Goal: Task Accomplishment & Management: Manage account settings

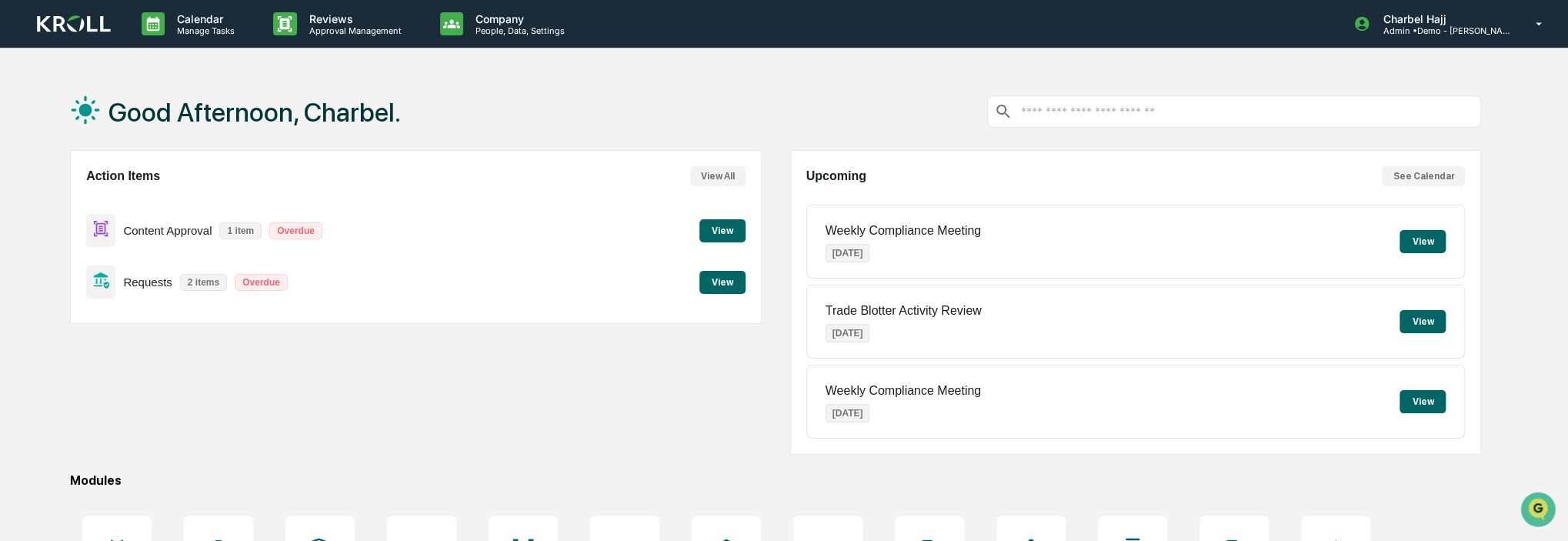
scroll to position [203, 0]
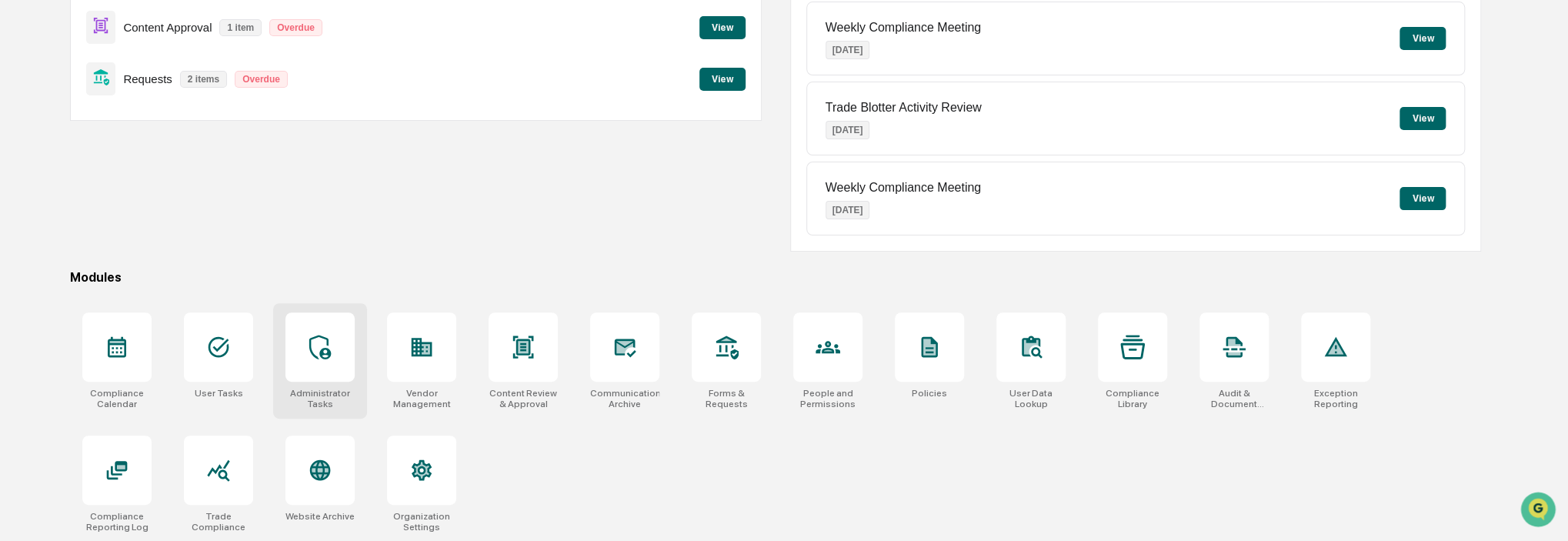
click at [338, 366] on div at bounding box center [319, 347] width 70 height 70
click at [197, 356] on div at bounding box center [219, 347] width 70 height 70
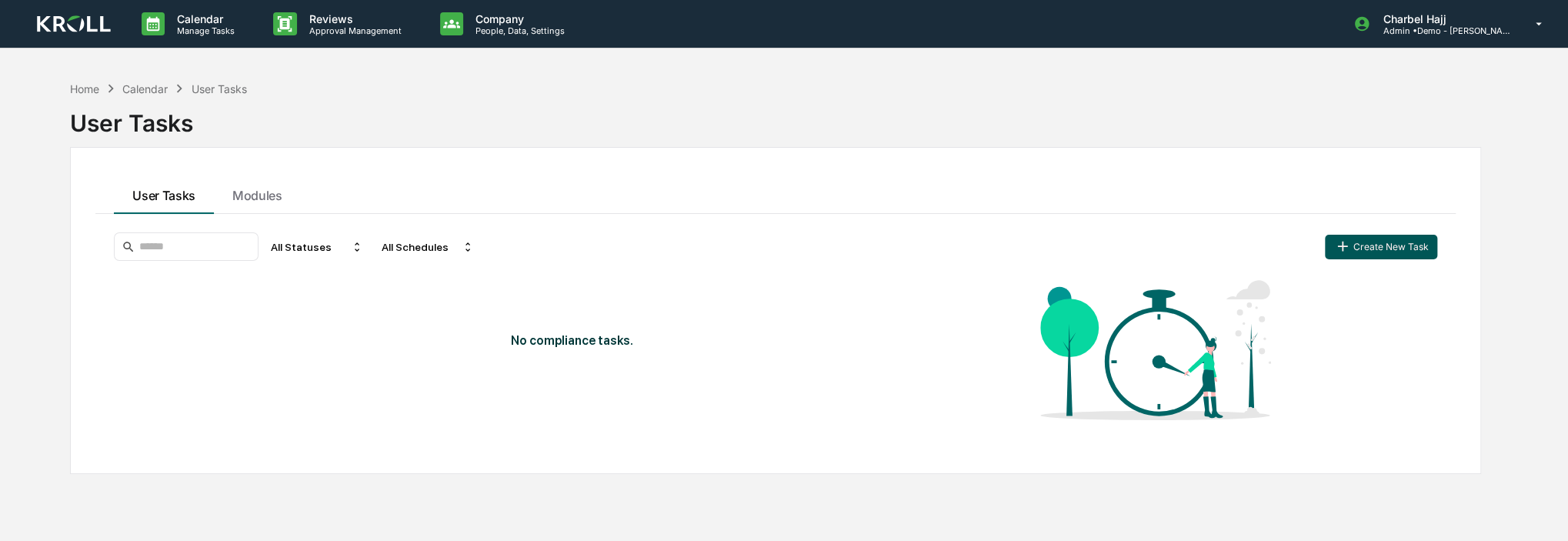
click at [1377, 242] on button "Create New Task" at bounding box center [1381, 246] width 113 height 25
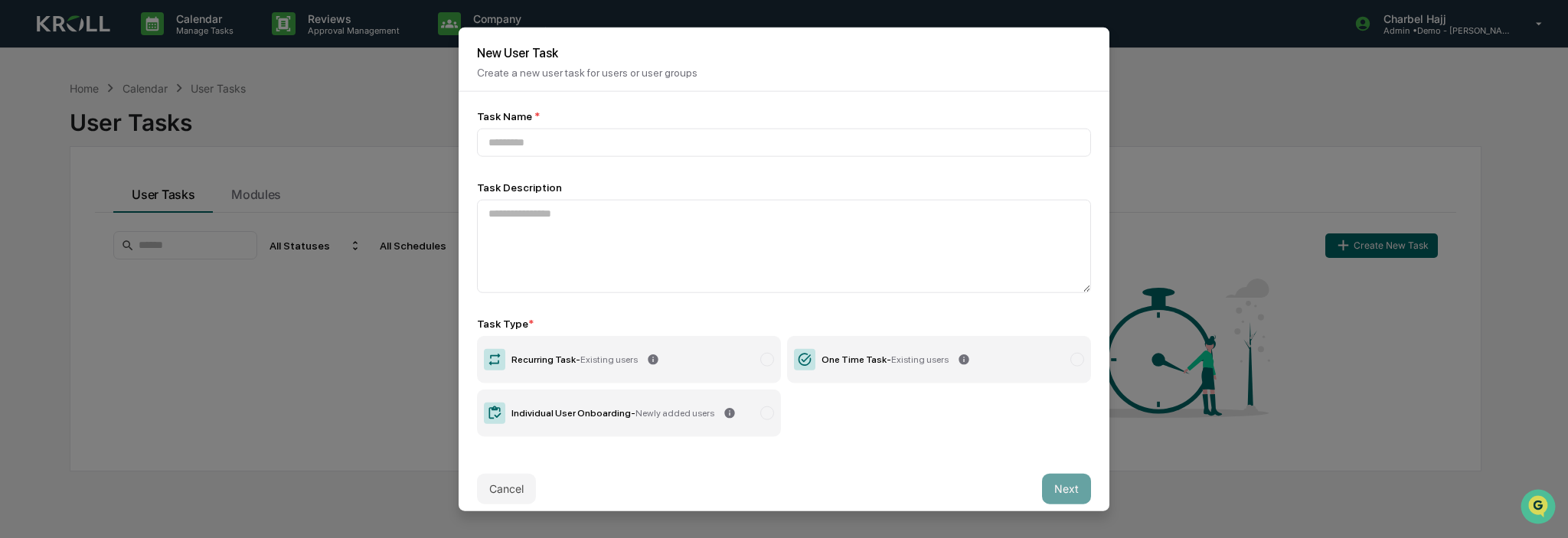
click at [664, 355] on label "Recurring Task - Existing users" at bounding box center [629, 359] width 304 height 48
click at [612, 142] on input at bounding box center [784, 141] width 614 height 28
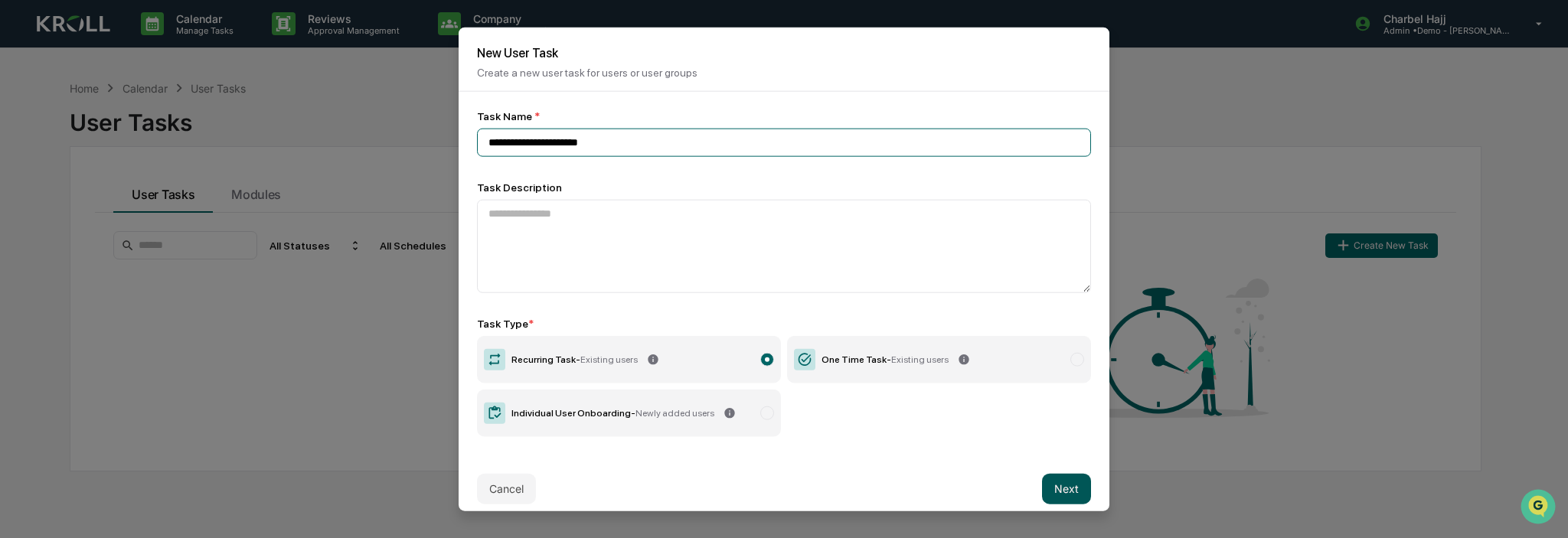
type input "**********"
click at [1081, 490] on button "Next" at bounding box center [1067, 487] width 49 height 30
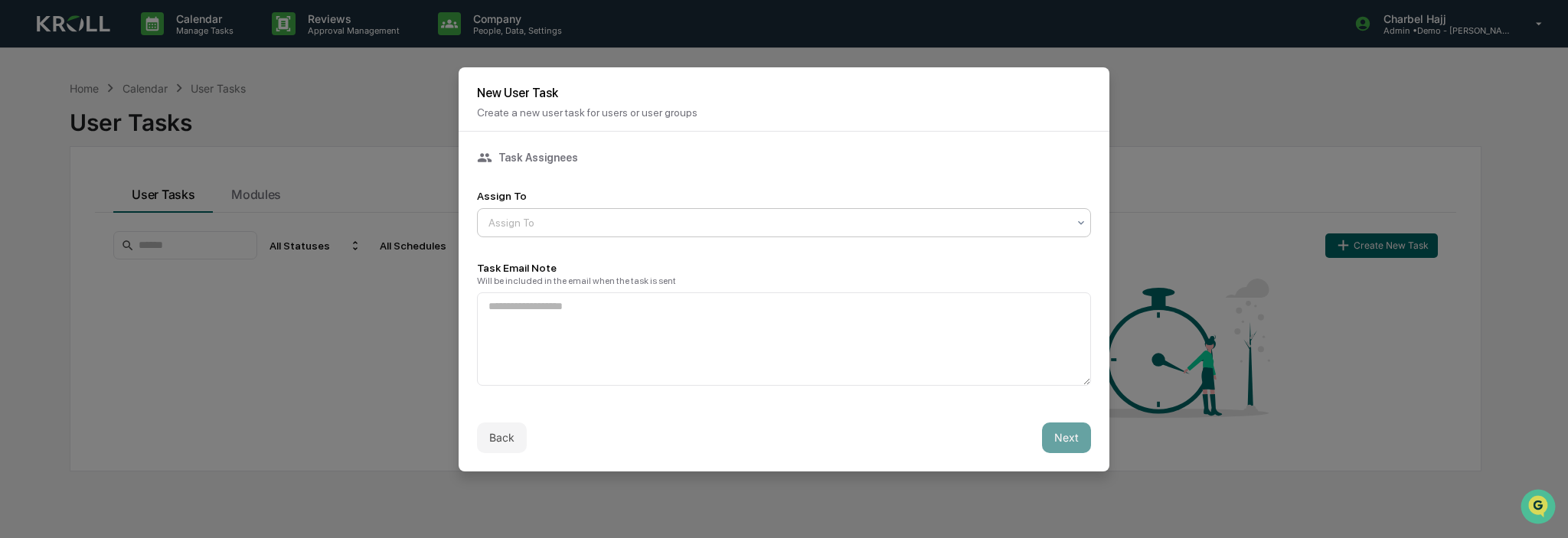
click at [582, 227] on div at bounding box center [778, 223] width 579 height 16
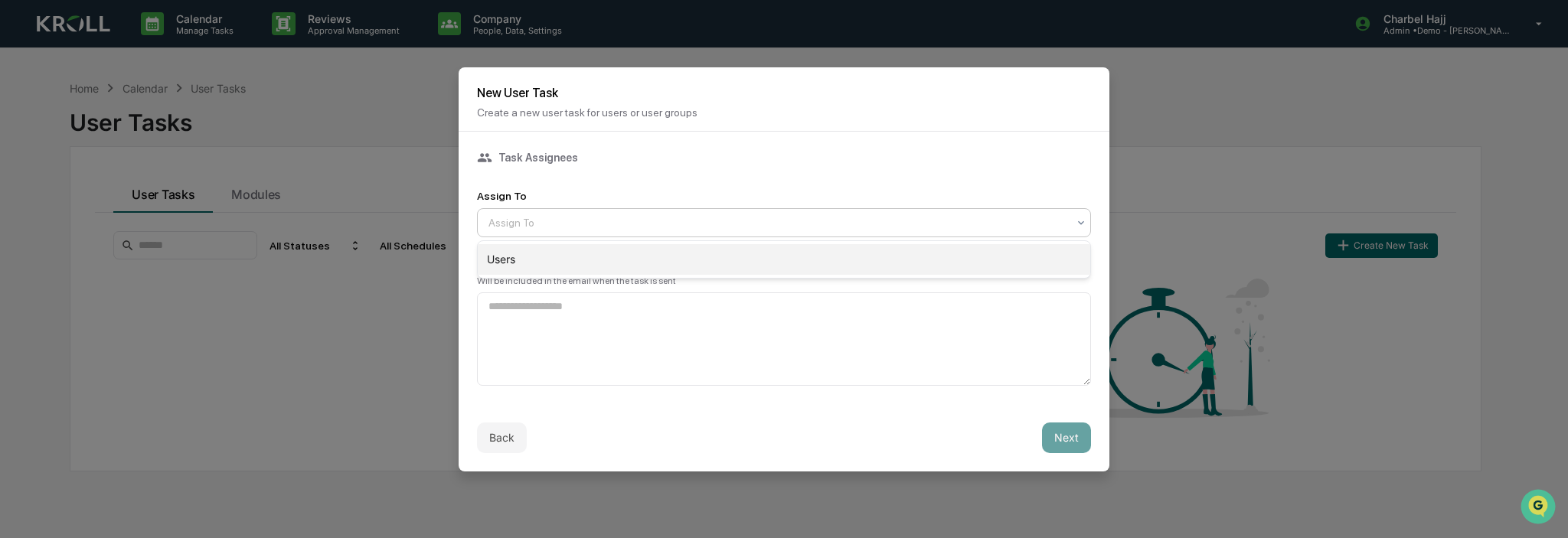
click at [570, 264] on div "Users" at bounding box center [784, 258] width 612 height 30
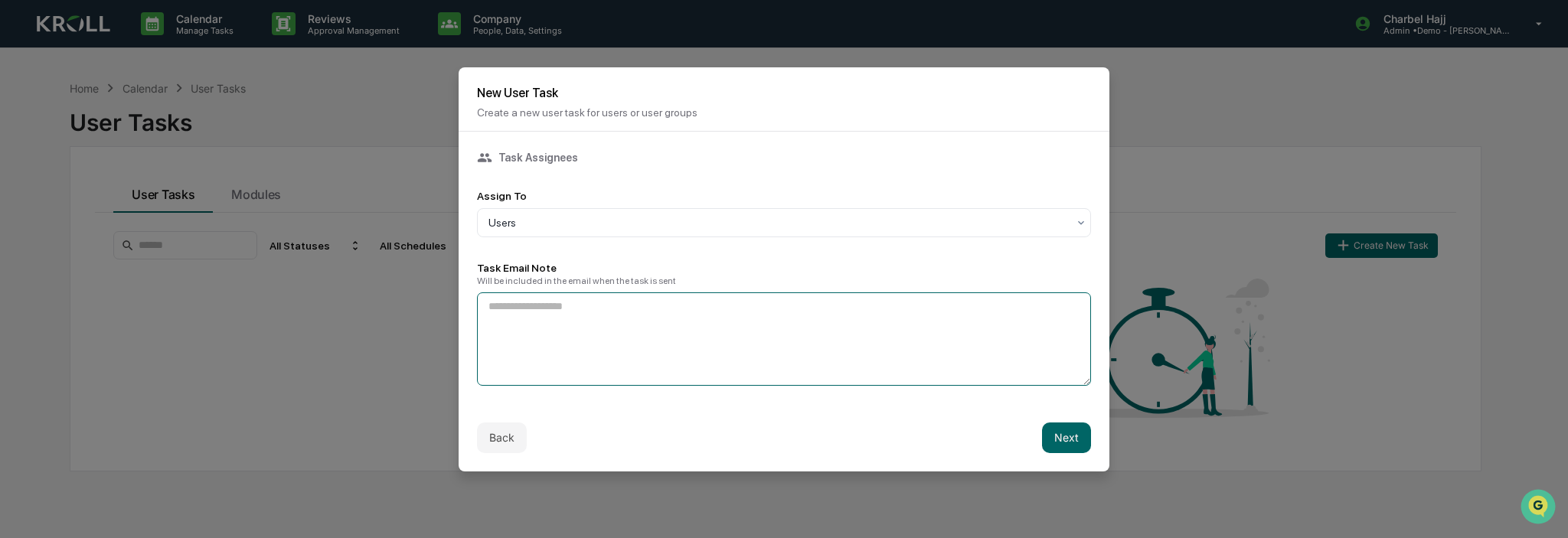
click at [577, 323] on textarea at bounding box center [784, 339] width 614 height 94
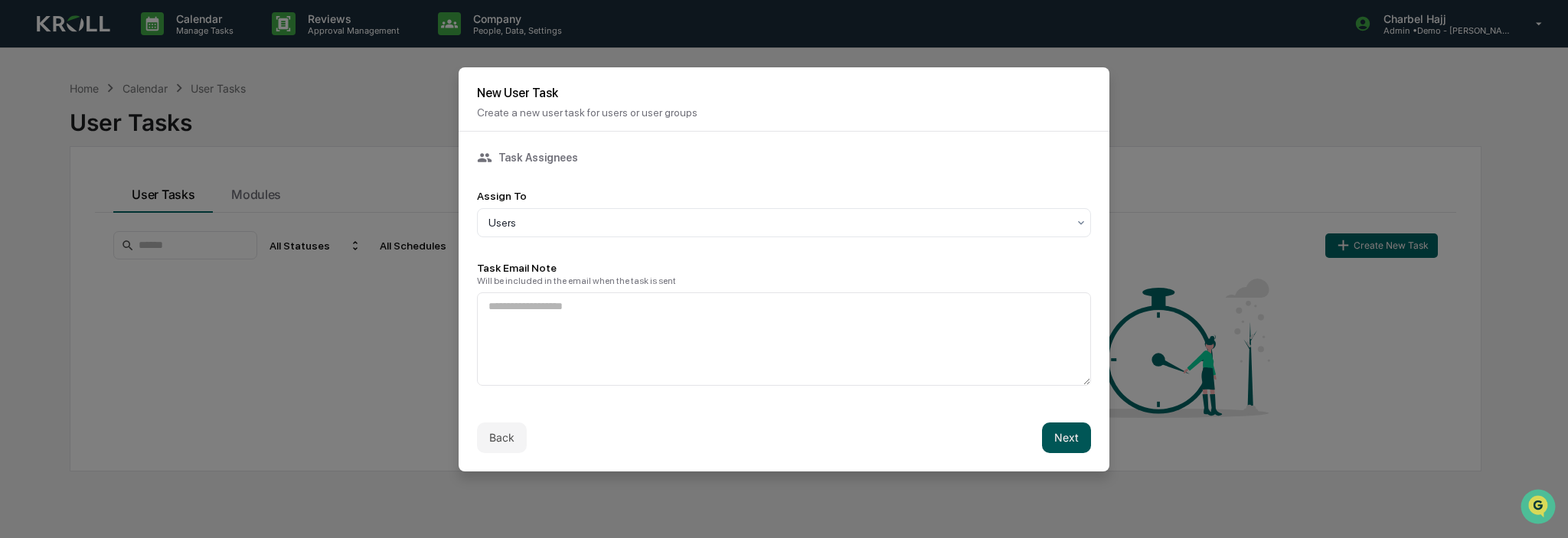
click at [1075, 437] on button "Next" at bounding box center [1067, 437] width 49 height 30
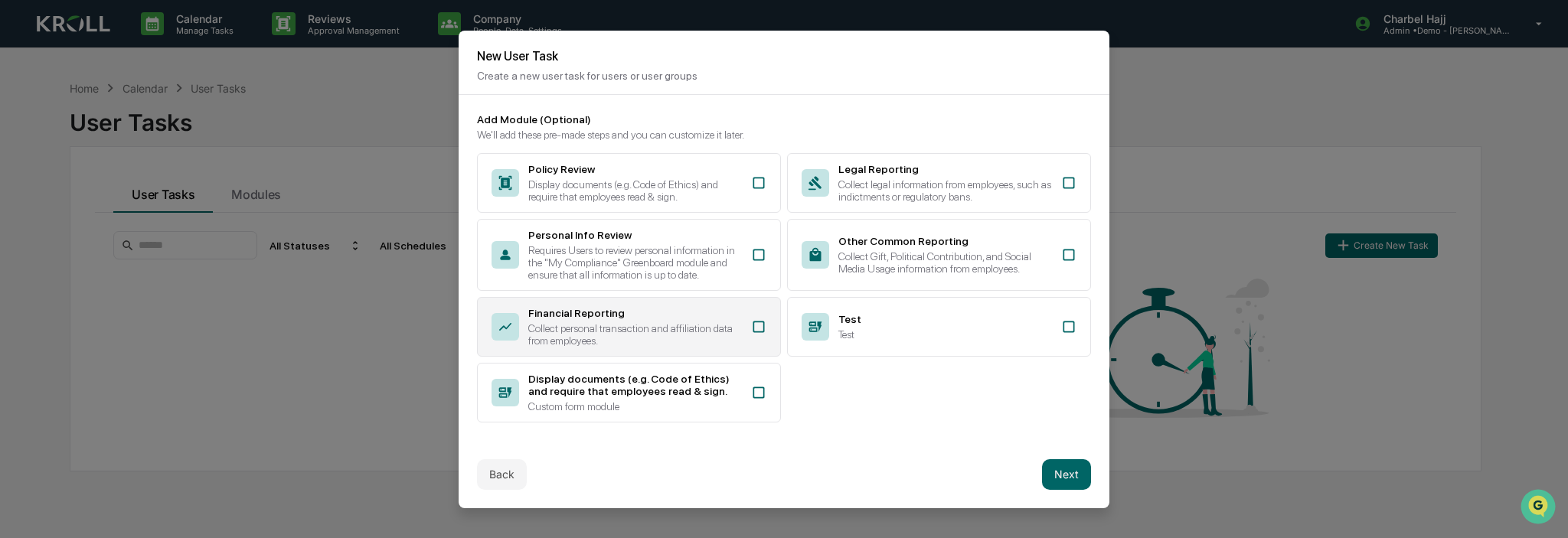
click at [657, 338] on div "Collect personal transaction and affiliation data from employees." at bounding box center [635, 334] width 214 height 24
click at [1067, 478] on button "Next" at bounding box center [1067, 474] width 49 height 30
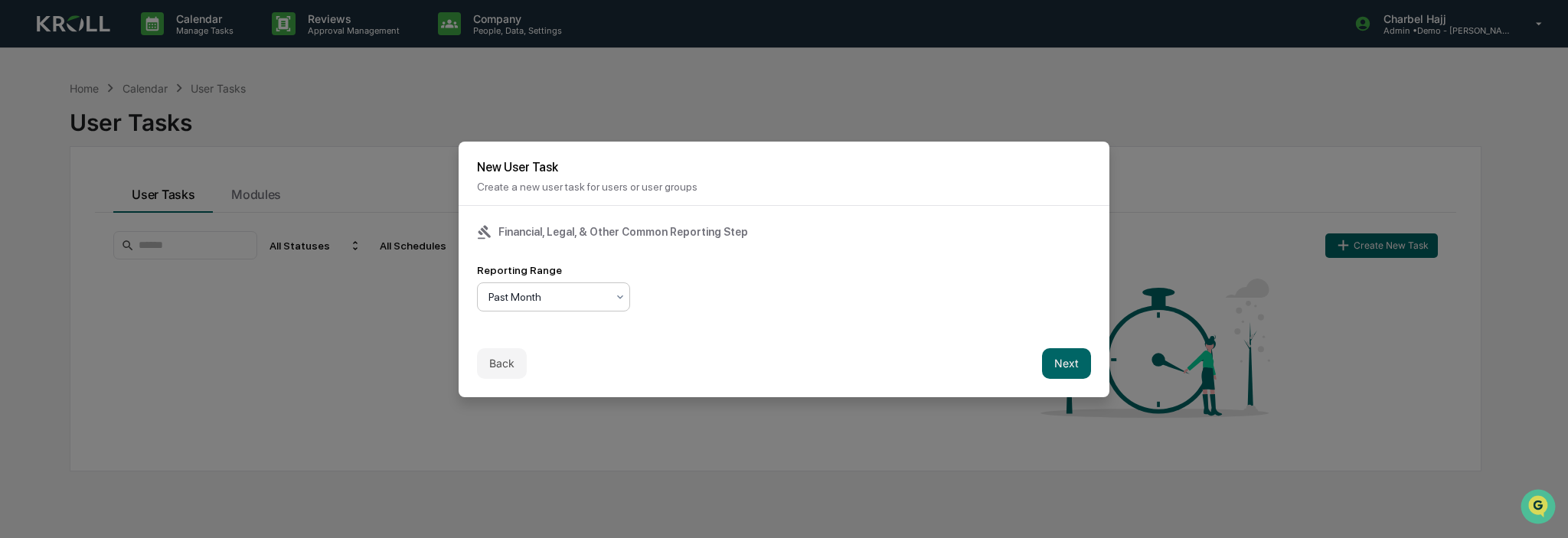
click at [529, 293] on div at bounding box center [547, 297] width 118 height 16
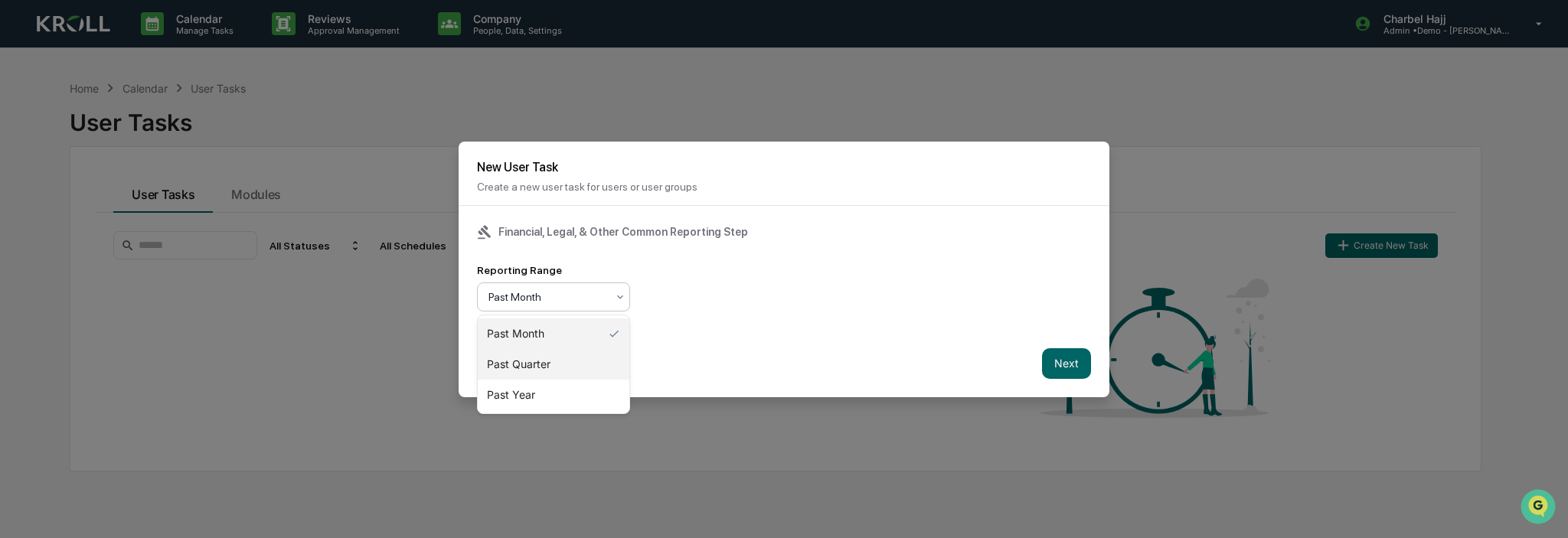
click at [536, 366] on div "Past Quarter" at bounding box center [553, 364] width 151 height 30
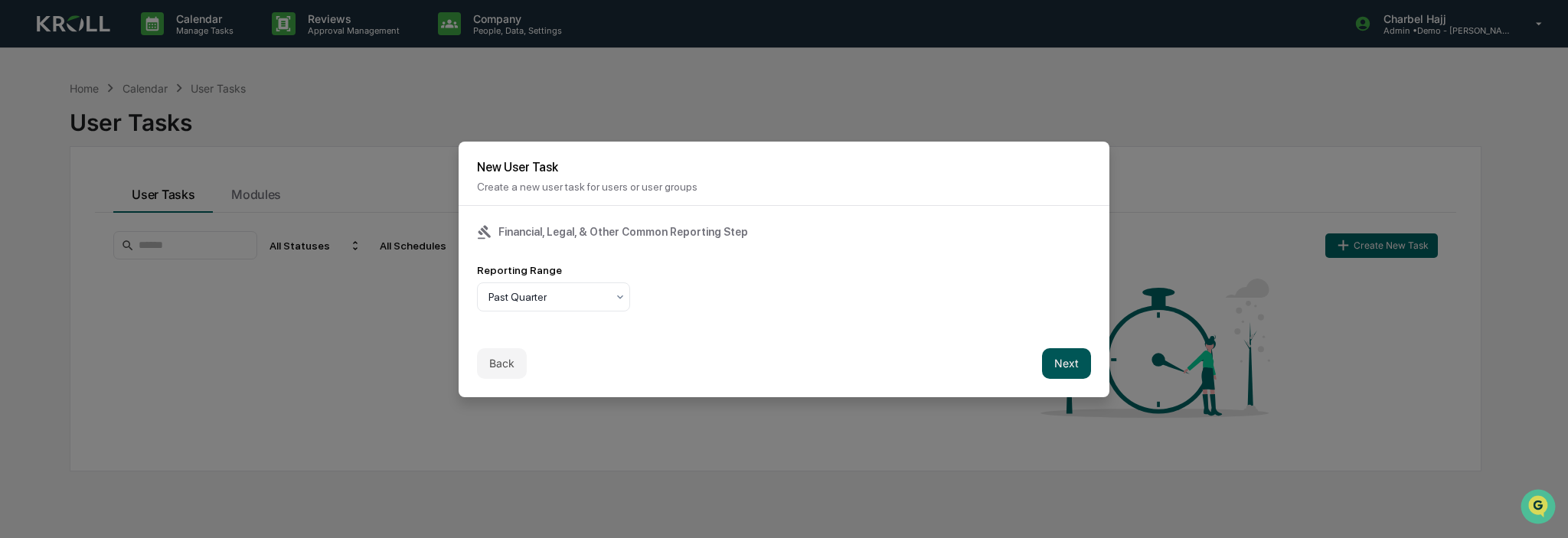
click at [1068, 365] on button "Next" at bounding box center [1067, 363] width 49 height 30
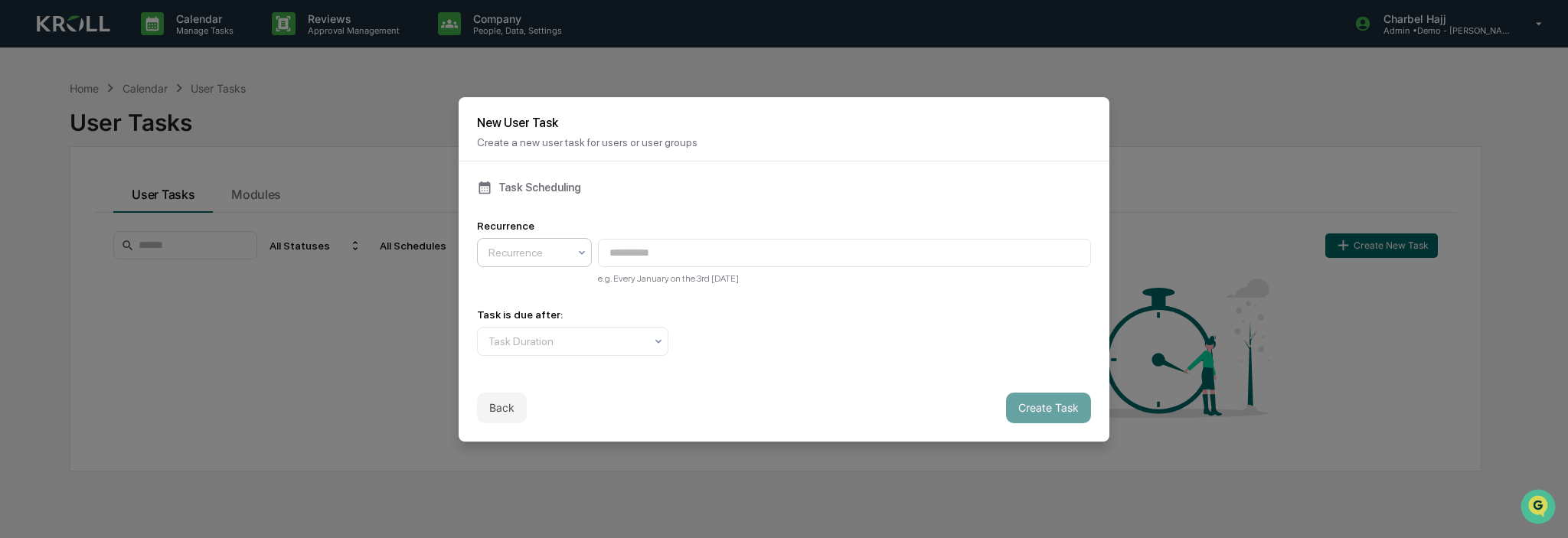
click at [544, 249] on div at bounding box center [529, 252] width 80 height 16
click at [542, 290] on div "Quarterly" at bounding box center [534, 288] width 113 height 30
type input "**********"
click at [599, 345] on div at bounding box center [567, 341] width 156 height 16
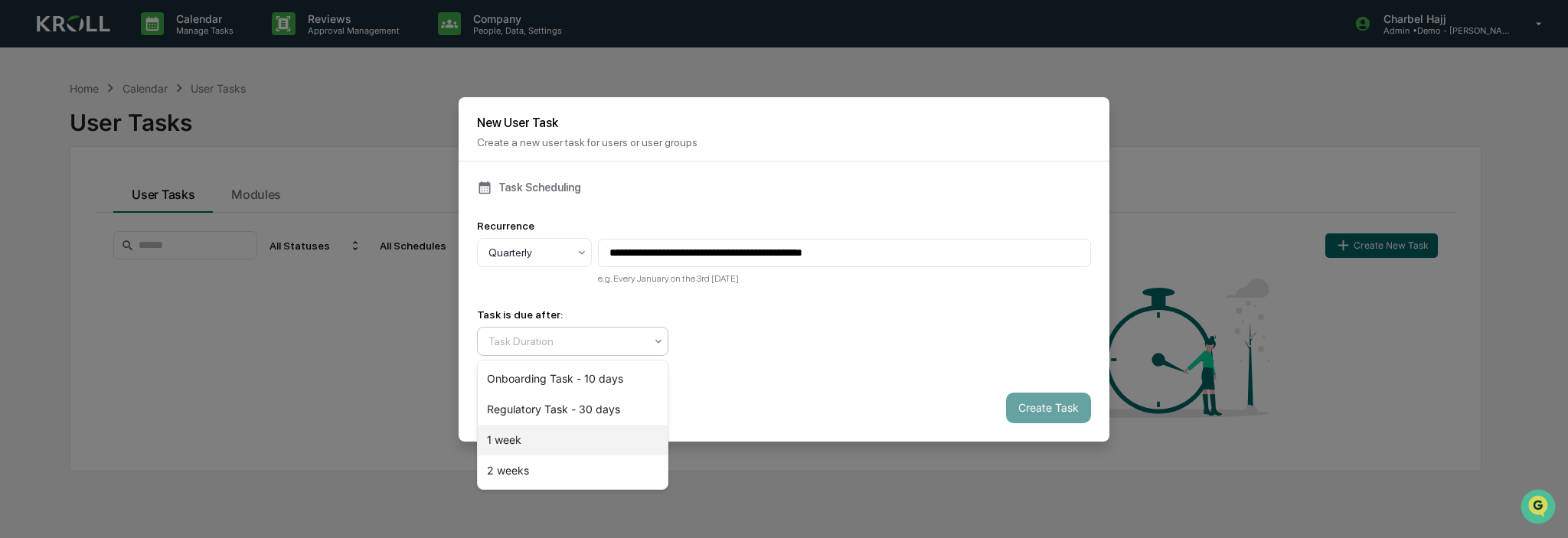
click at [582, 437] on div "1 week" at bounding box center [572, 440] width 190 height 30
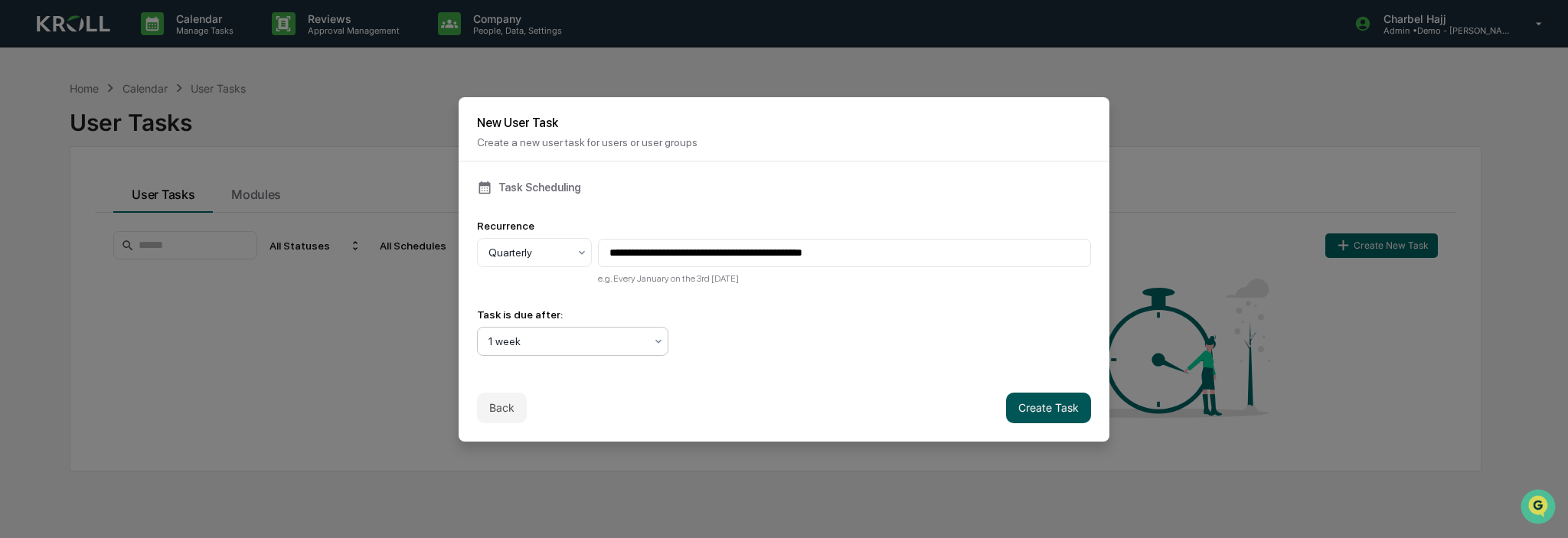
click at [1030, 400] on button "Create Task" at bounding box center [1048, 407] width 85 height 30
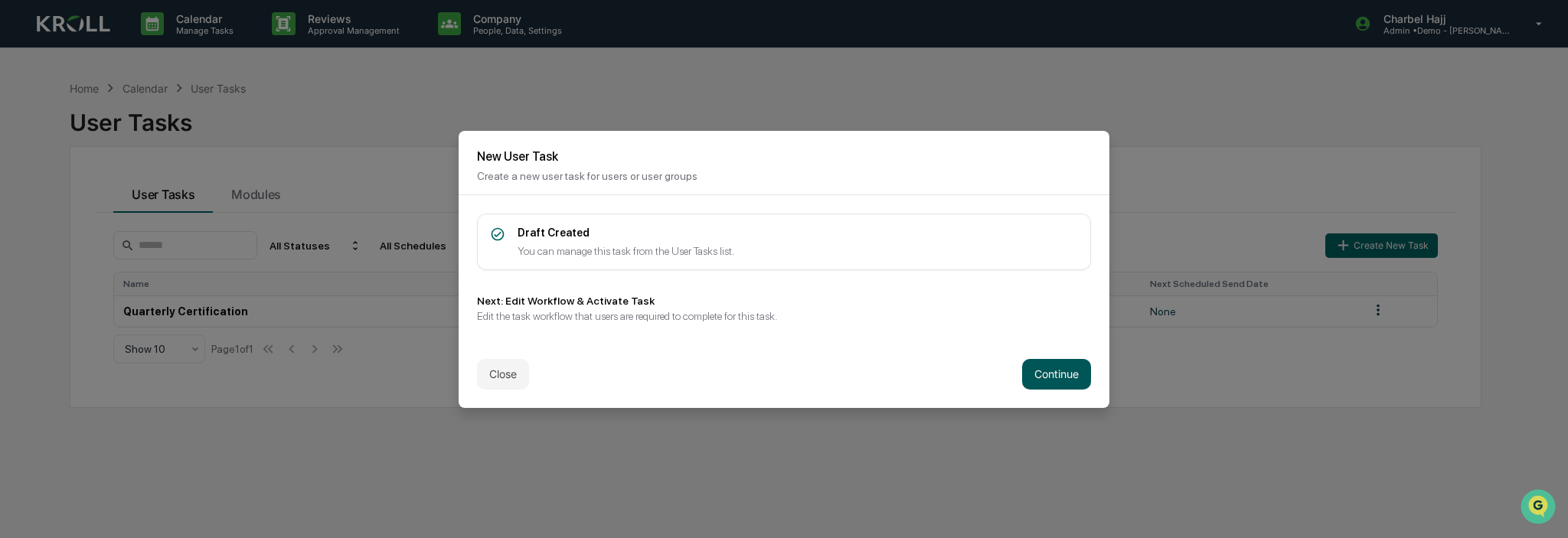
click at [1058, 374] on button "Continue" at bounding box center [1056, 373] width 69 height 30
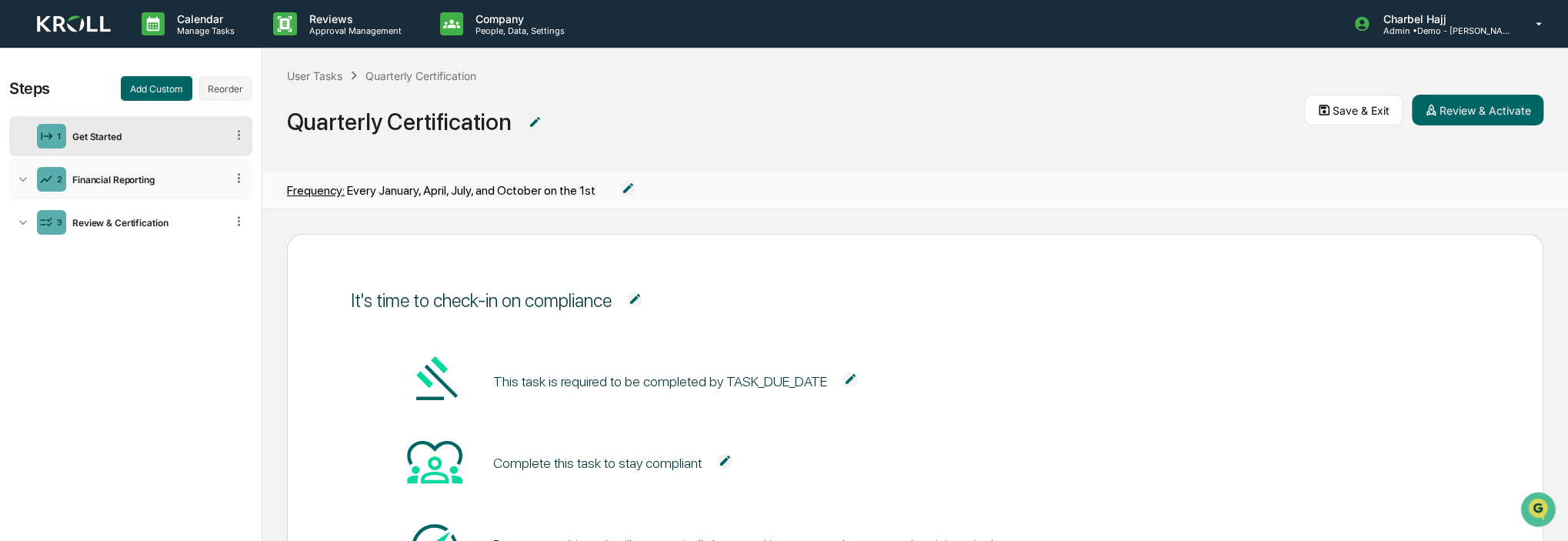
click at [164, 173] on div "Financial Reporting" at bounding box center [146, 179] width 160 height 12
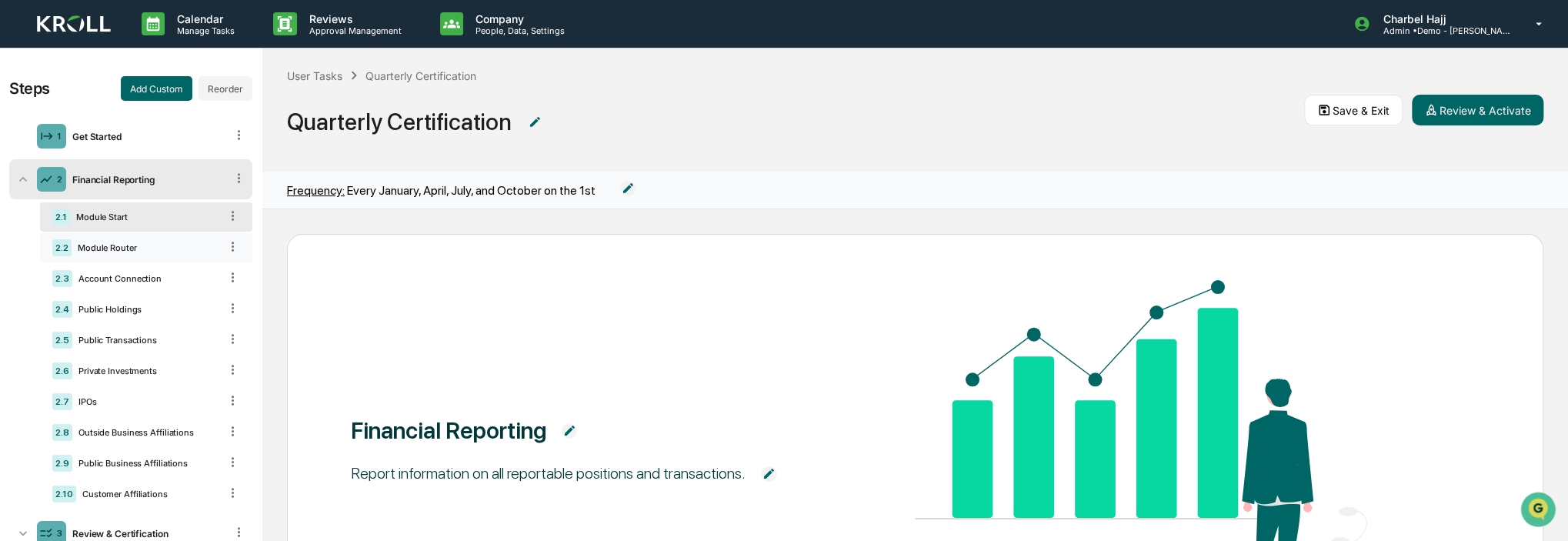
click at [138, 239] on div "2.2 Module Router" at bounding box center [146, 248] width 213 height 29
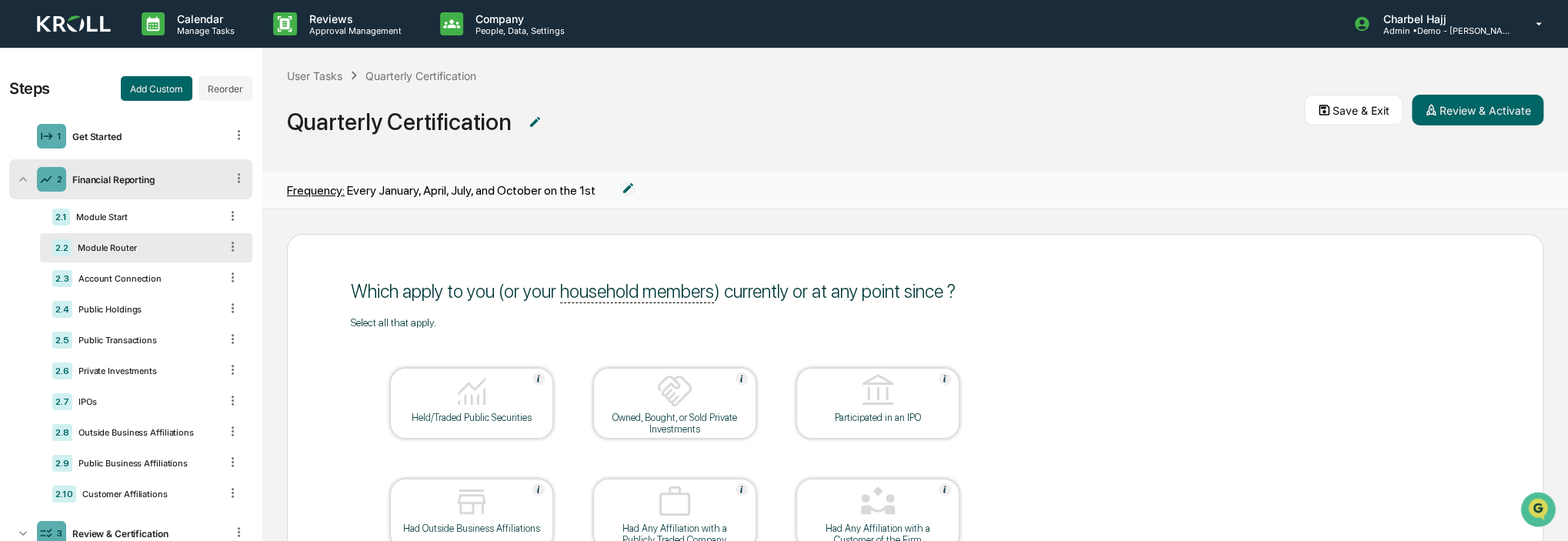
scroll to position [154, 0]
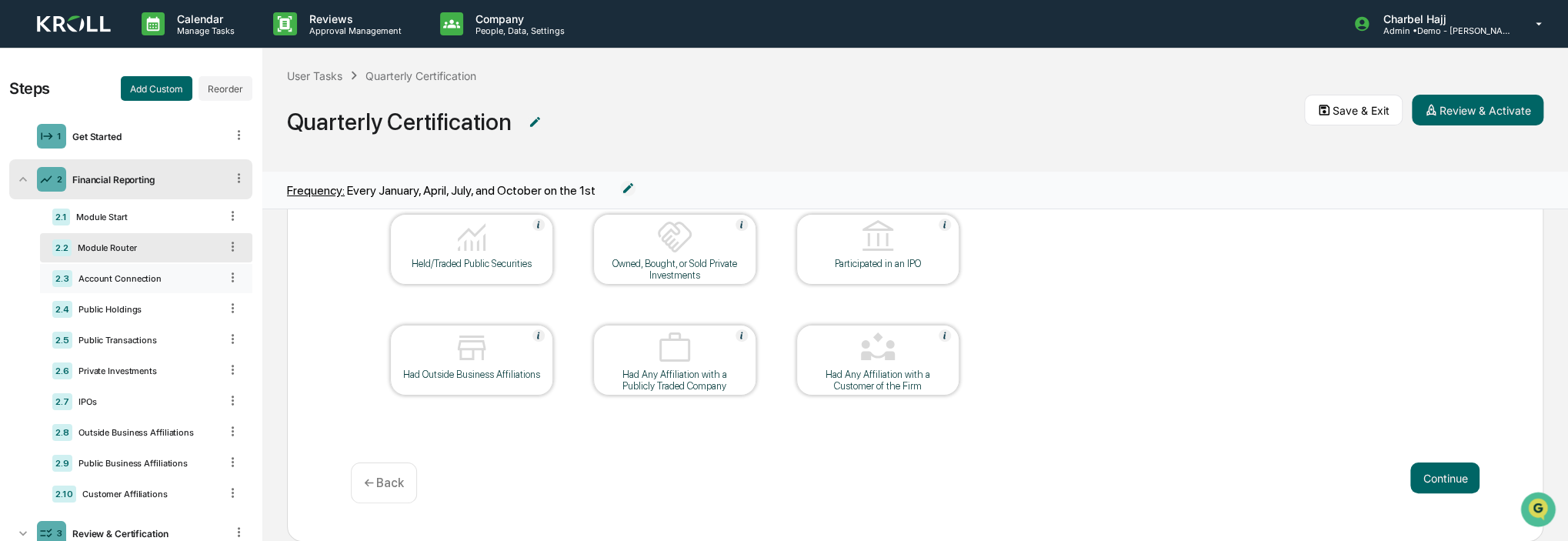
click at [106, 273] on div "Account Connection" at bounding box center [146, 278] width 147 height 11
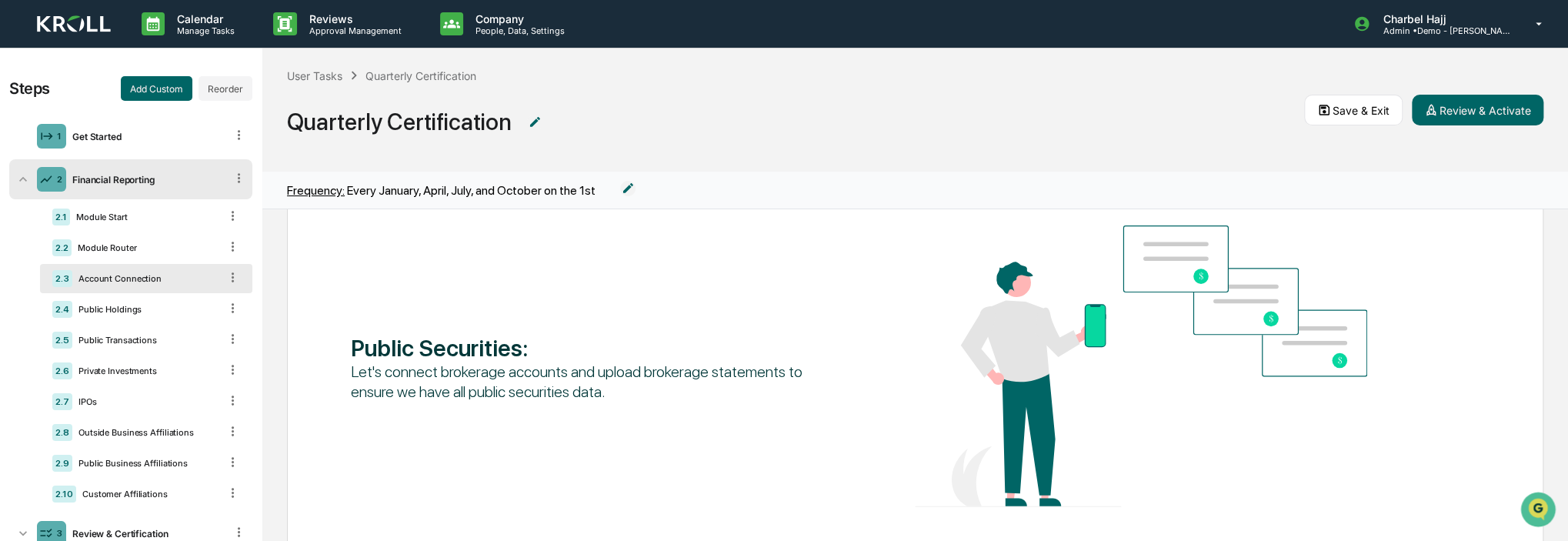
scroll to position [0, 0]
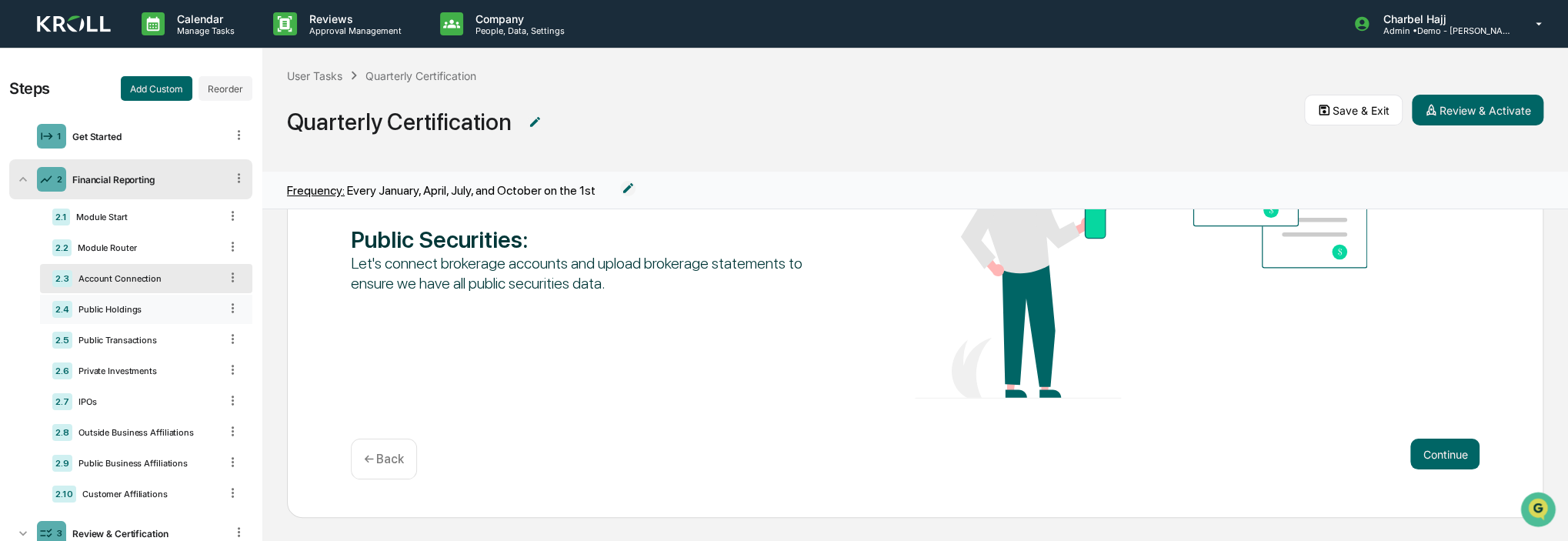
click at [98, 319] on div "2.4 Public Holdings" at bounding box center [146, 310] width 213 height 29
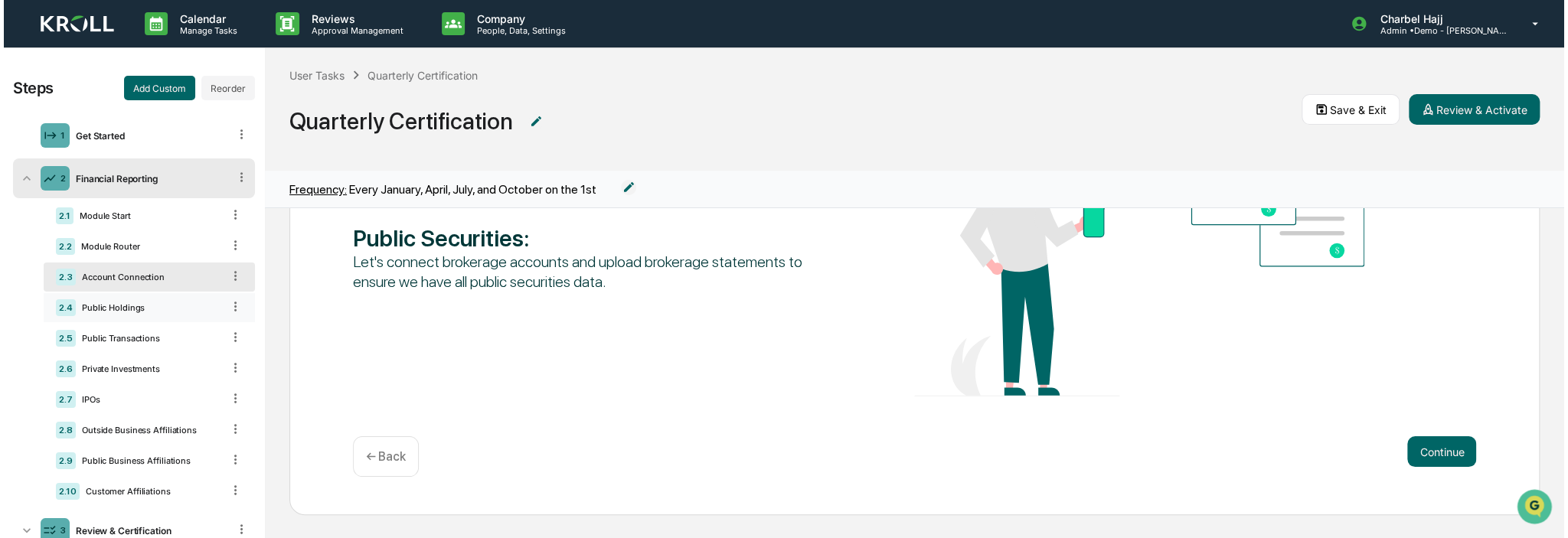
scroll to position [212, 0]
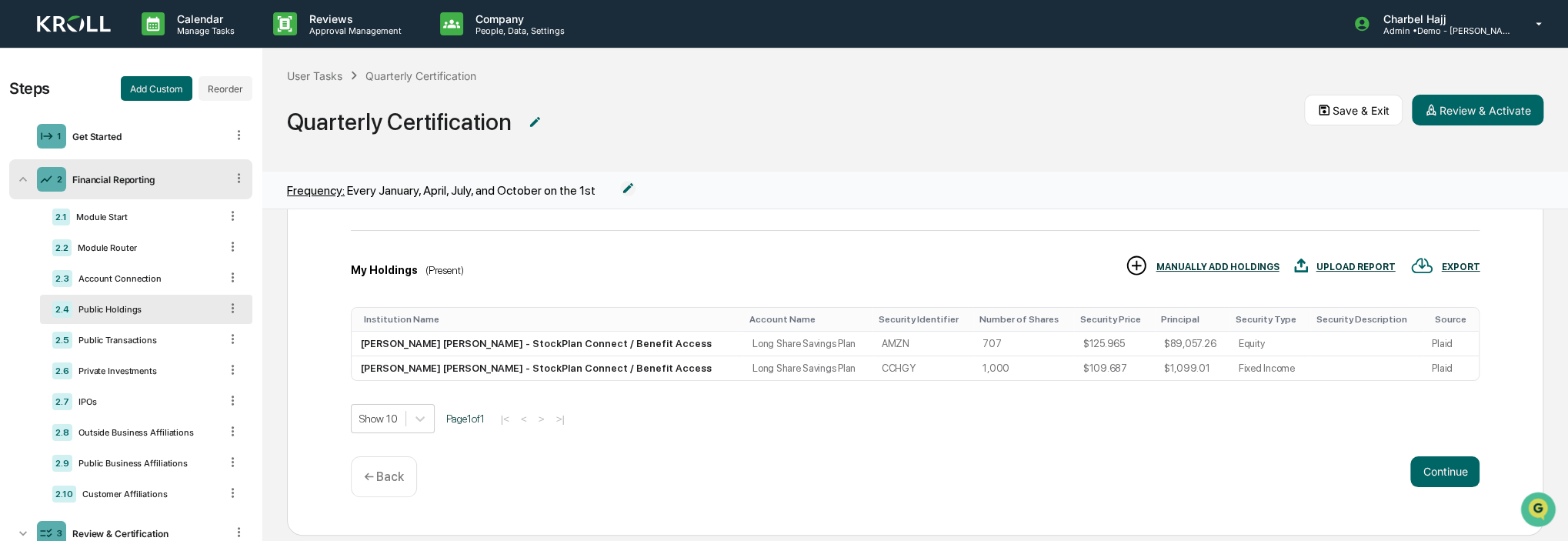
click at [1350, 268] on div "UPLOAD REPORT" at bounding box center [1355, 267] width 79 height 11
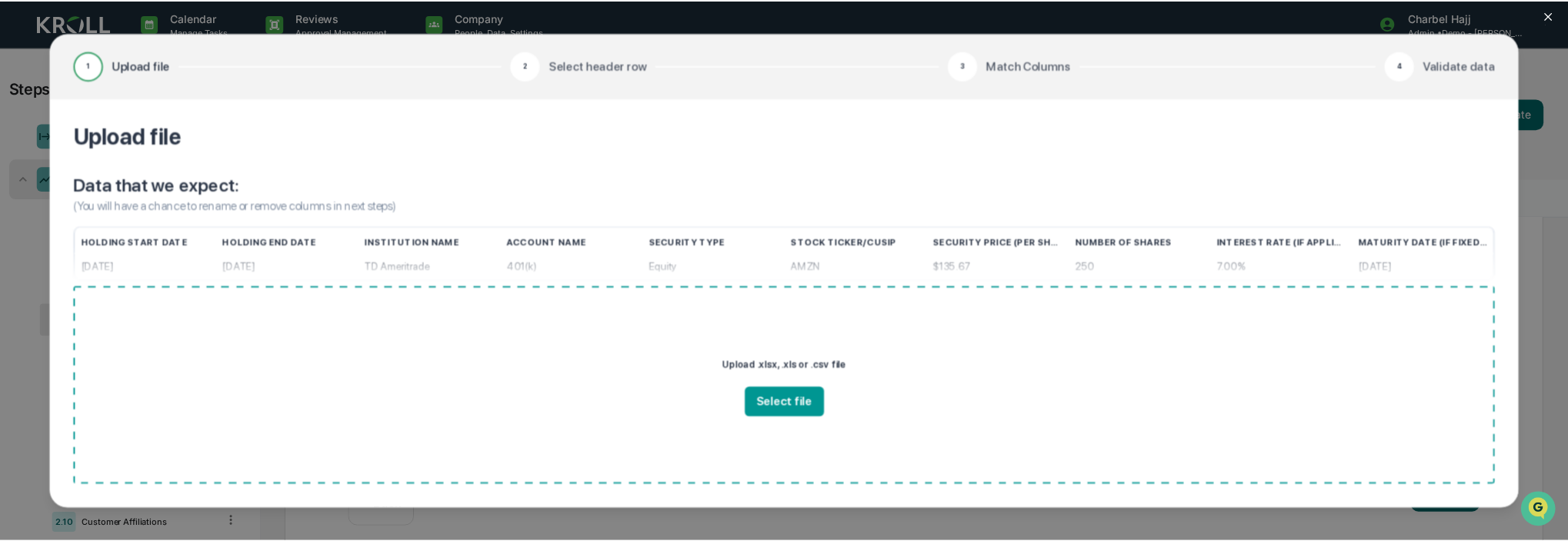
scroll to position [223, 0]
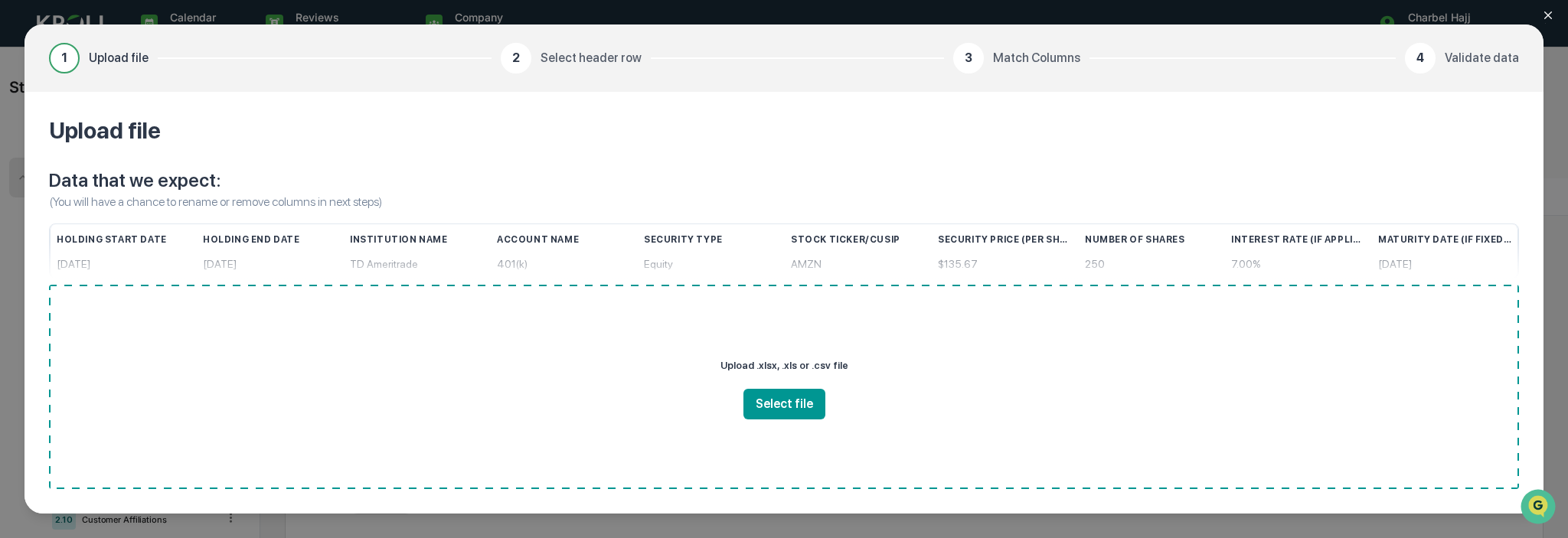
click at [1553, 10] on icon "Close modal" at bounding box center [1548, 15] width 13 height 13
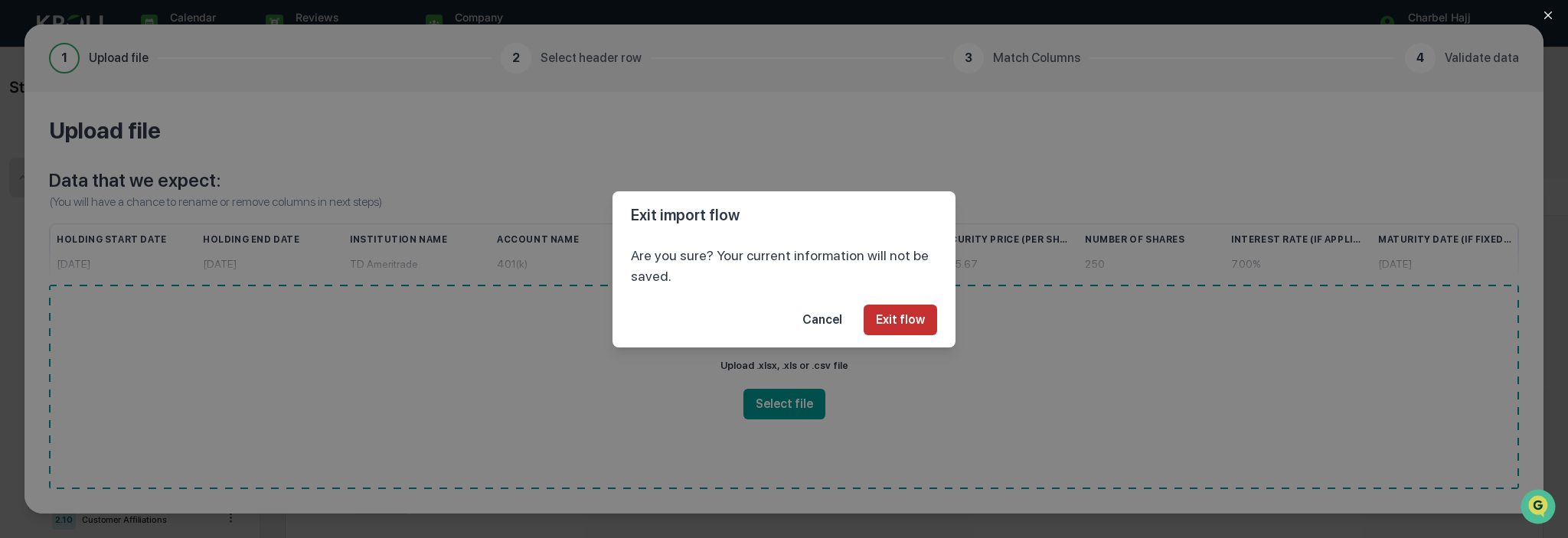
click at [932, 316] on button "Exit flow" at bounding box center [900, 319] width 73 height 30
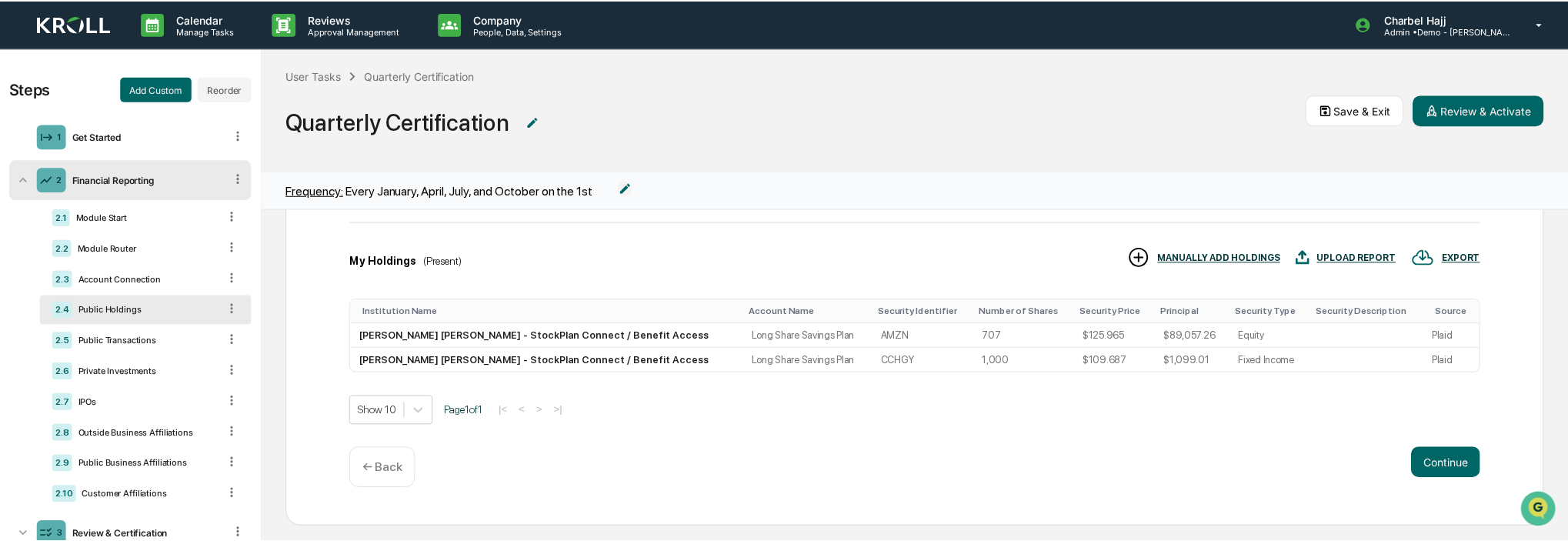
scroll to position [214, 0]
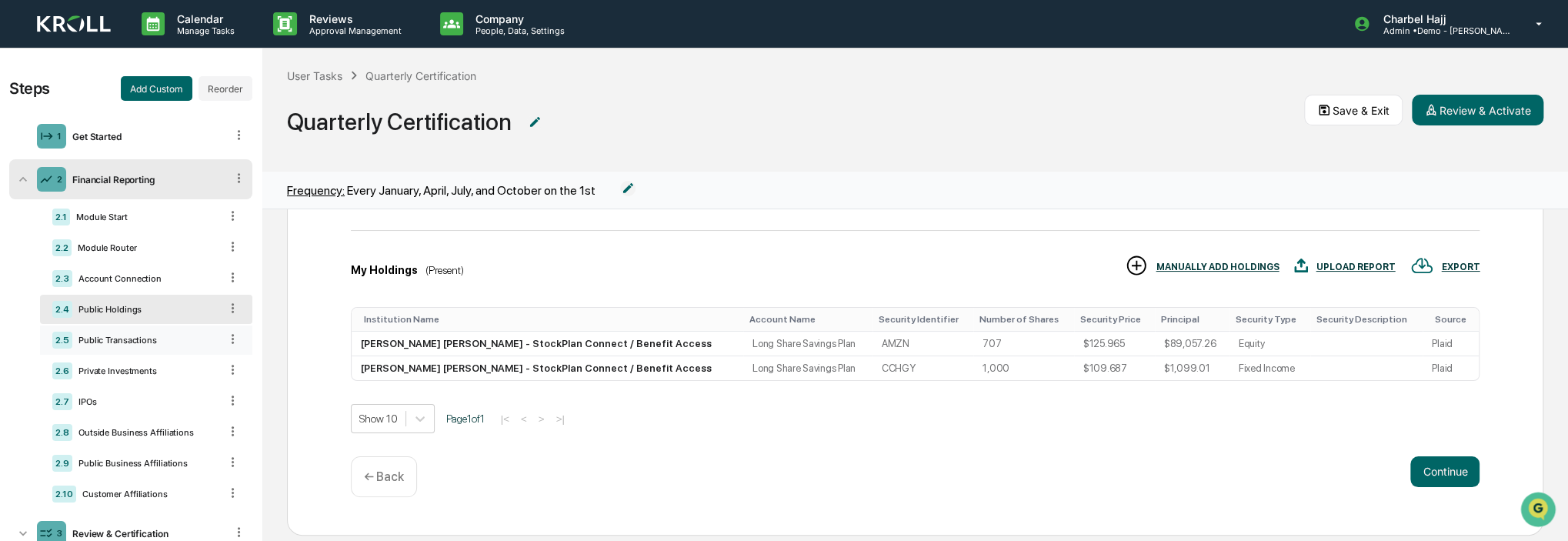
click at [154, 342] on div "Public Transactions" at bounding box center [146, 340] width 147 height 11
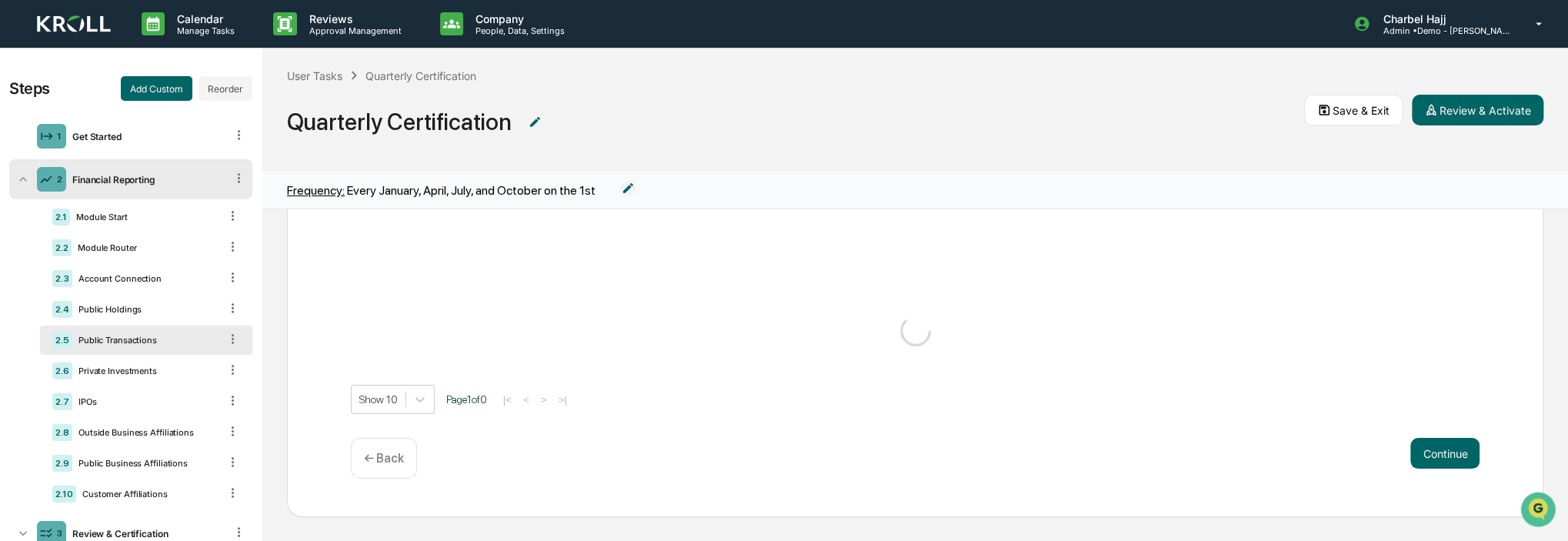
scroll to position [192, 0]
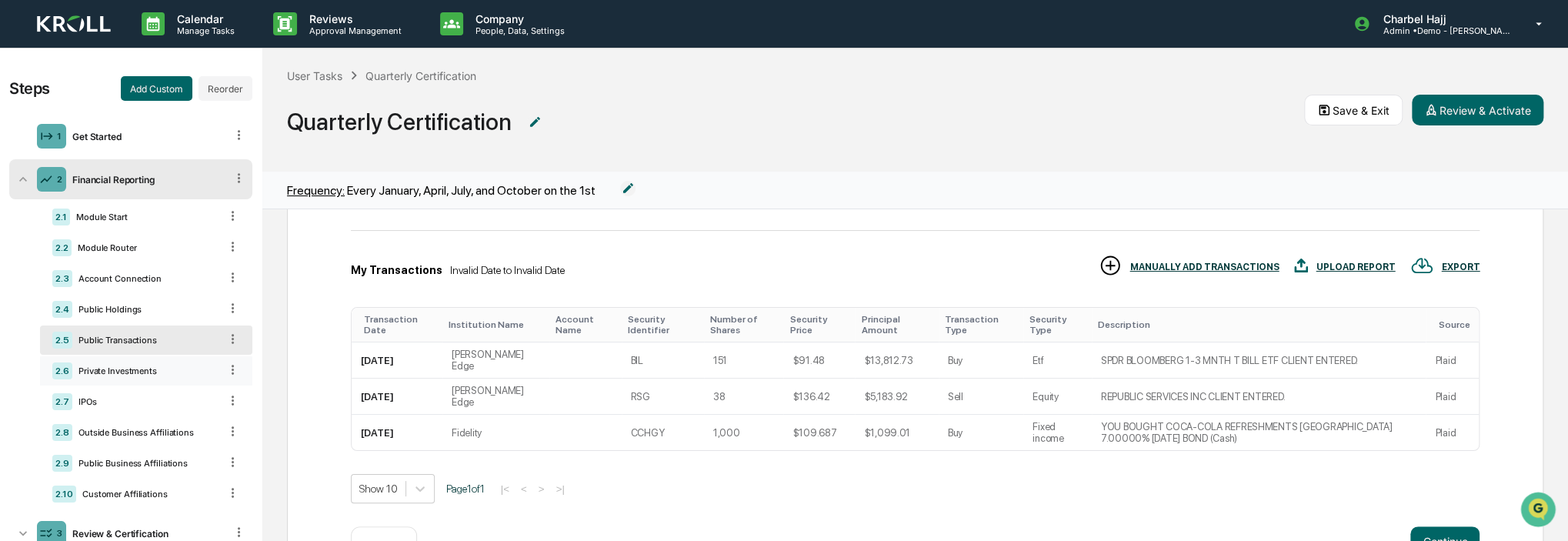
click at [145, 368] on div "Private Investments" at bounding box center [146, 370] width 147 height 11
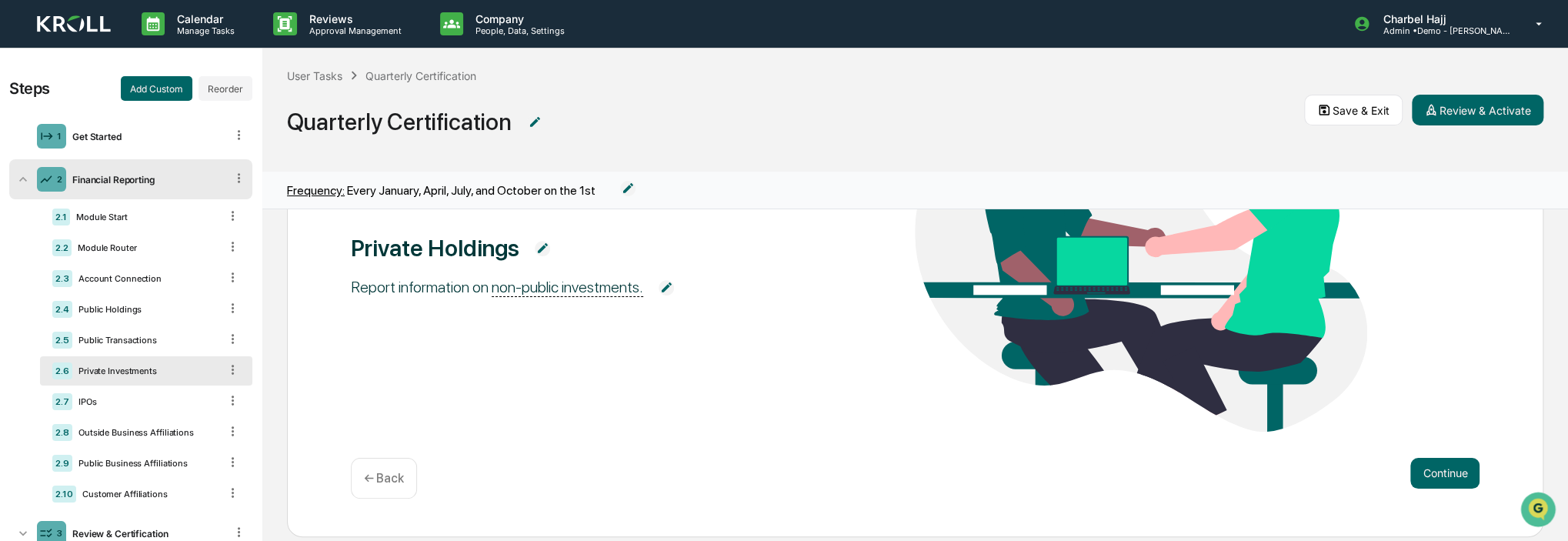
scroll to position [162, 0]
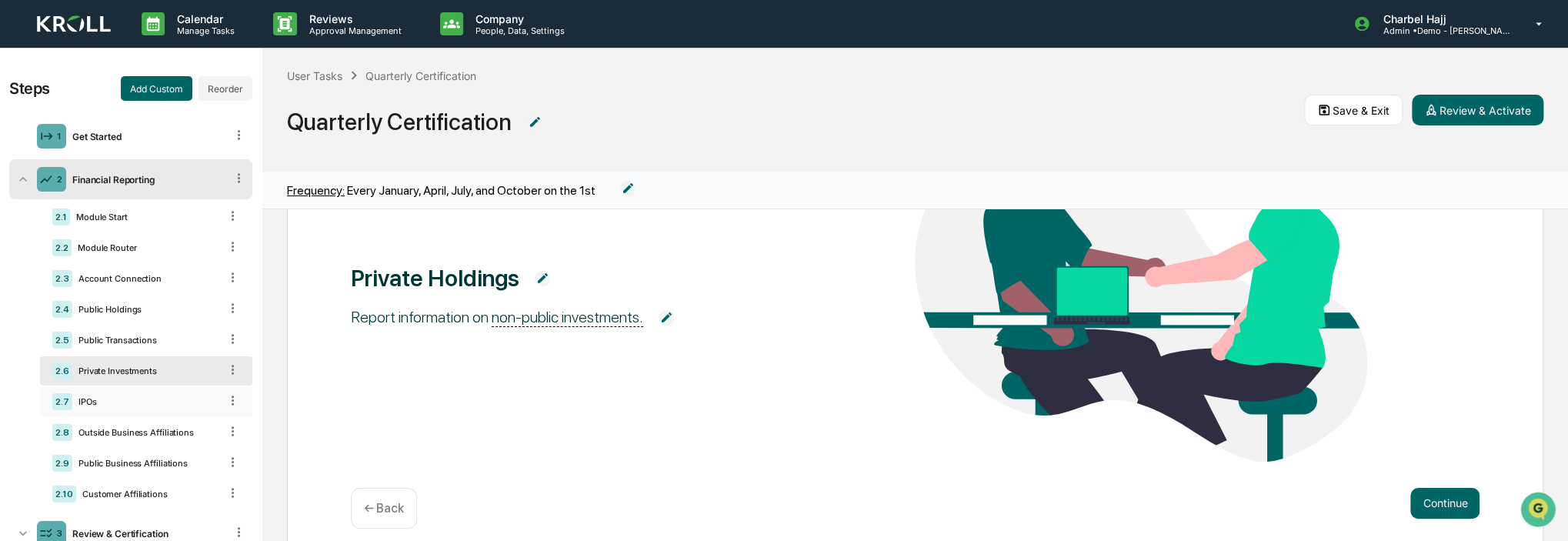
click at [138, 393] on div "2.7 IPOs" at bounding box center [146, 402] width 213 height 29
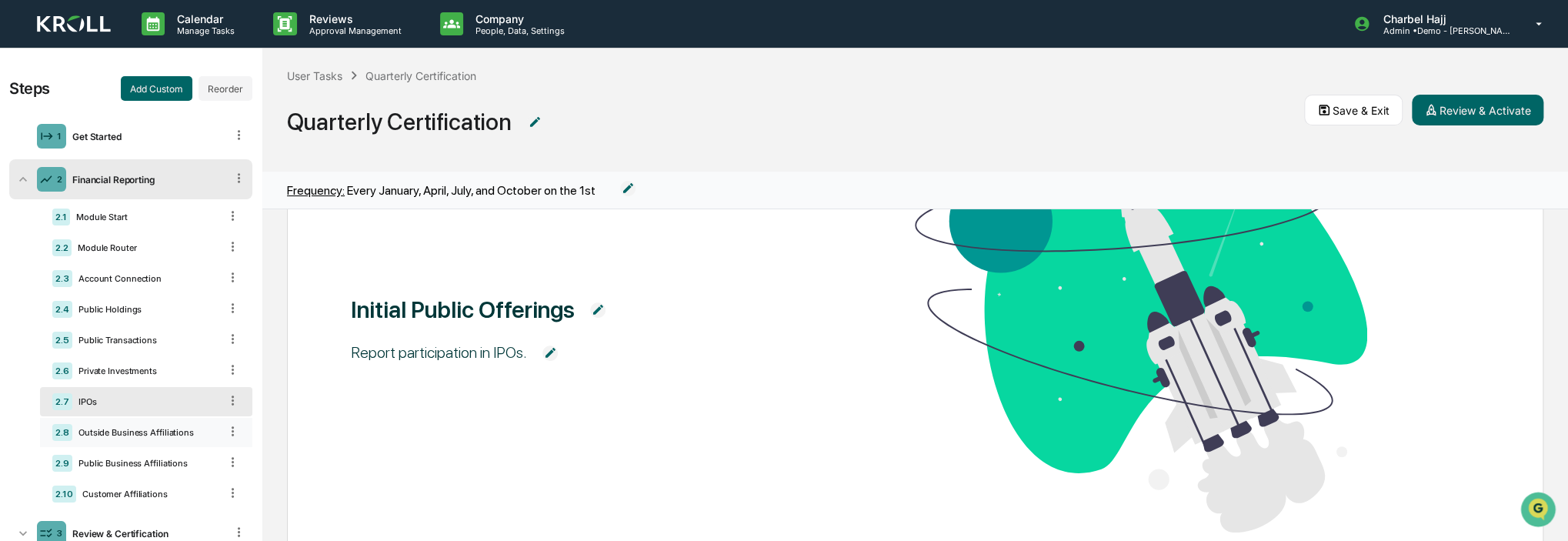
click at [127, 427] on div "2.8 Outside Business Affiliations" at bounding box center [146, 432] width 213 height 29
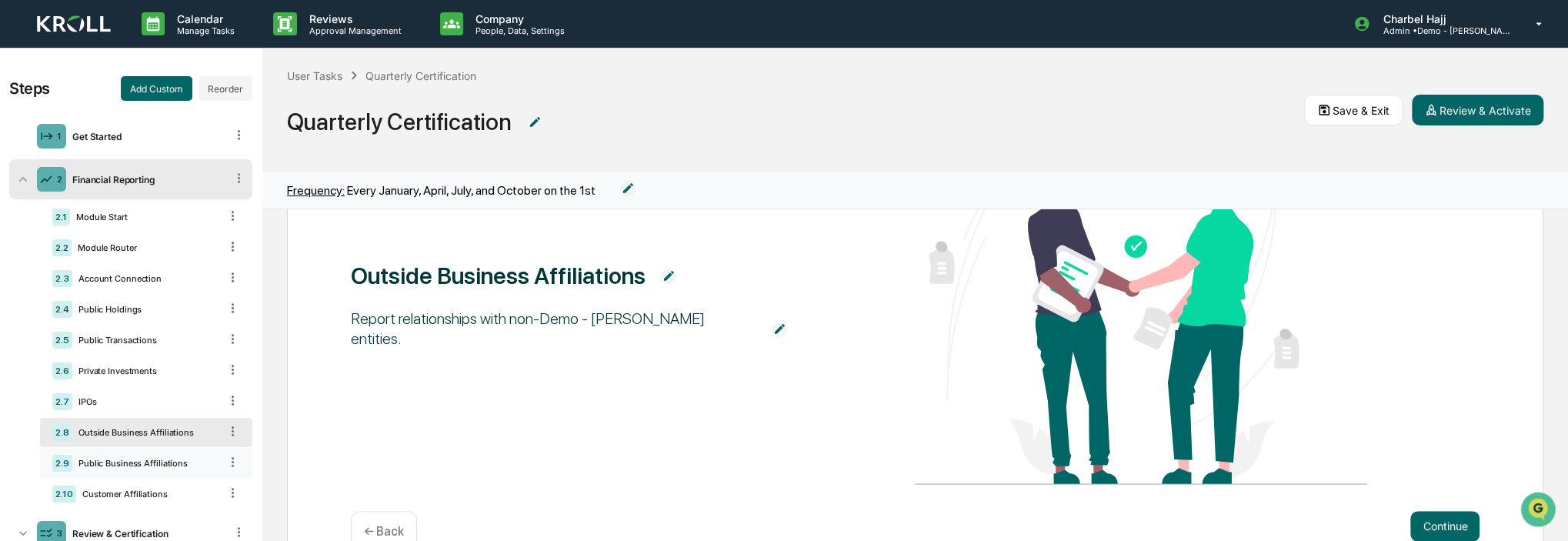
click at [141, 471] on div "2.9 Public Business Affiliations" at bounding box center [146, 464] width 213 height 29
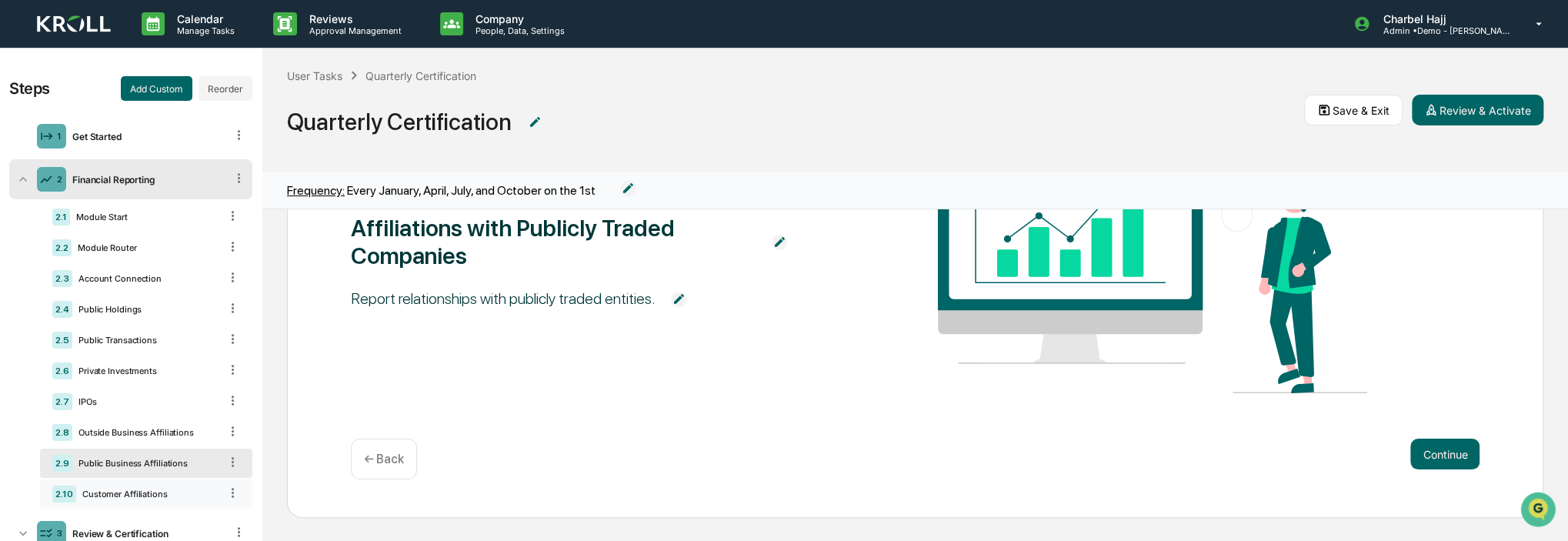
click at [145, 498] on div "Customer Affiliations" at bounding box center [148, 494] width 143 height 11
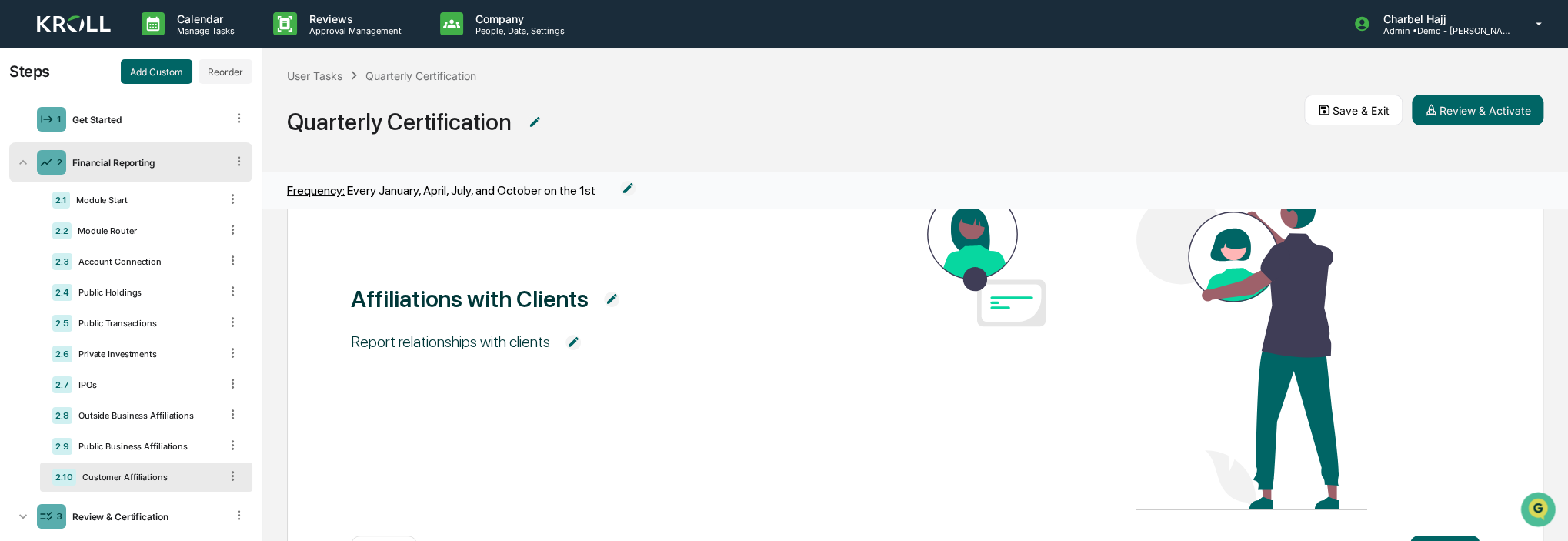
scroll to position [45, 0]
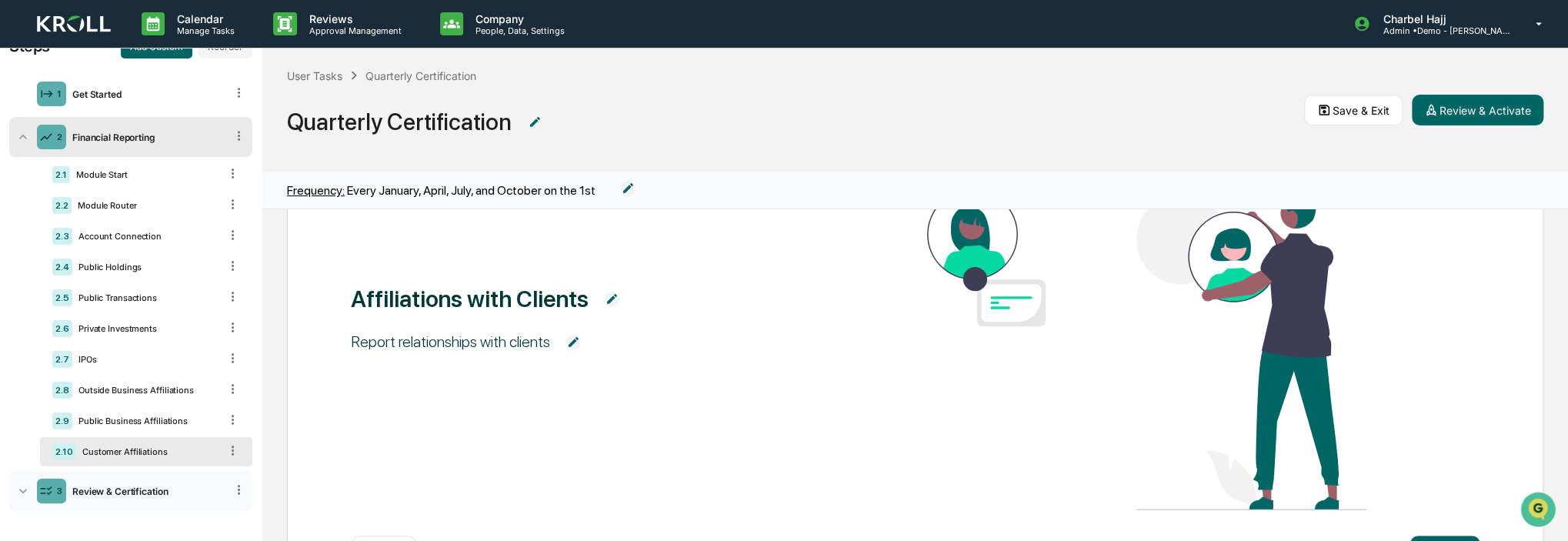
click at [26, 494] on icon at bounding box center [24, 491] width 16 height 16
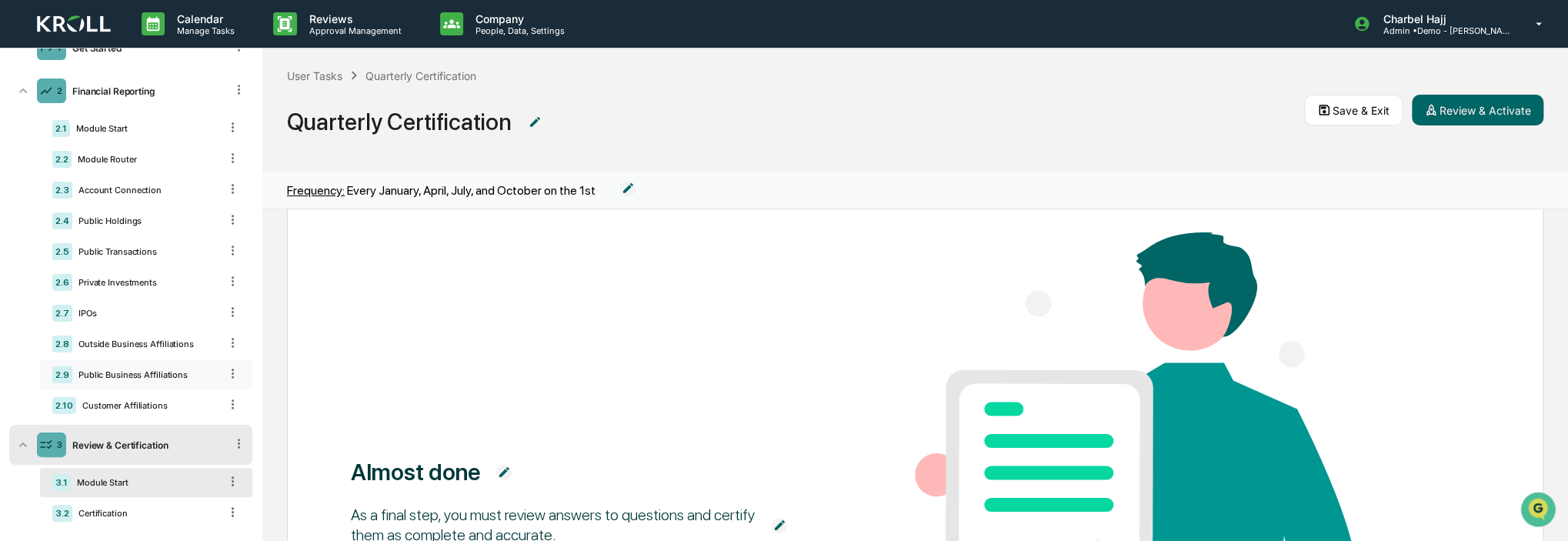
scroll to position [110, 0]
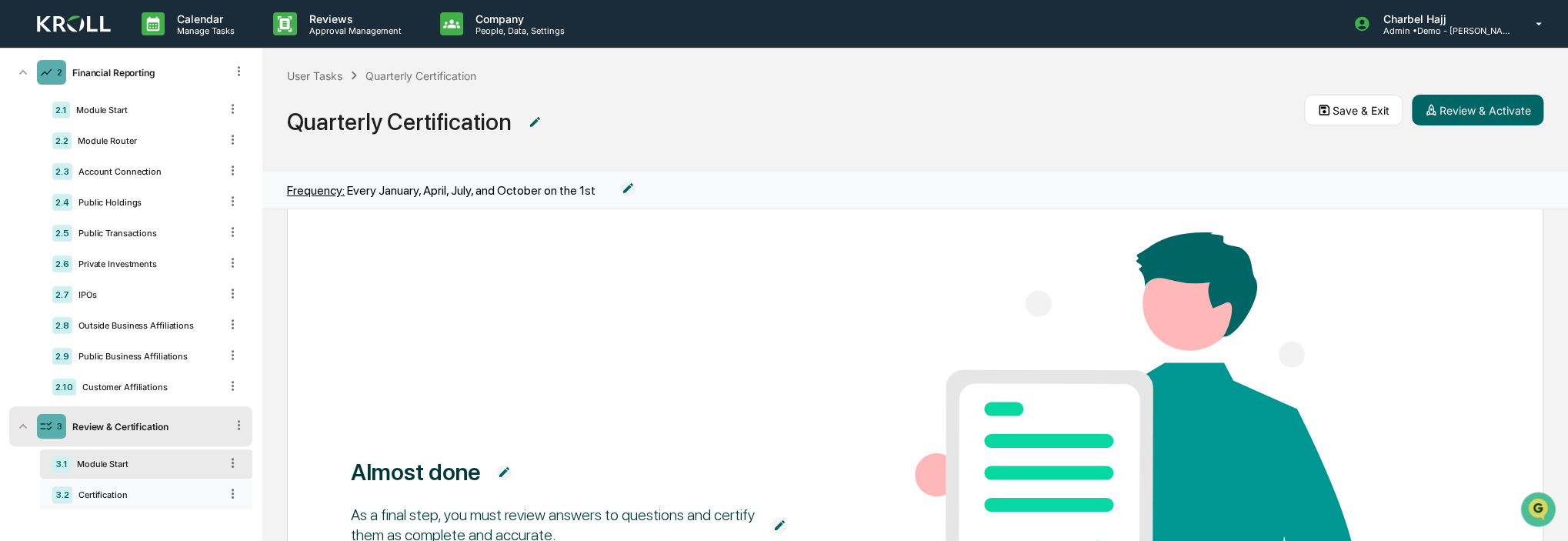
click at [126, 497] on div "Certification" at bounding box center [146, 494] width 147 height 11
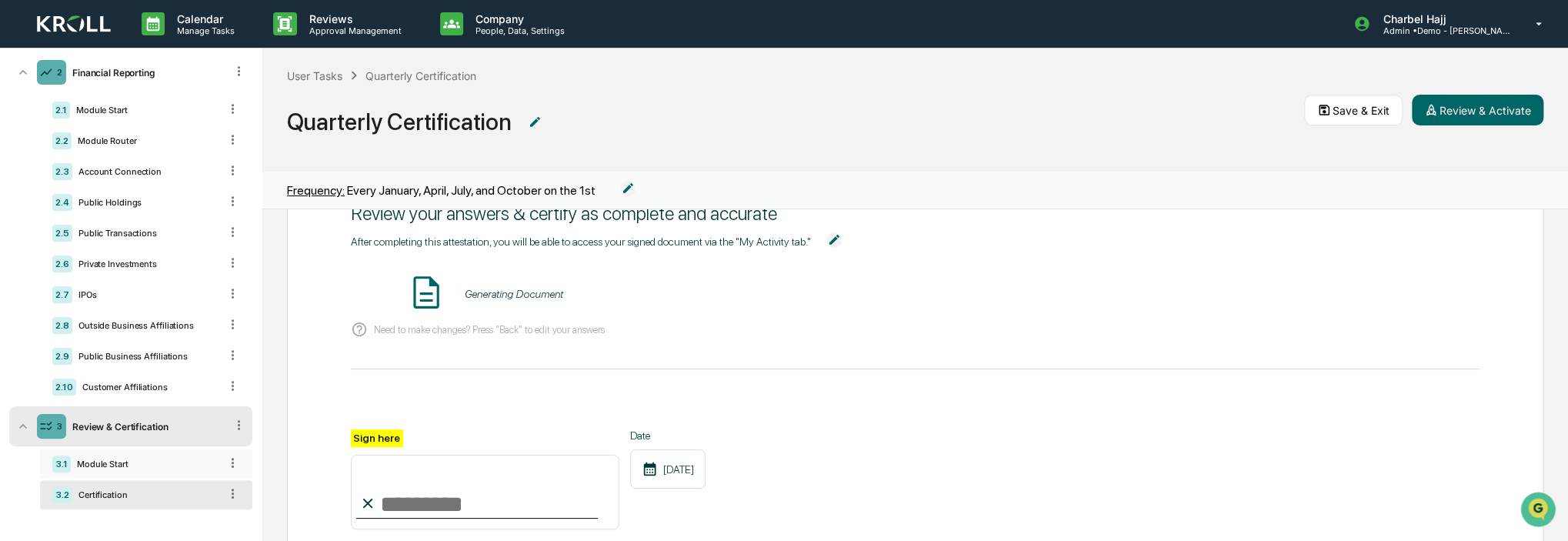
click at [141, 460] on div "Module Start" at bounding box center [145, 464] width 149 height 11
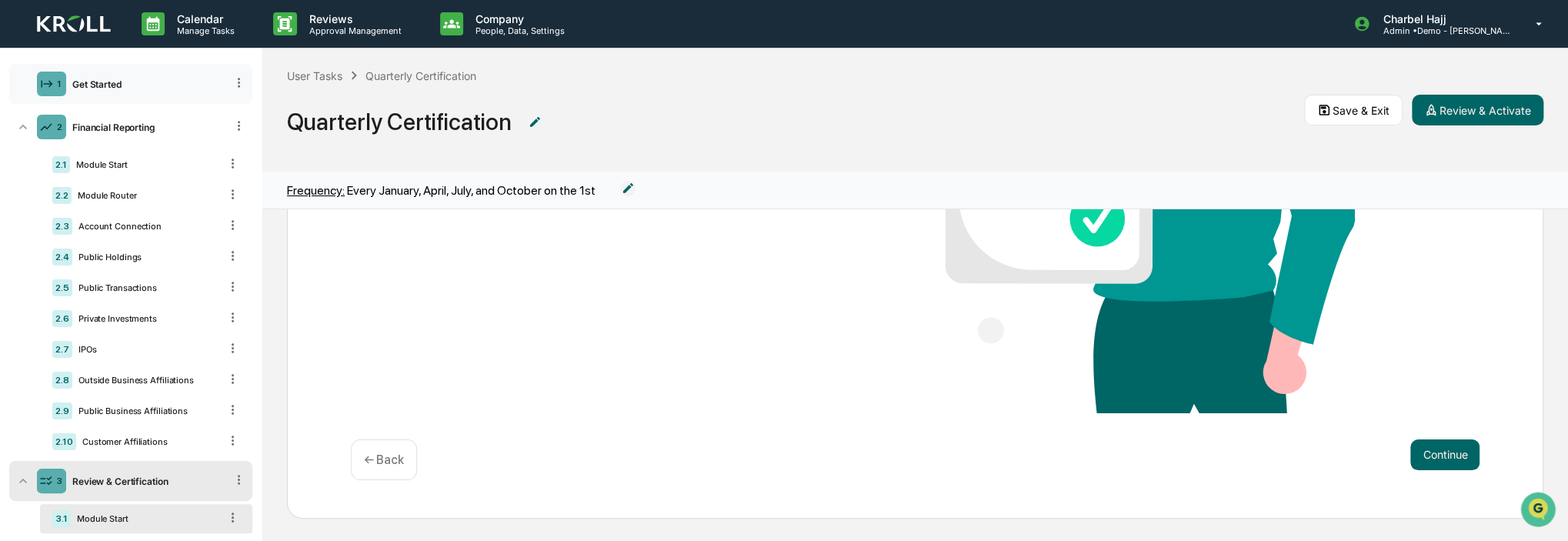
scroll to position [0, 0]
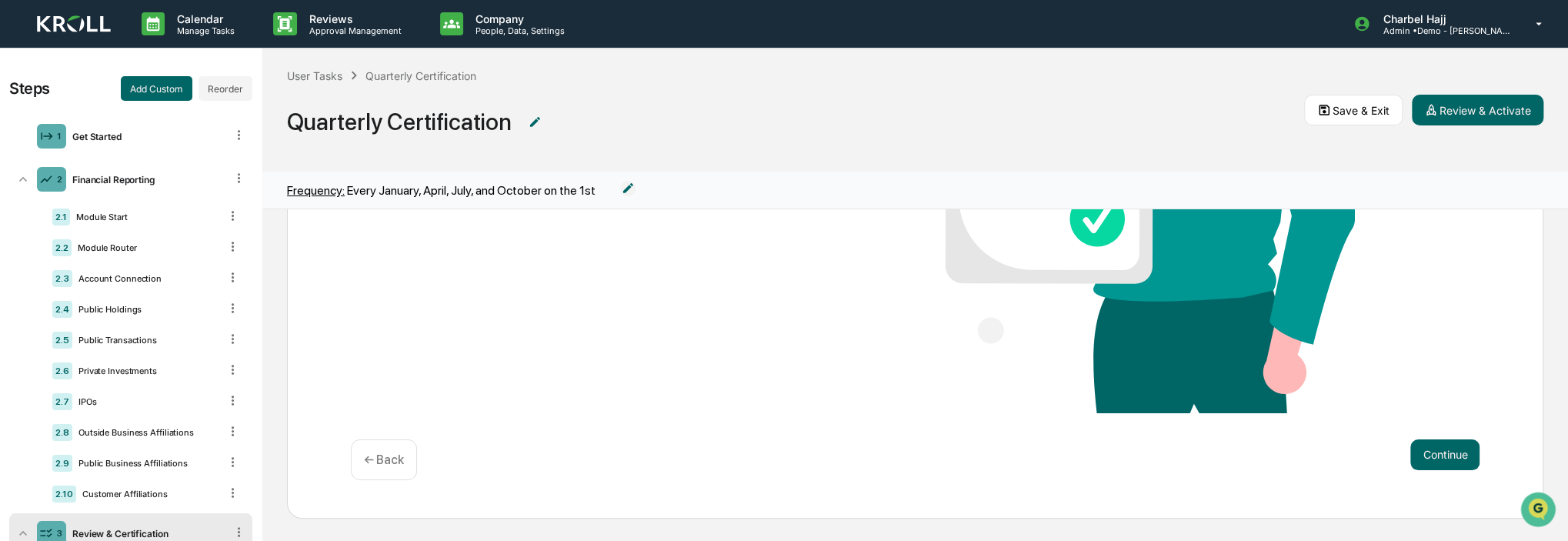
click at [83, 28] on img at bounding box center [74, 25] width 74 height 18
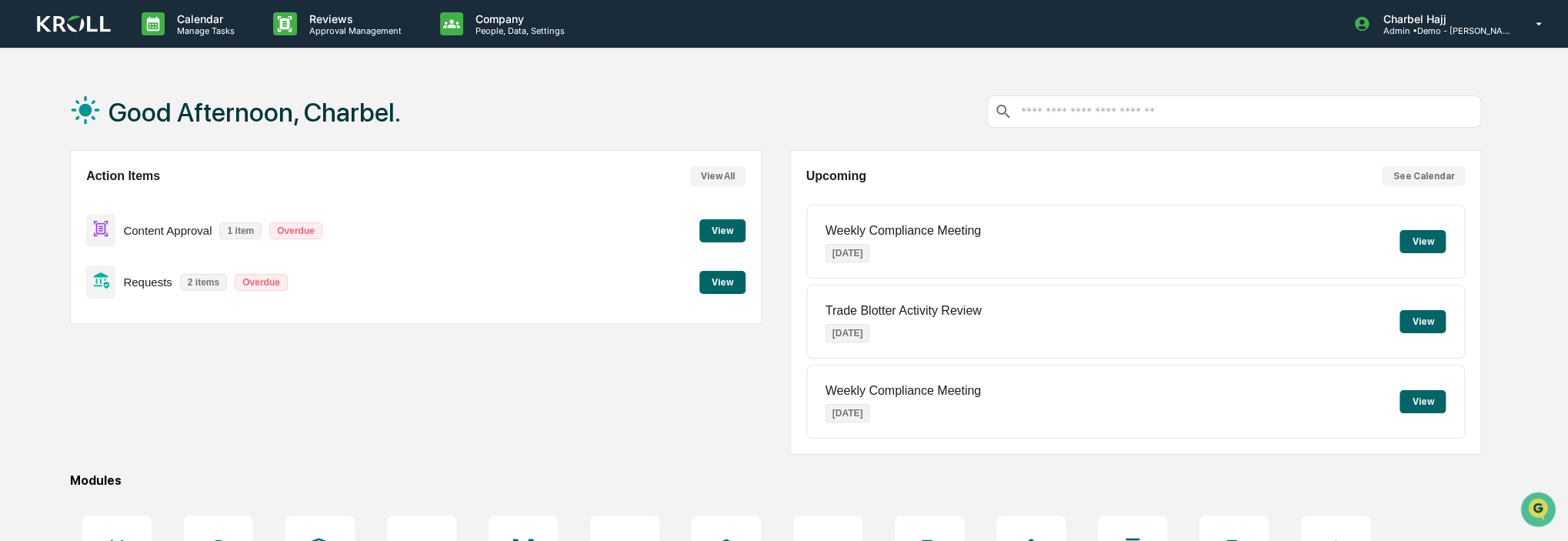
drag, startPoint x: 1490, startPoint y: 5, endPoint x: 1087, endPoint y: 44, distance: 404.9
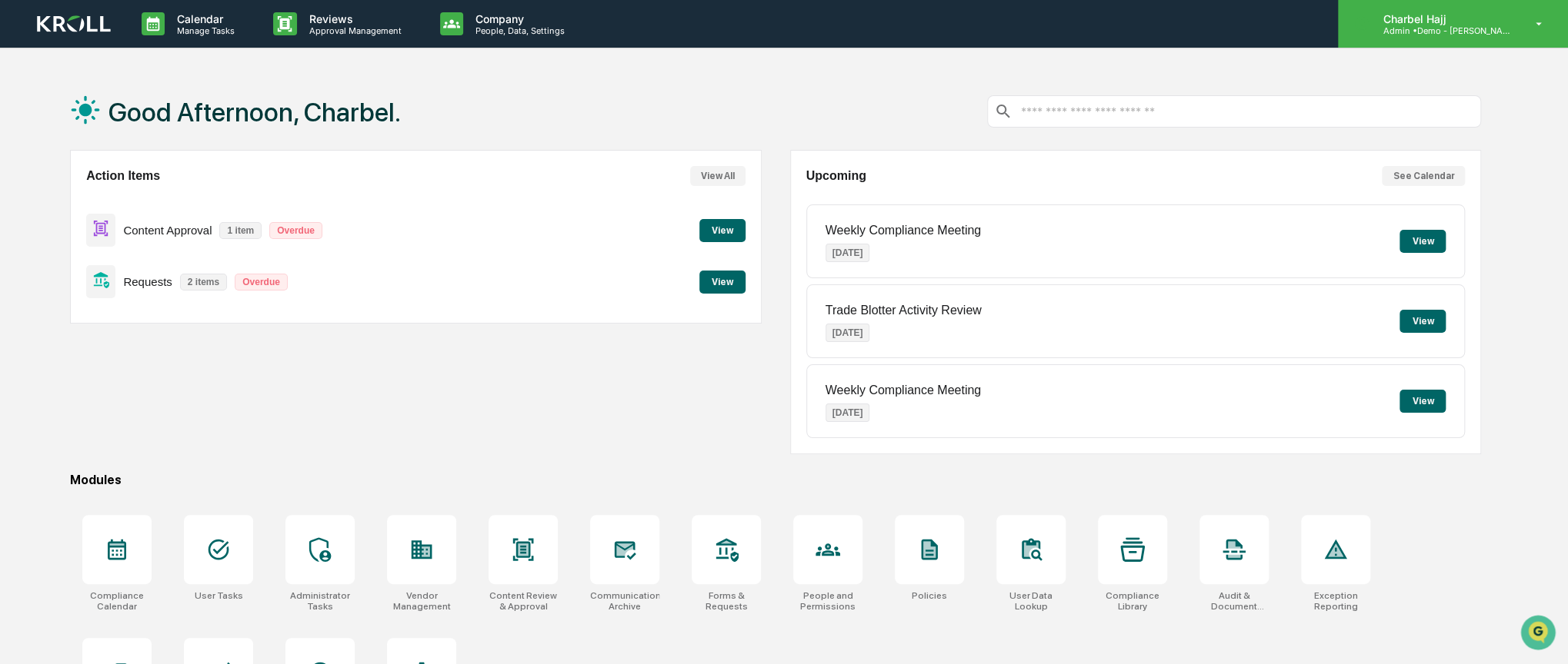
click at [1521, 30] on div "Charbel Hajj Admin • Demo - Kroll" at bounding box center [1452, 24] width 230 height 48
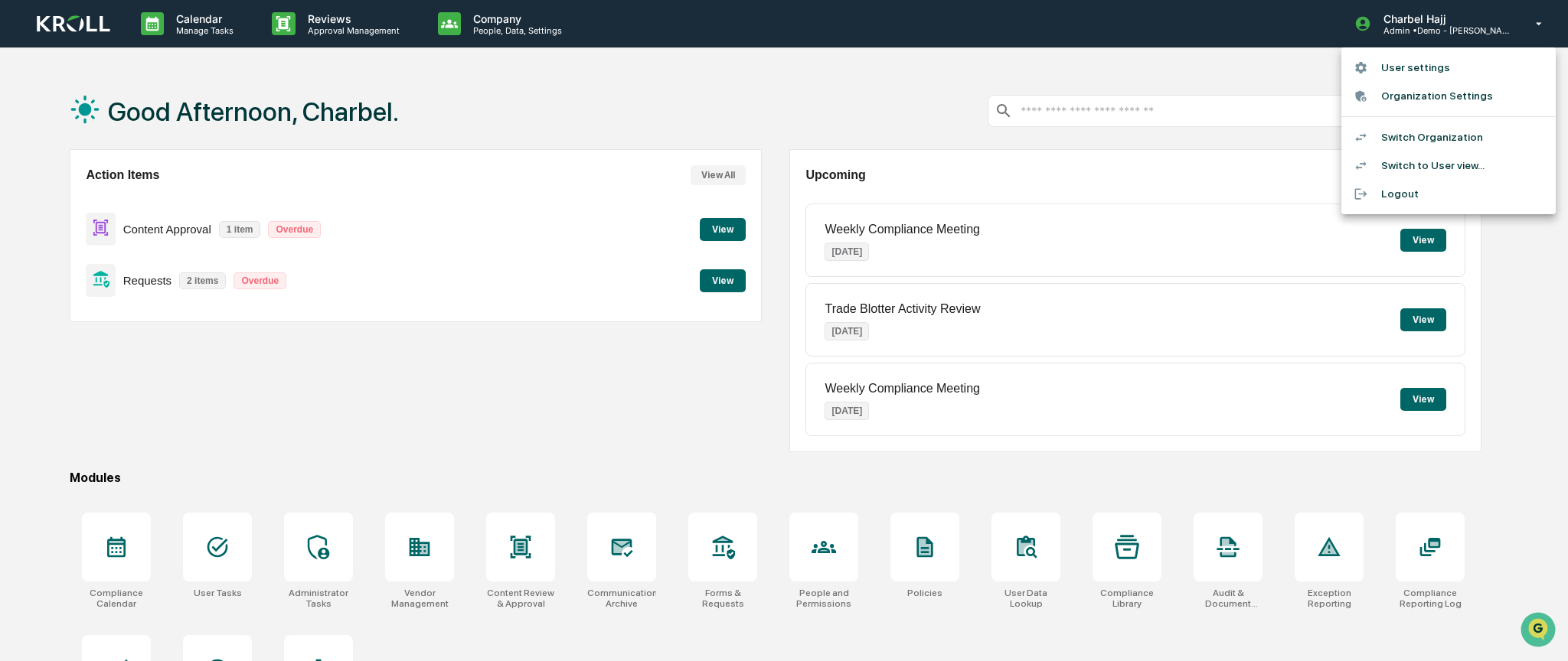
click at [1473, 165] on li "Switch to User view..." at bounding box center [1449, 165] width 215 height 28
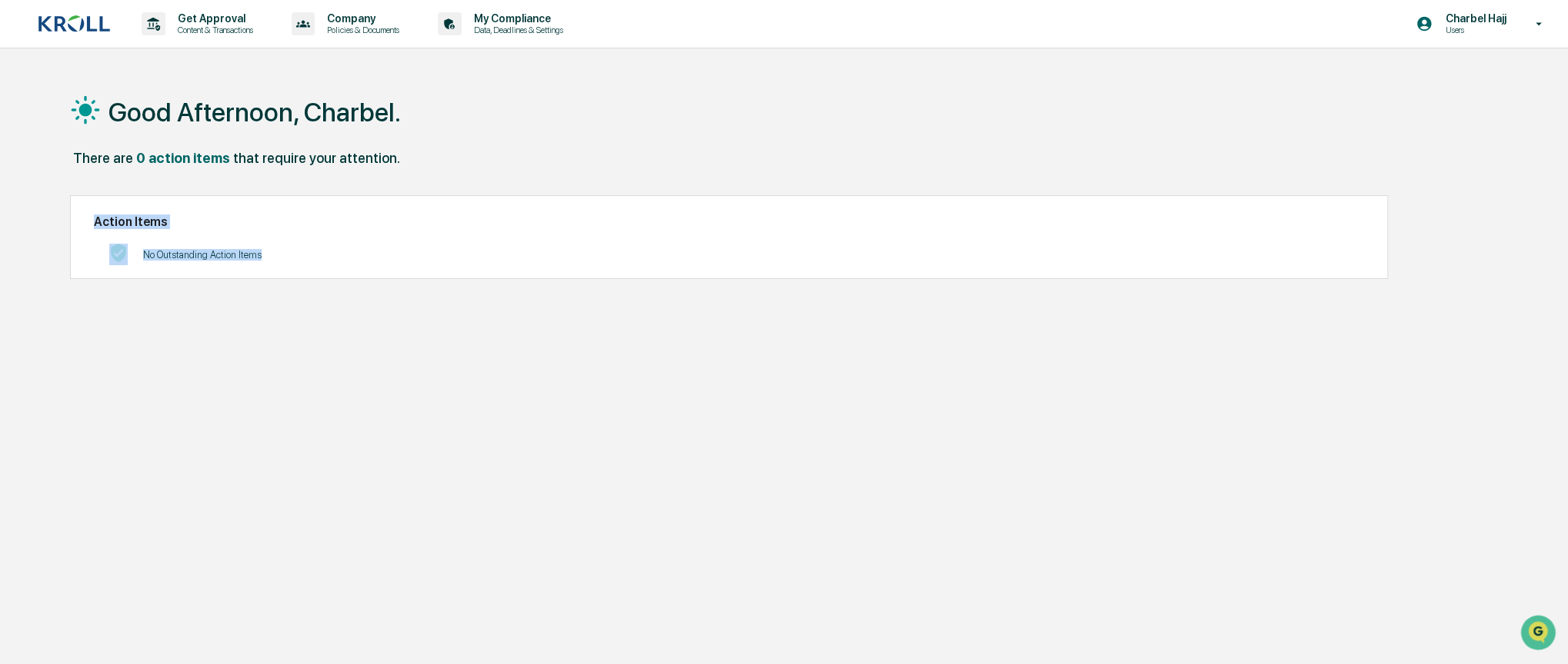
drag, startPoint x: 93, startPoint y: 221, endPoint x: 280, endPoint y: 257, distance: 190.4
click at [280, 257] on div "Action Items No Outstanding Action Items" at bounding box center [728, 237] width 1318 height 84
click at [280, 257] on div "No Outstanding Action Items" at bounding box center [729, 255] width 1270 height 31
click at [243, 30] on p "Content & Transactions" at bounding box center [213, 29] width 95 height 11
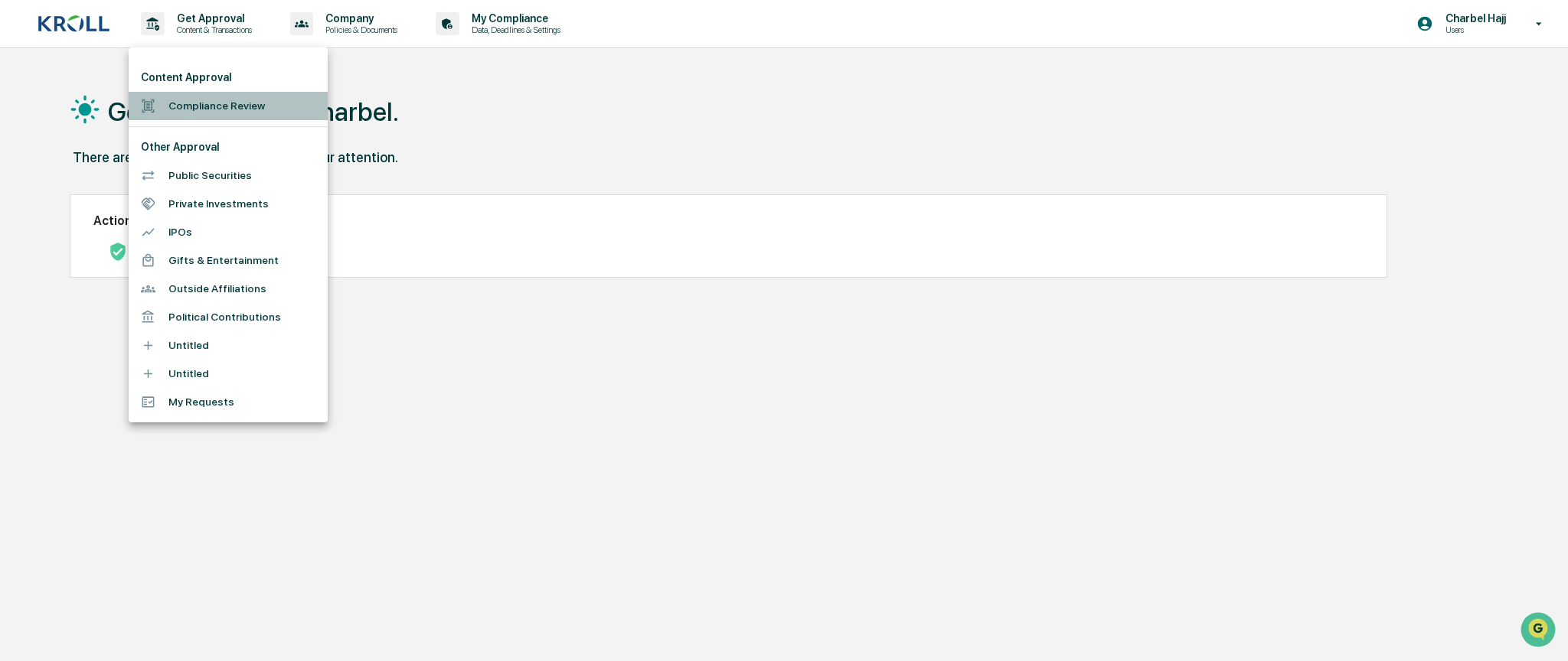
click at [254, 110] on li "Compliance Review" at bounding box center [228, 105] width 199 height 28
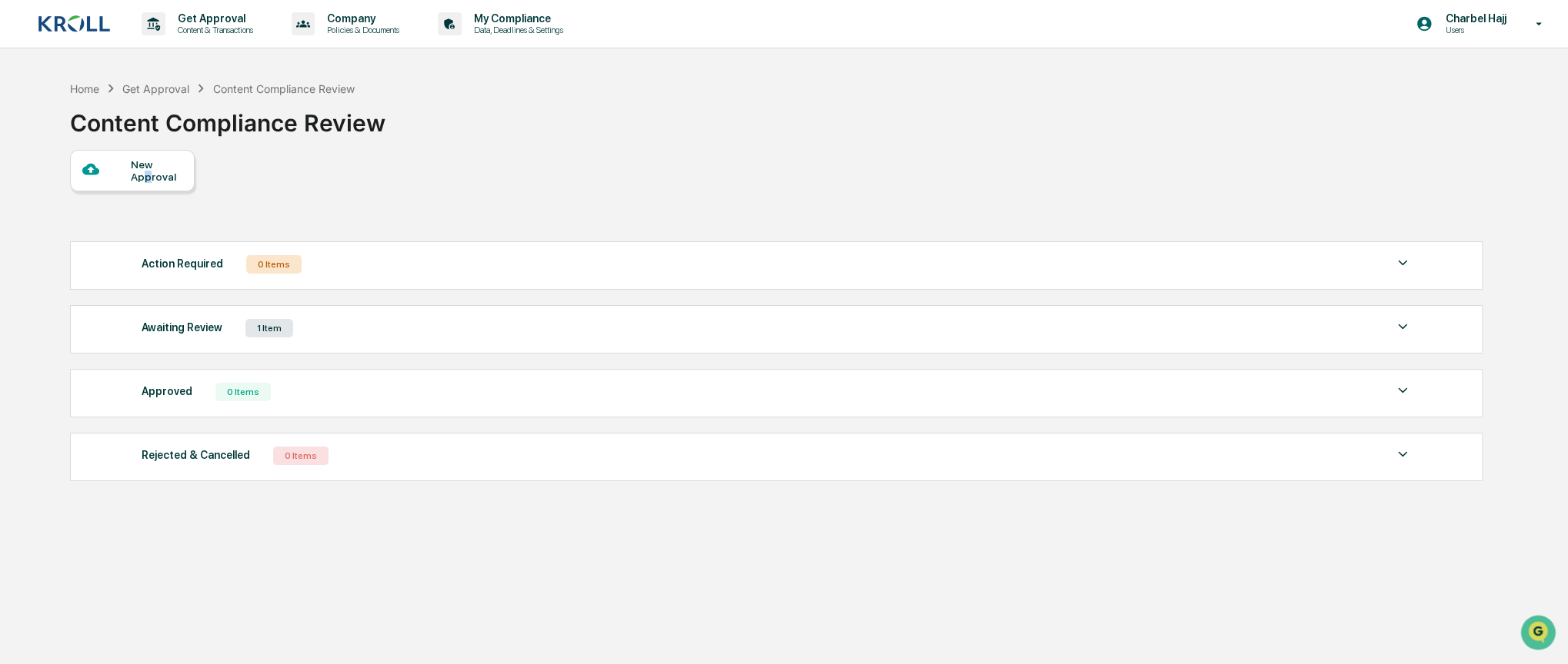
click at [147, 171] on div "New Approval" at bounding box center [156, 170] width 52 height 24
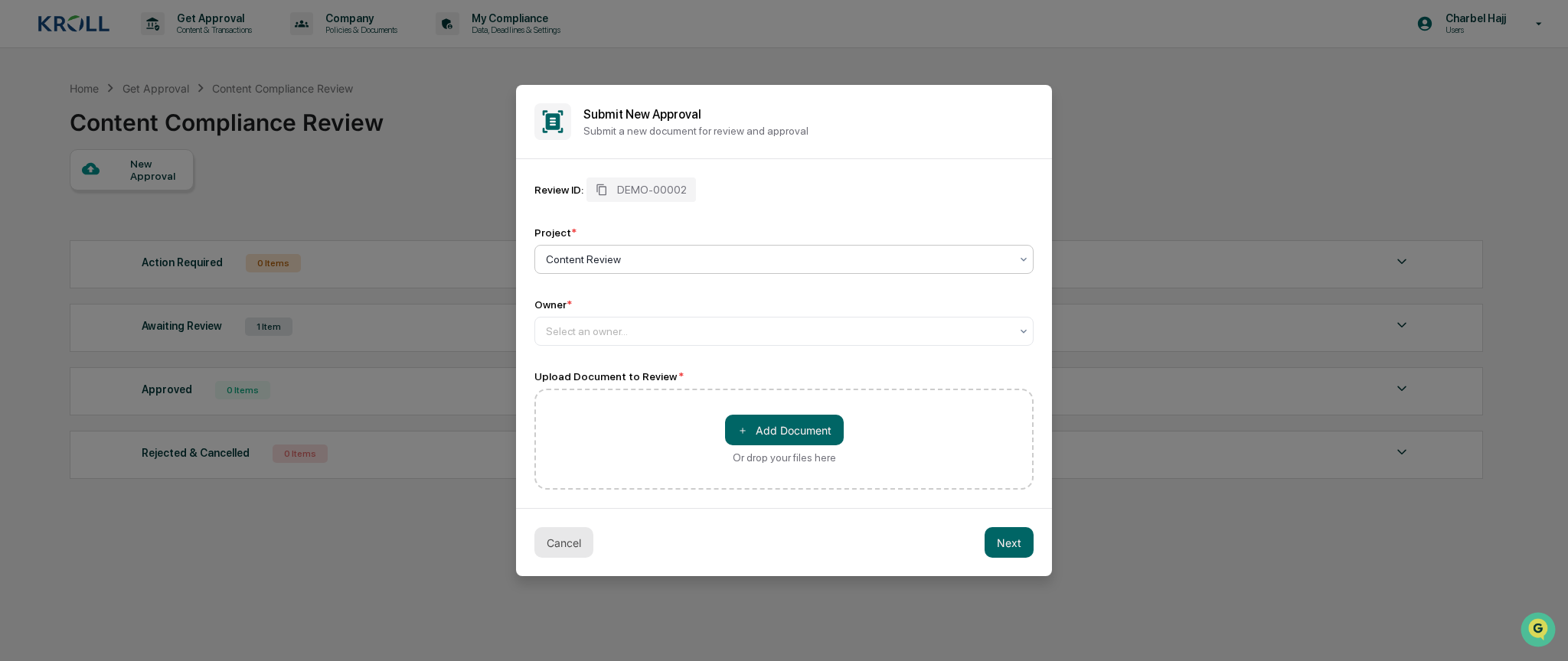
click at [581, 537] on button "Cancel" at bounding box center [564, 542] width 59 height 30
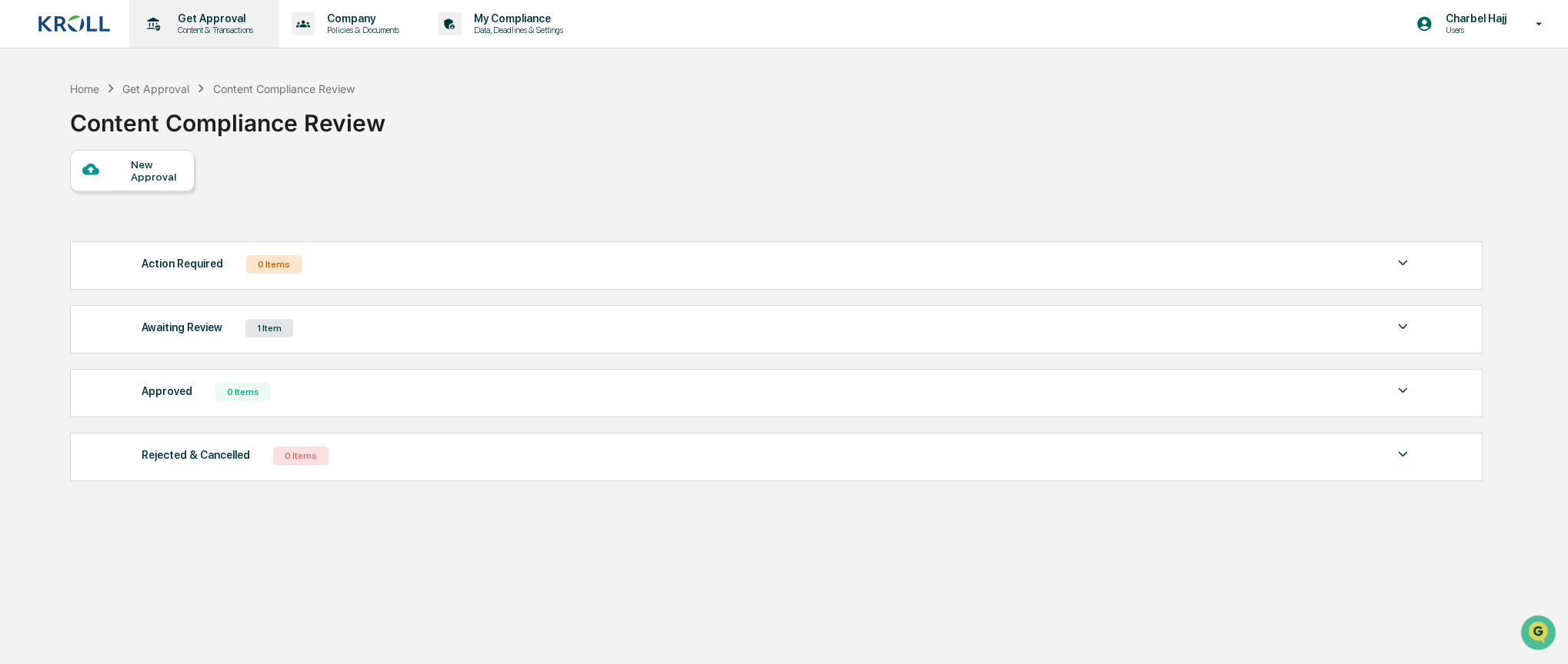
click at [256, 32] on p "Content & Transactions" at bounding box center [213, 29] width 95 height 11
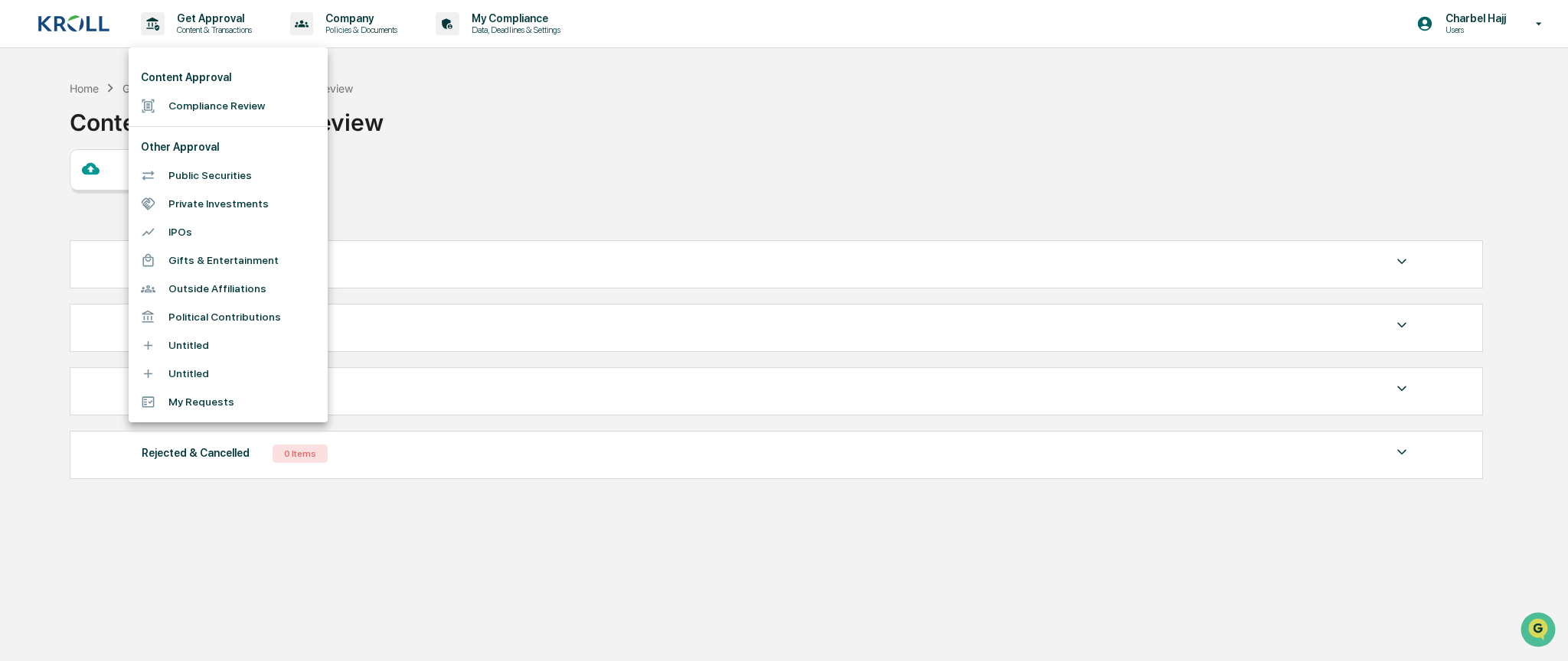
click at [252, 171] on li "Public Securities" at bounding box center [228, 175] width 199 height 28
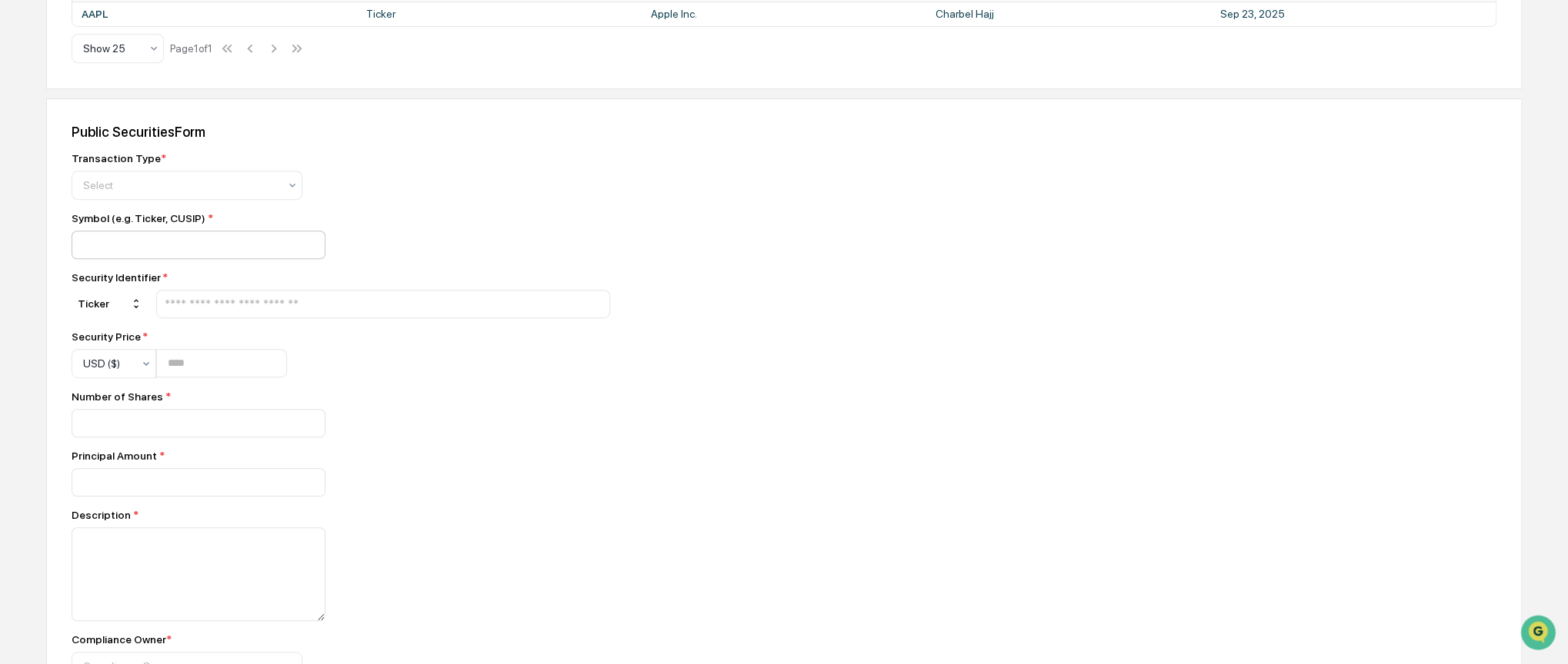
scroll to position [461, 0]
drag, startPoint x: 180, startPoint y: 188, endPoint x: 177, endPoint y: 206, distance: 18.2
click at [180, 187] on div at bounding box center [180, 182] width 195 height 16
click at [148, 226] on div "Buy" at bounding box center [187, 219] width 229 height 30
click at [210, 308] on input "text" at bounding box center [382, 301] width 440 height 15
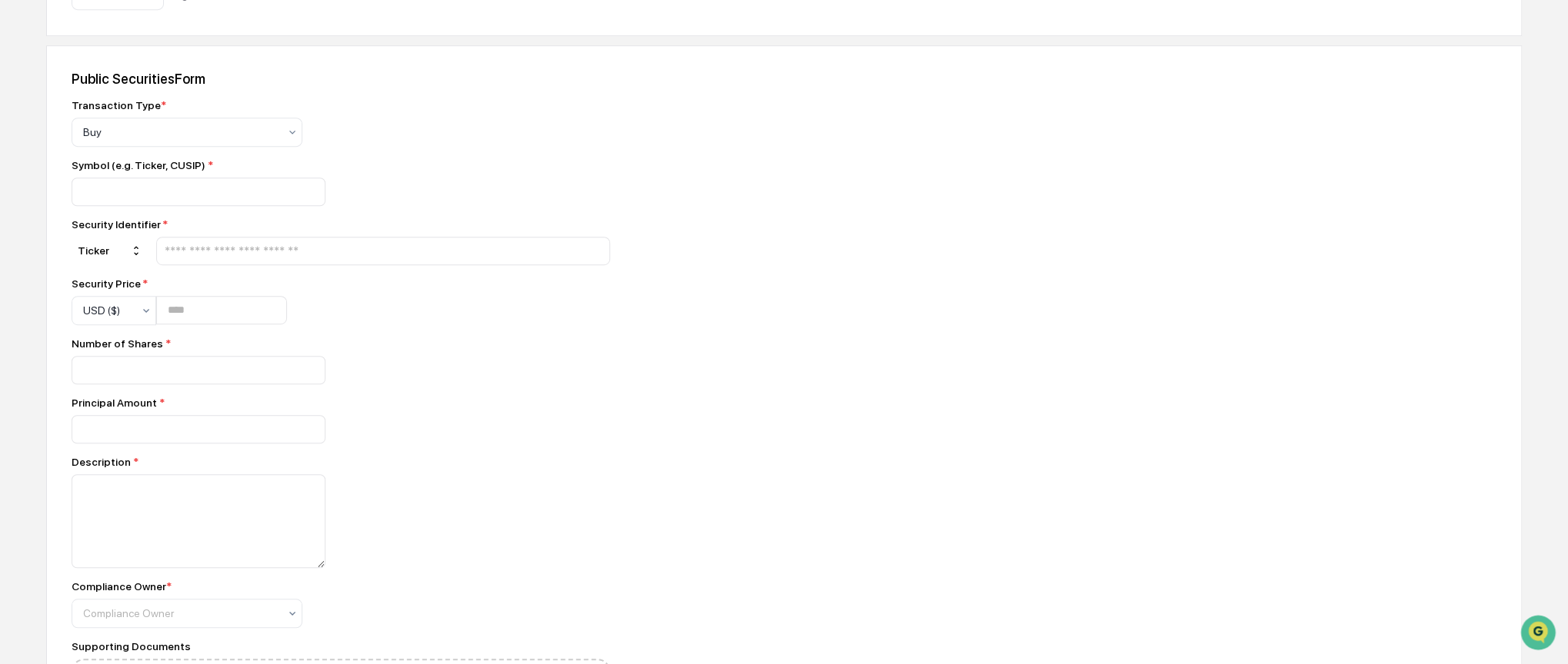
scroll to position [539, 0]
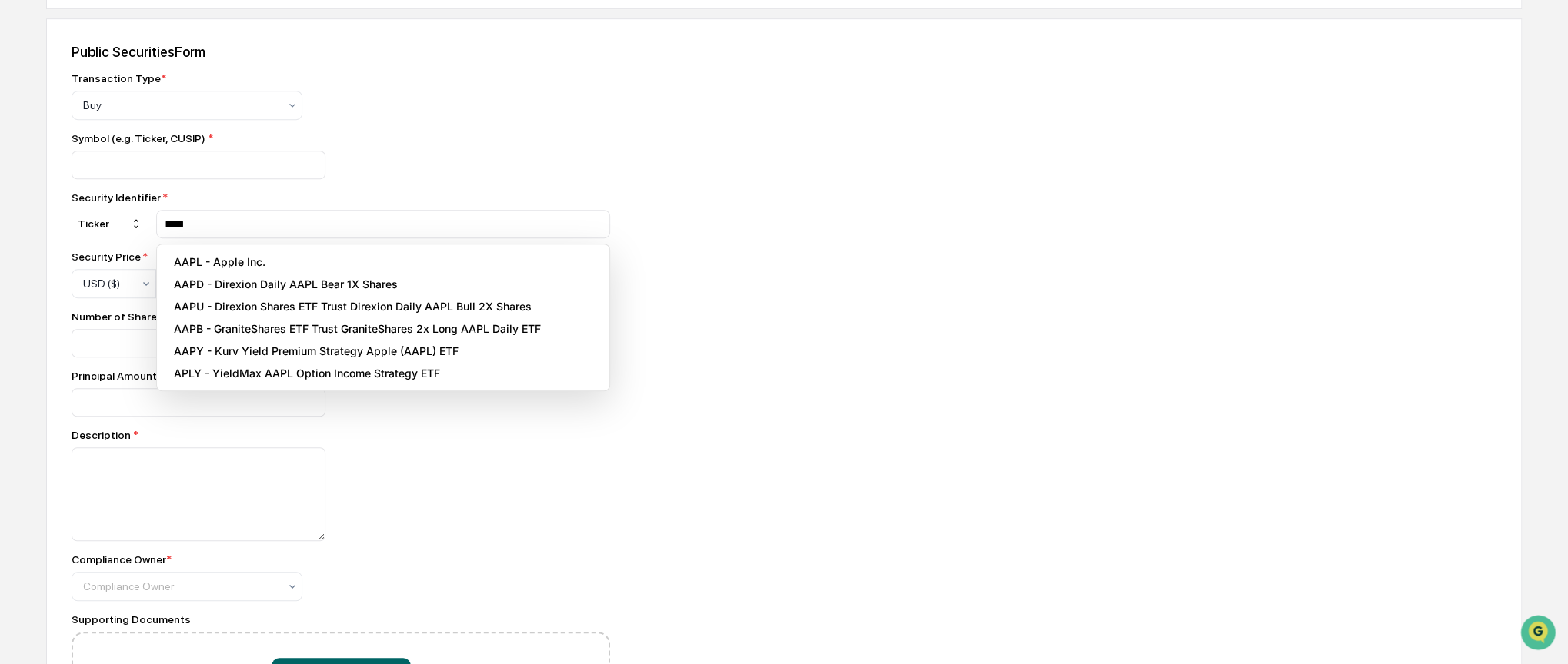
type input "****"
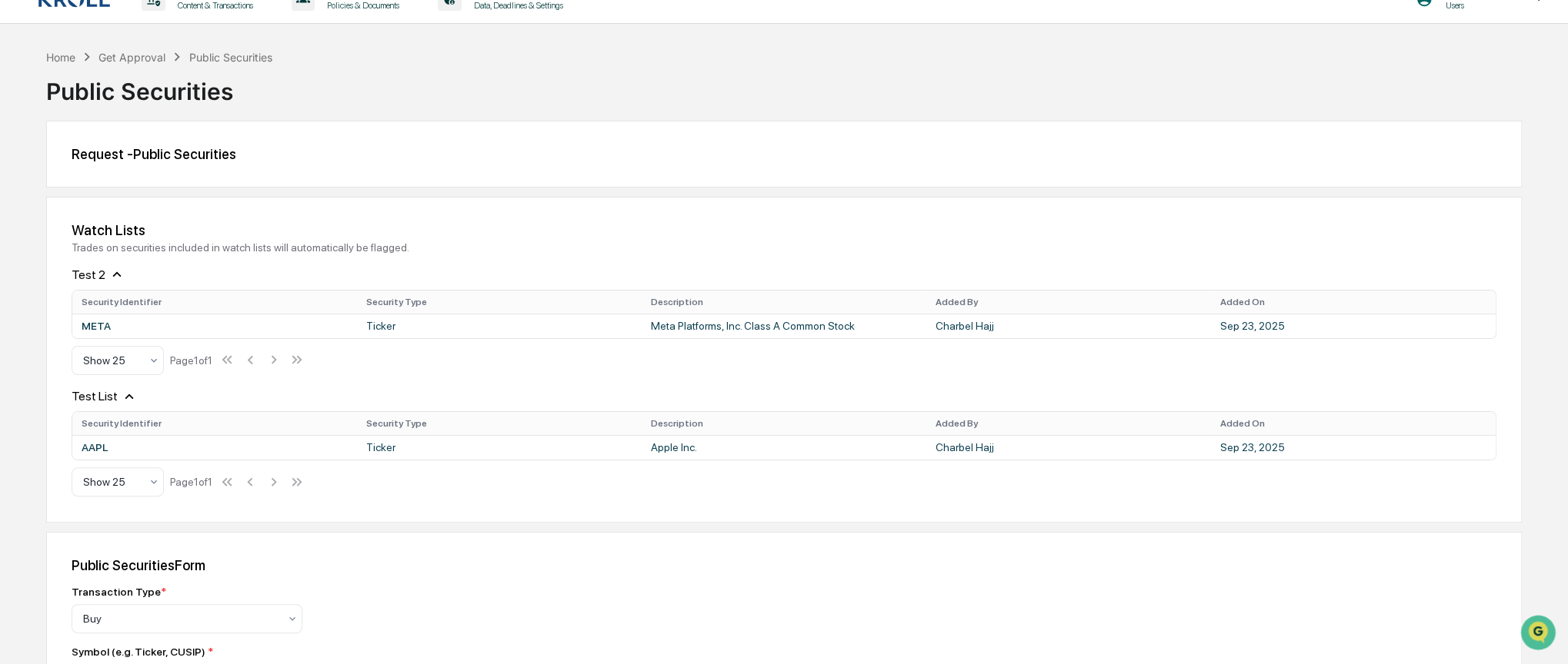
scroll to position [0, 0]
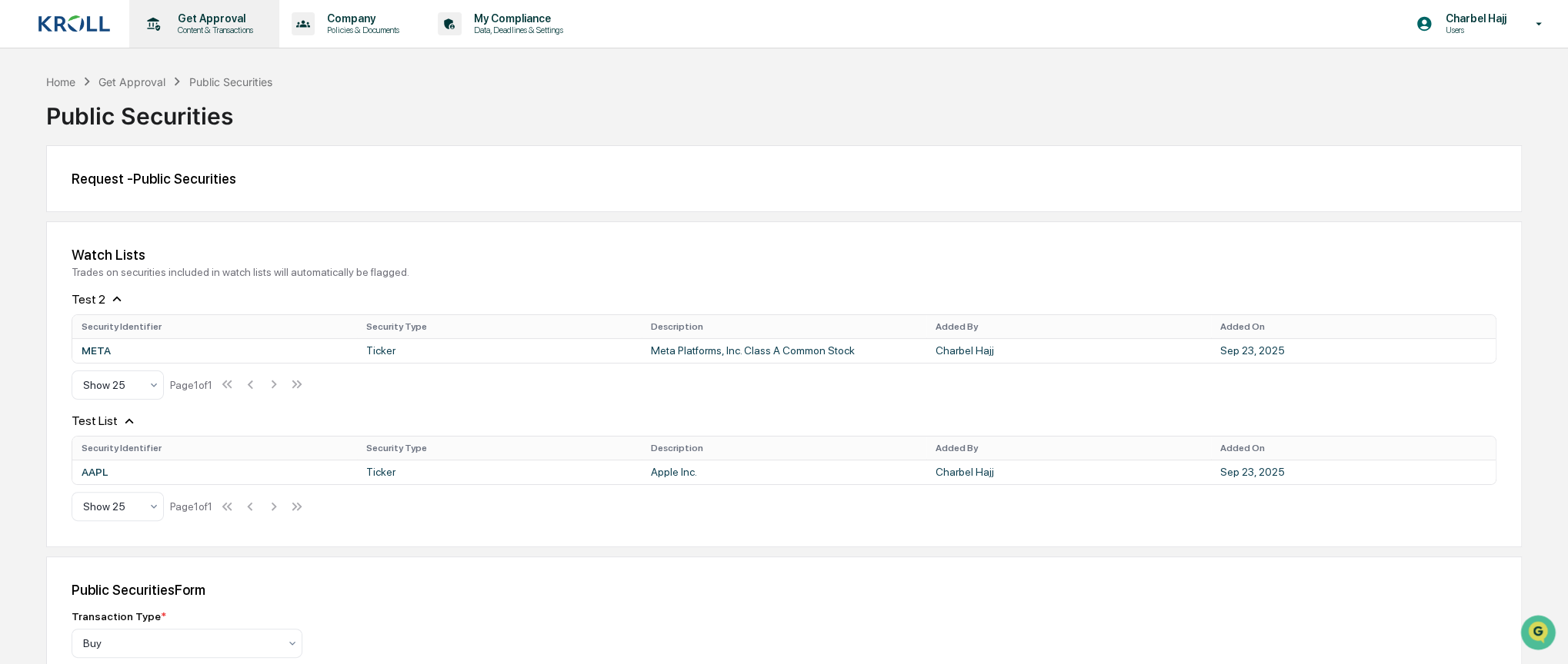
click at [197, 22] on p "Get Approval" at bounding box center [213, 19] width 95 height 13
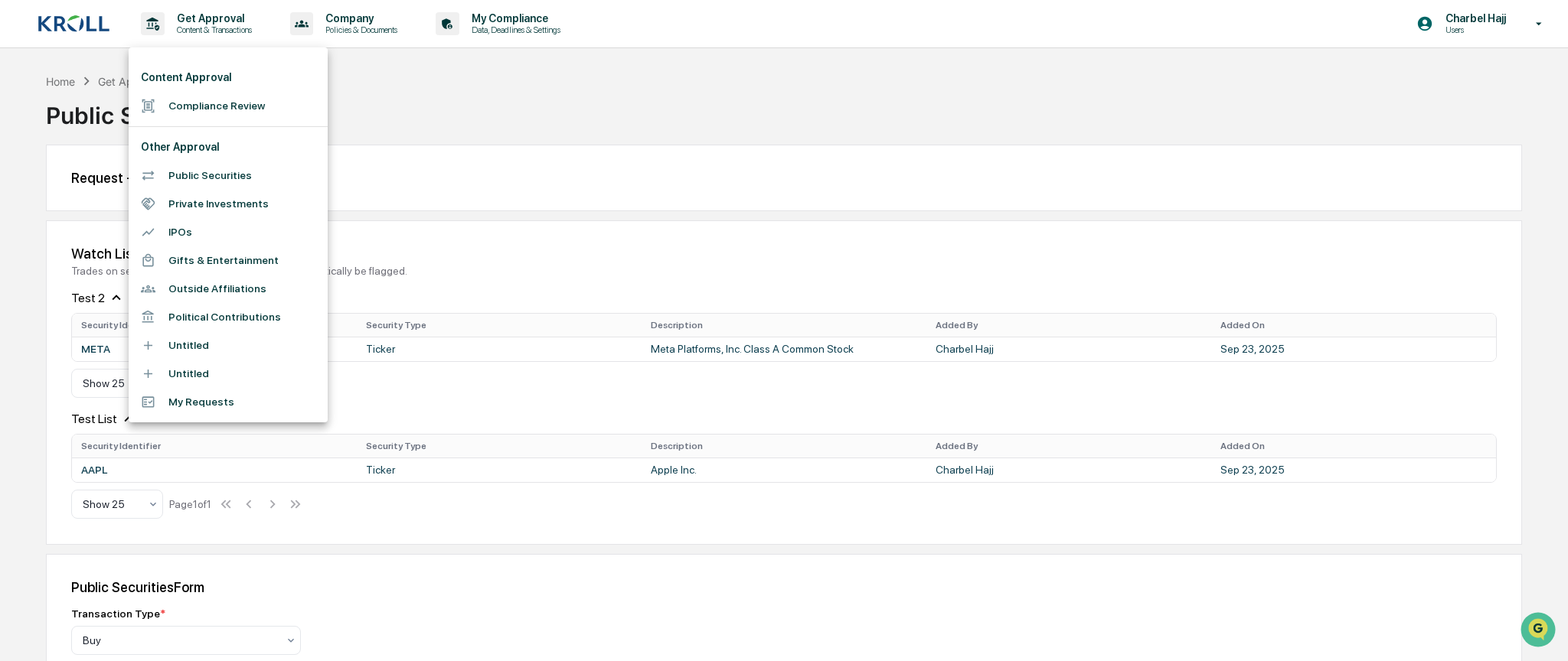
click at [209, 208] on li "Private Investments" at bounding box center [228, 204] width 199 height 28
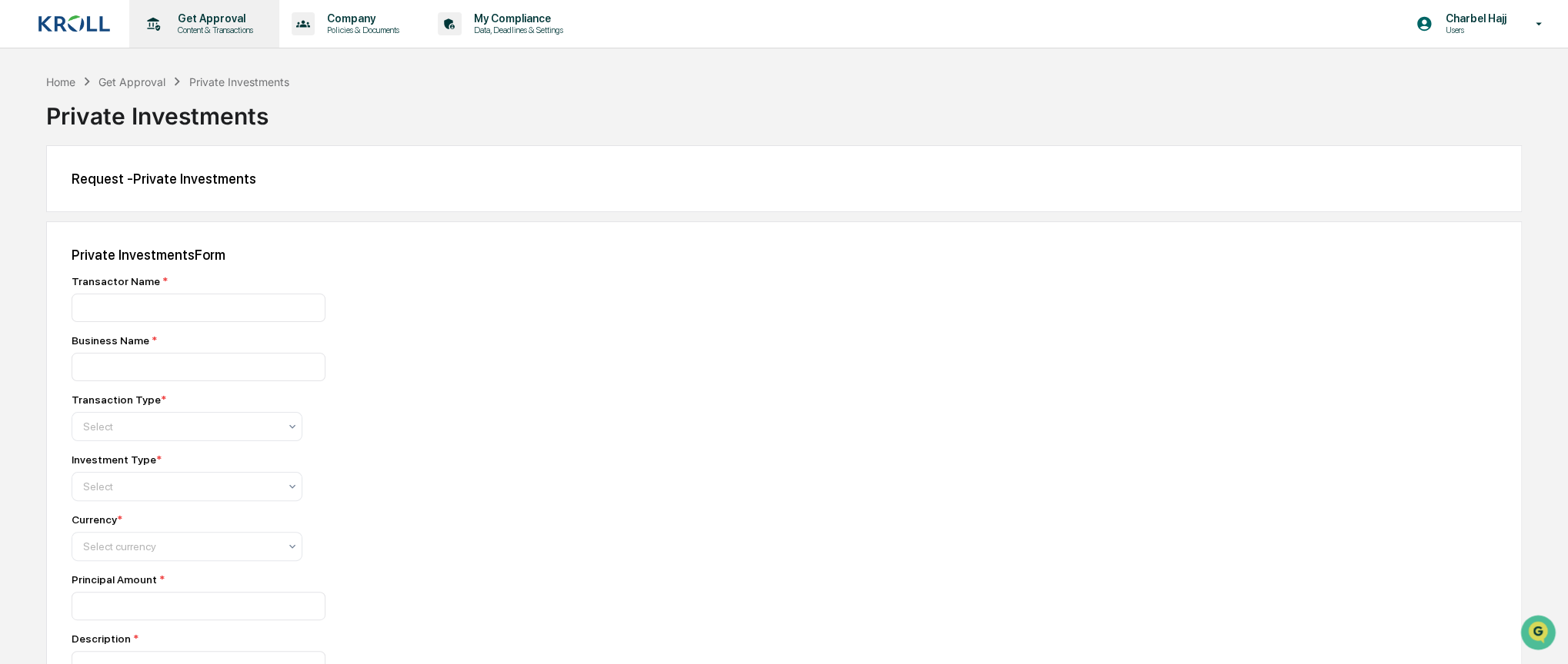
click at [243, 28] on p "Content & Transactions" at bounding box center [213, 29] width 95 height 11
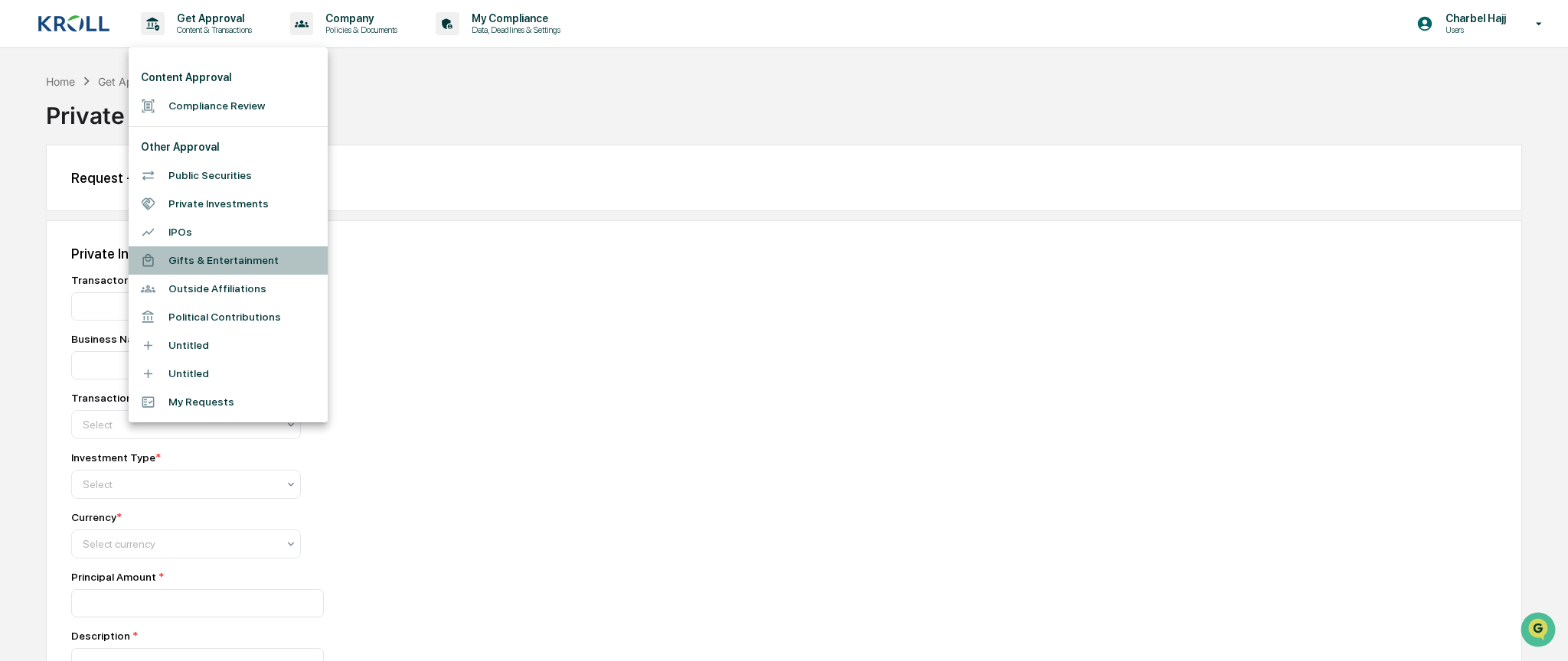
click at [243, 263] on li "Gifts & Entertainment" at bounding box center [228, 260] width 199 height 28
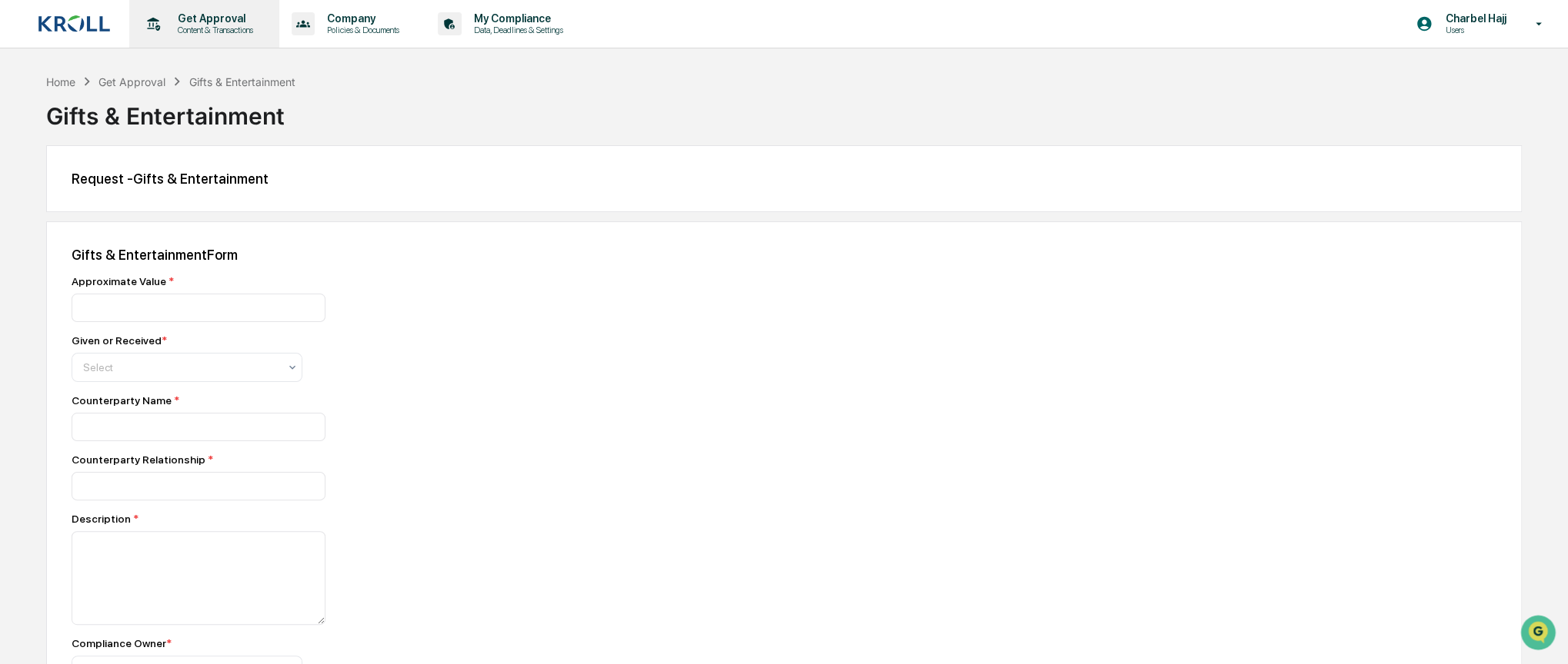
click at [245, 19] on p "Get Approval" at bounding box center [213, 19] width 95 height 13
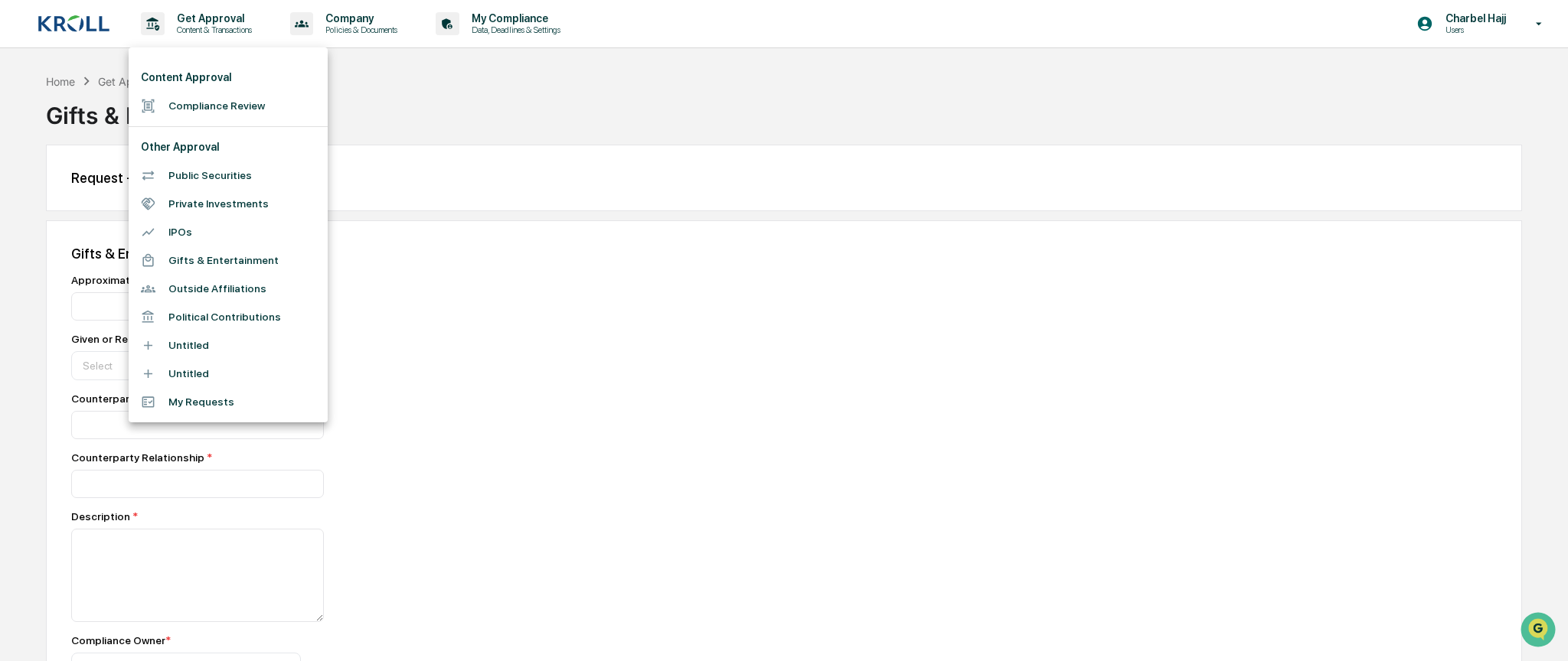
click at [376, 80] on div at bounding box center [784, 330] width 1568 height 661
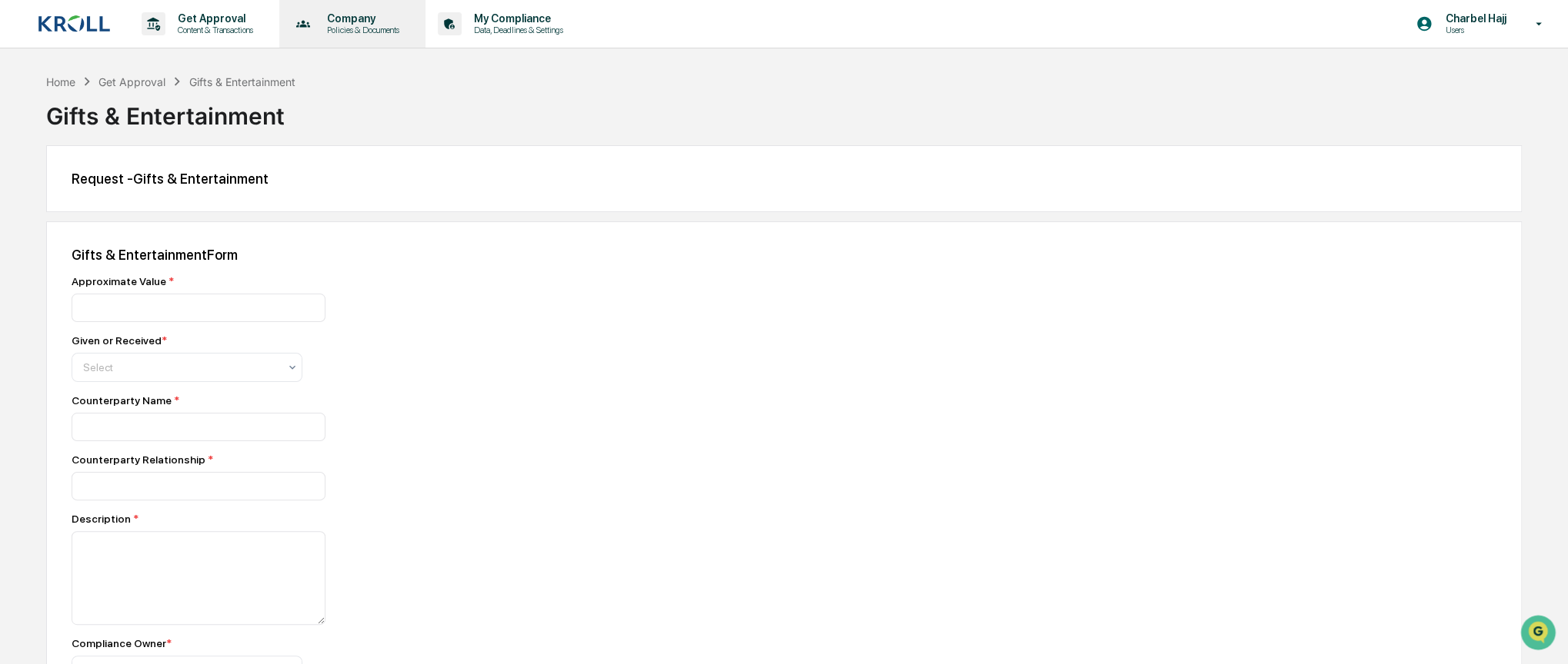
click at [368, 27] on p "Policies & Documents" at bounding box center [361, 29] width 92 height 11
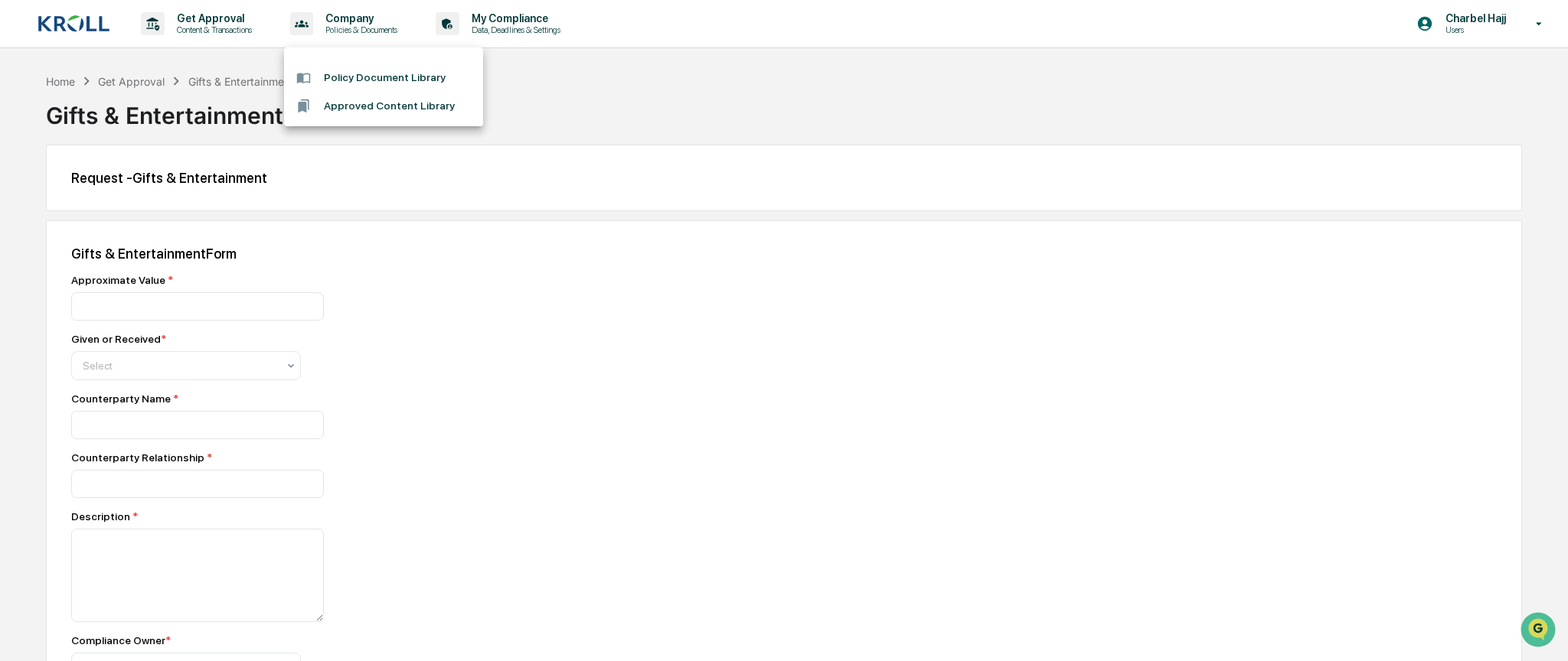
click at [356, 83] on li "Policy Document Library" at bounding box center [383, 77] width 199 height 28
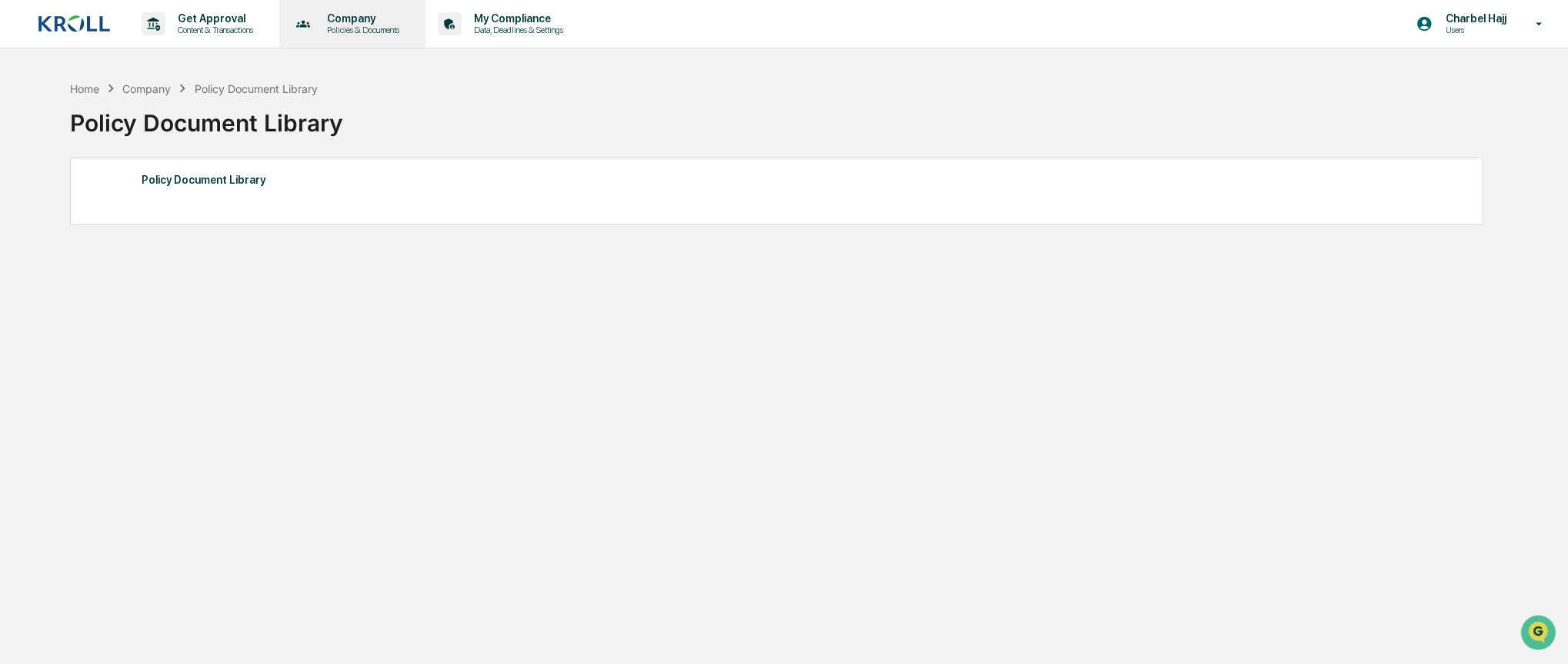
click at [372, 37] on div "Company Policies & Documents" at bounding box center [351, 24] width 131 height 48
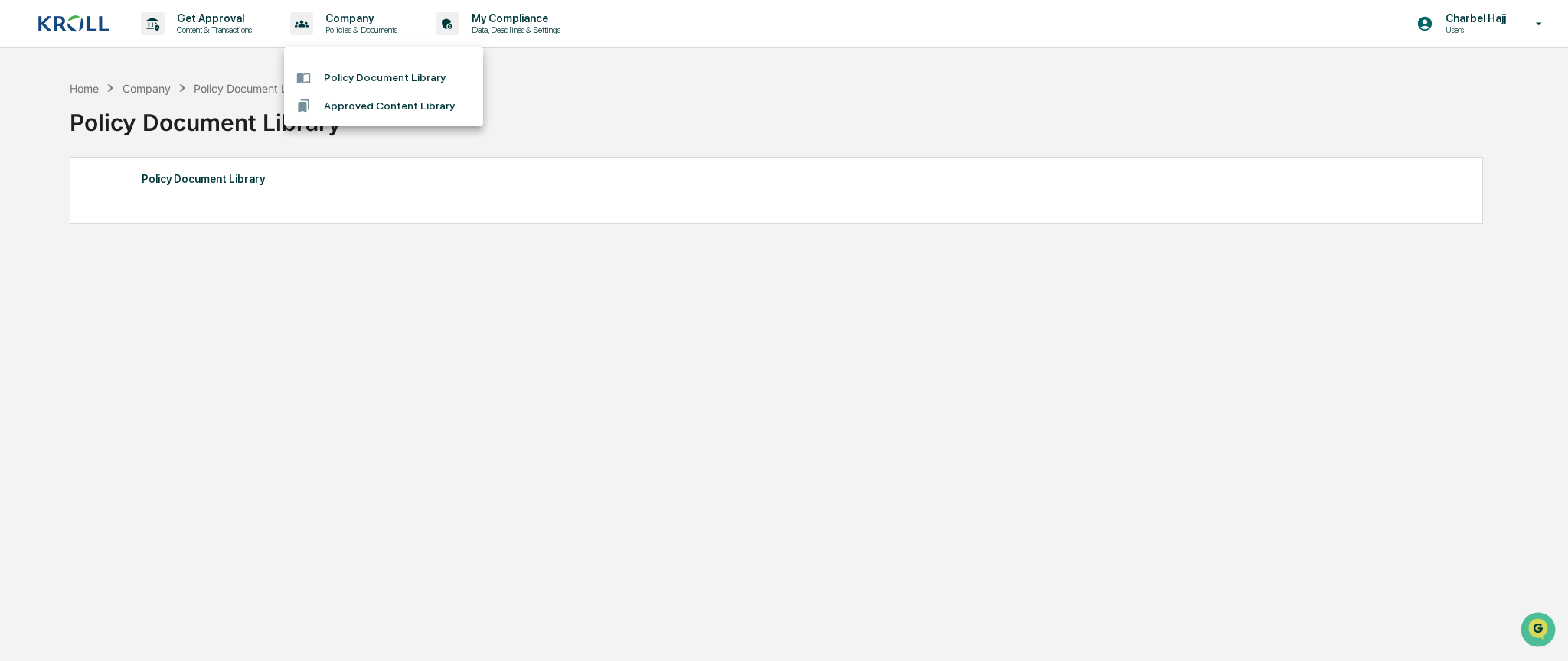
click at [372, 105] on li "Approved Content Library" at bounding box center [383, 105] width 199 height 28
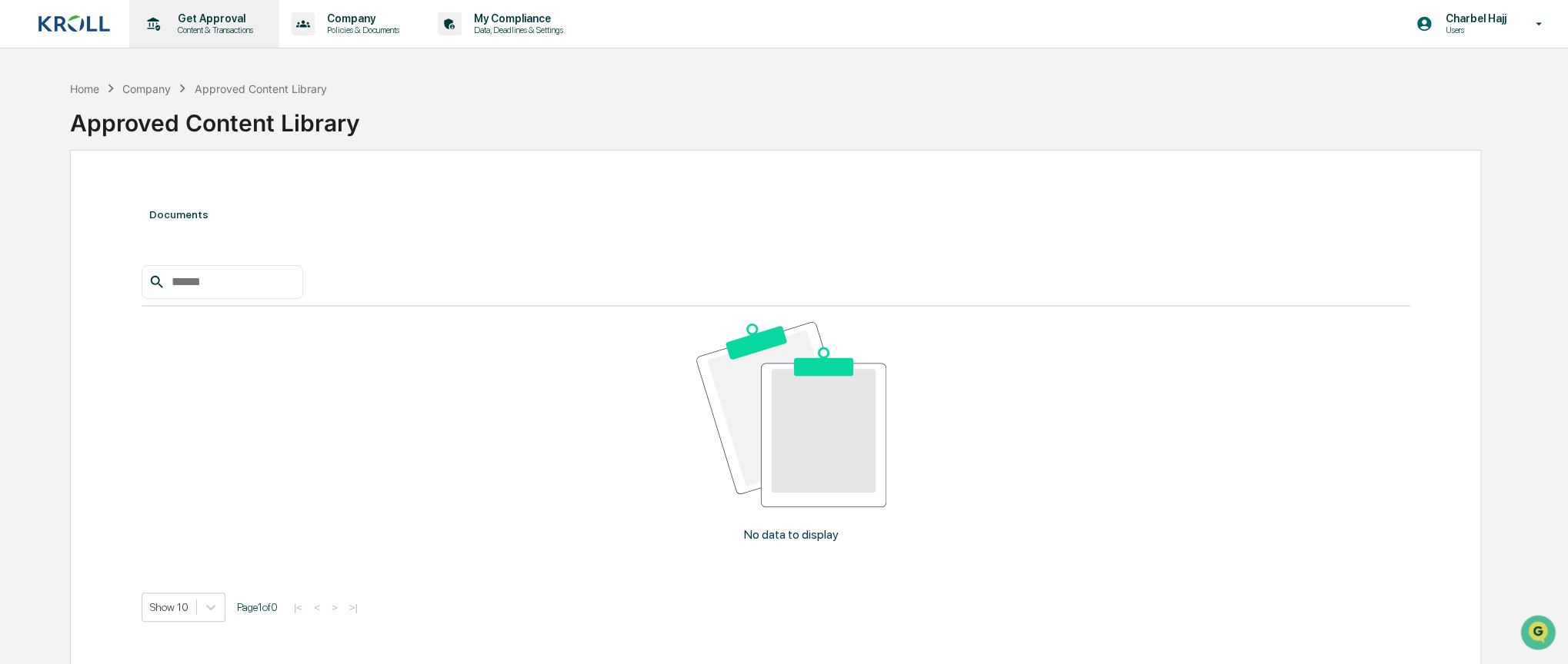
click at [199, 30] on p "Content & Transactions" at bounding box center [213, 29] width 95 height 11
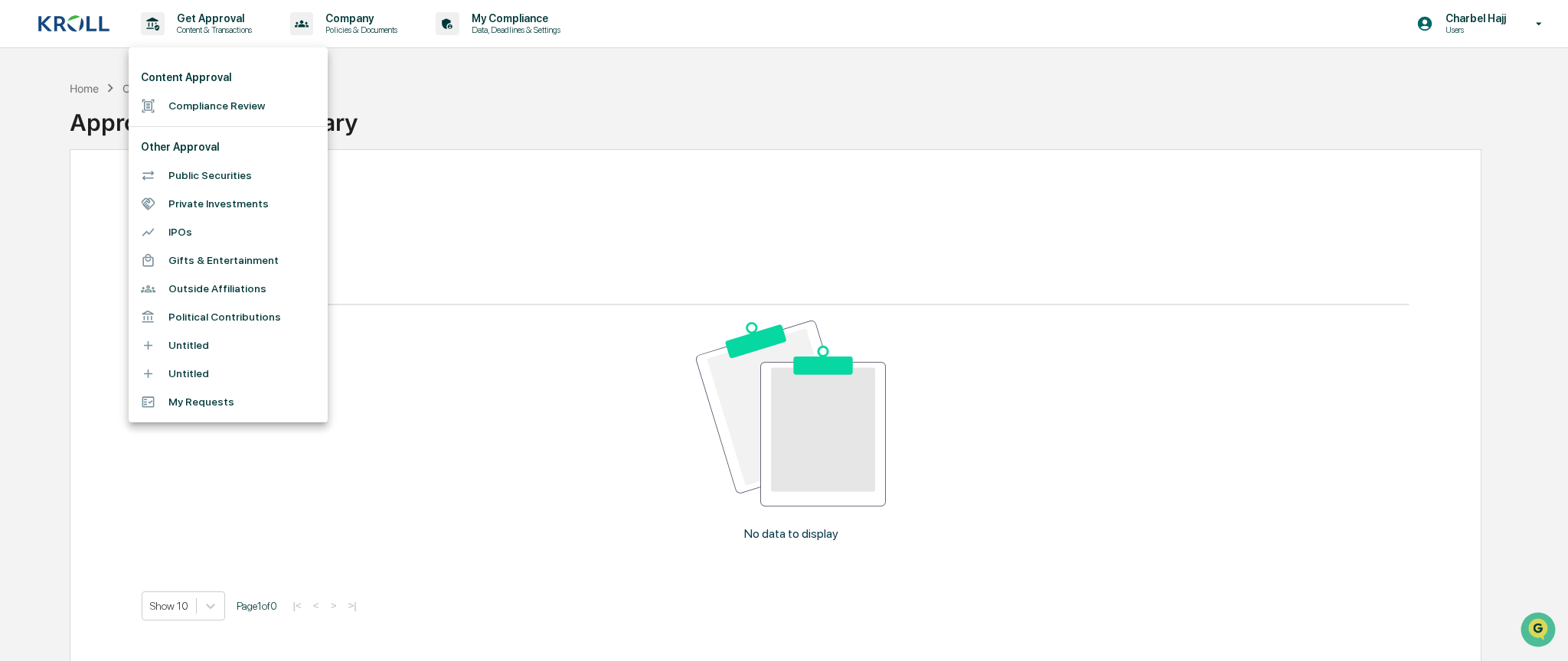
click at [368, 61] on div at bounding box center [784, 330] width 1568 height 661
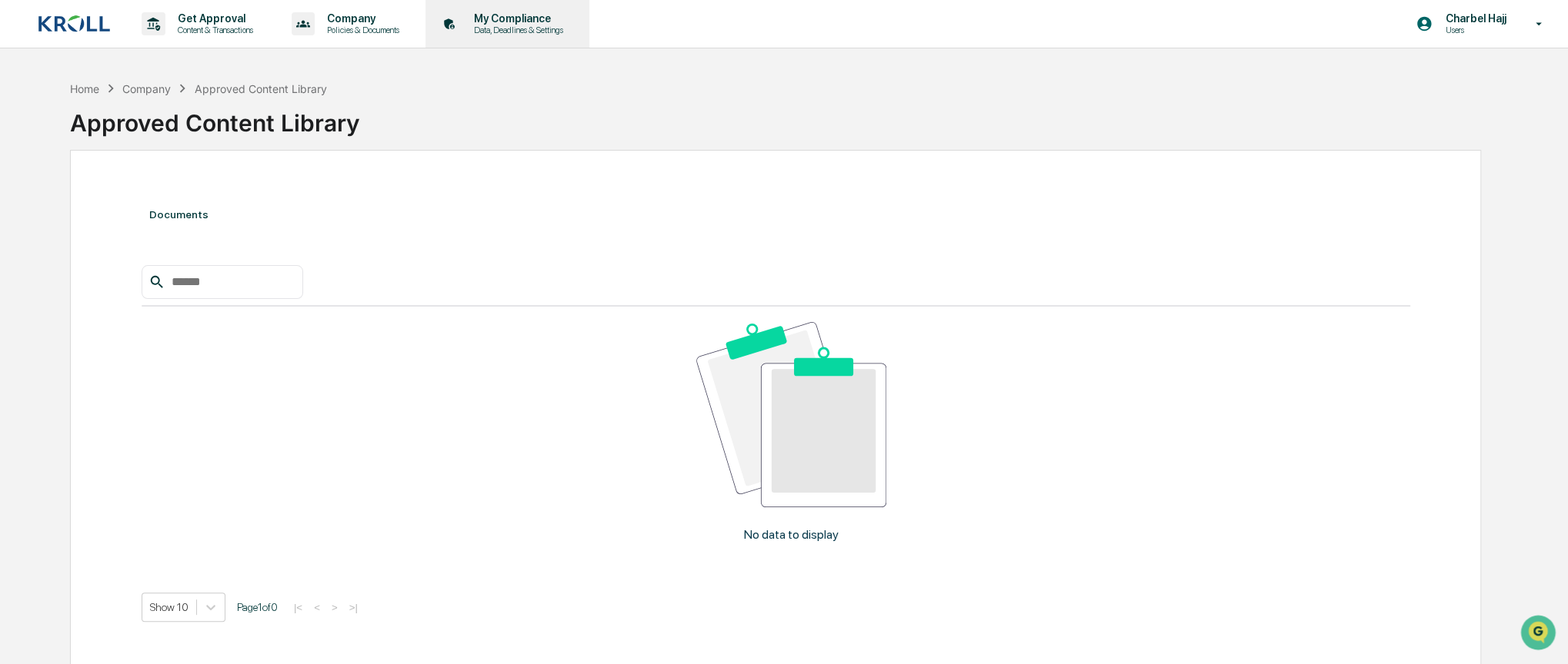
click at [532, 30] on p "Data, Deadlines & Settings" at bounding box center [515, 29] width 109 height 11
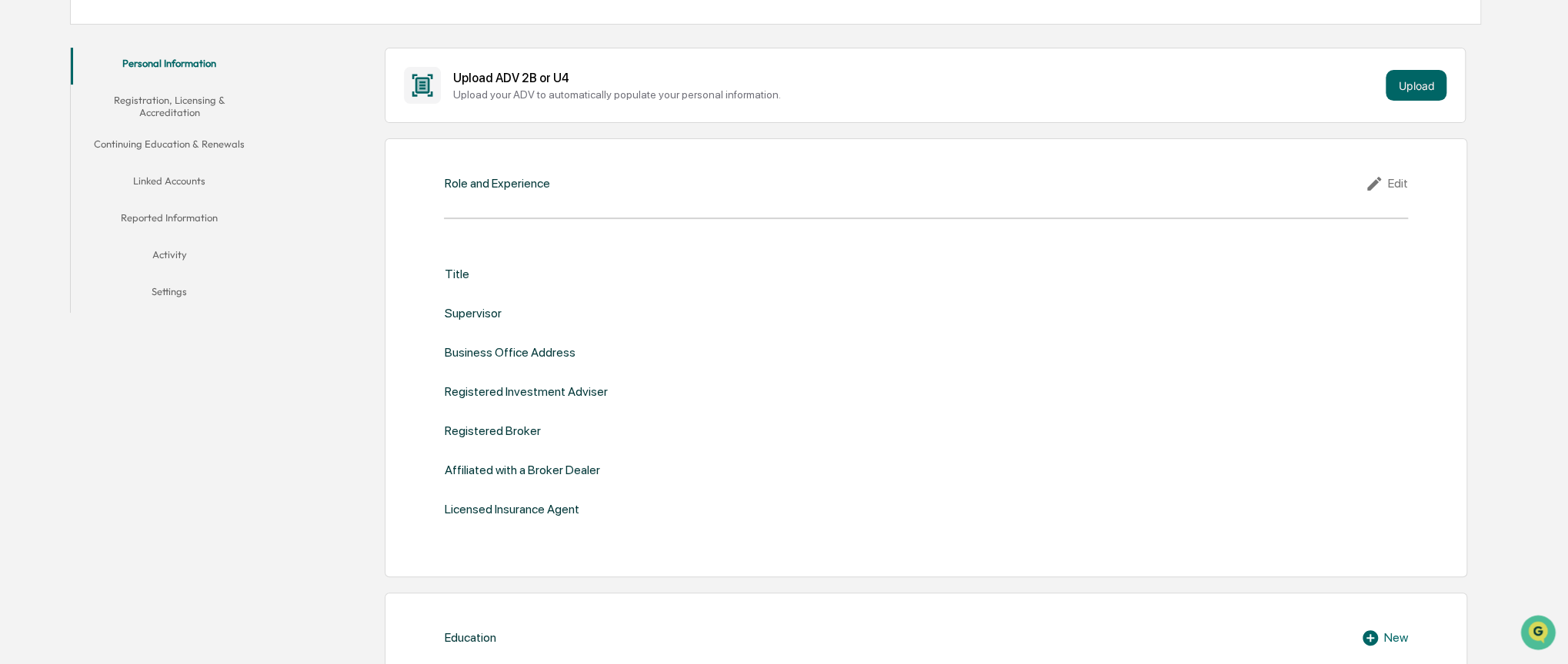
scroll to position [231, 0]
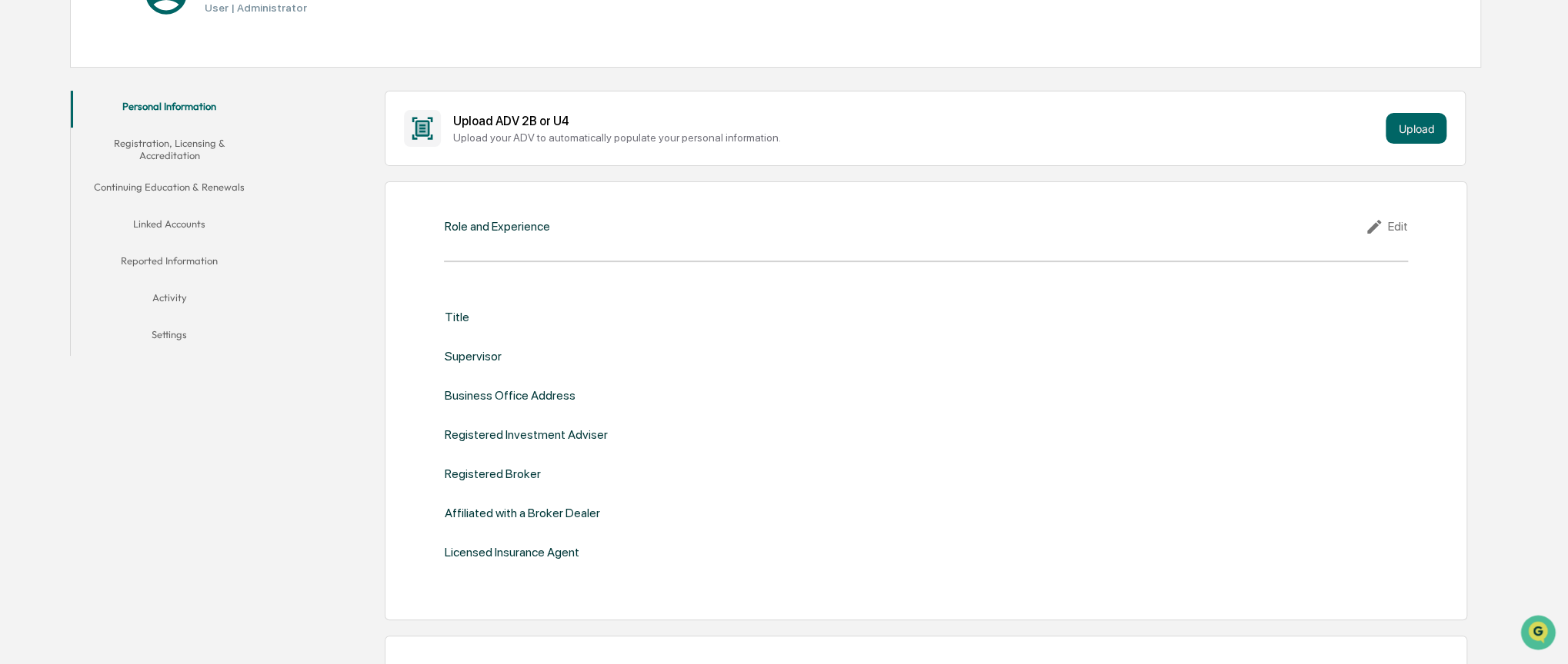
click at [188, 217] on button "Linked Accounts" at bounding box center [169, 227] width 197 height 37
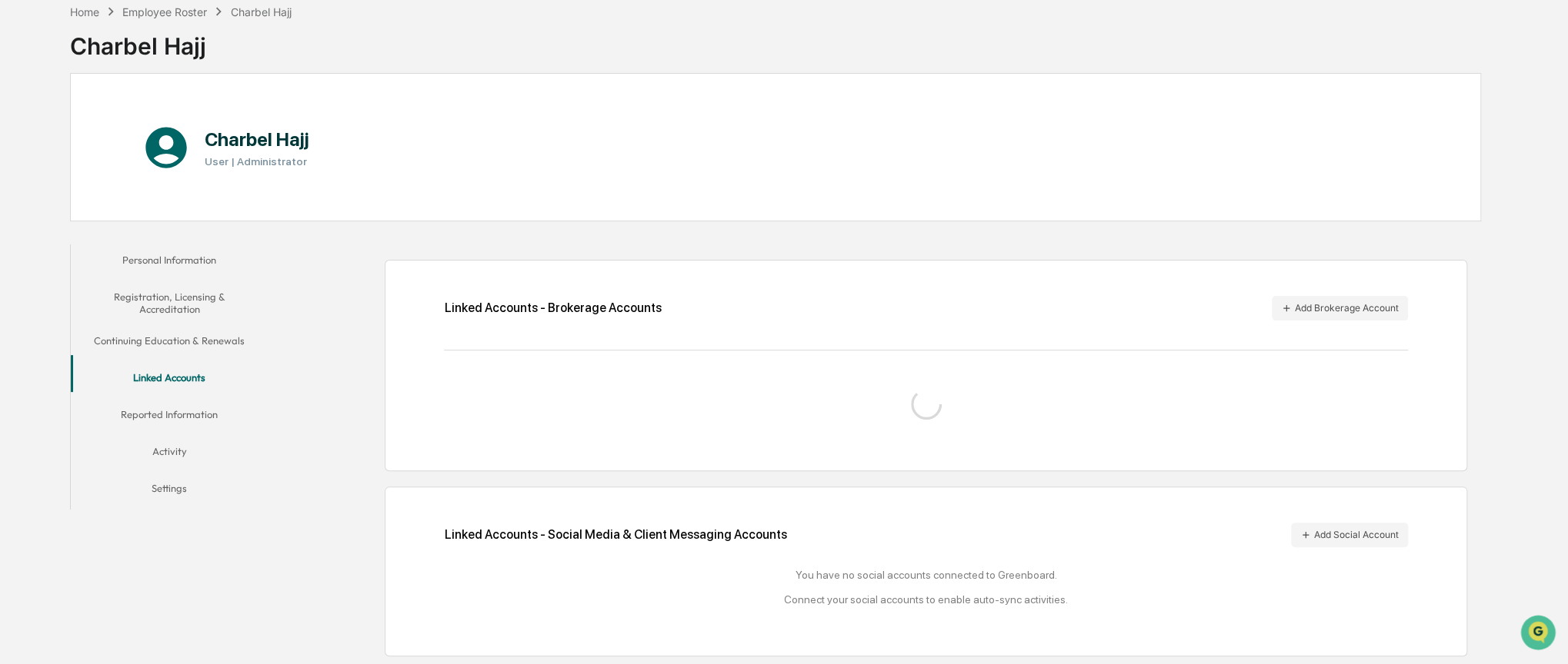
scroll to position [117, 0]
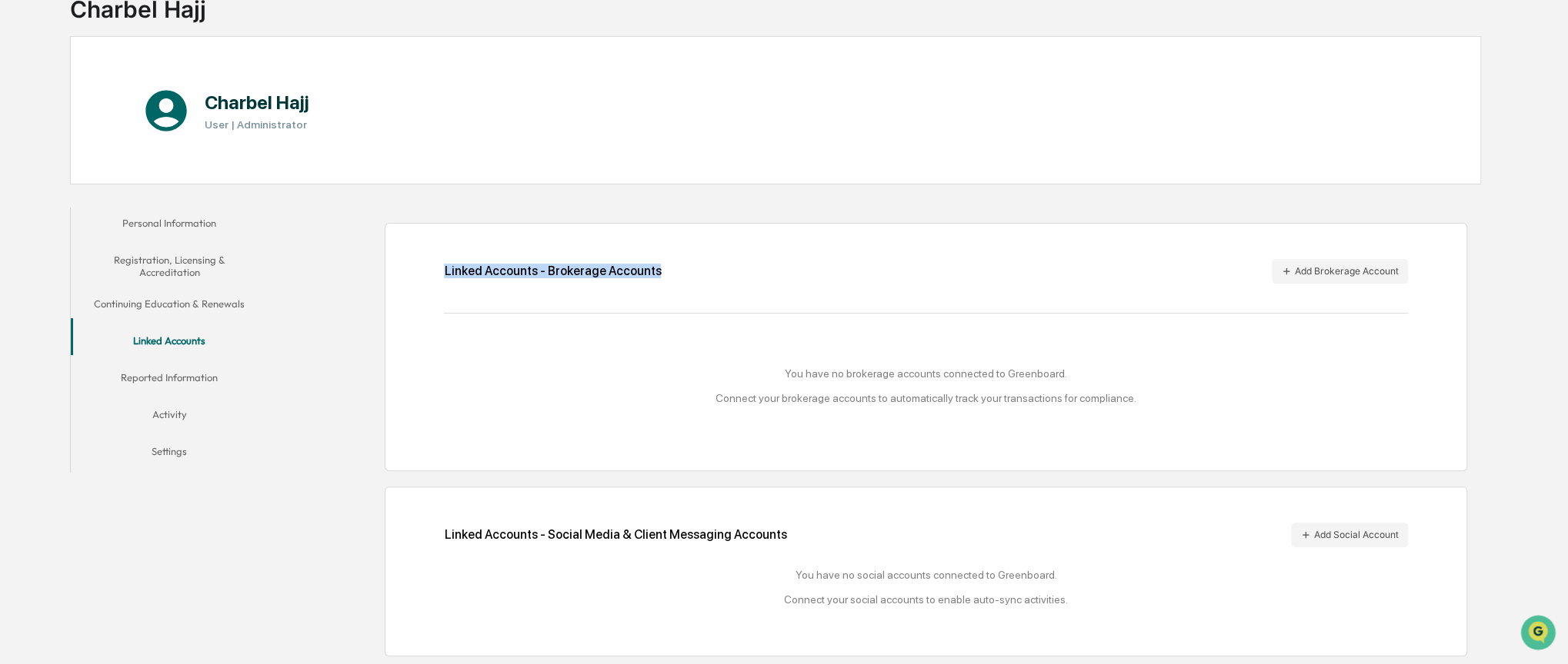
drag, startPoint x: 444, startPoint y: 265, endPoint x: 649, endPoint y: 264, distance: 205.0
click at [649, 264] on div "Linked Accounts - Brokerage Accounts" at bounding box center [552, 270] width 217 height 15
click at [642, 267] on div "Linked Accounts - Brokerage Accounts" at bounding box center [552, 270] width 217 height 15
click at [561, 266] on div "Linked Accounts - Brokerage Accounts" at bounding box center [552, 270] width 217 height 15
click at [545, 531] on div "Linked Accounts - Social Media & Client Messaging Accounts Add Social Account" at bounding box center [925, 535] width 963 height 24
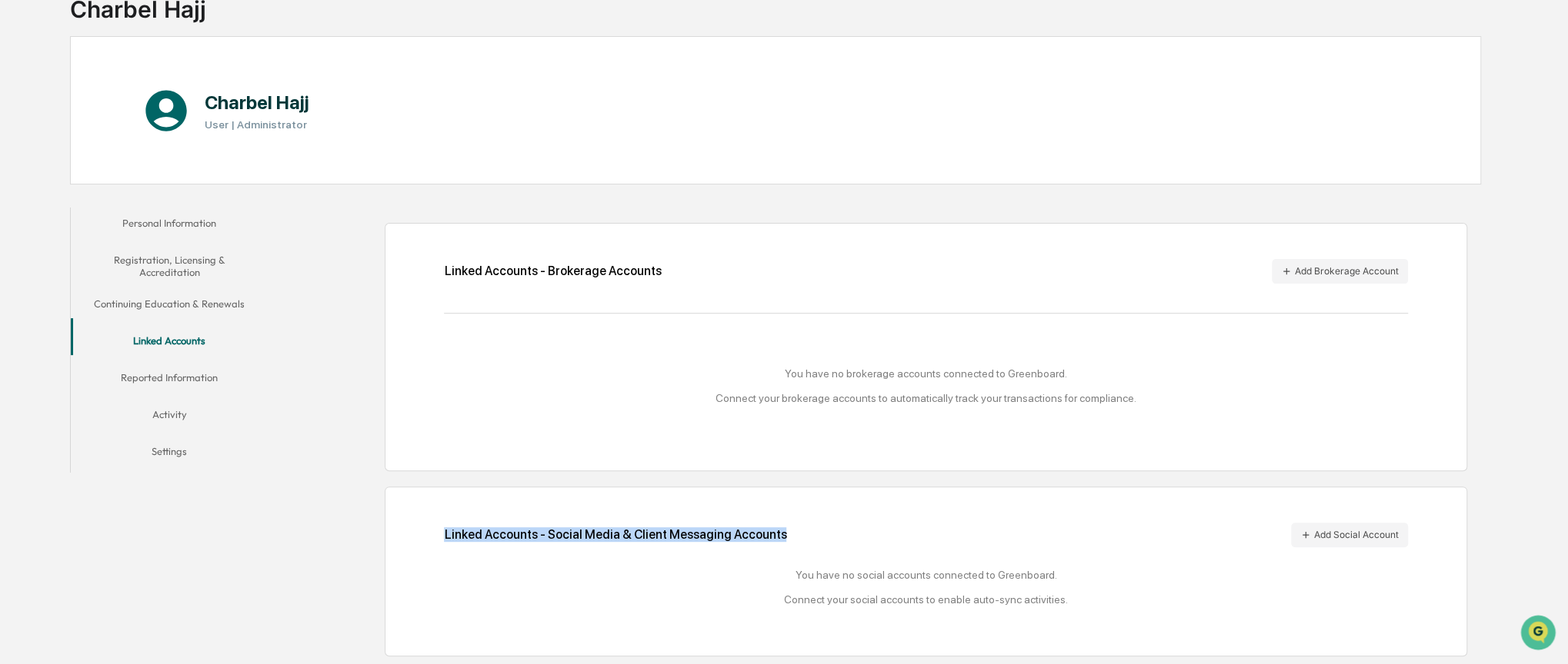
drag, startPoint x: 436, startPoint y: 535, endPoint x: 705, endPoint y: 541, distance: 269.1
click at [665, 540] on div "Linked Accounts - Social Media & Client Messaging Accounts Add Social Account Y…" at bounding box center [926, 572] width 1083 height 170
click at [1336, 535] on button "Add Social Account" at bounding box center [1348, 535] width 117 height 24
click at [1386, 264] on button "Add Brokerage Account" at bounding box center [1340, 271] width 136 height 24
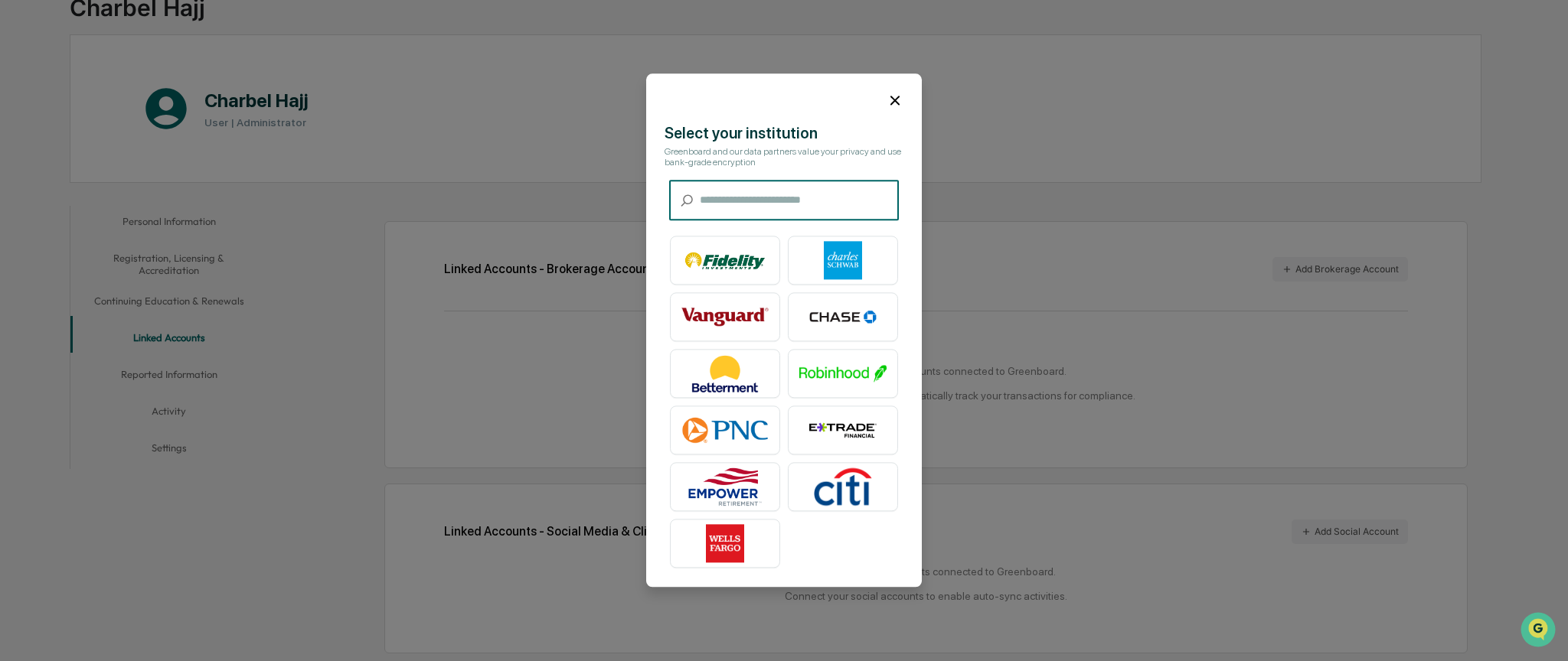
click at [897, 101] on icon at bounding box center [894, 99] width 17 height 17
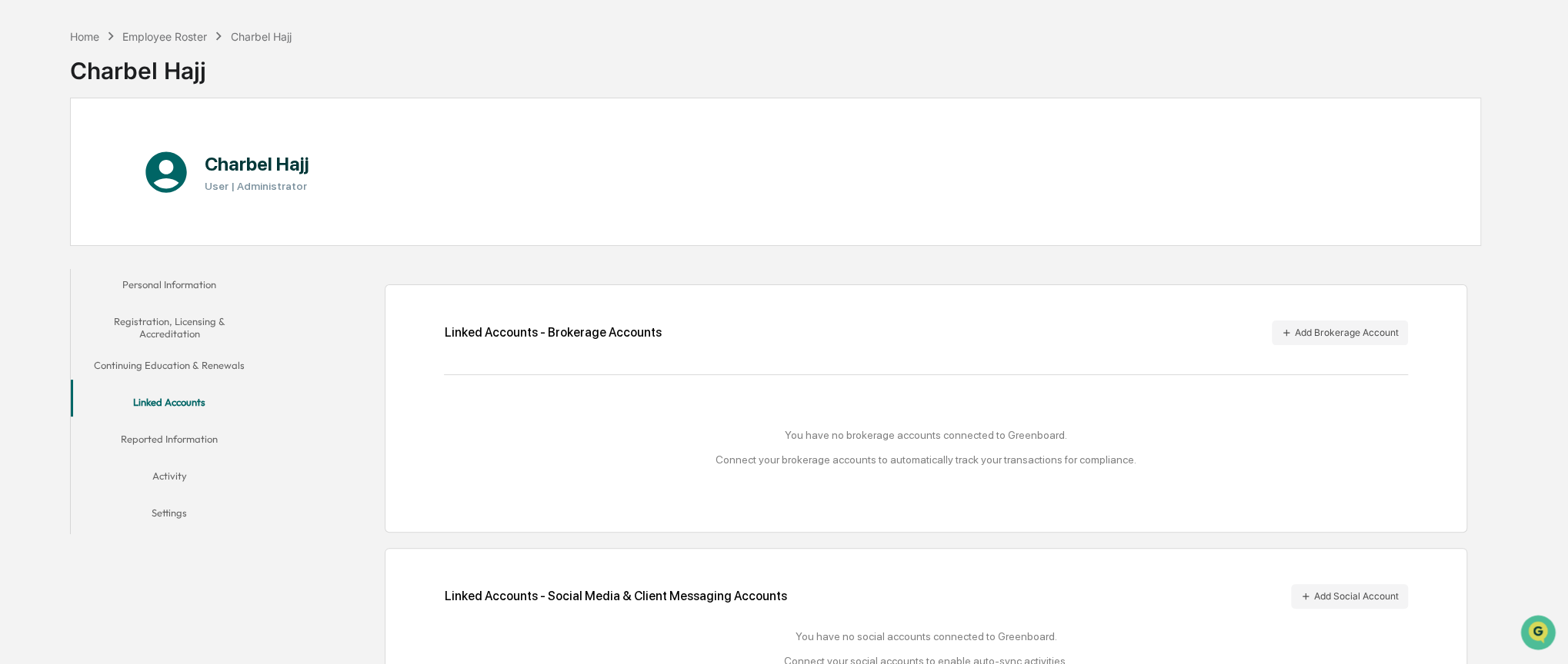
scroll to position [0, 0]
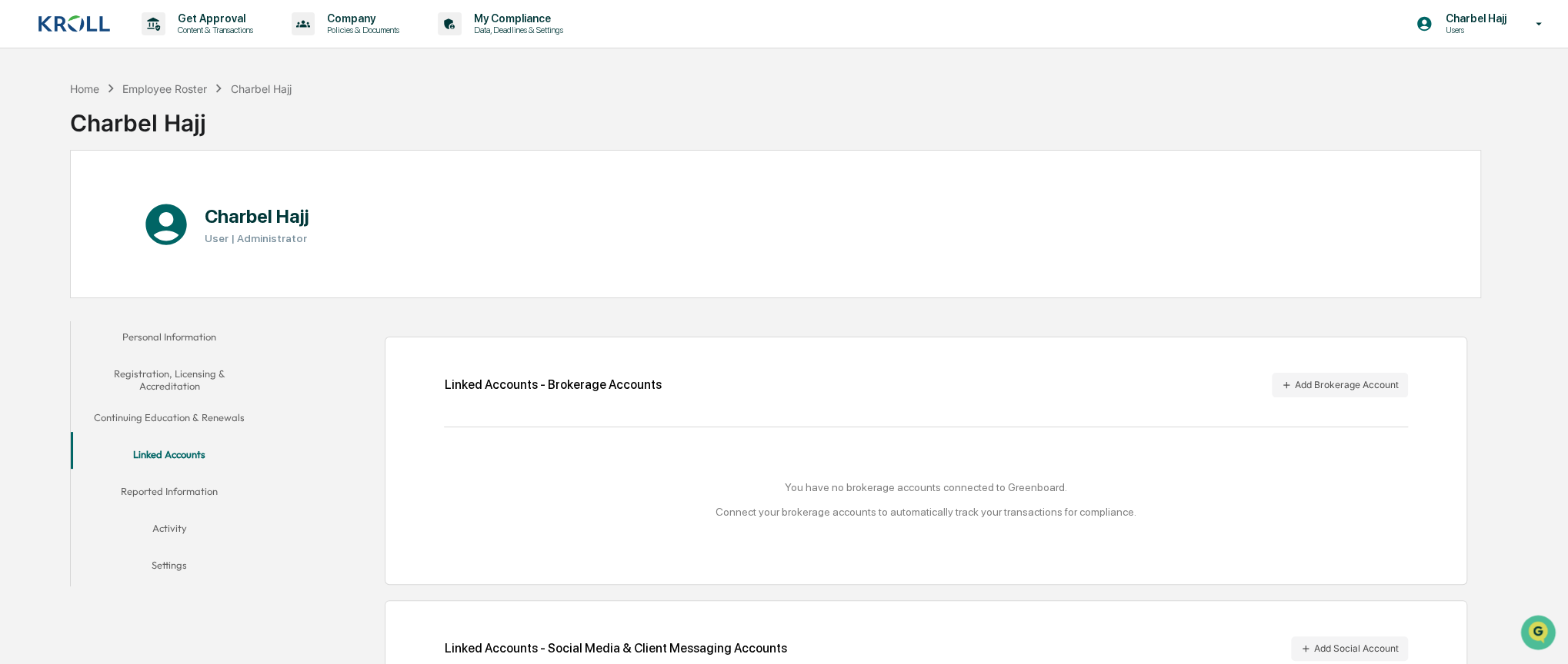
click at [1498, 30] on p "Users" at bounding box center [1473, 29] width 80 height 11
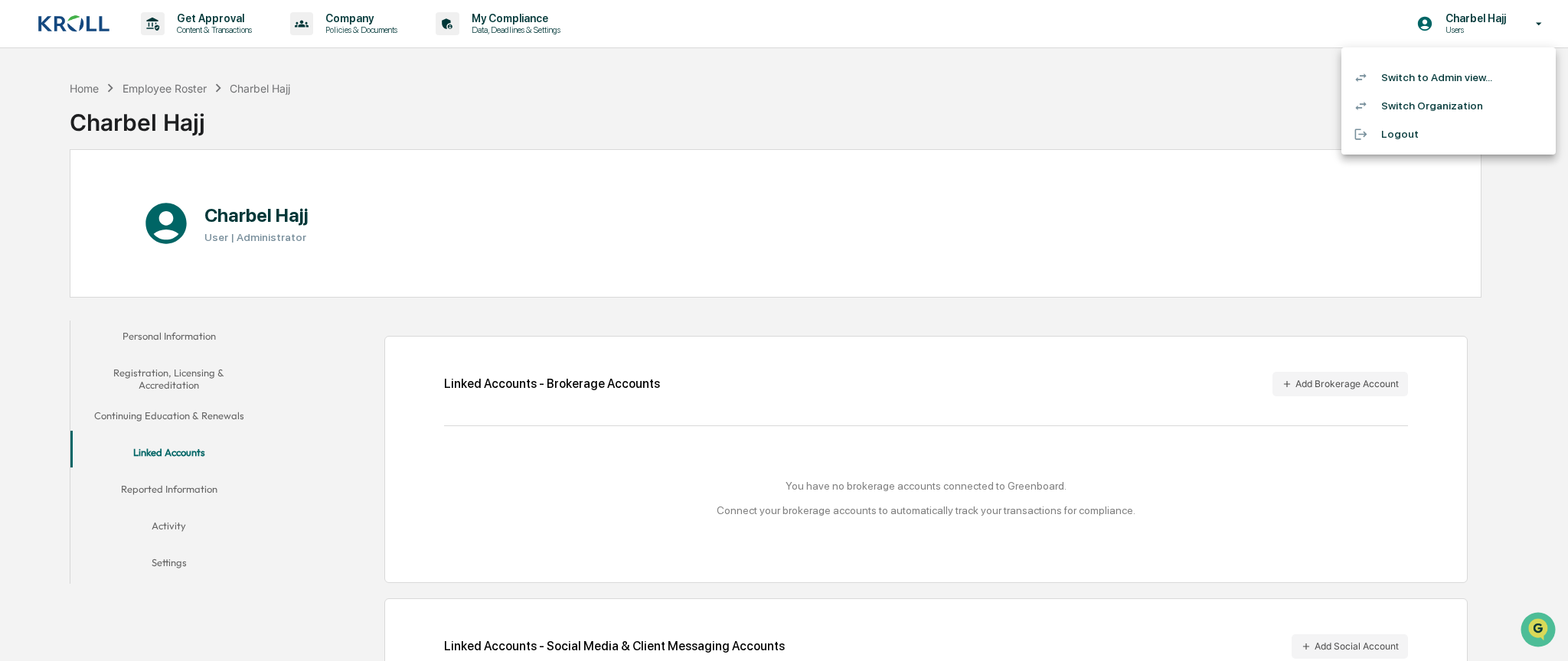
click at [1467, 80] on li "Switch to Admin view..." at bounding box center [1449, 77] width 215 height 28
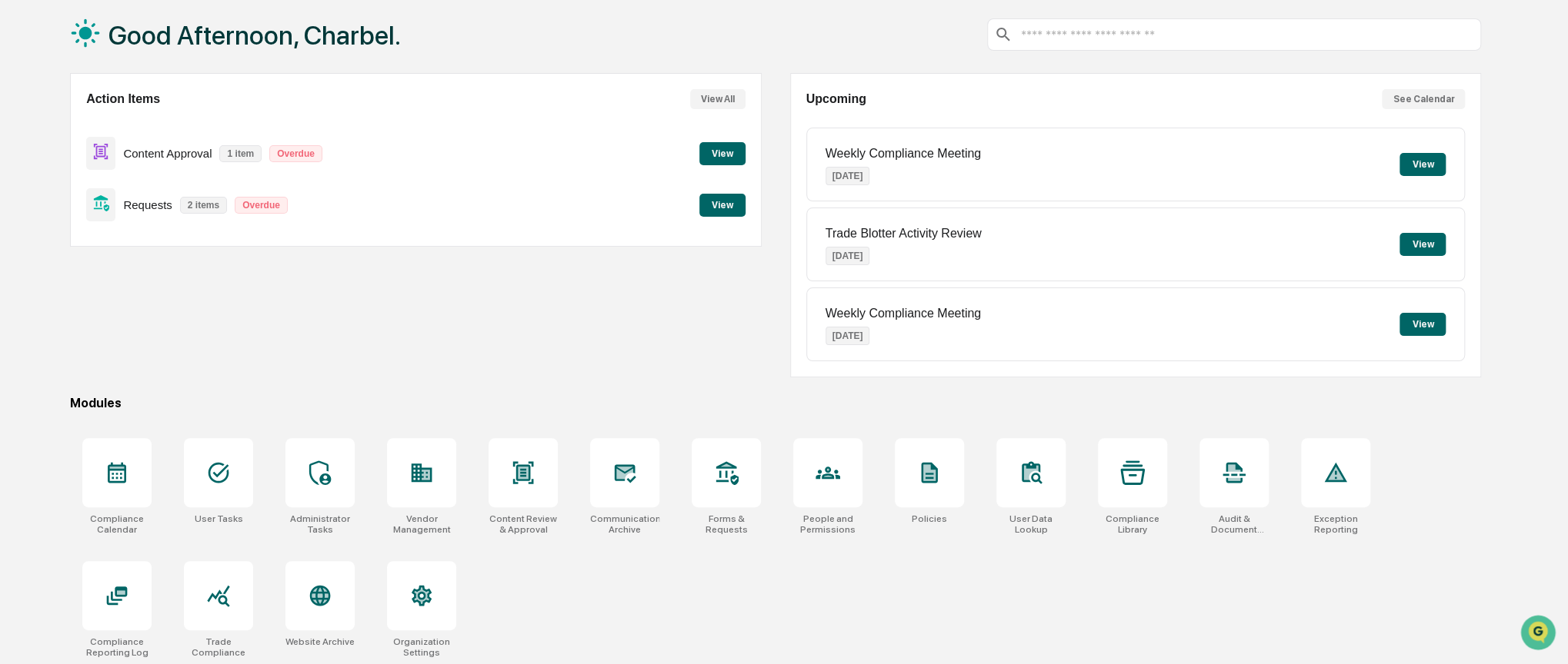
scroll to position [79, 0]
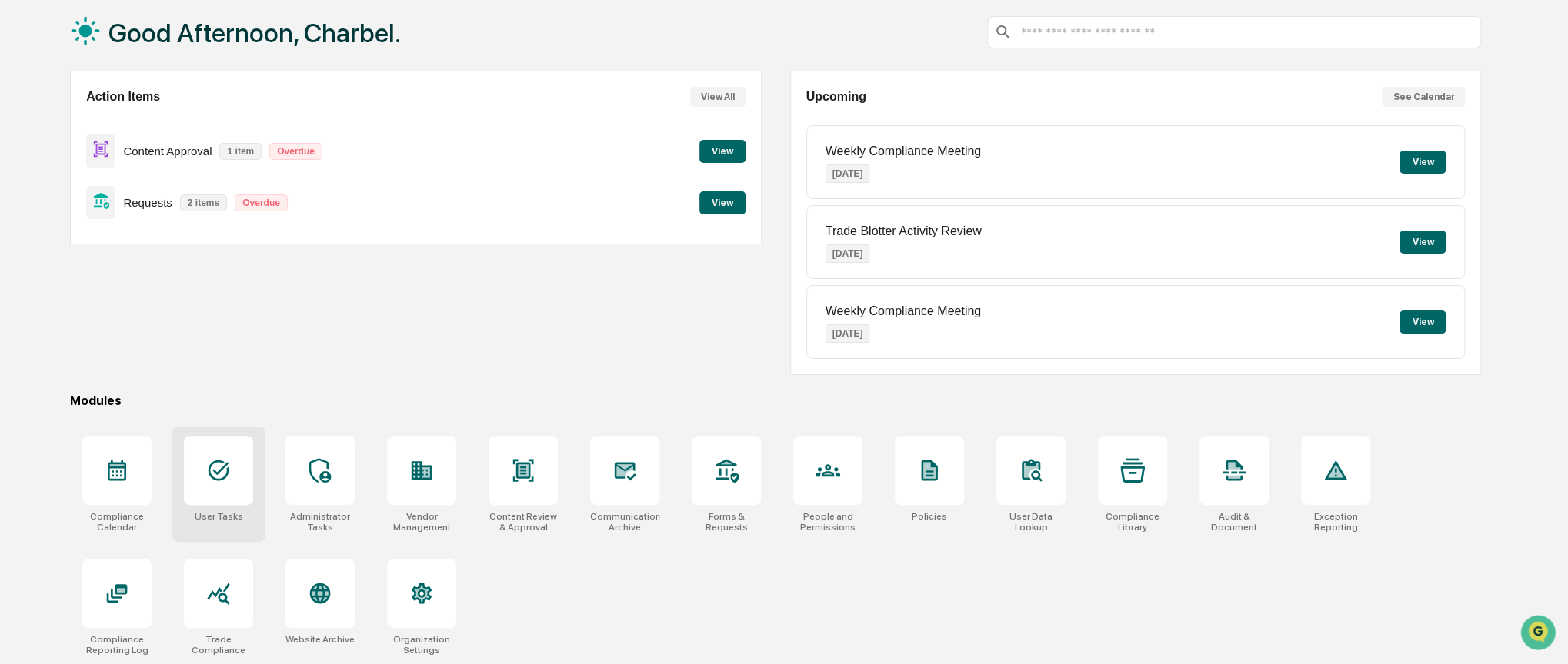
click at [253, 477] on div at bounding box center [219, 470] width 70 height 70
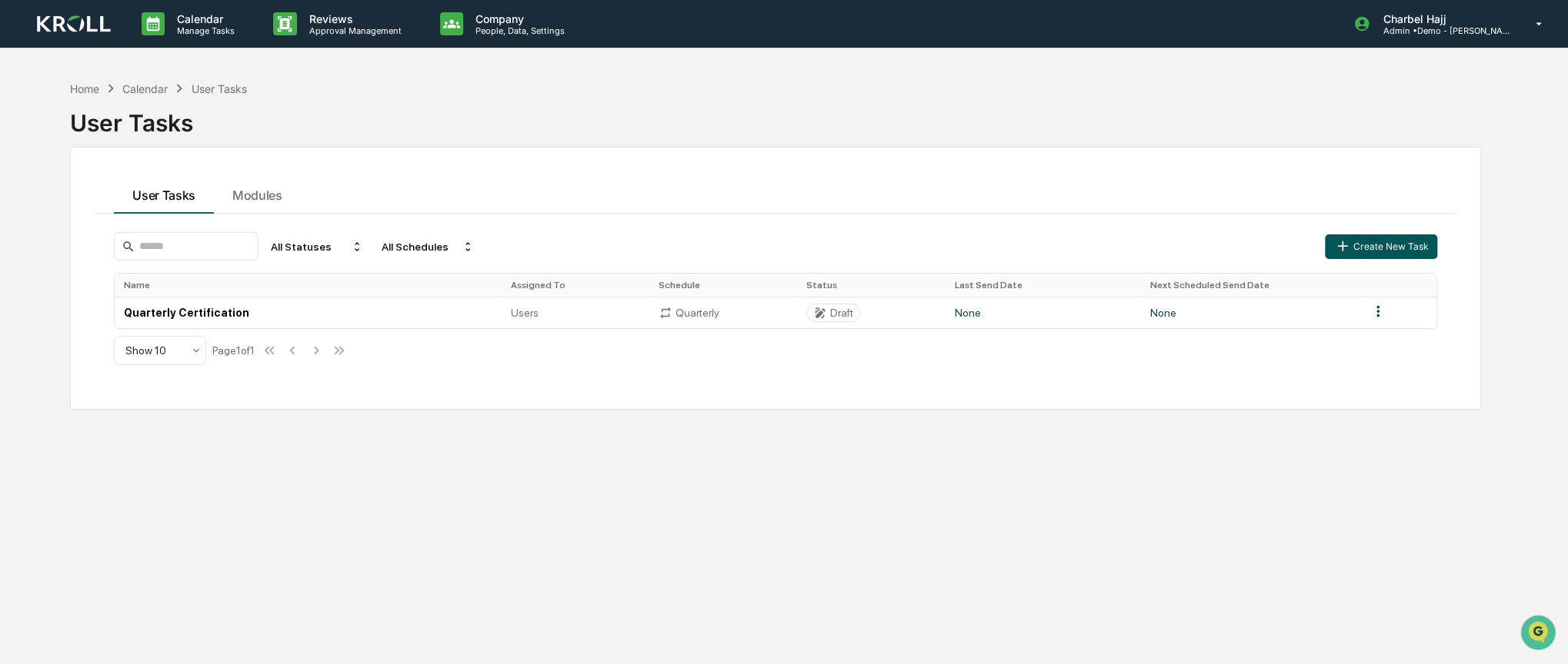
click at [1366, 239] on button "Create New Task" at bounding box center [1381, 246] width 113 height 24
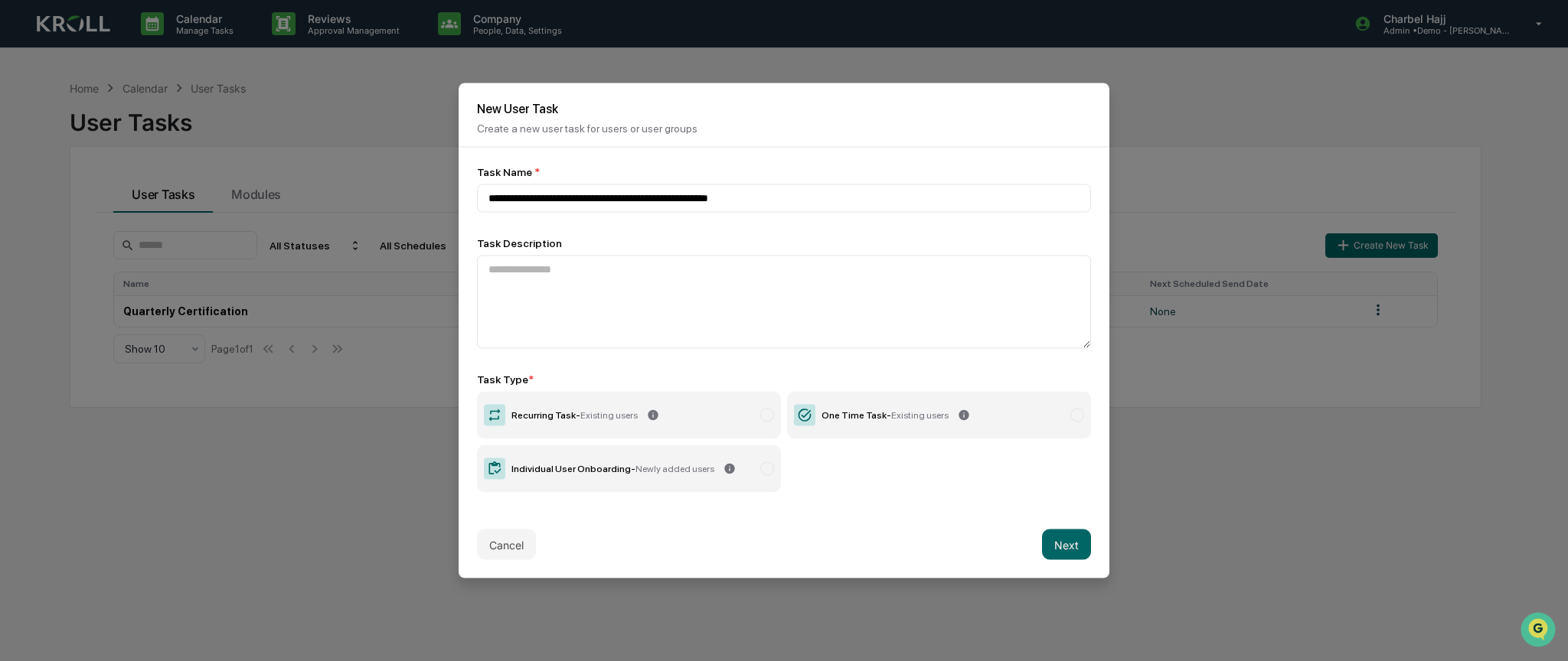
type input "**********"
click at [694, 416] on label "Recurring Task - Existing users" at bounding box center [629, 415] width 304 height 48
click at [1064, 548] on button "Next" at bounding box center [1067, 544] width 49 height 30
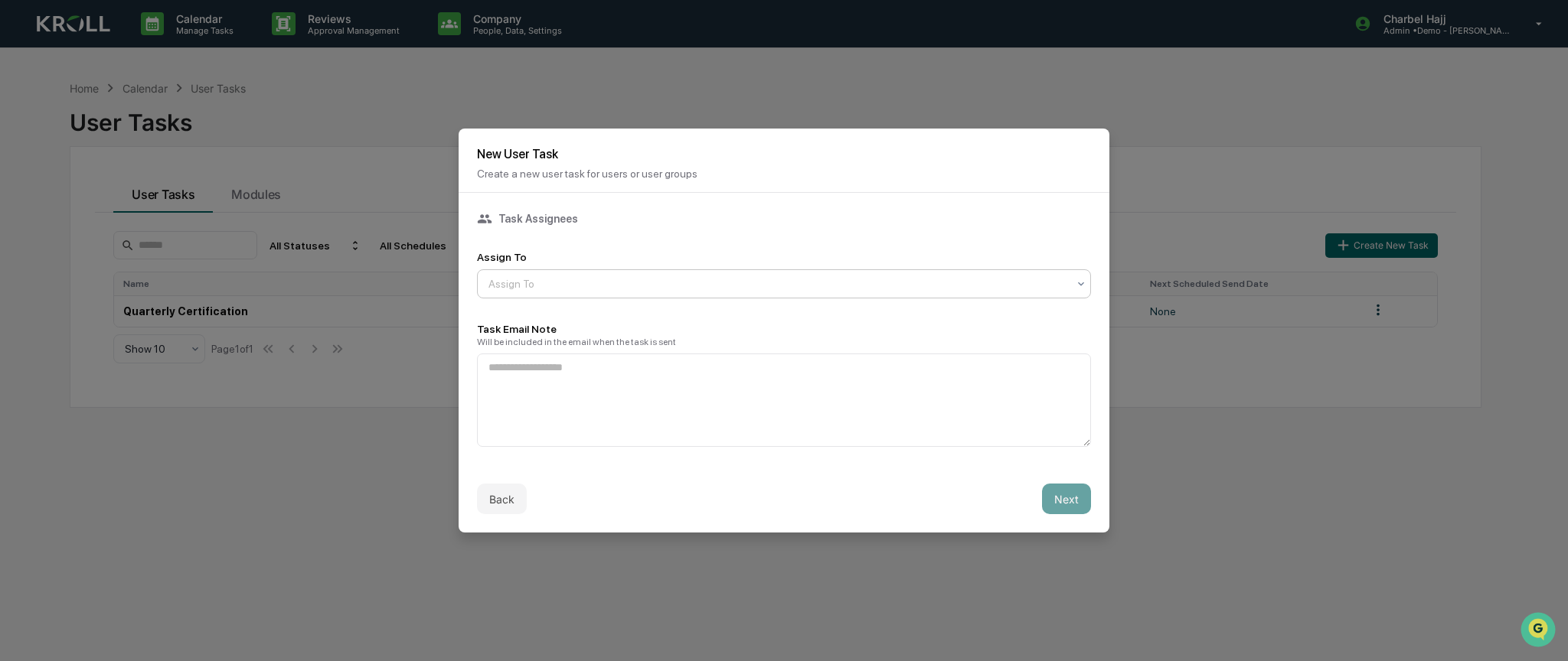
click at [551, 272] on div "Assign To" at bounding box center [784, 284] width 614 height 29
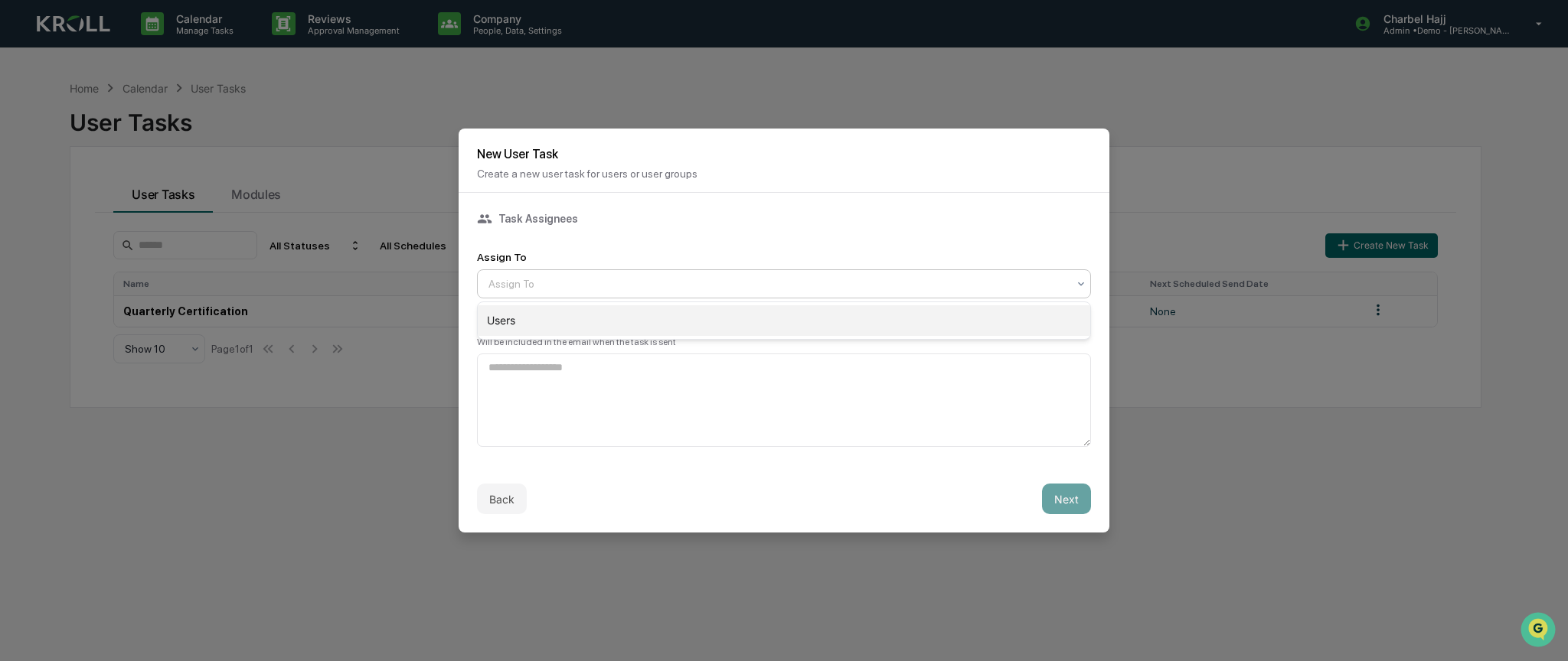
click at [511, 322] on div "Users" at bounding box center [784, 320] width 612 height 30
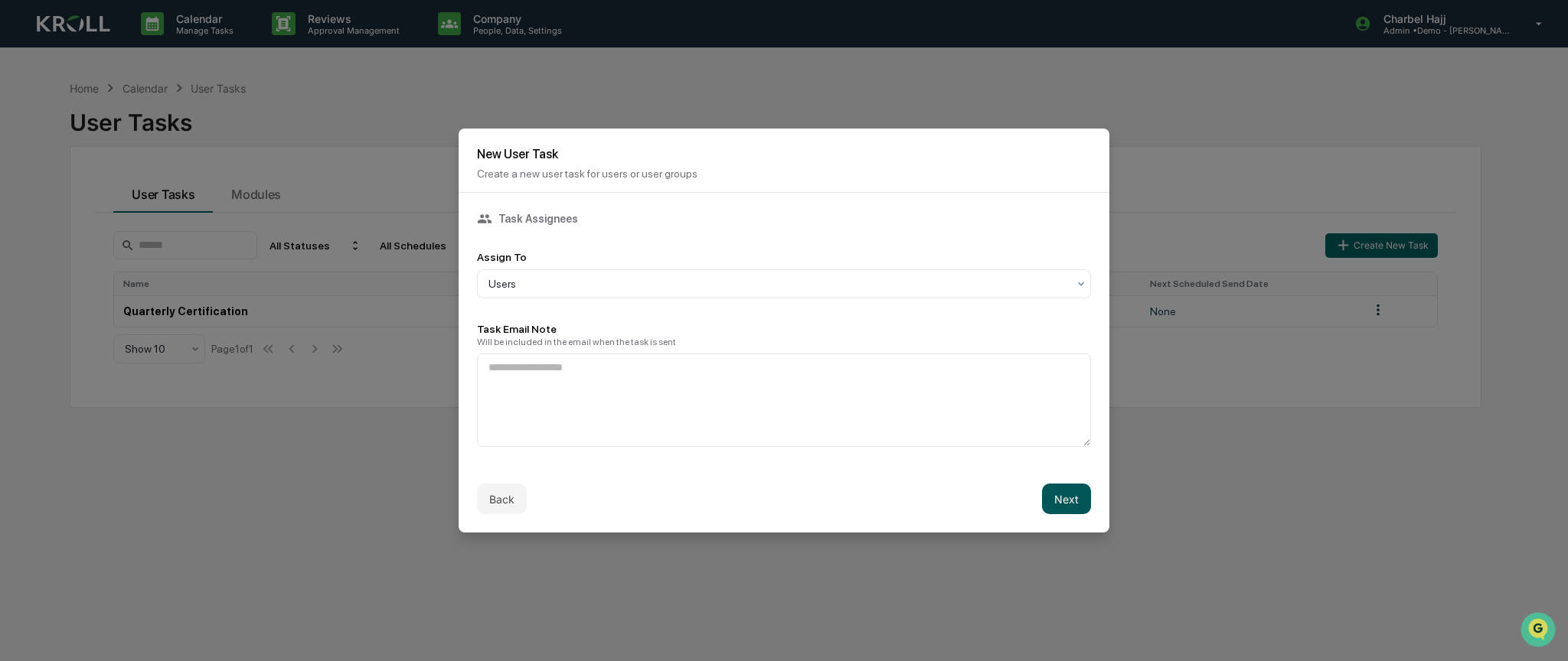
click at [1072, 505] on button "Next" at bounding box center [1067, 498] width 49 height 30
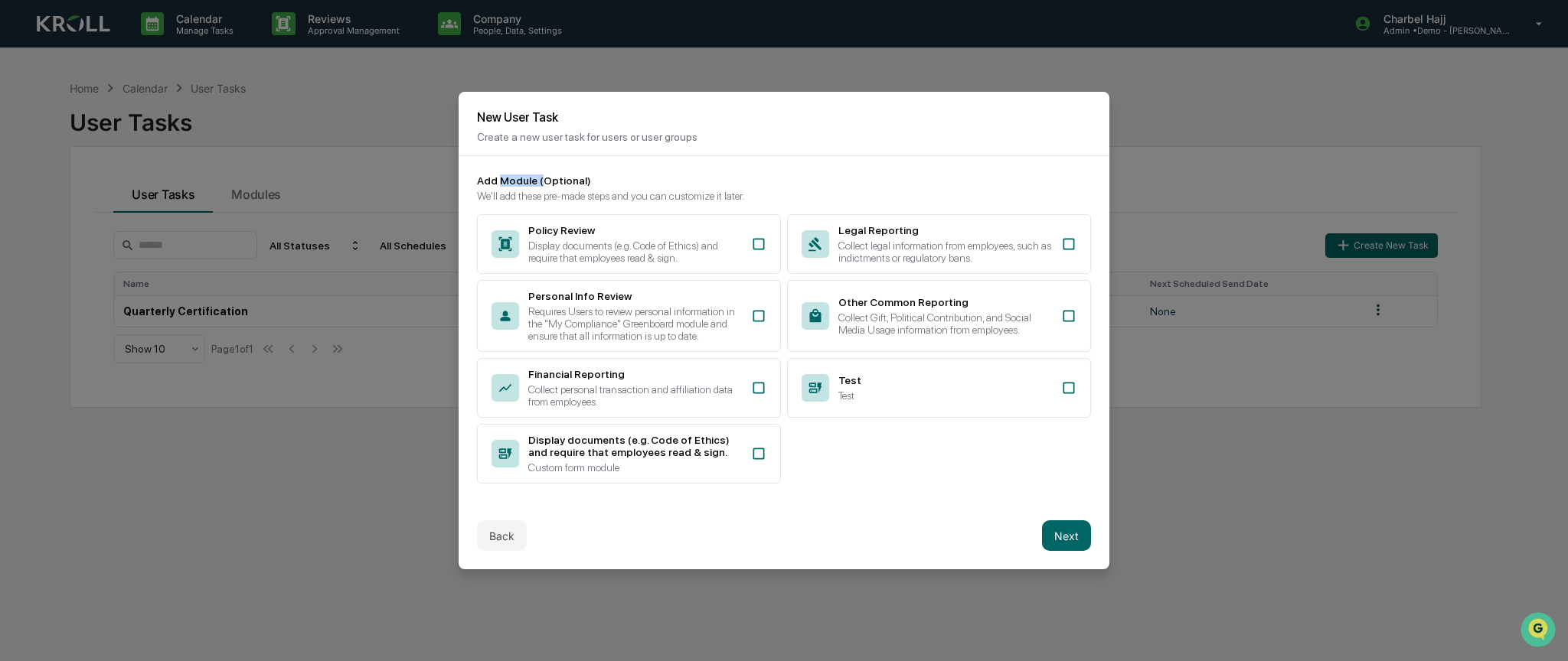
drag, startPoint x: 499, startPoint y: 177, endPoint x: 541, endPoint y: 178, distance: 42.0
click at [541, 178] on div "Add Module (Optional)" at bounding box center [784, 180] width 614 height 13
click at [683, 391] on div "Collect personal transaction and affiliation data from employees." at bounding box center [635, 395] width 214 height 24
click at [1081, 540] on button "Next" at bounding box center [1067, 535] width 49 height 30
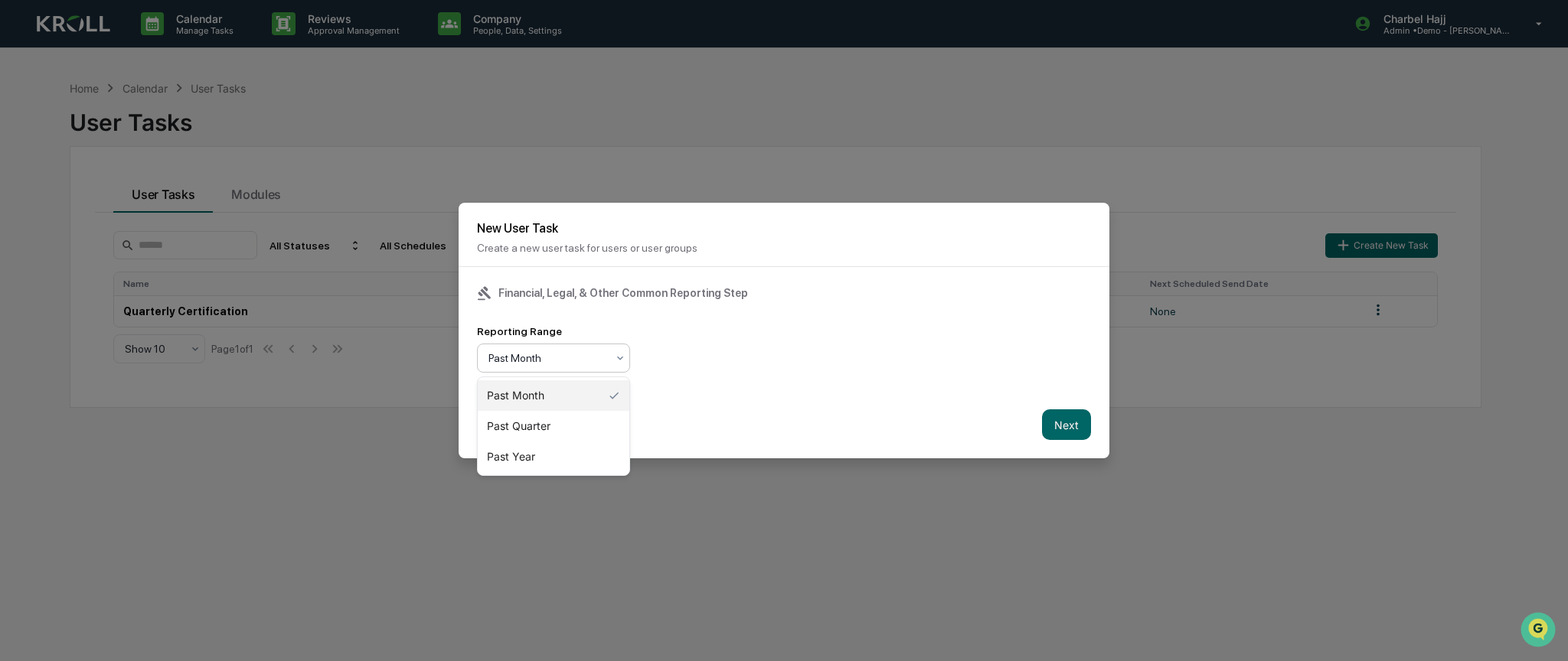
click at [601, 366] on div at bounding box center [547, 359] width 118 height 16
click at [531, 430] on div "Past Quarter" at bounding box center [553, 426] width 151 height 30
click at [1072, 433] on button "Next" at bounding box center [1067, 424] width 49 height 30
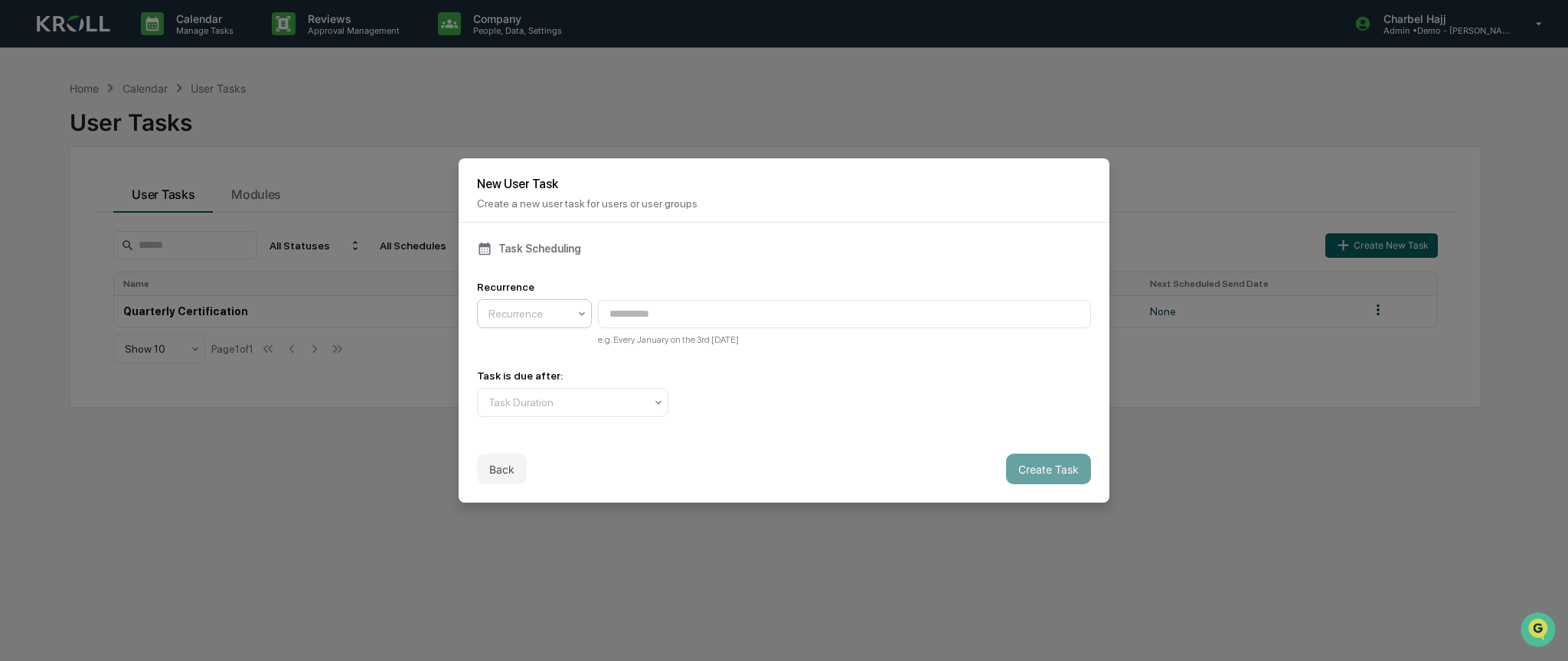
click at [547, 319] on div at bounding box center [529, 314] width 80 height 16
click at [542, 357] on div "Quarterly" at bounding box center [534, 350] width 113 height 30
type input "**********"
drag, startPoint x: 627, startPoint y: 311, endPoint x: 867, endPoint y: 322, distance: 240.3
click at [867, 322] on input "**********" at bounding box center [844, 314] width 493 height 28
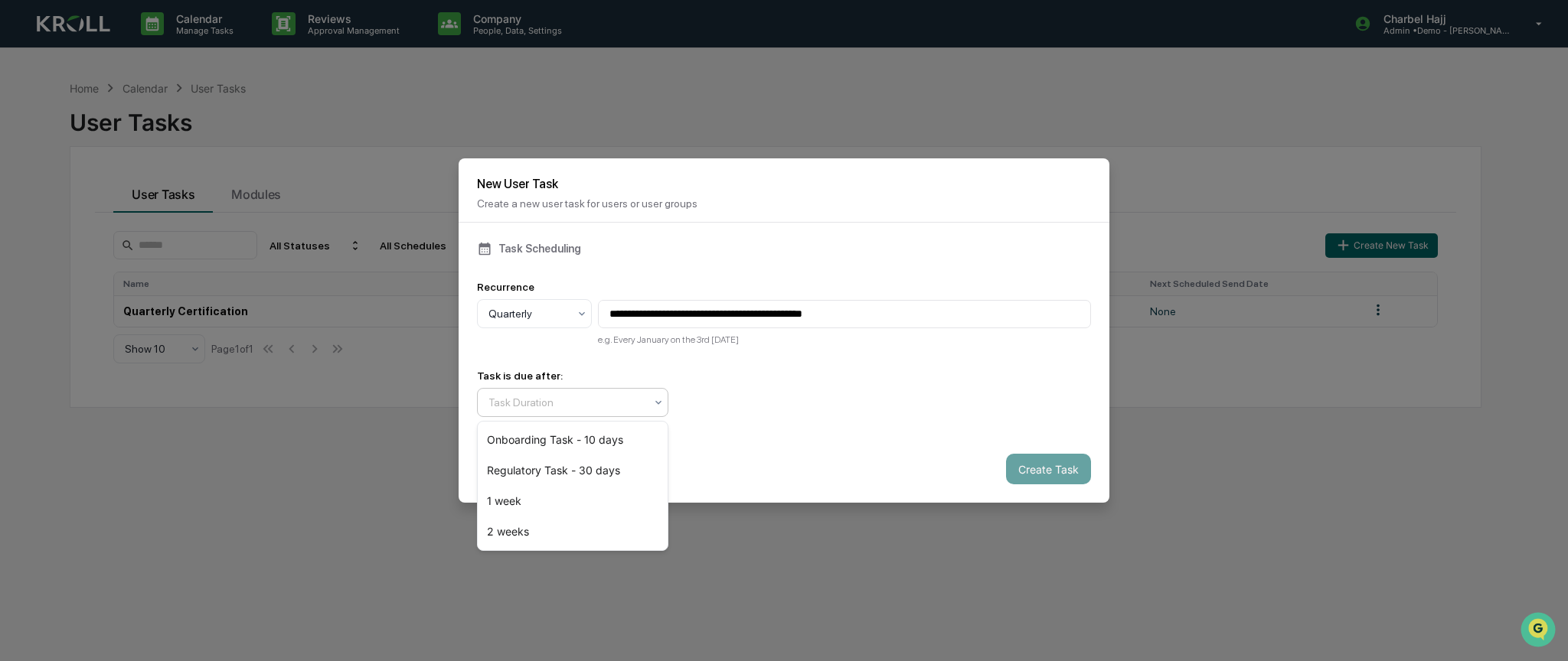
click at [667, 399] on div "Task Duration" at bounding box center [572, 403] width 191 height 29
click at [527, 498] on div "1 week" at bounding box center [572, 501] width 190 height 30
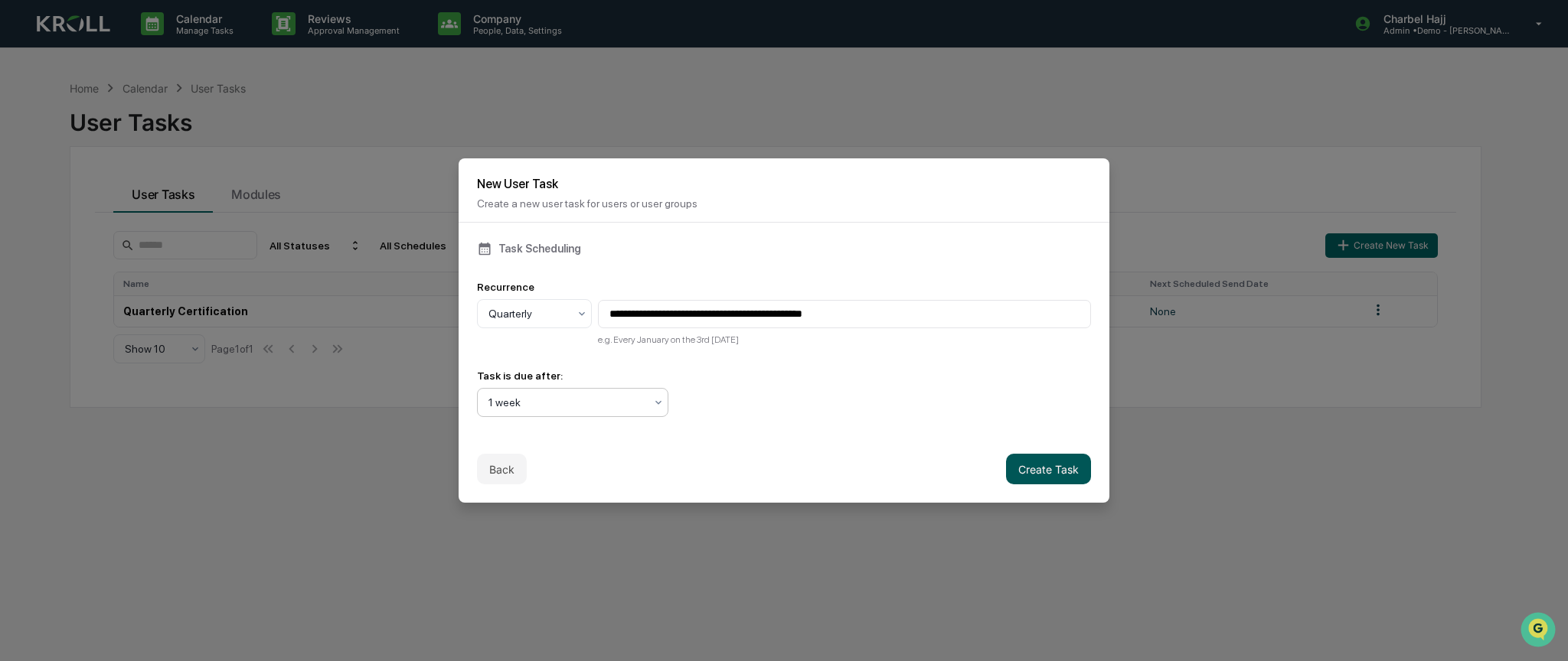
click at [1056, 472] on button "Create Task" at bounding box center [1048, 469] width 85 height 30
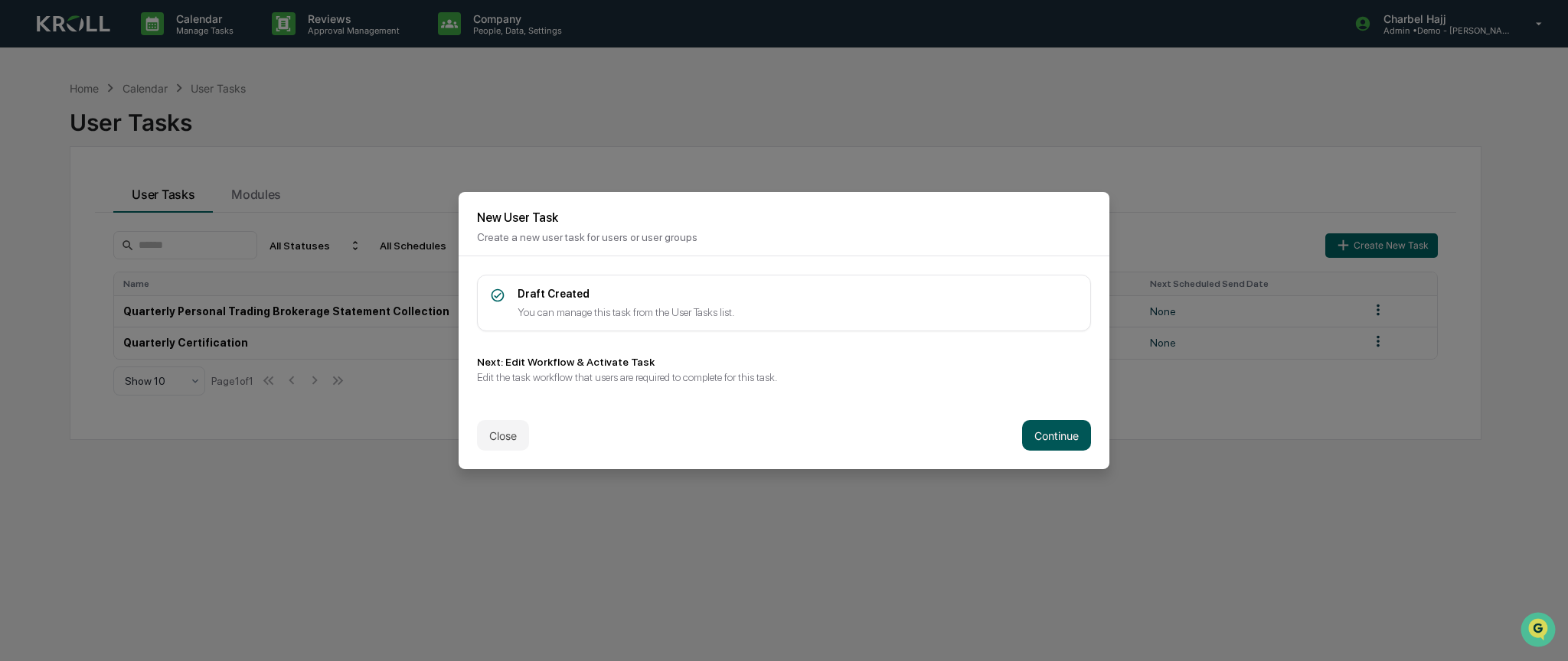
click at [1067, 441] on button "Continue" at bounding box center [1056, 435] width 69 height 30
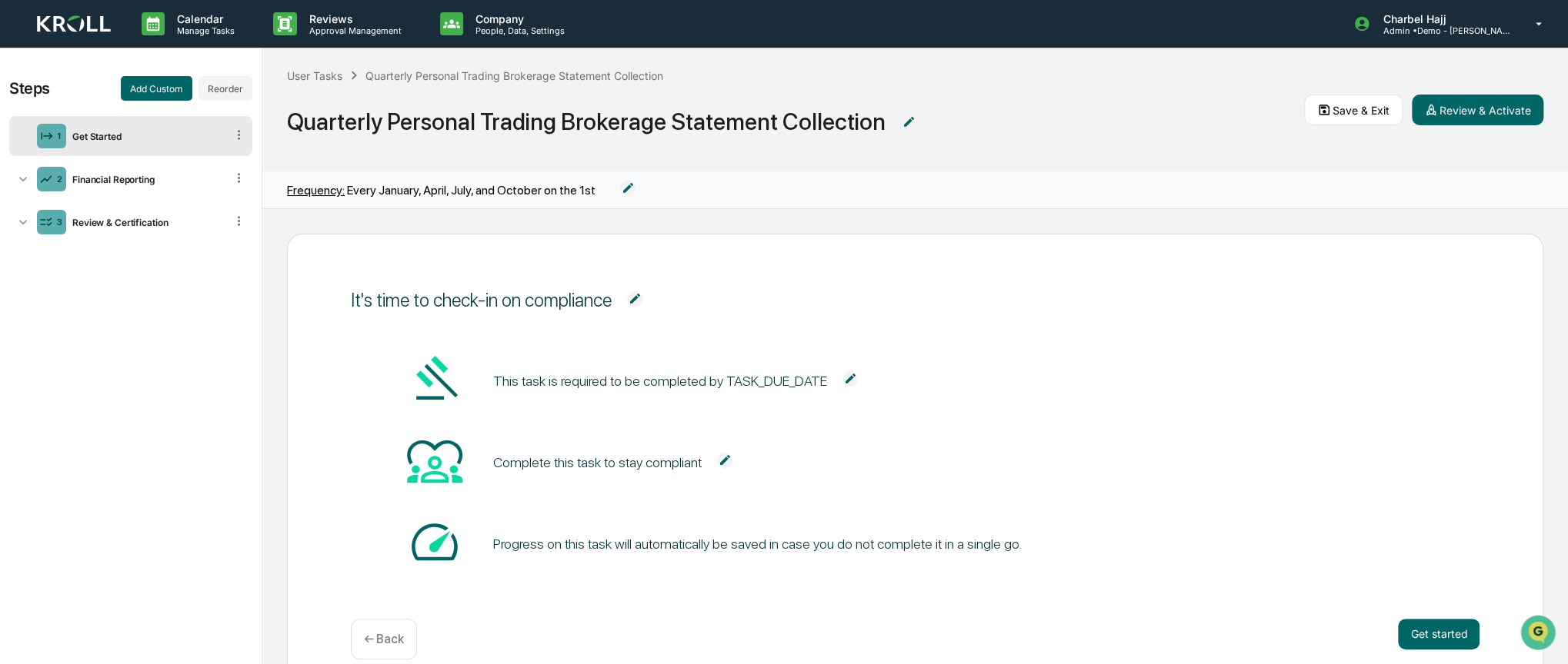
click at [843, 381] on img at bounding box center [851, 379] width 16 height 16
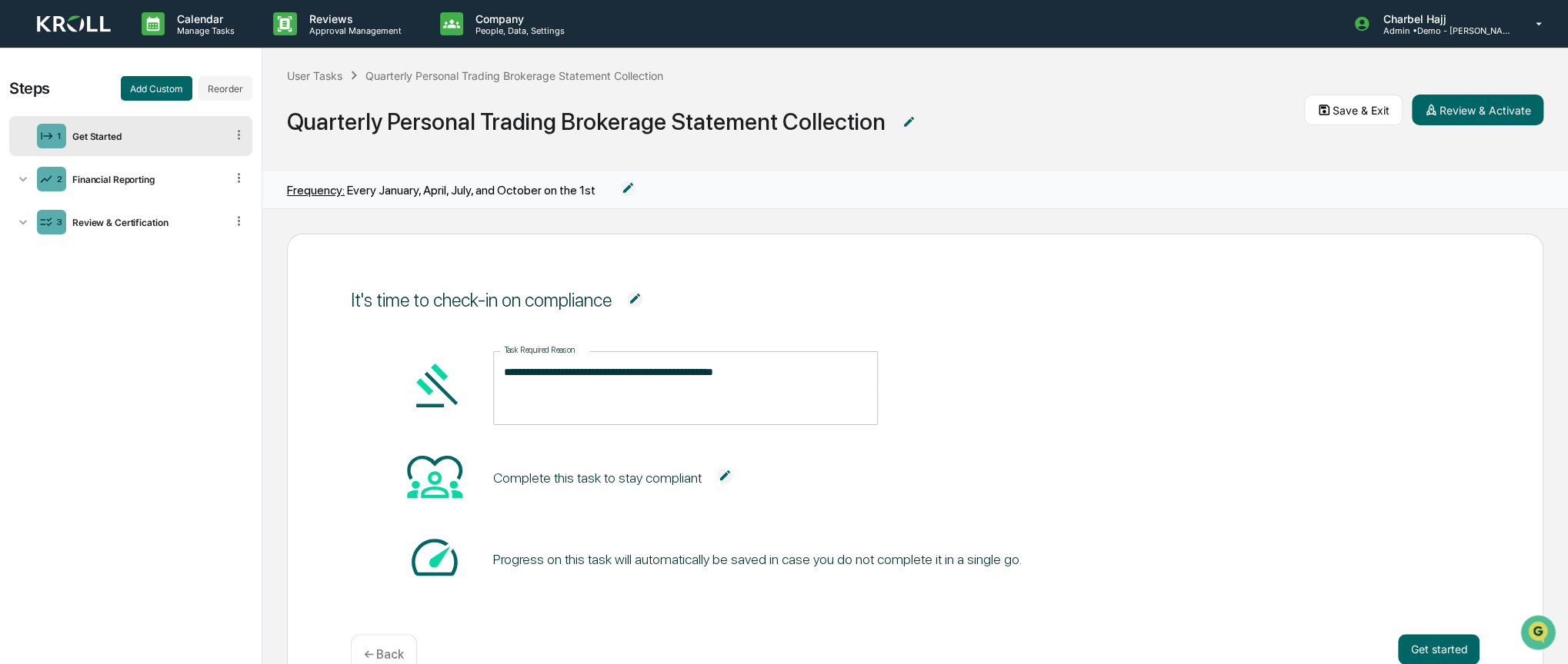
click at [717, 477] on img at bounding box center [725, 476] width 16 height 16
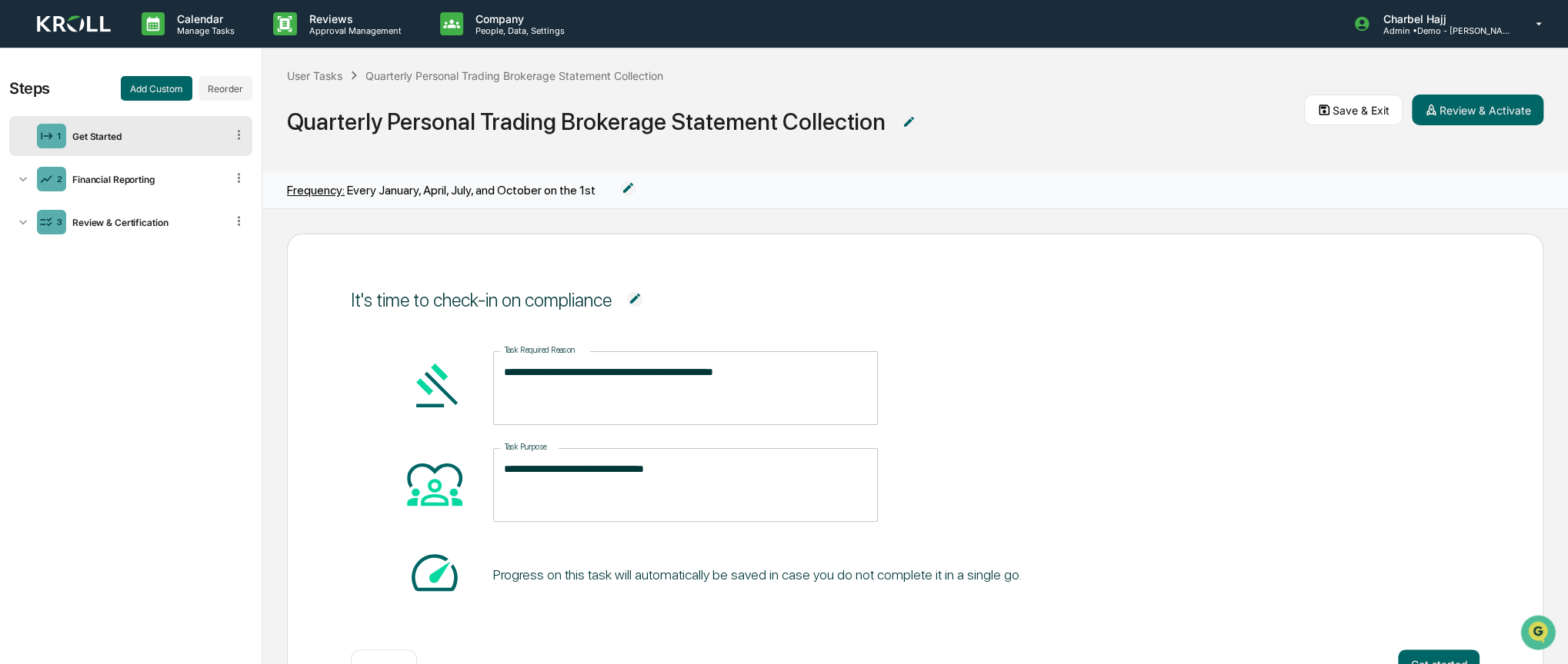
click at [952, 581] on div "Progress on this task will automatically be saved in case you do not complete i…" at bounding box center [757, 575] width 528 height 16
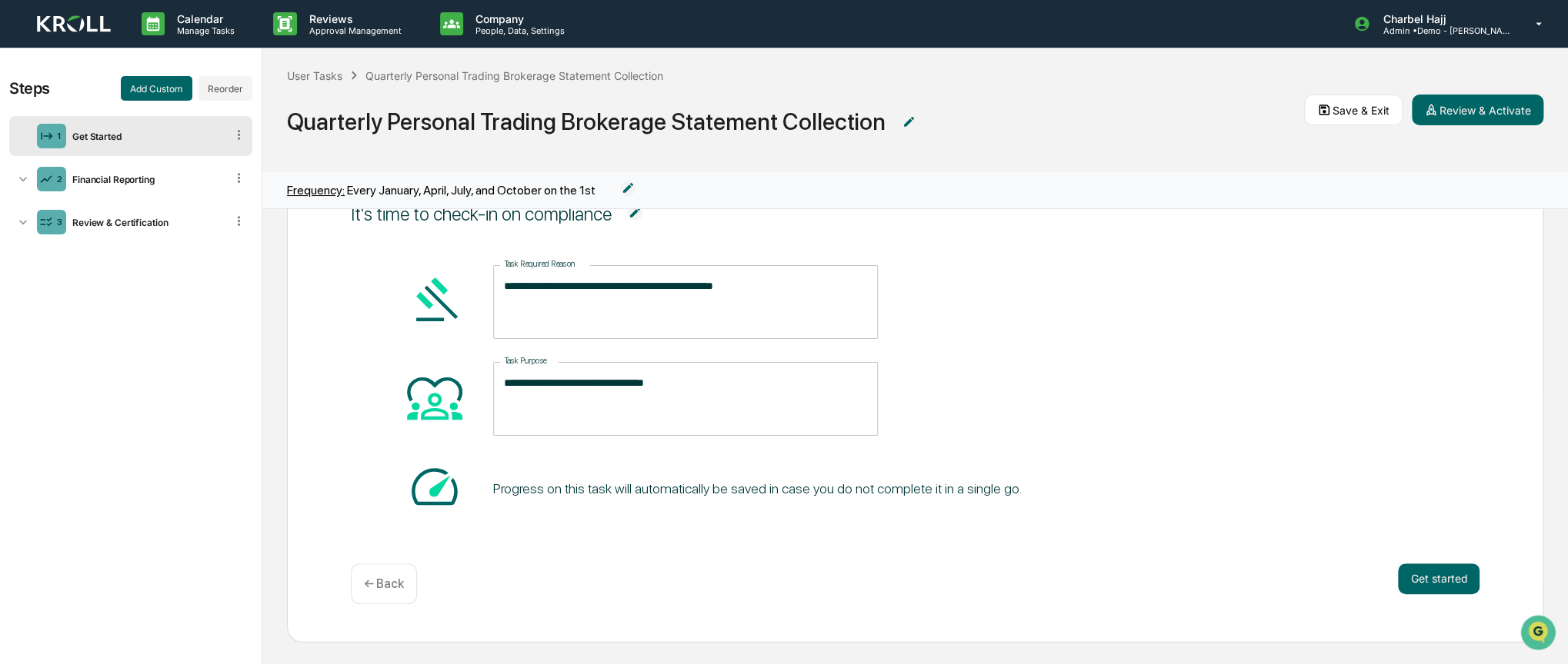
scroll to position [9, 0]
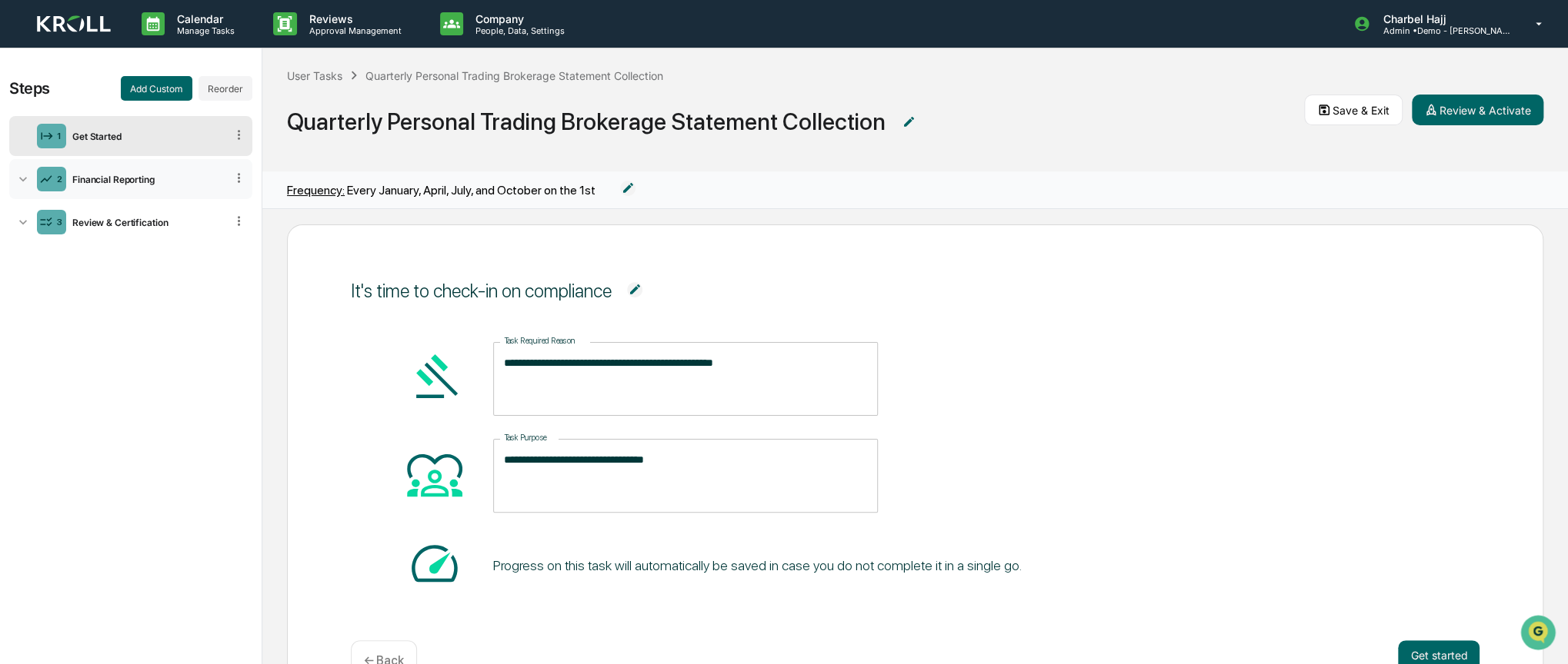
click at [20, 184] on icon at bounding box center [24, 179] width 16 height 16
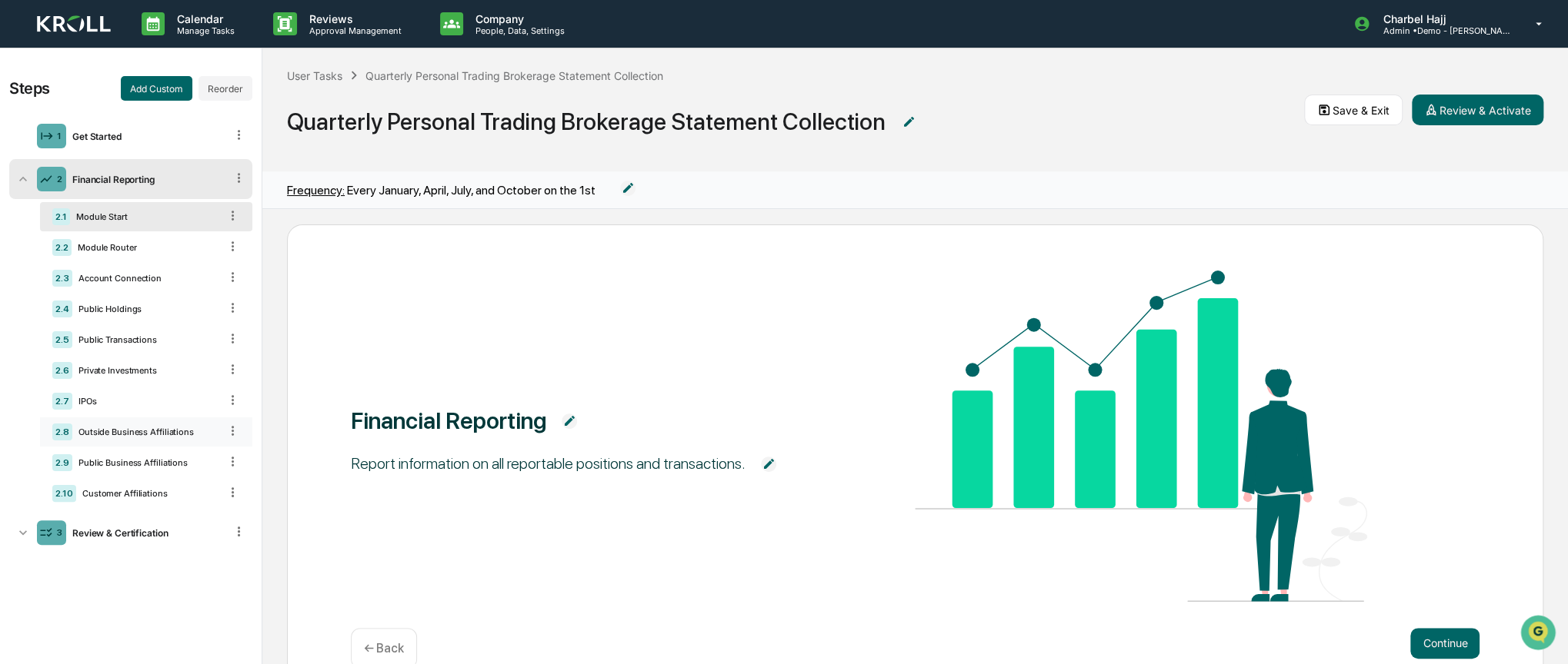
click at [226, 430] on icon at bounding box center [232, 431] width 15 height 15
click at [160, 402] on div "IPOs" at bounding box center [146, 401] width 147 height 11
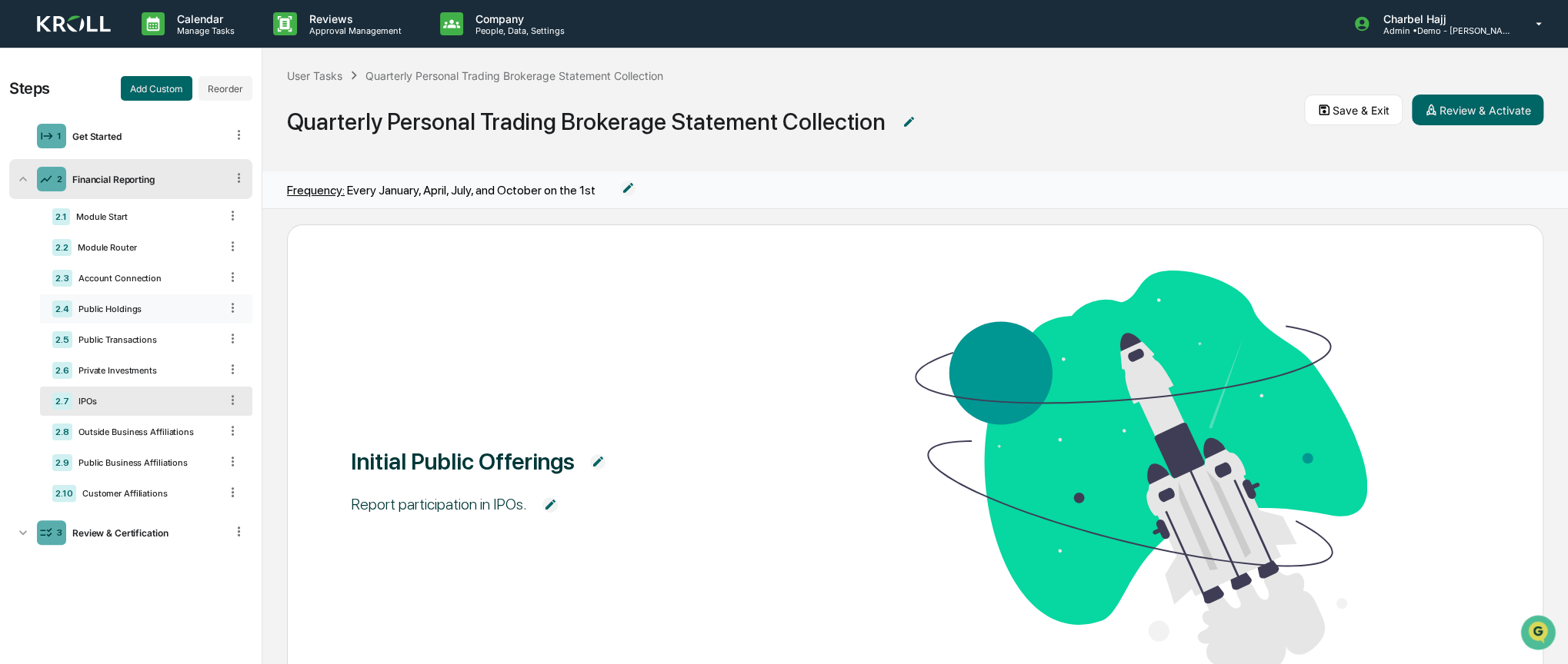
click at [139, 308] on div "Public Holdings" at bounding box center [146, 308] width 147 height 11
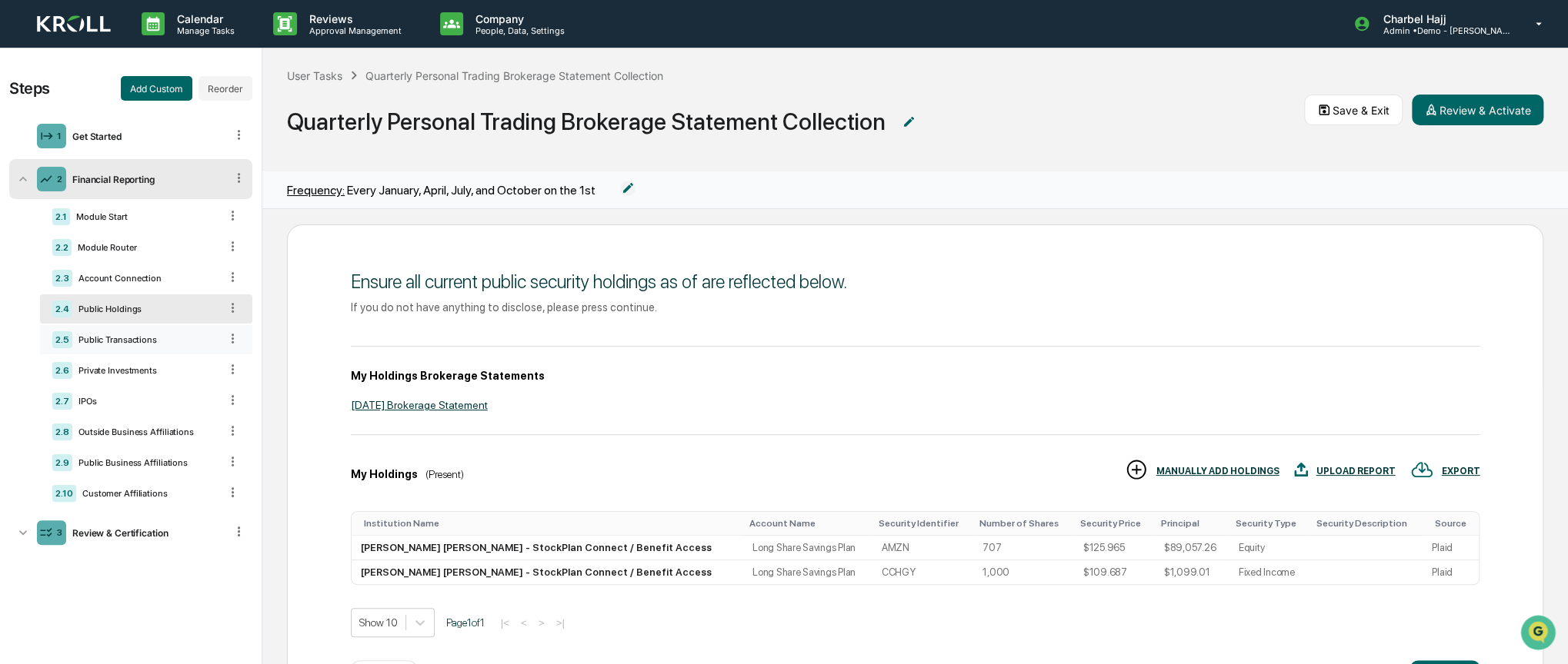
click at [141, 348] on div "2.5 Public Transactions" at bounding box center [146, 340] width 213 height 29
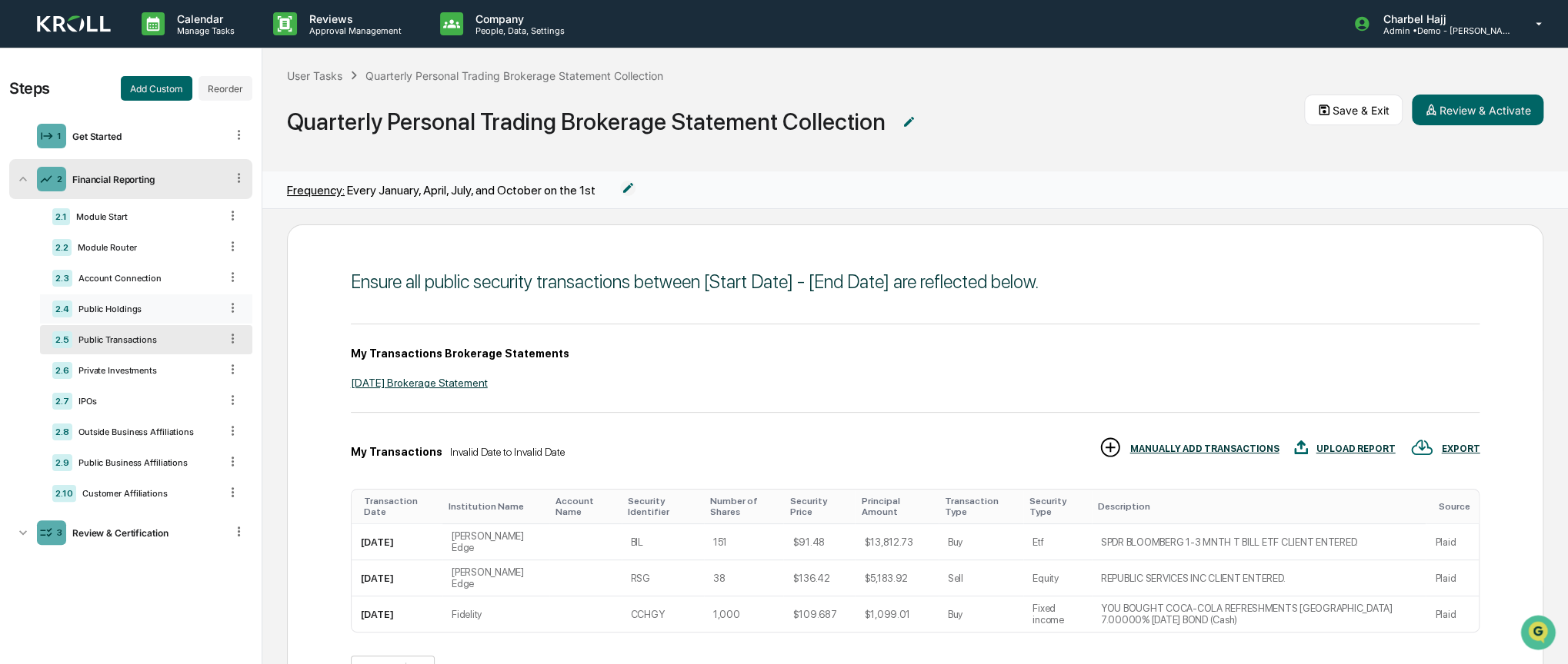
click at [138, 309] on div "Public Holdings" at bounding box center [146, 308] width 147 height 11
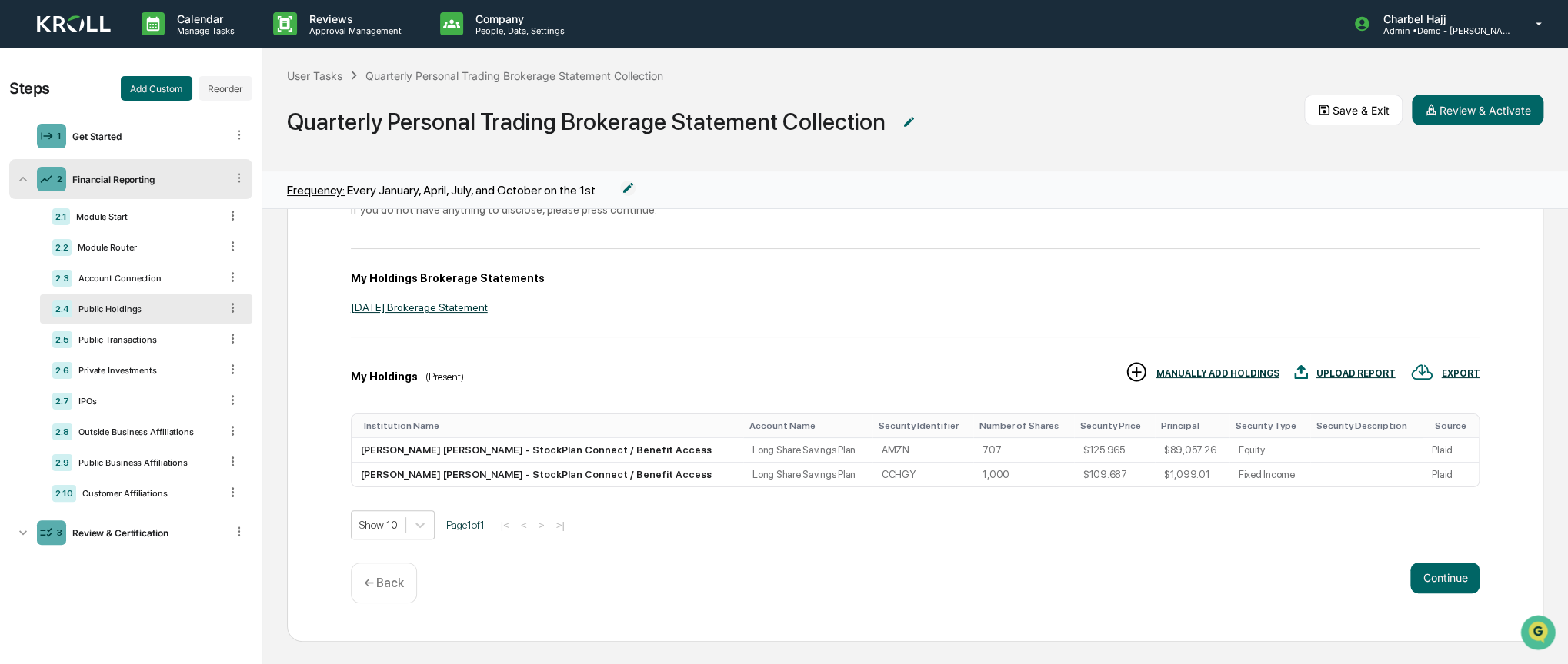
scroll to position [108, 0]
click at [1206, 375] on div "MANUALLY ADD HOLDINGS" at bounding box center [1217, 372] width 123 height 11
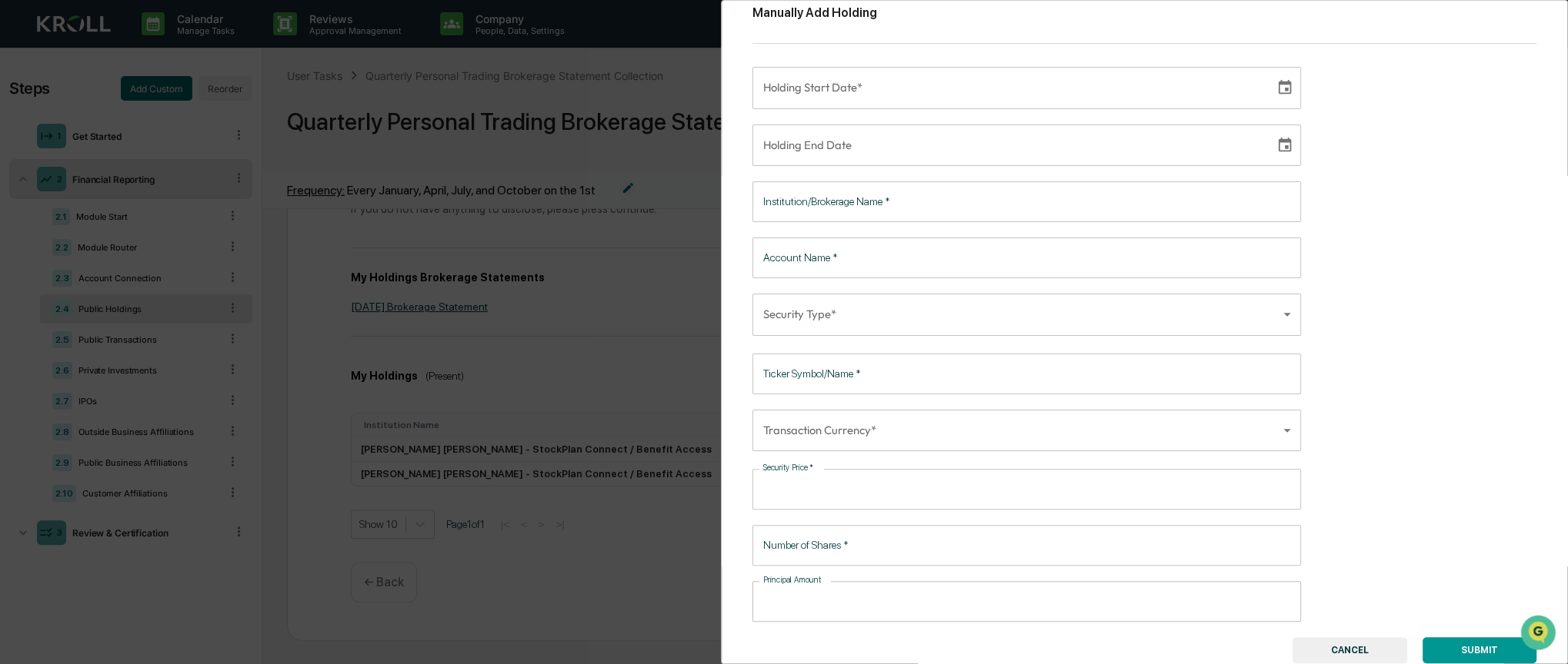
scroll to position [29, 0]
drag, startPoint x: 1360, startPoint y: 646, endPoint x: 1339, endPoint y: 645, distance: 21.0
click at [1360, 646] on button "CANCEL" at bounding box center [1349, 650] width 115 height 26
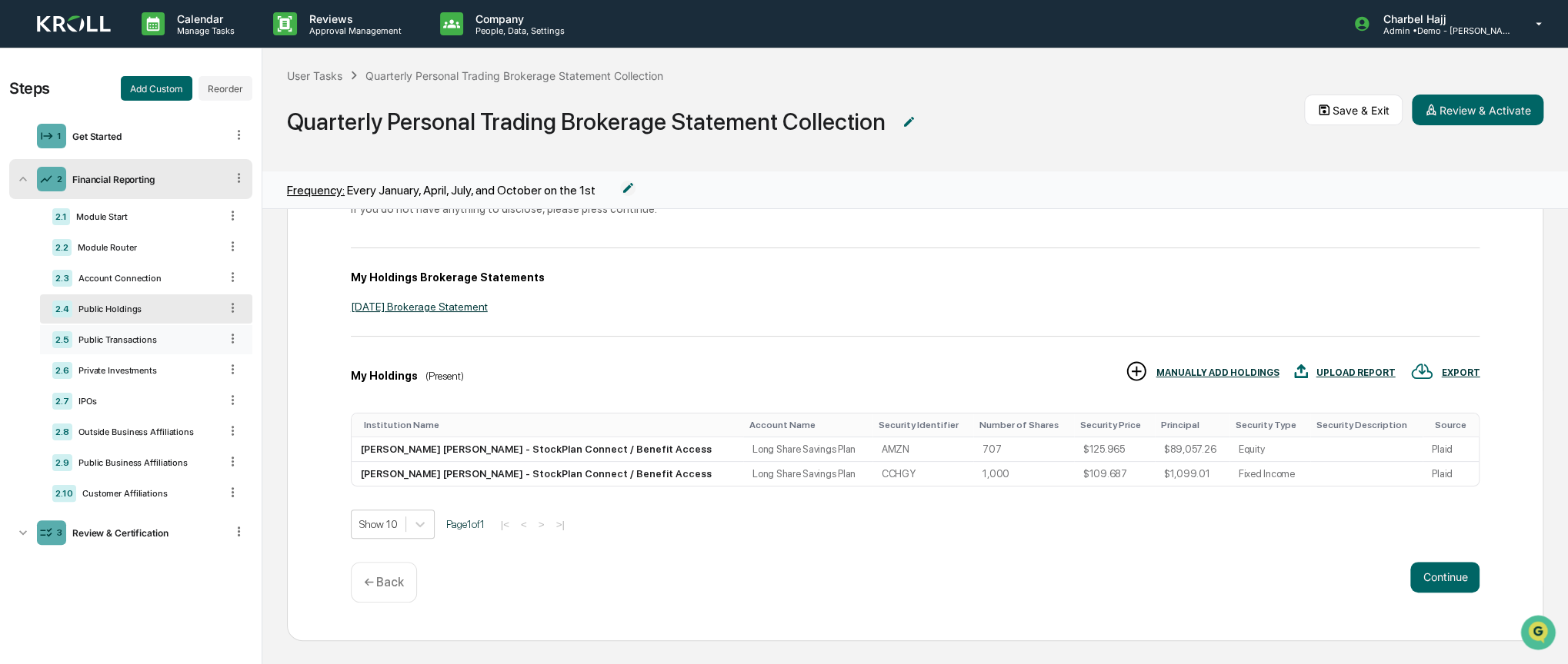
click at [146, 335] on div "2.5 Public Transactions" at bounding box center [146, 340] width 213 height 29
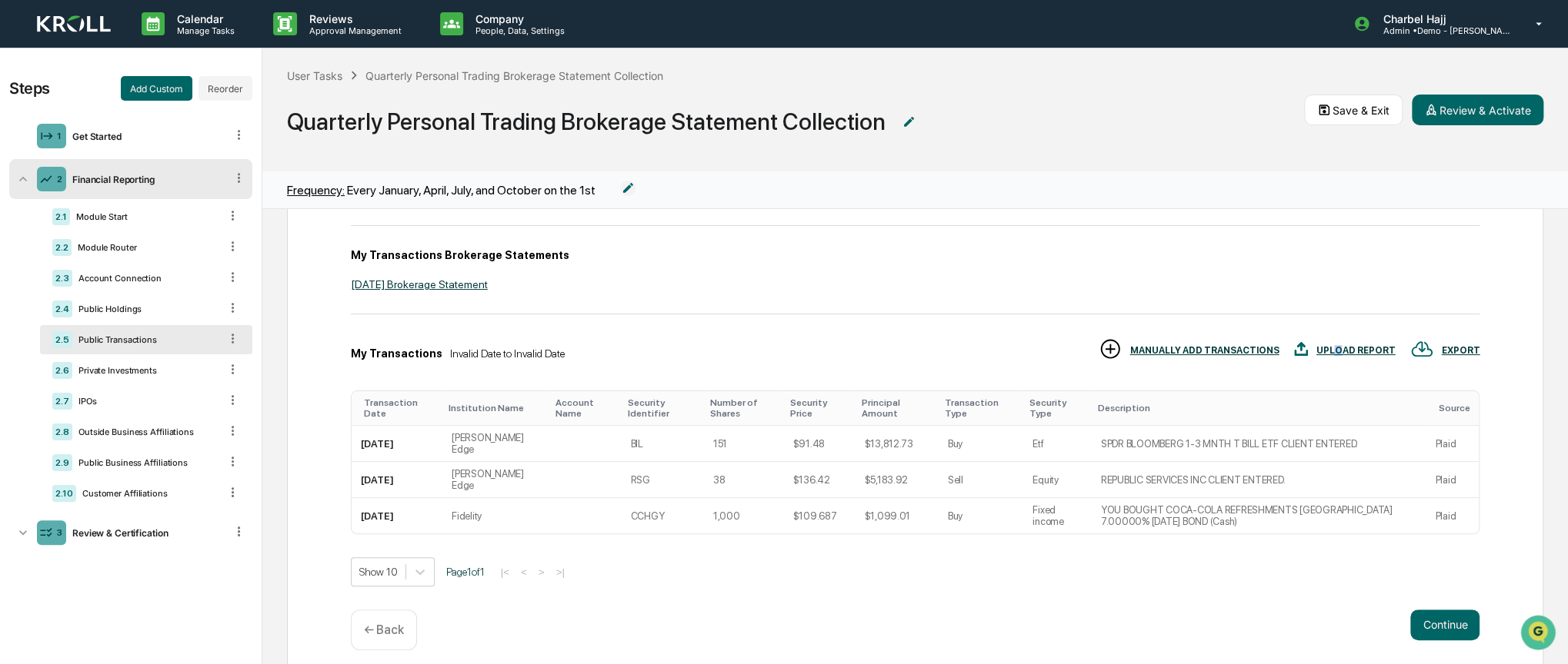
click at [1335, 353] on div "UPLOAD REPORT" at bounding box center [1355, 351] width 79 height 11
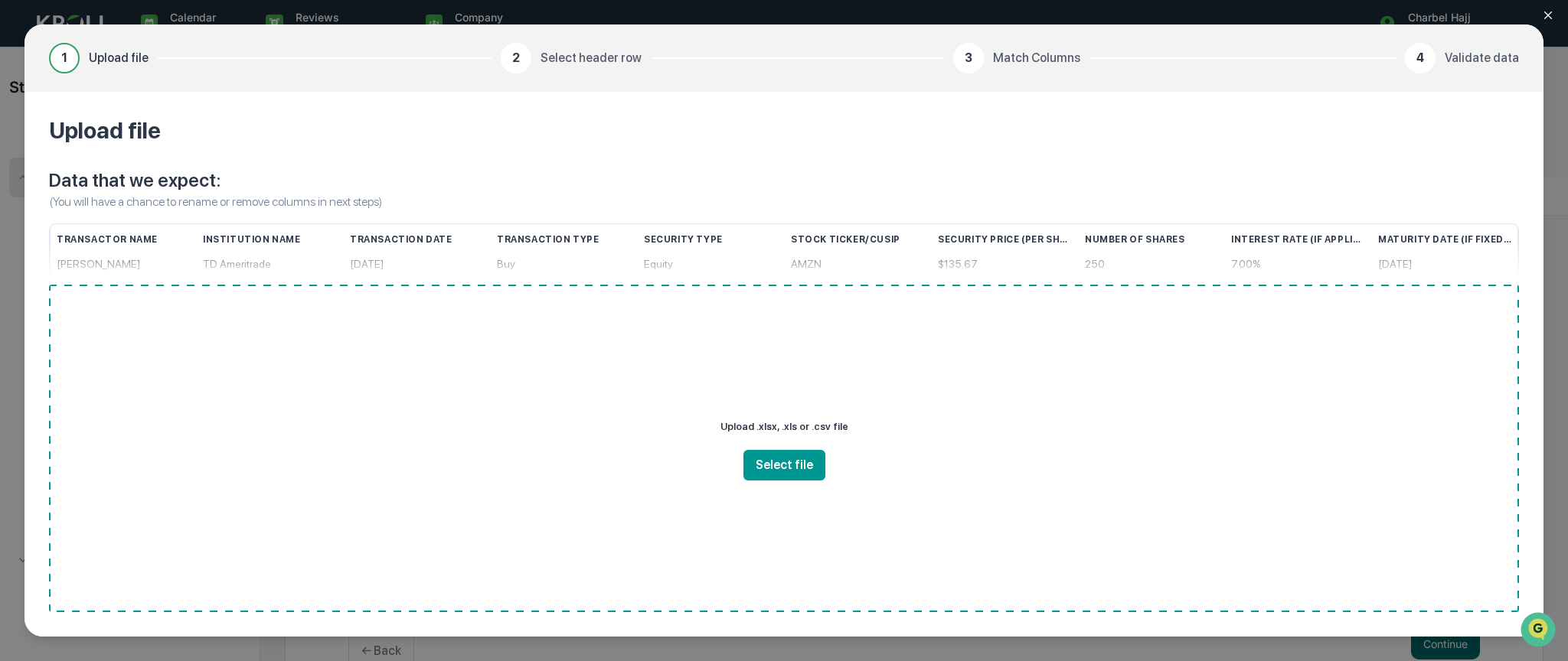
click at [1552, 69] on div "1 Upload file 2 Select header row 3 Match Columns 4 Validate data Upload file D…" at bounding box center [784, 330] width 1568 height 661
click at [1551, 9] on icon "Close modal" at bounding box center [1548, 15] width 13 height 13
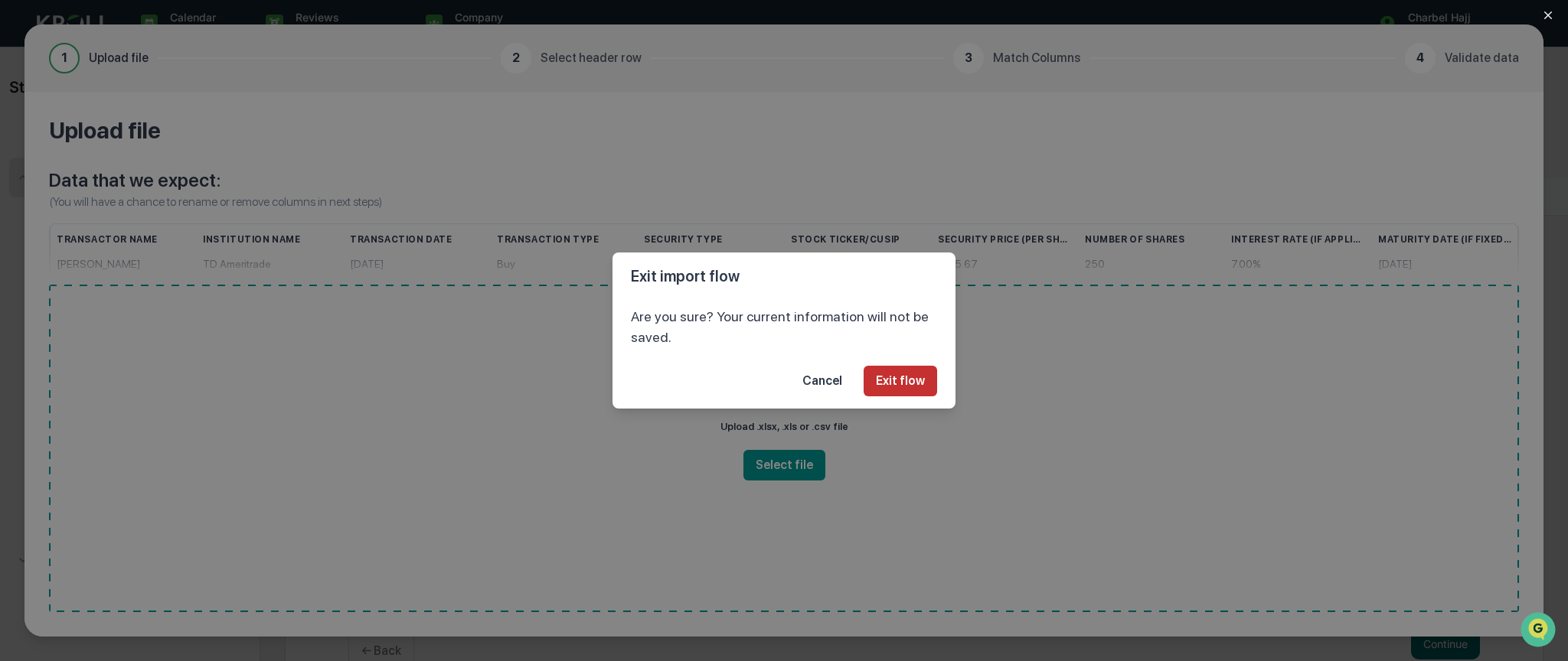
click at [924, 383] on button "Exit flow" at bounding box center [900, 380] width 73 height 30
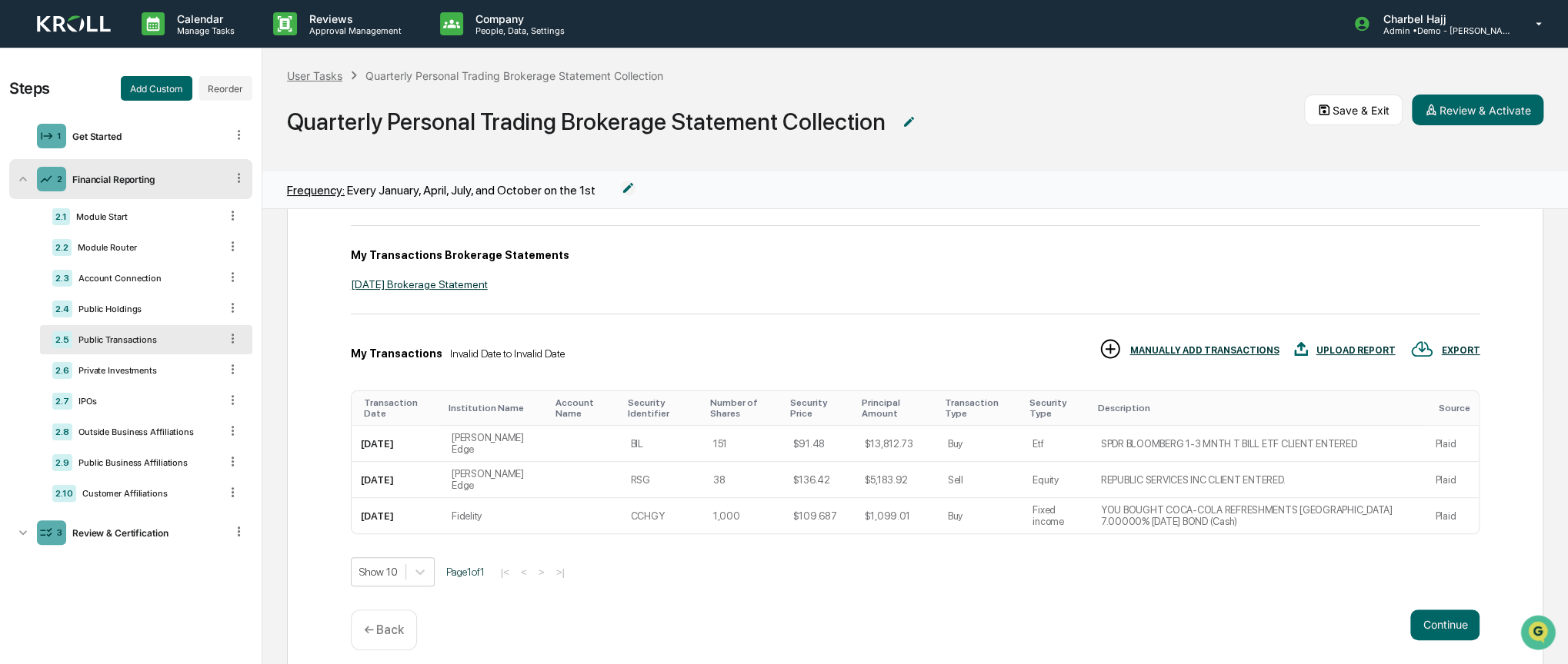
click at [323, 77] on div "User Tasks" at bounding box center [315, 75] width 56 height 13
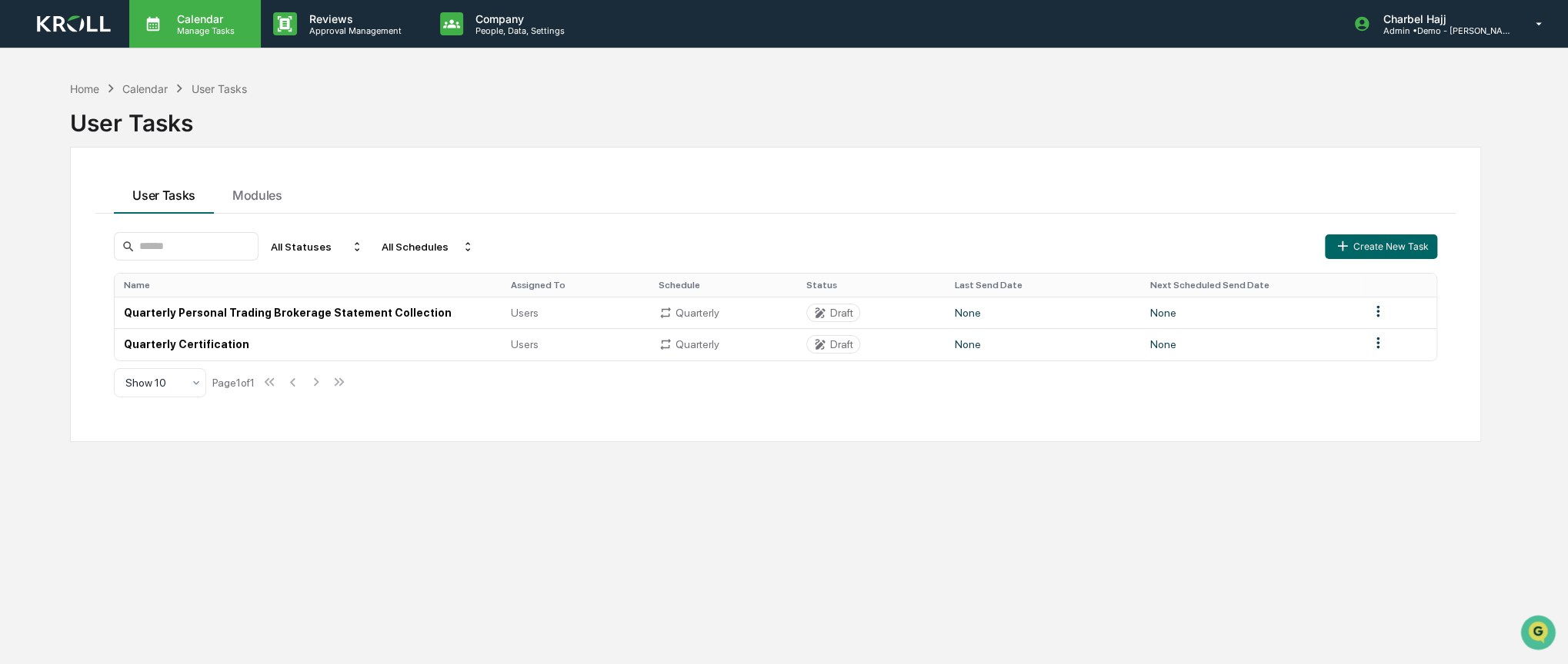
click at [185, 41] on div "Calendar Manage Tasks" at bounding box center [195, 24] width 131 height 48
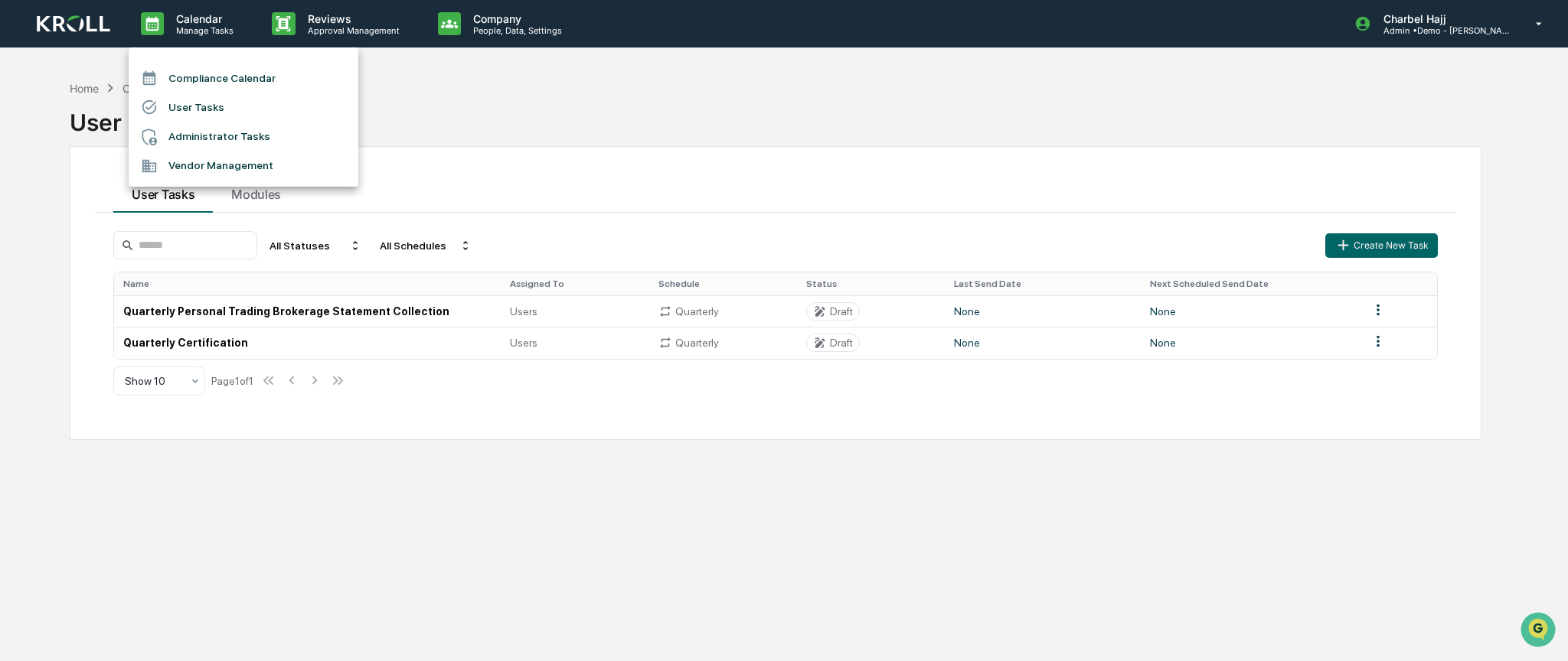
click at [78, 91] on div at bounding box center [784, 330] width 1568 height 661
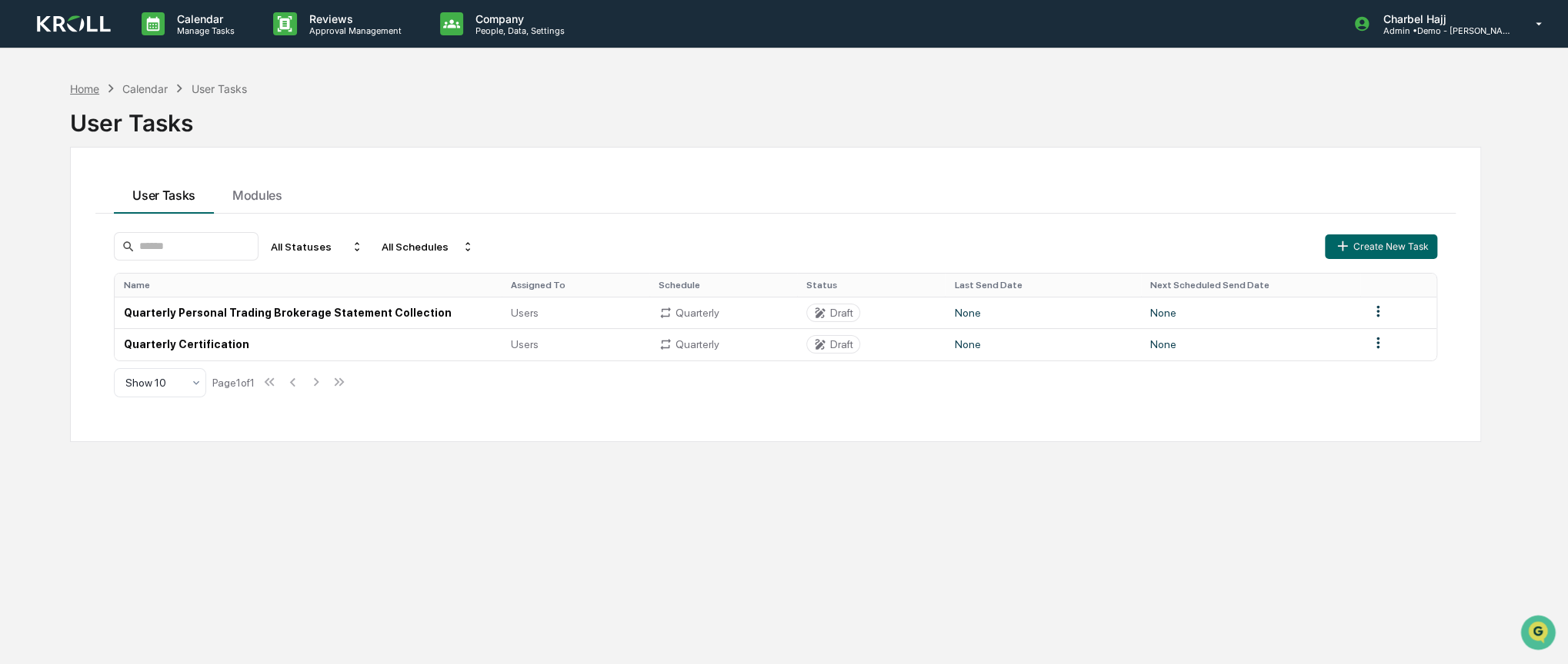
click at [89, 88] on div "Home" at bounding box center [84, 88] width 29 height 13
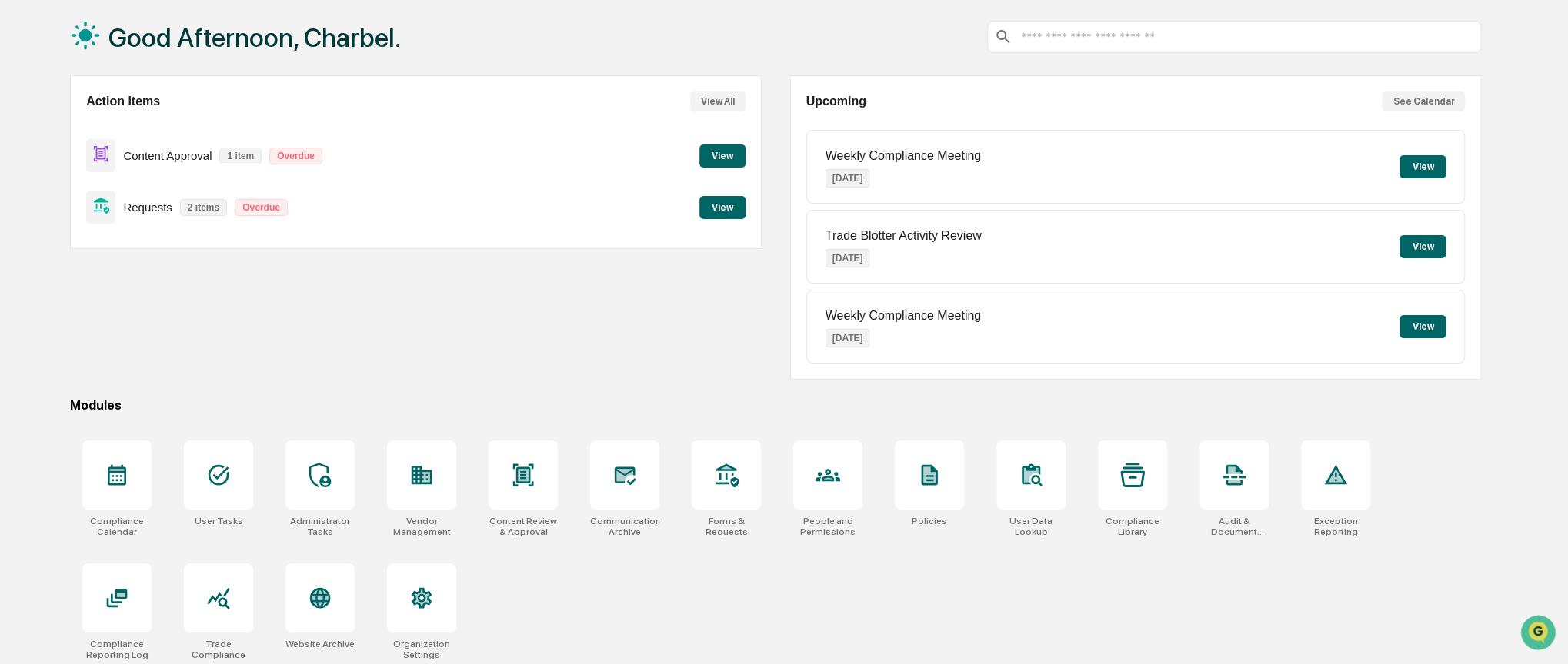
scroll to position [79, 0]
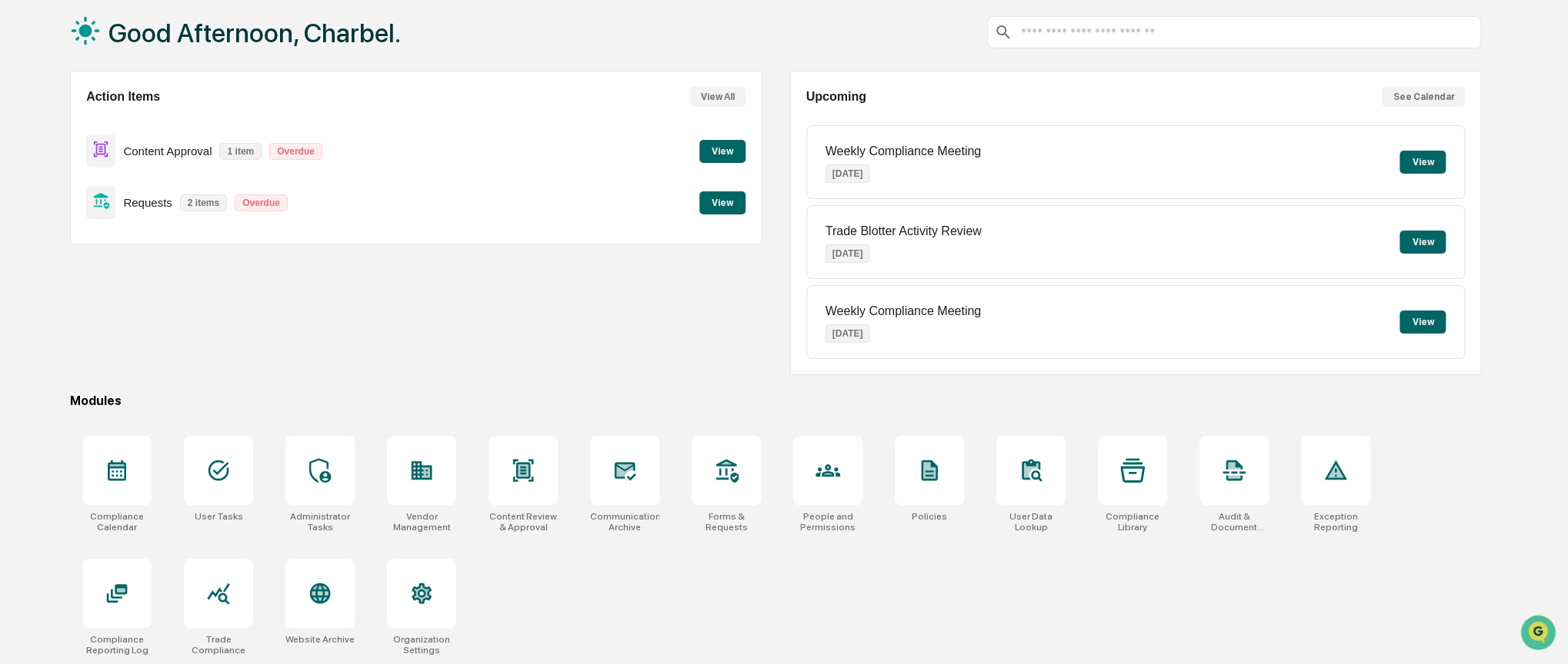
click at [830, 232] on p "Trade Blotter Activity Review" at bounding box center [903, 231] width 156 height 14
click at [809, 251] on div "Trade Blotter Activity Review Oct 1, 2025 View" at bounding box center [1136, 242] width 660 height 73
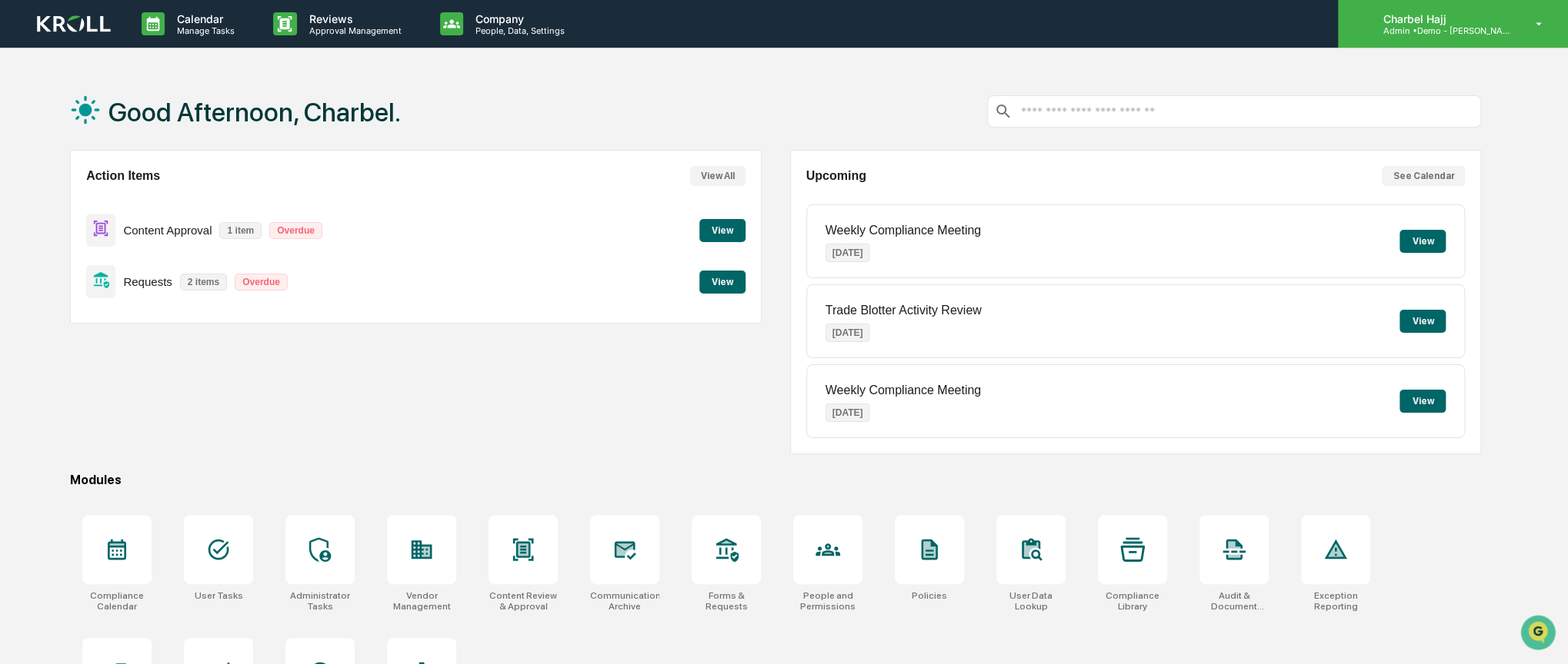
click at [1468, 19] on p "Charbel Hajj" at bounding box center [1442, 19] width 143 height 13
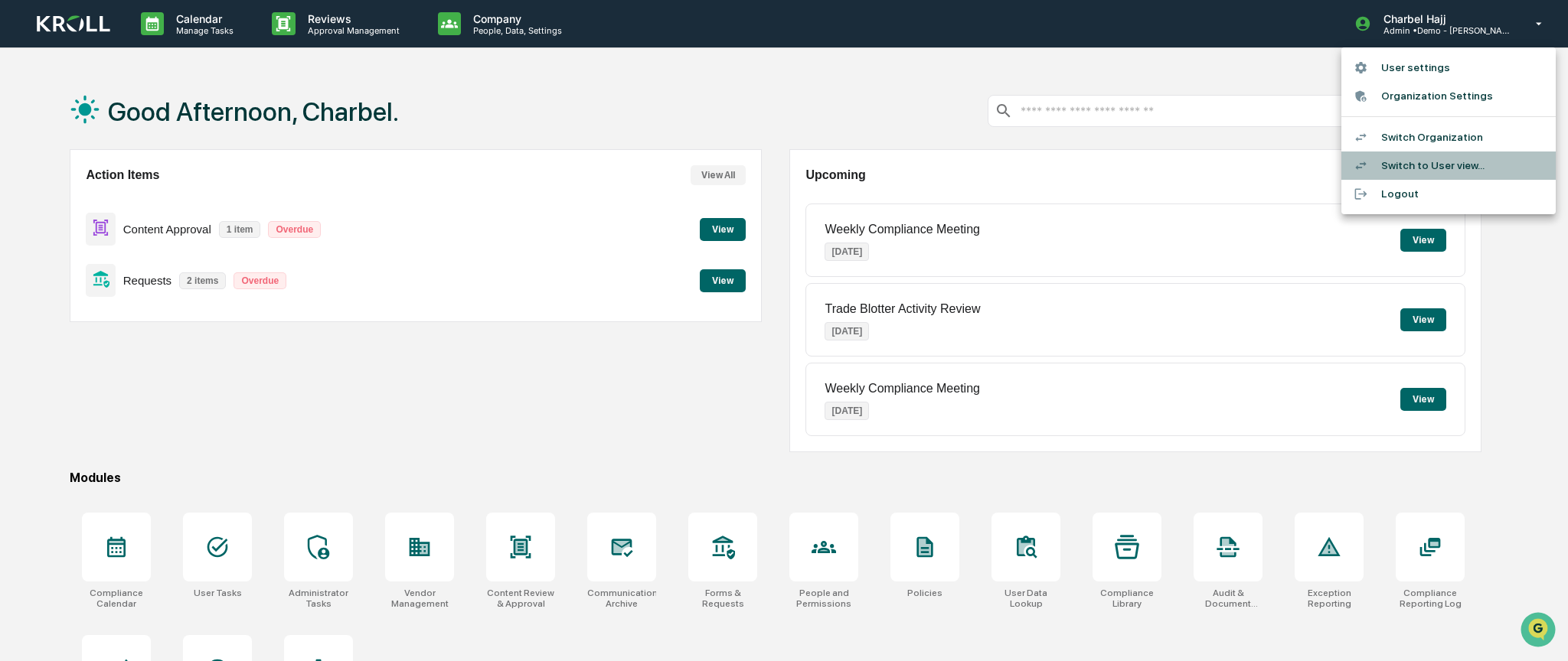
click at [1431, 153] on li "Switch to User view..." at bounding box center [1449, 165] width 215 height 28
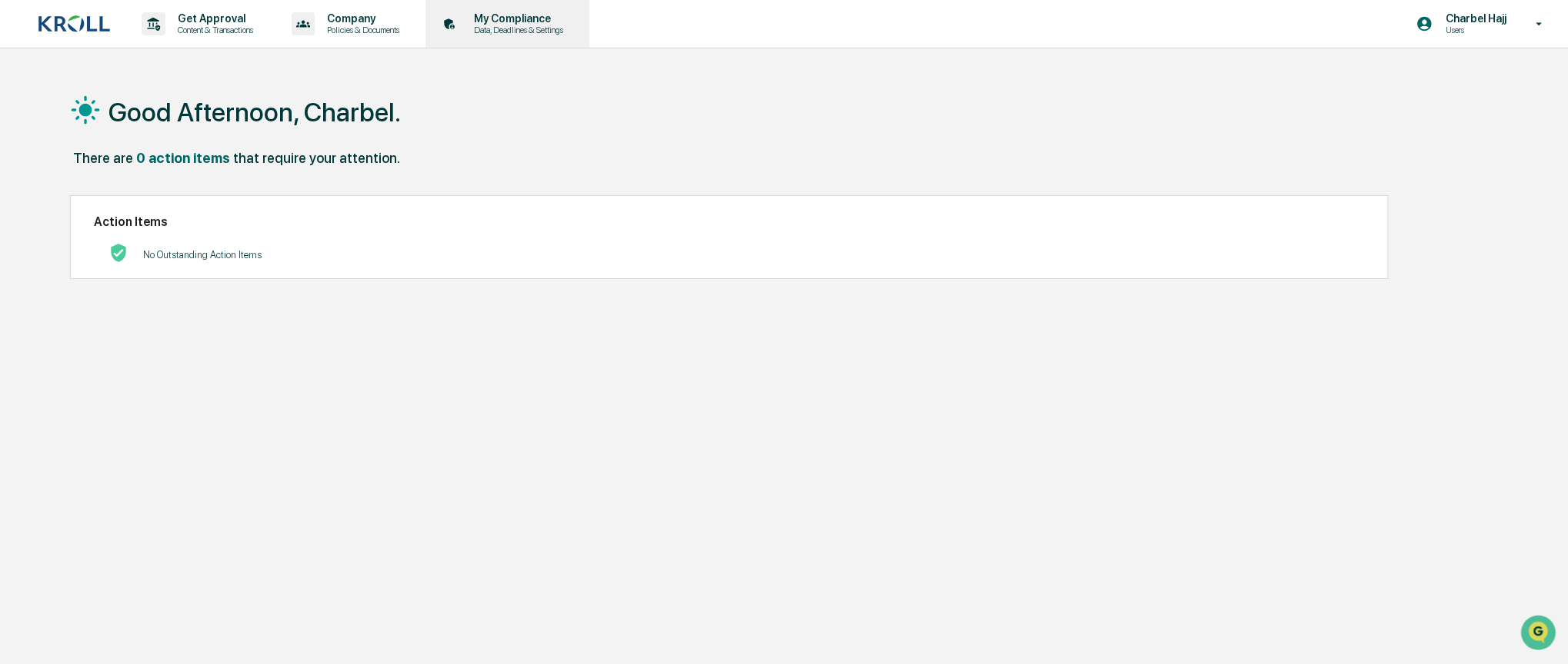
click at [520, 24] on p "My Compliance" at bounding box center [515, 19] width 109 height 13
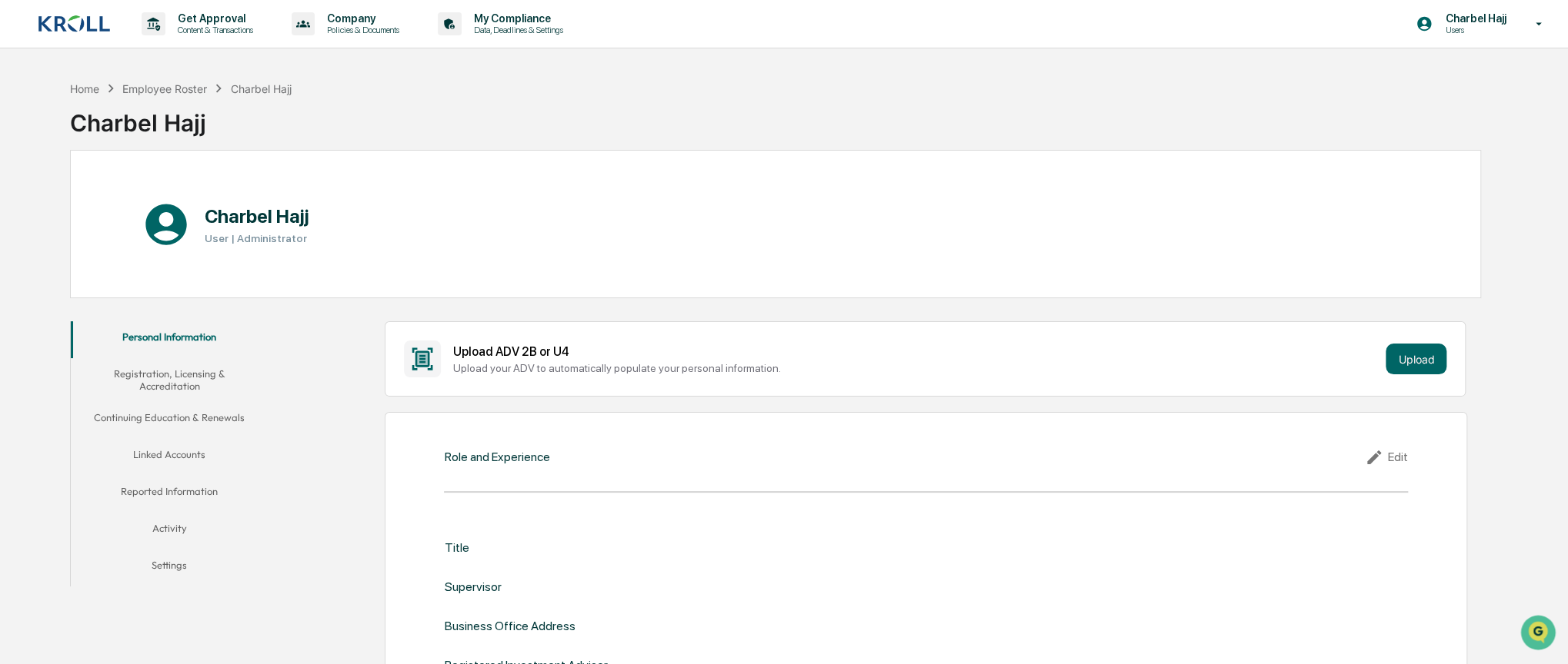
click at [157, 453] on button "Linked Accounts" at bounding box center [169, 457] width 197 height 37
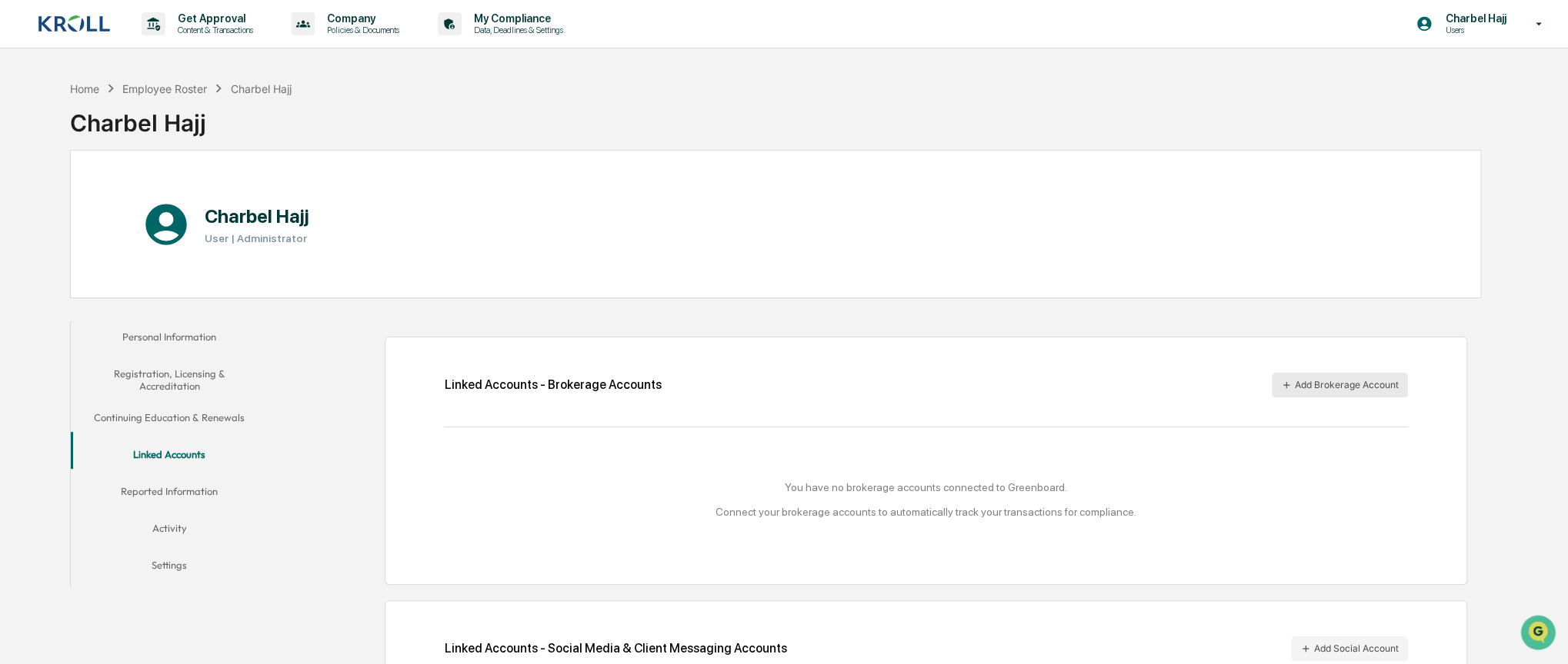
click at [1305, 383] on button "Add Brokerage Account" at bounding box center [1340, 385] width 136 height 24
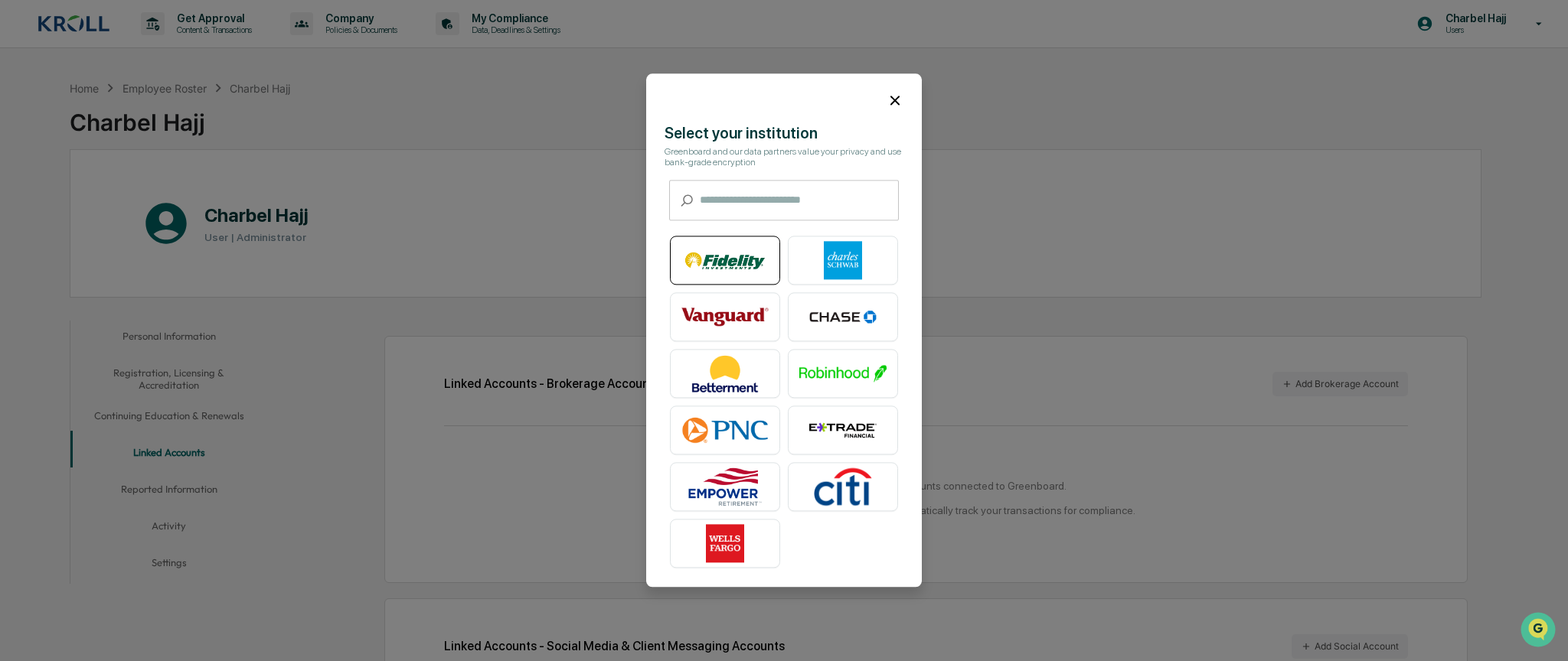
click at [743, 267] on img at bounding box center [725, 260] width 88 height 38
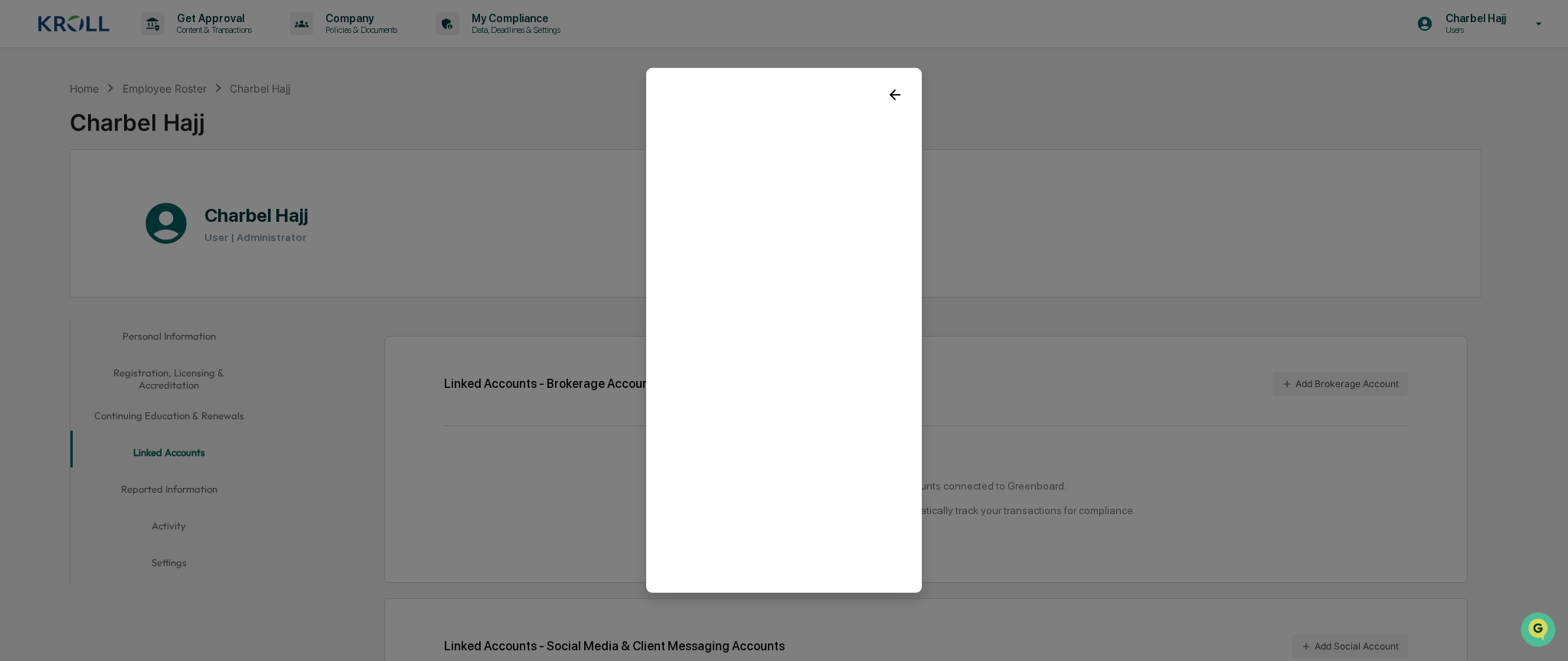
click at [896, 92] on icon at bounding box center [894, 95] width 17 height 17
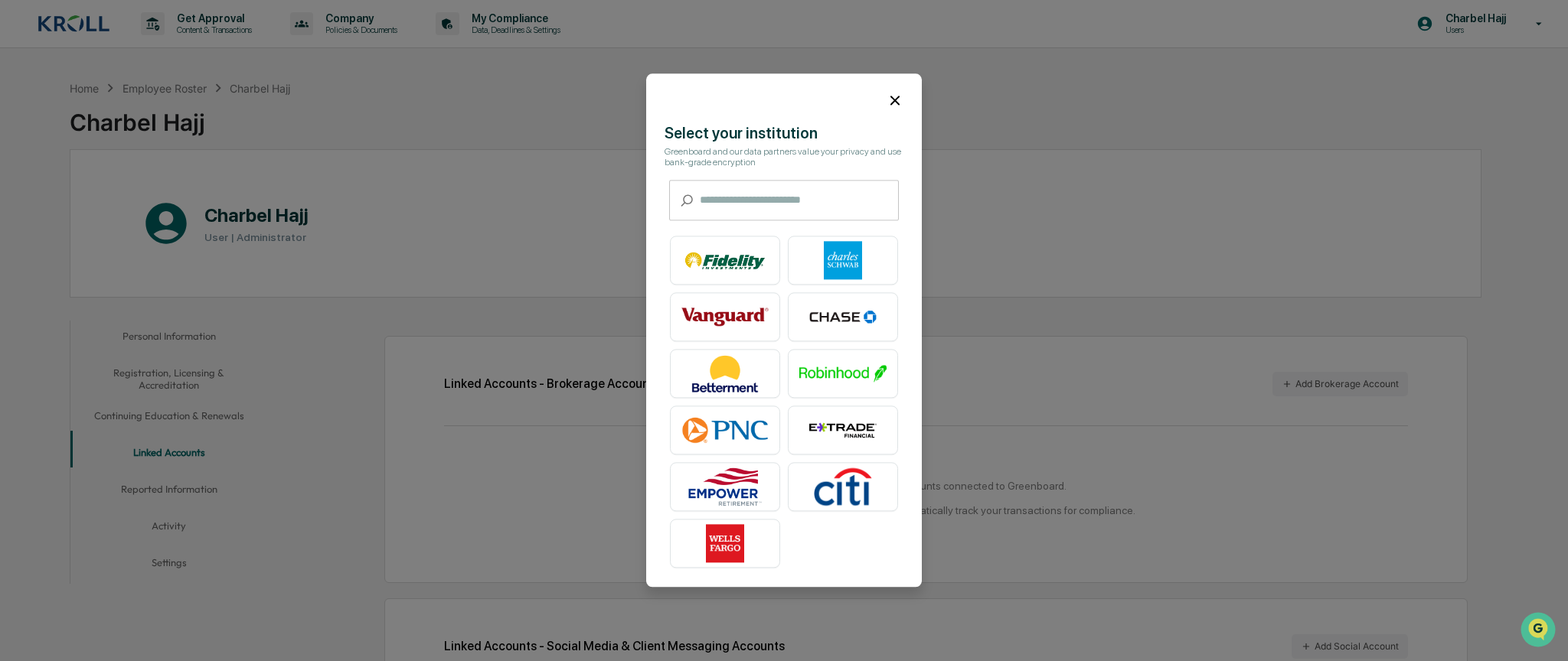
click at [774, 199] on input "text" at bounding box center [800, 201] width 199 height 41
click at [781, 230] on table at bounding box center [784, 403] width 242 height 346
click at [741, 205] on input "text" at bounding box center [800, 201] width 199 height 41
click at [899, 98] on icon at bounding box center [894, 99] width 17 height 17
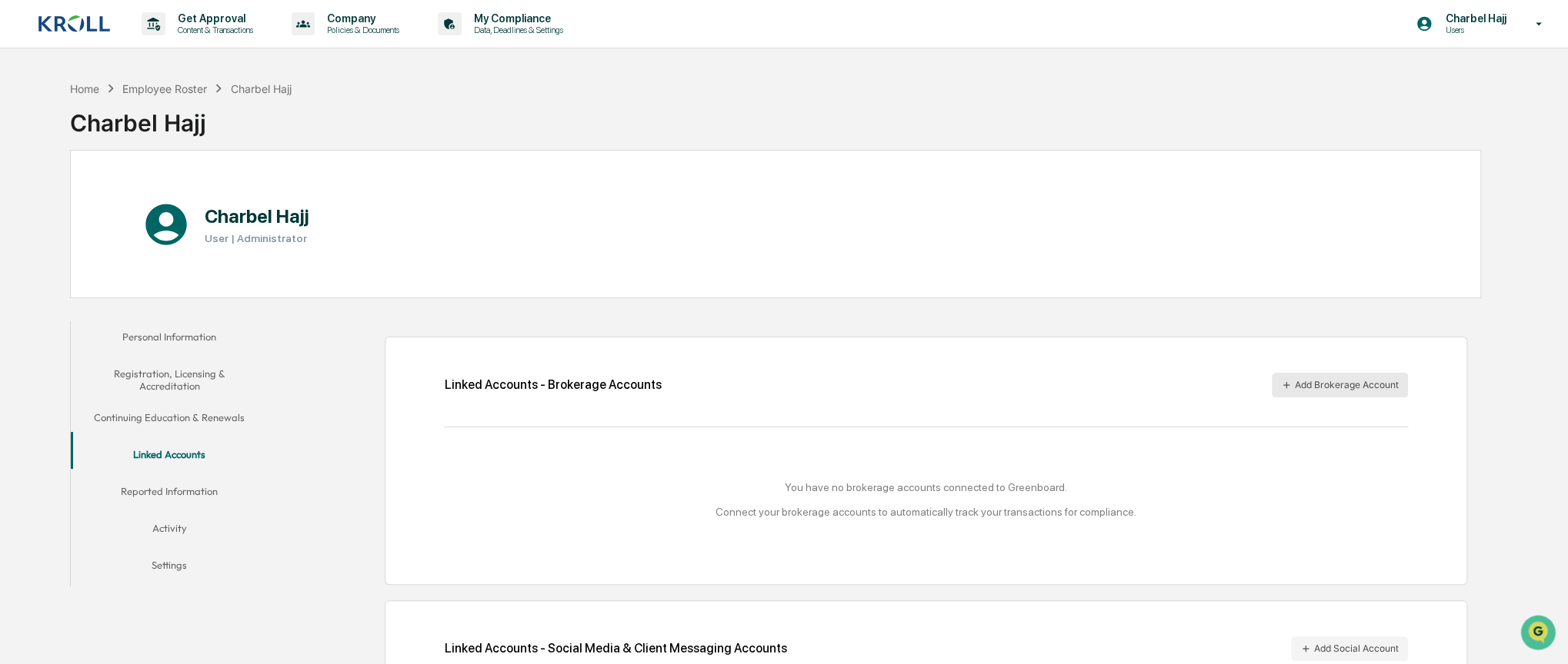
click at [1301, 381] on button "Add Brokerage Account" at bounding box center [1340, 385] width 136 height 24
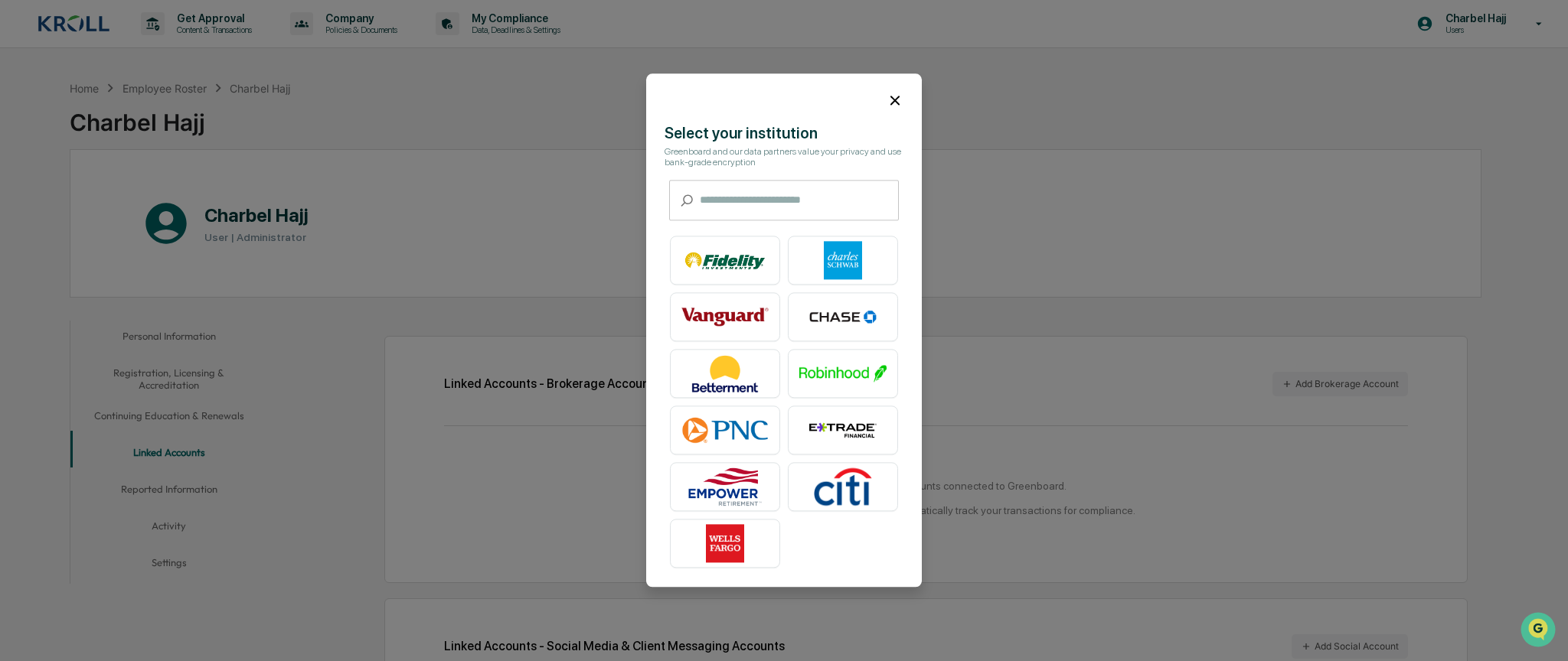
click at [900, 98] on icon at bounding box center [894, 99] width 17 height 17
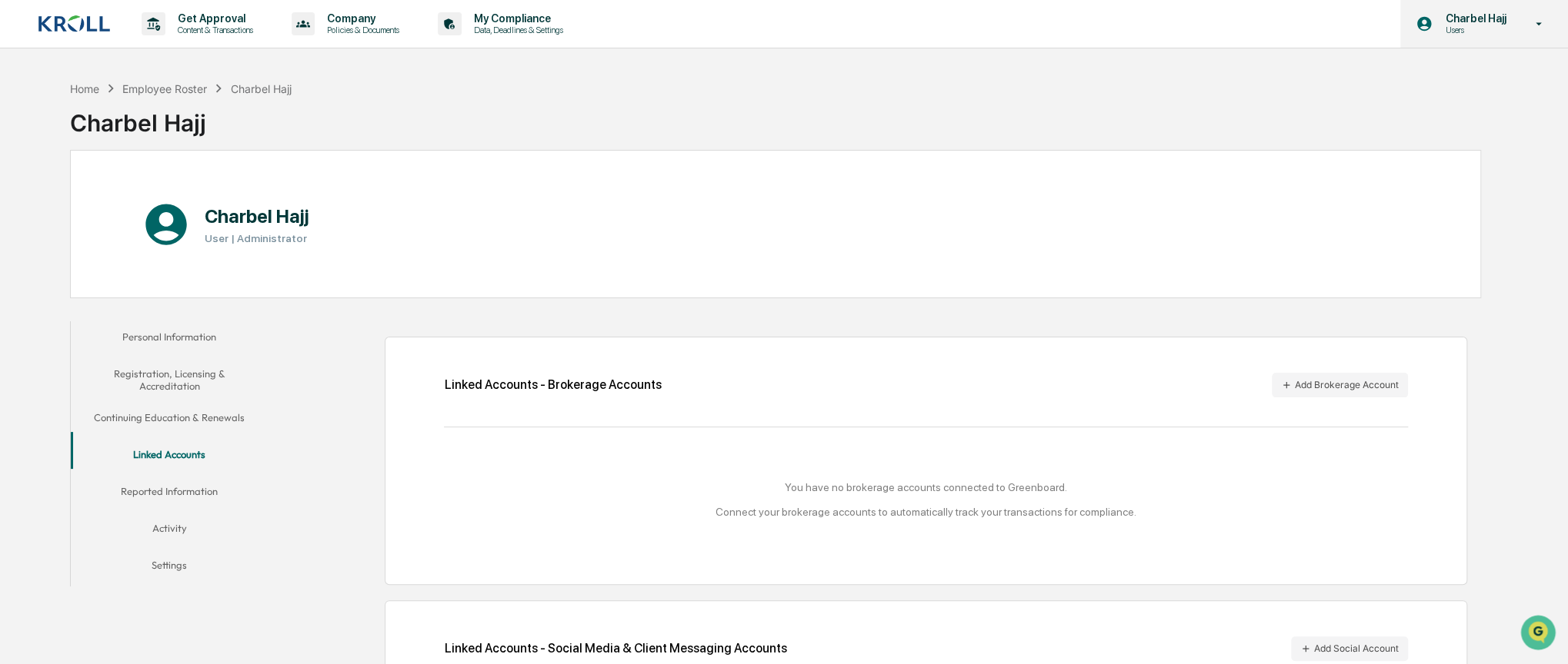
click at [1533, 30] on icon at bounding box center [1539, 24] width 26 height 15
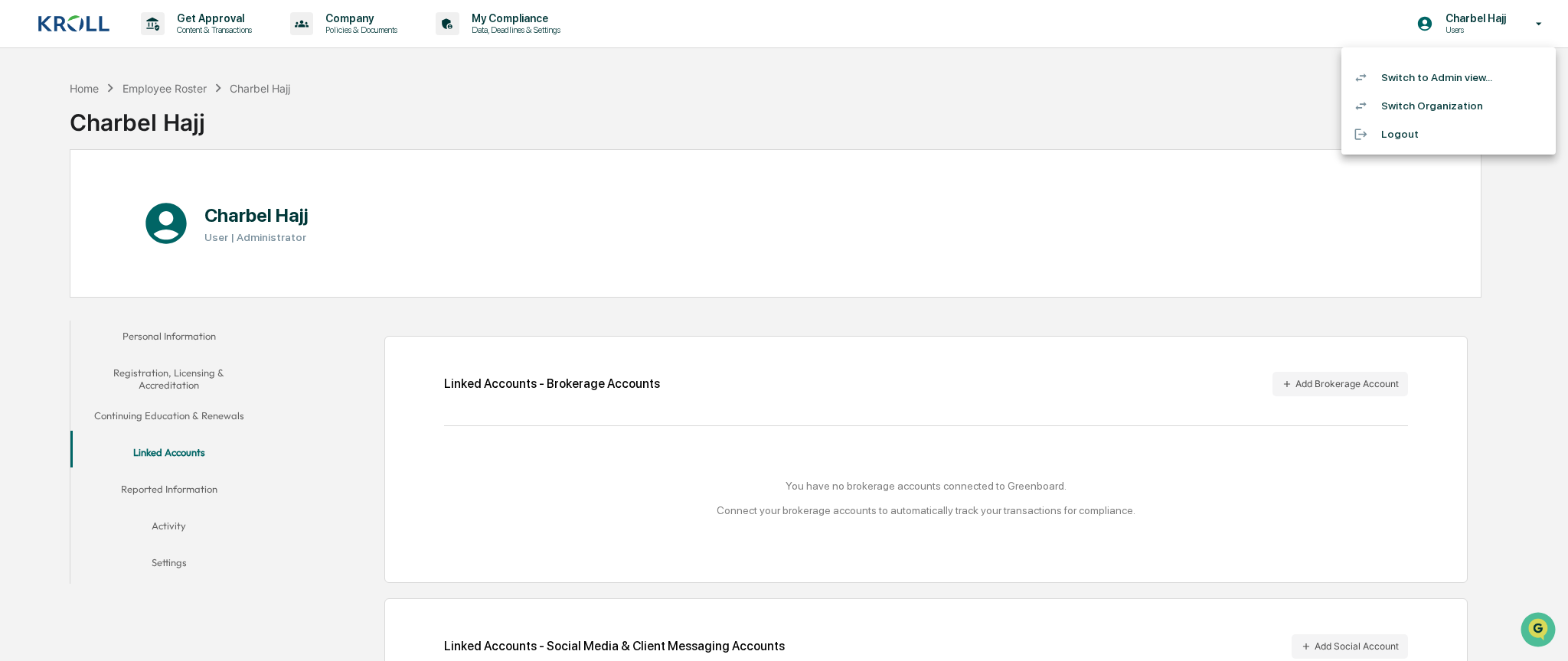
click at [1087, 144] on div at bounding box center [784, 330] width 1568 height 661
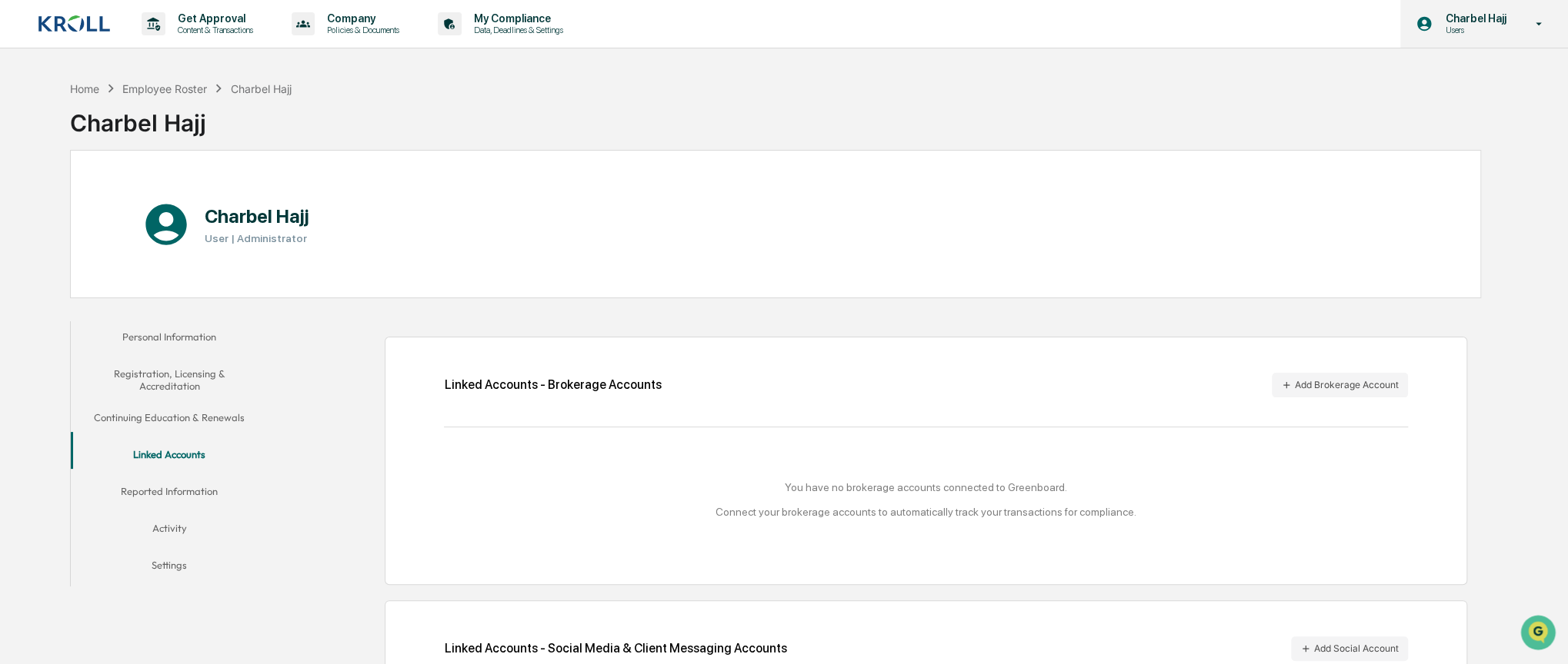
click at [1515, 30] on div "Charbel Hajj Users" at bounding box center [1484, 24] width 168 height 48
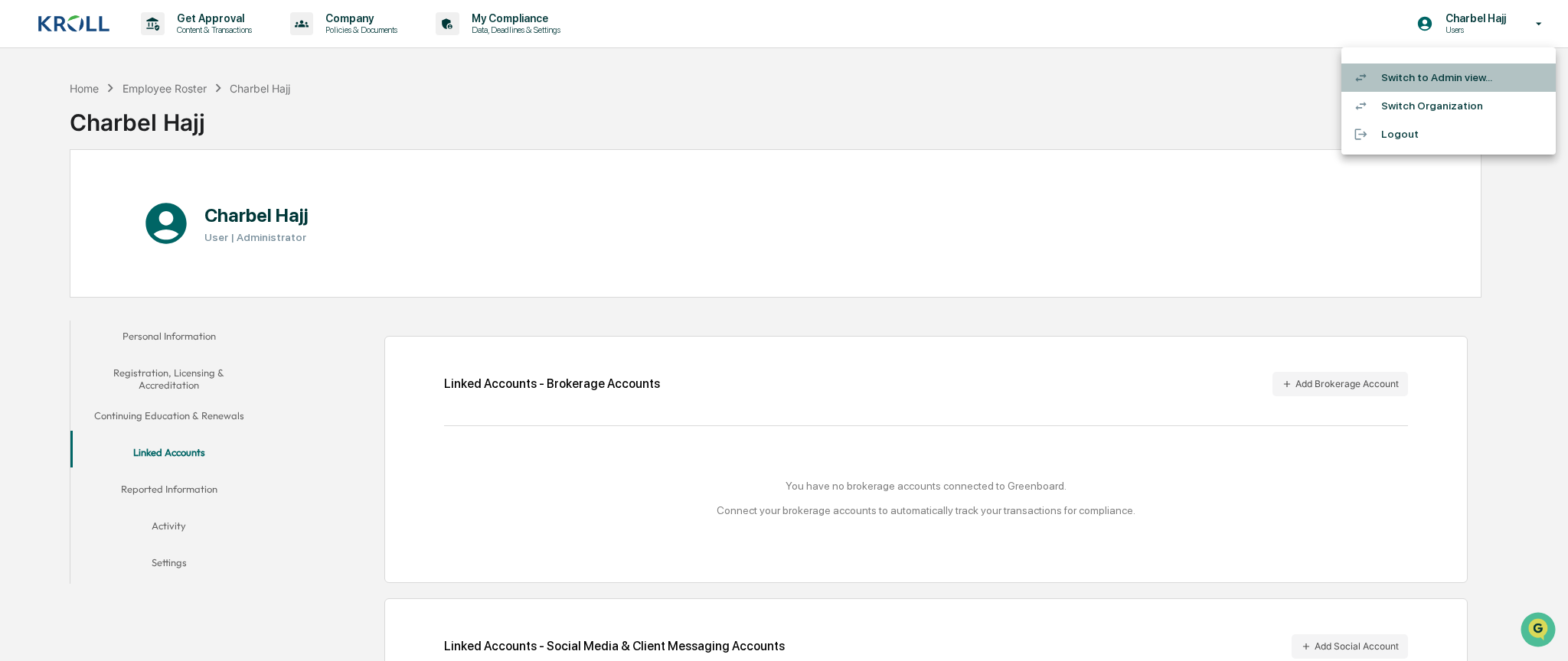
click at [1458, 85] on li "Switch to Admin view..." at bounding box center [1449, 77] width 215 height 28
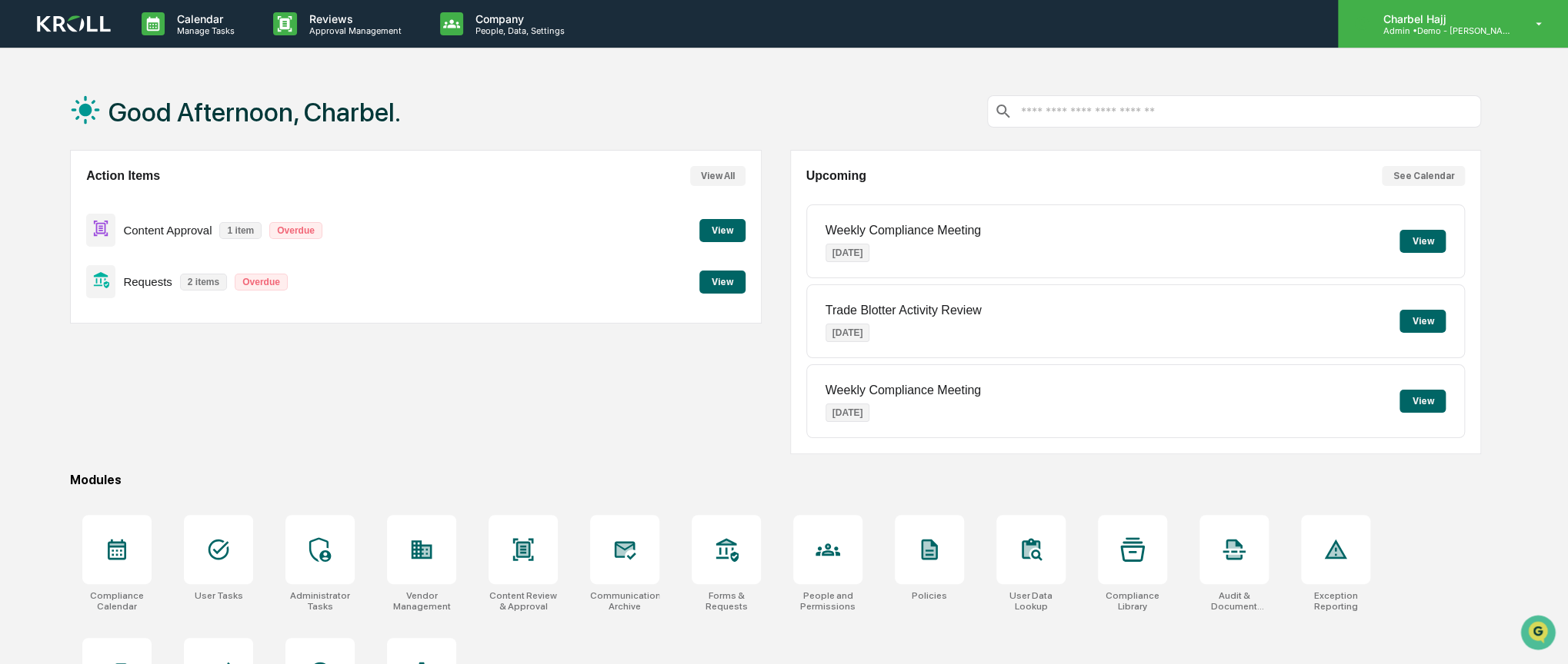
click at [1505, 26] on p "Admin • Demo - [PERSON_NAME]" at bounding box center [1442, 30] width 143 height 11
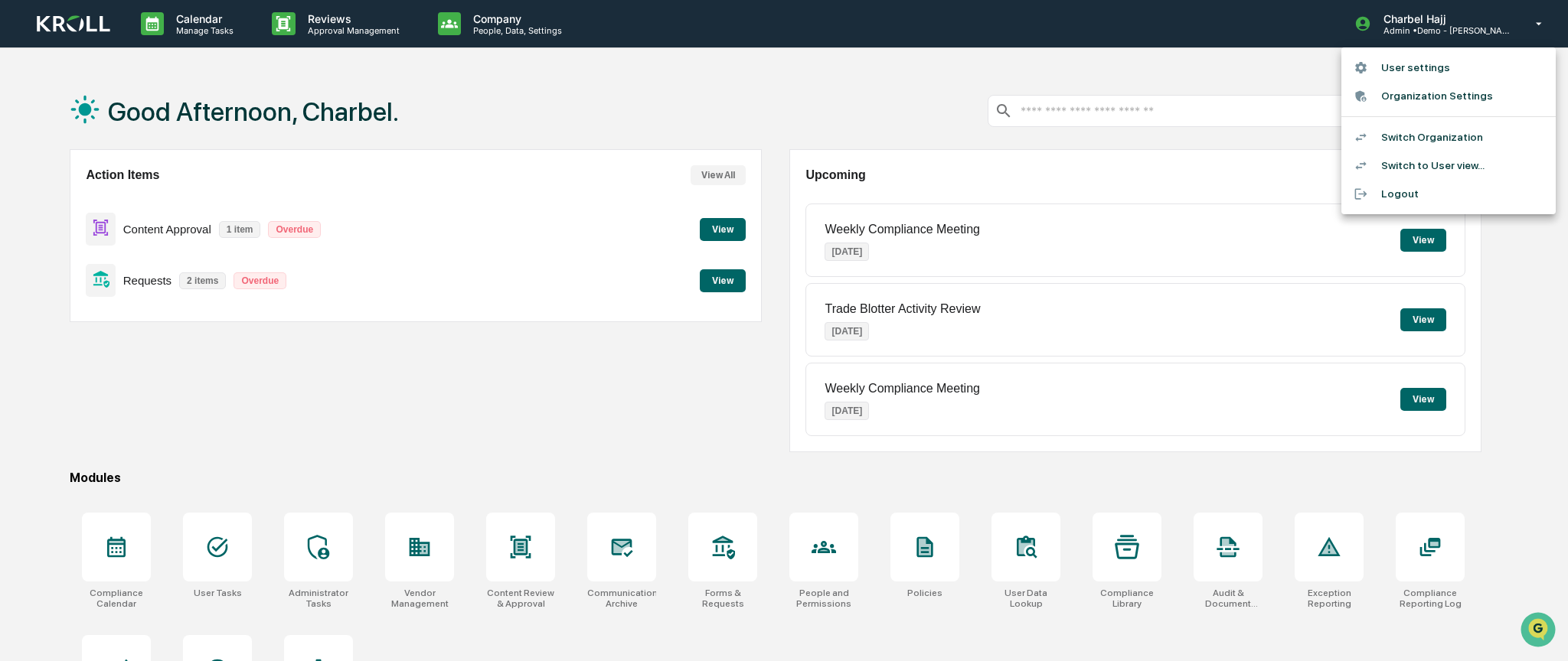
click at [1455, 159] on li "Switch to User view..." at bounding box center [1449, 165] width 215 height 28
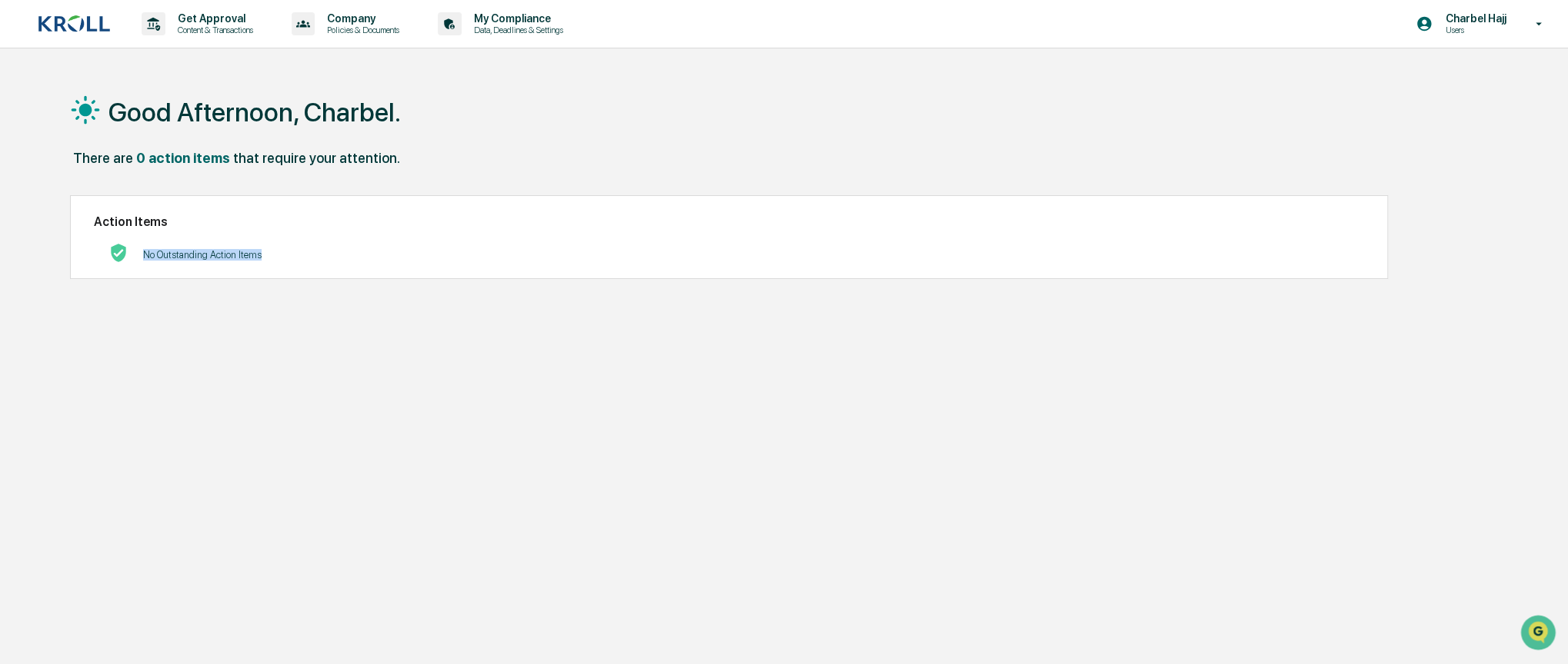
drag, startPoint x: 138, startPoint y: 253, endPoint x: 274, endPoint y: 252, distance: 136.0
click at [274, 252] on div "No Outstanding Action Items" at bounding box center [729, 255] width 1270 height 31
click at [288, 359] on div "Good Afternoon, Charbel. There are 0 action items that require your attention. …" at bounding box center [775, 405] width 1457 height 664
click at [437, 84] on div "Good Afternoon, Charbel." at bounding box center [775, 112] width 1411 height 77
click at [217, 31] on p "Content & Transactions" at bounding box center [213, 29] width 95 height 11
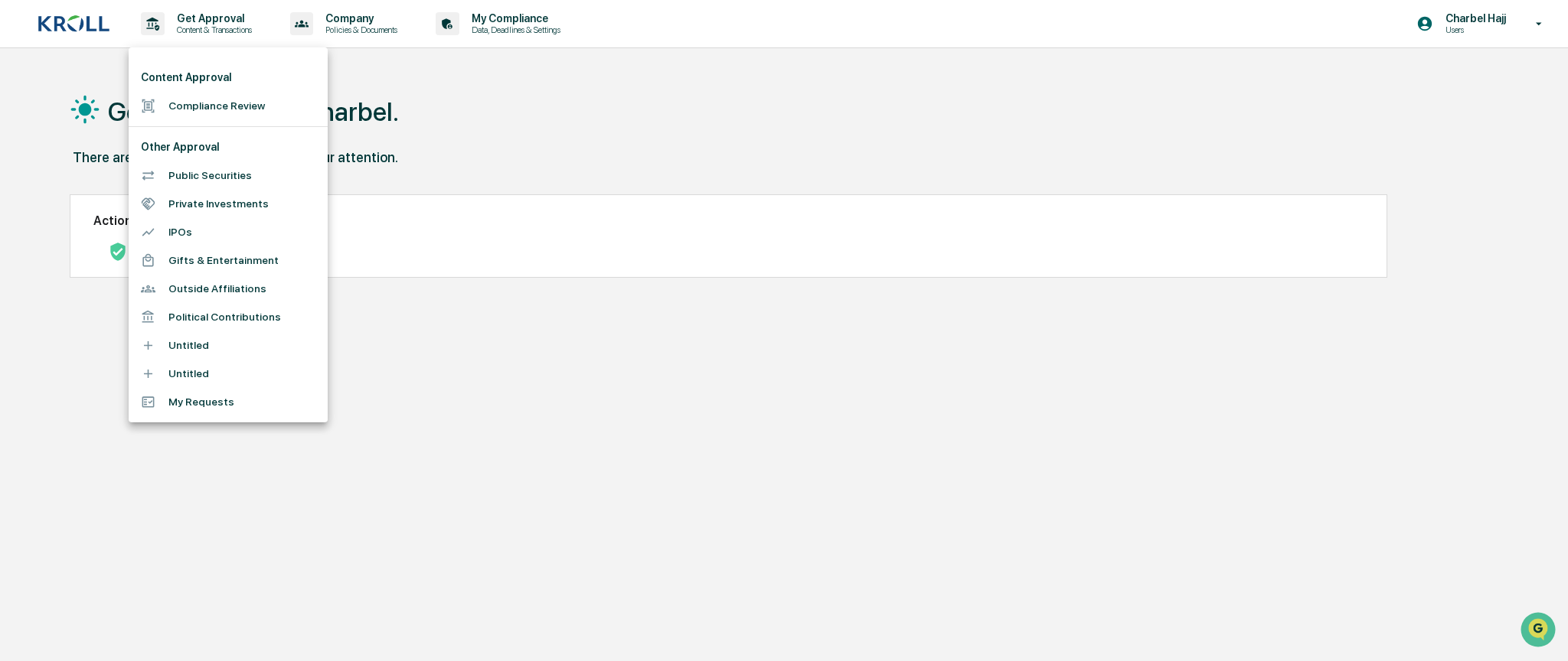
click at [350, 308] on div at bounding box center [784, 330] width 1568 height 661
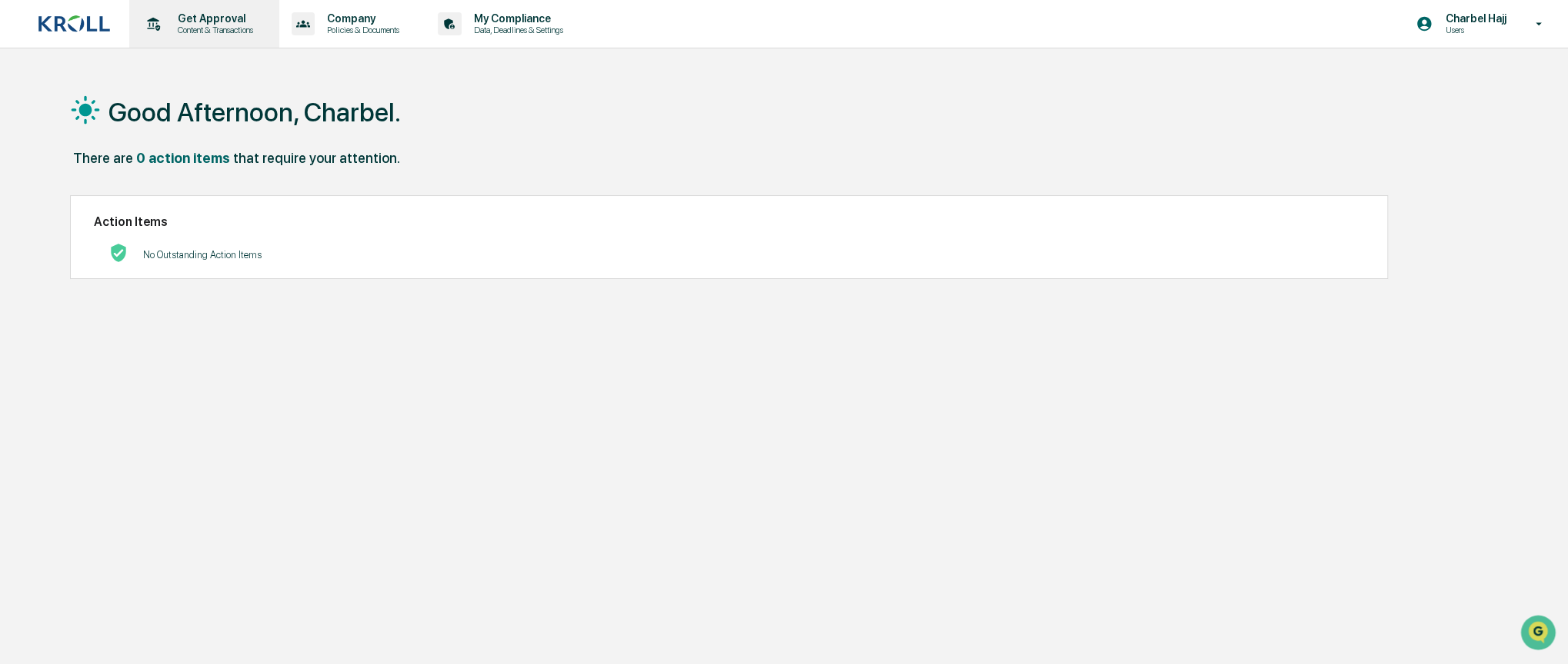
click at [231, 30] on p "Content & Transactions" at bounding box center [213, 29] width 95 height 11
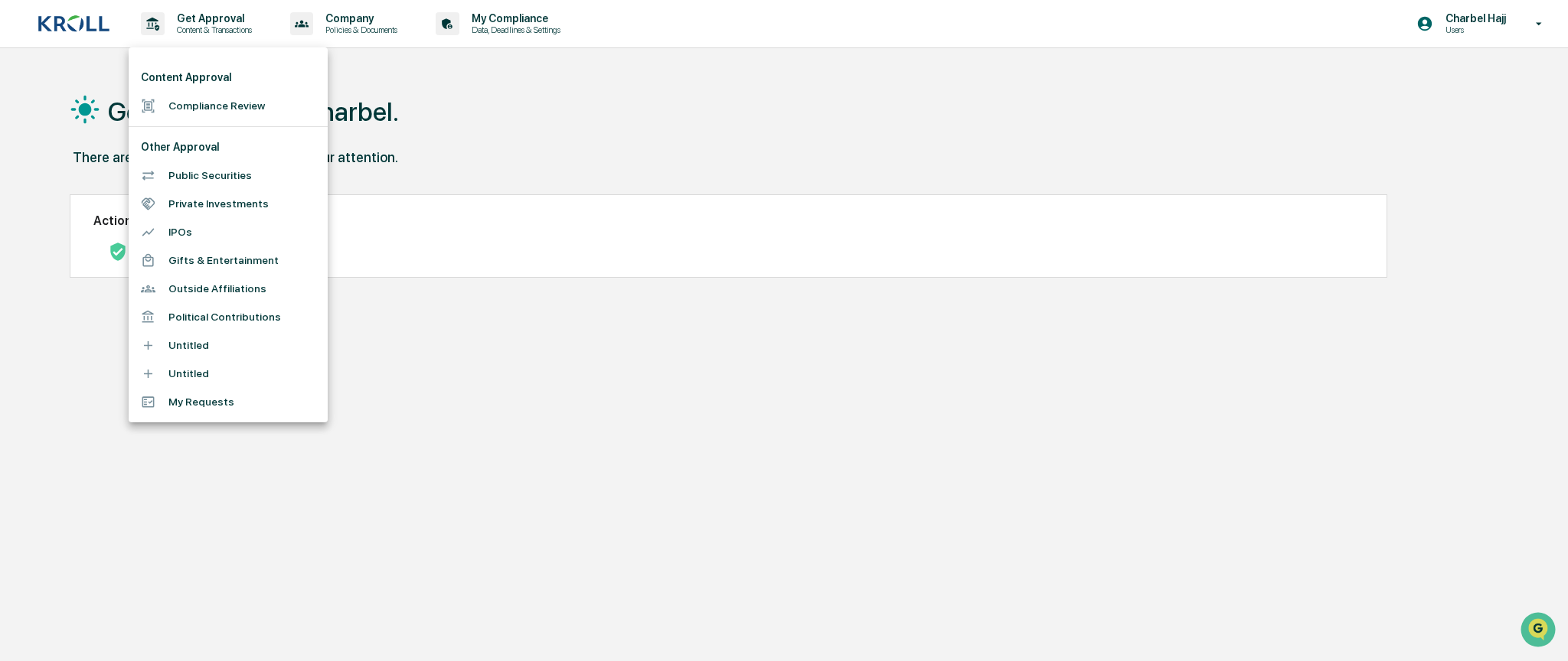
click at [369, 223] on div at bounding box center [784, 330] width 1568 height 661
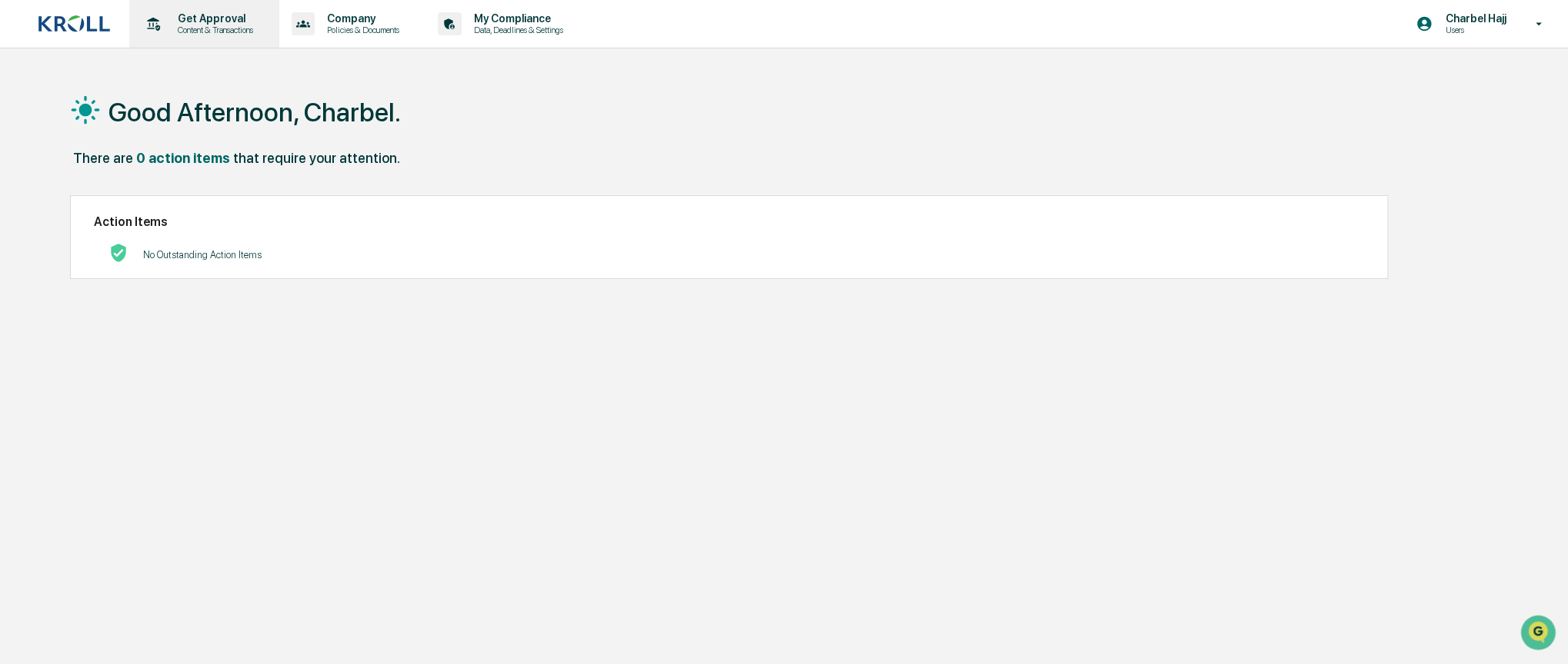
click at [201, 34] on p "Content & Transactions" at bounding box center [213, 29] width 95 height 11
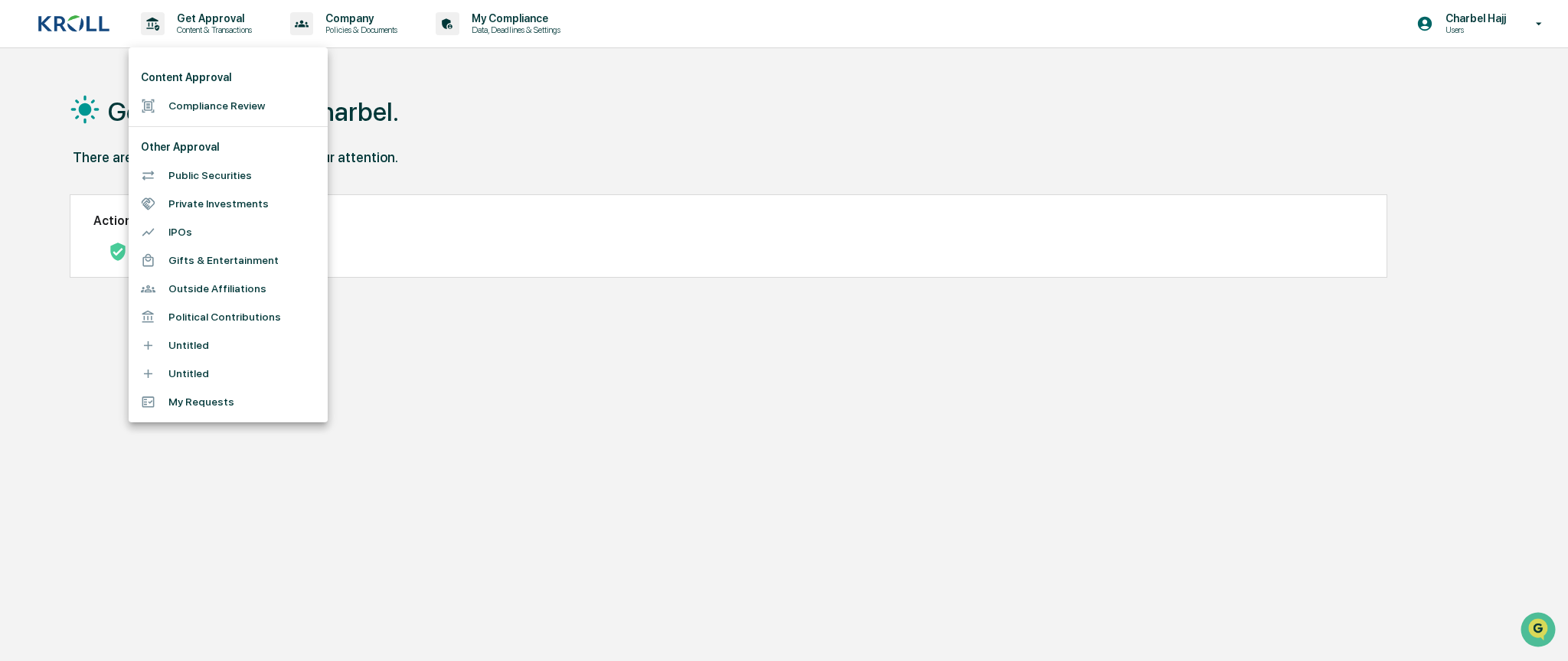
click at [1530, 37] on div at bounding box center [784, 330] width 1568 height 661
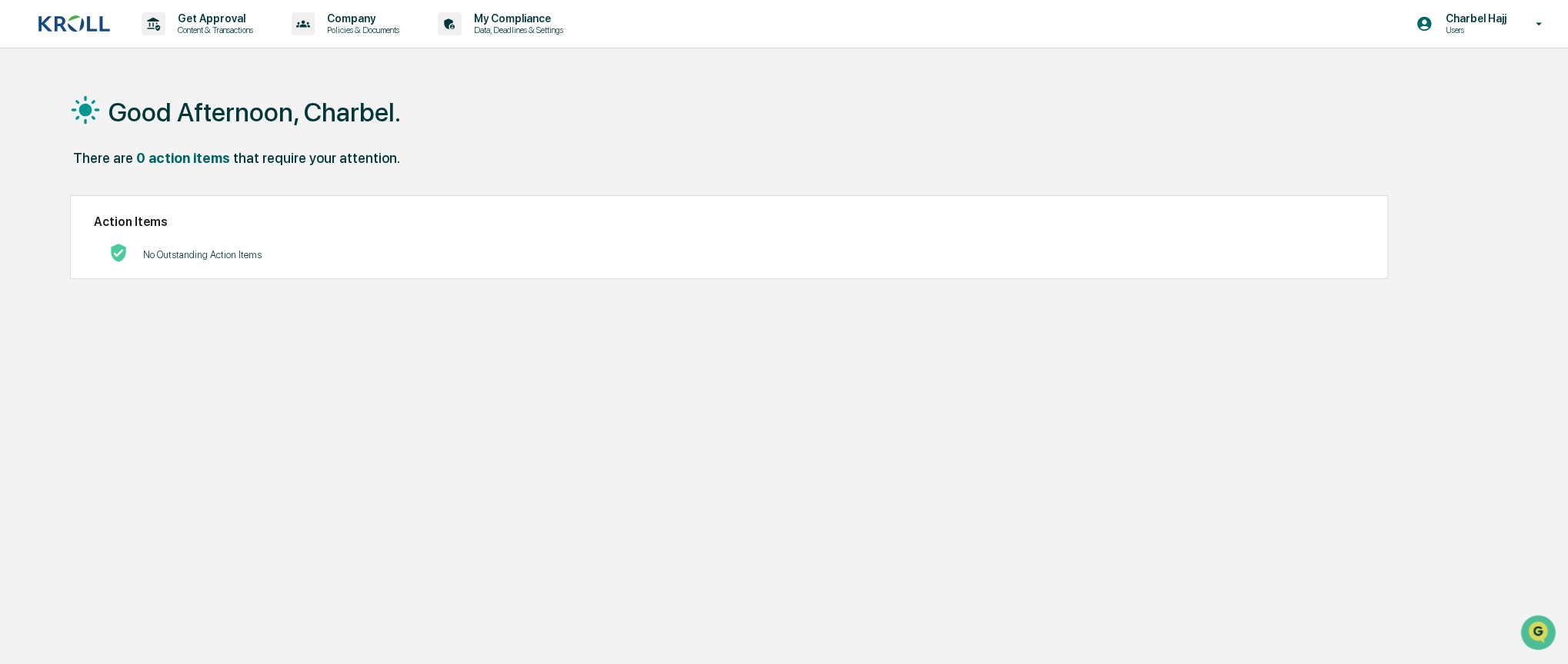
click at [1524, 35] on div "Charbel Hajj Users" at bounding box center [1484, 24] width 168 height 48
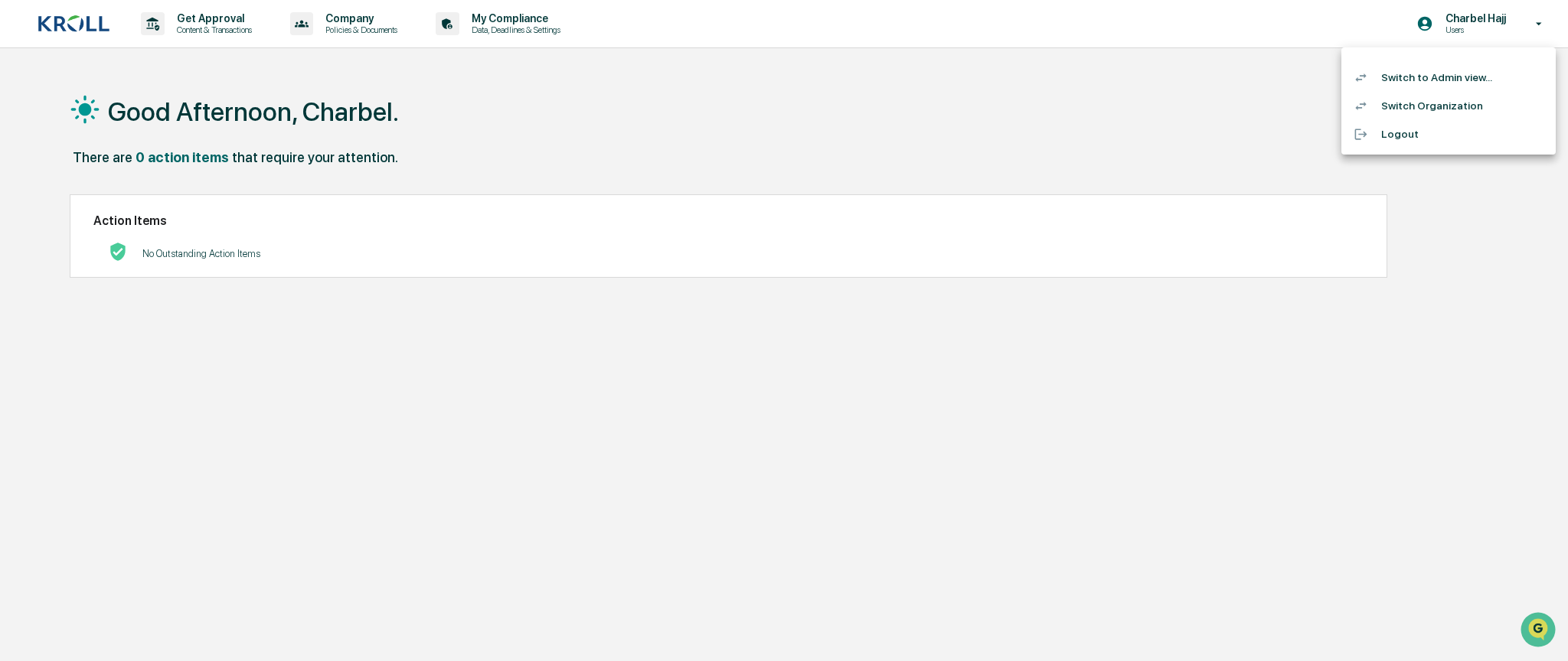
click at [196, 22] on div at bounding box center [784, 330] width 1568 height 661
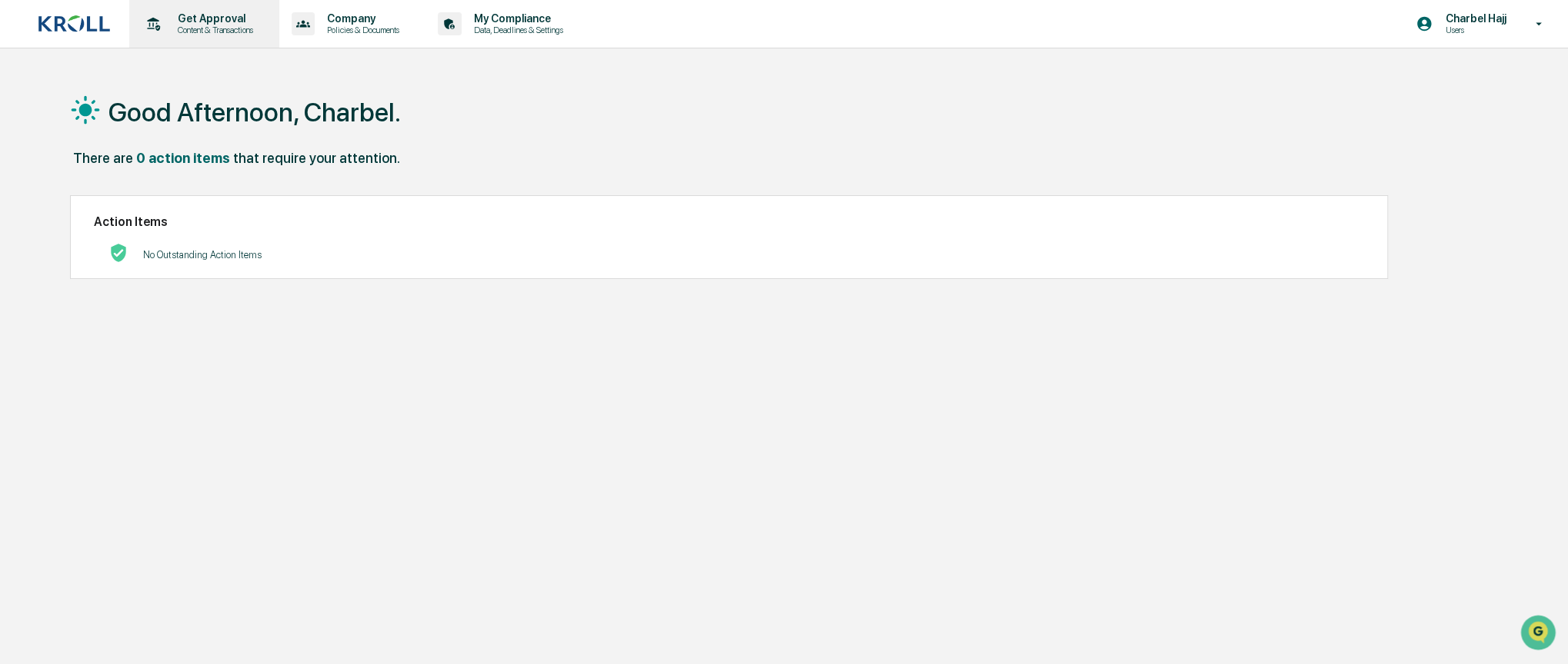
click at [218, 28] on p "Content & Transactions" at bounding box center [213, 29] width 95 height 11
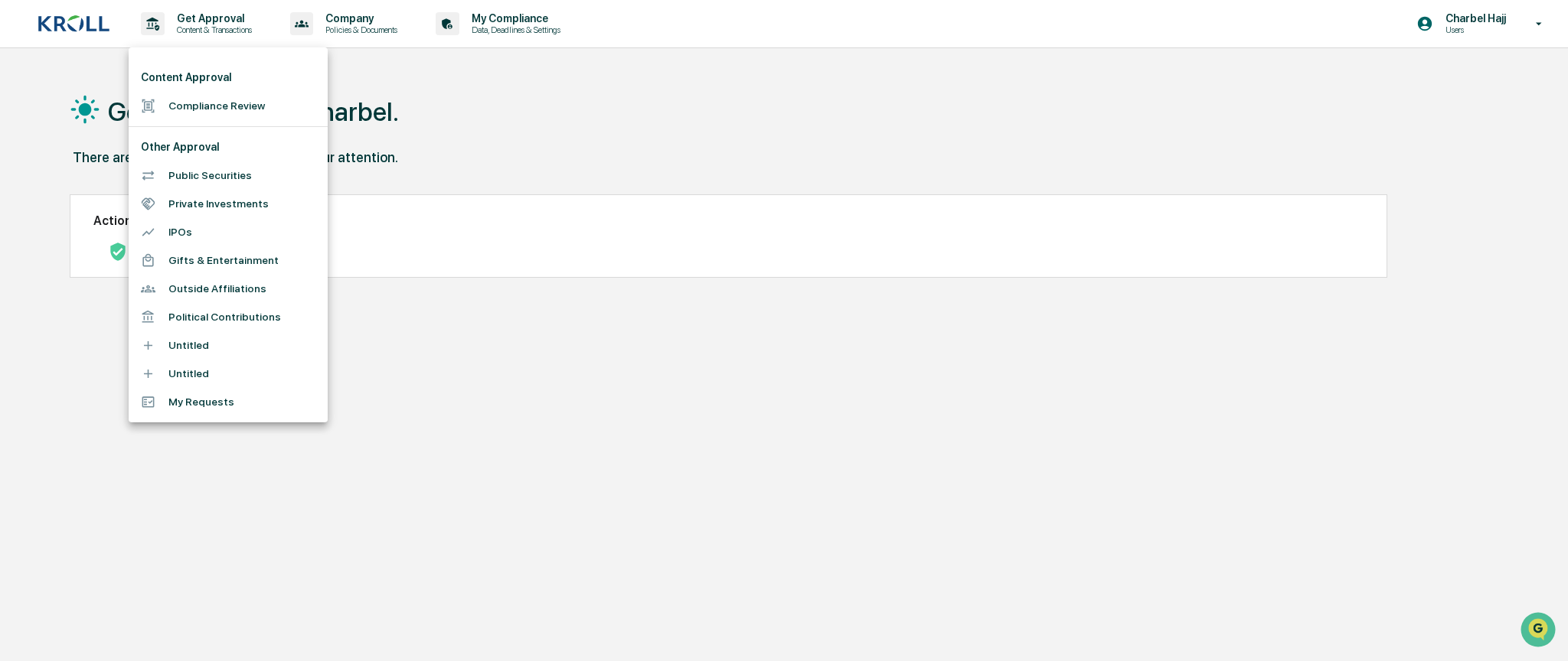
click at [1523, 39] on div at bounding box center [784, 330] width 1568 height 661
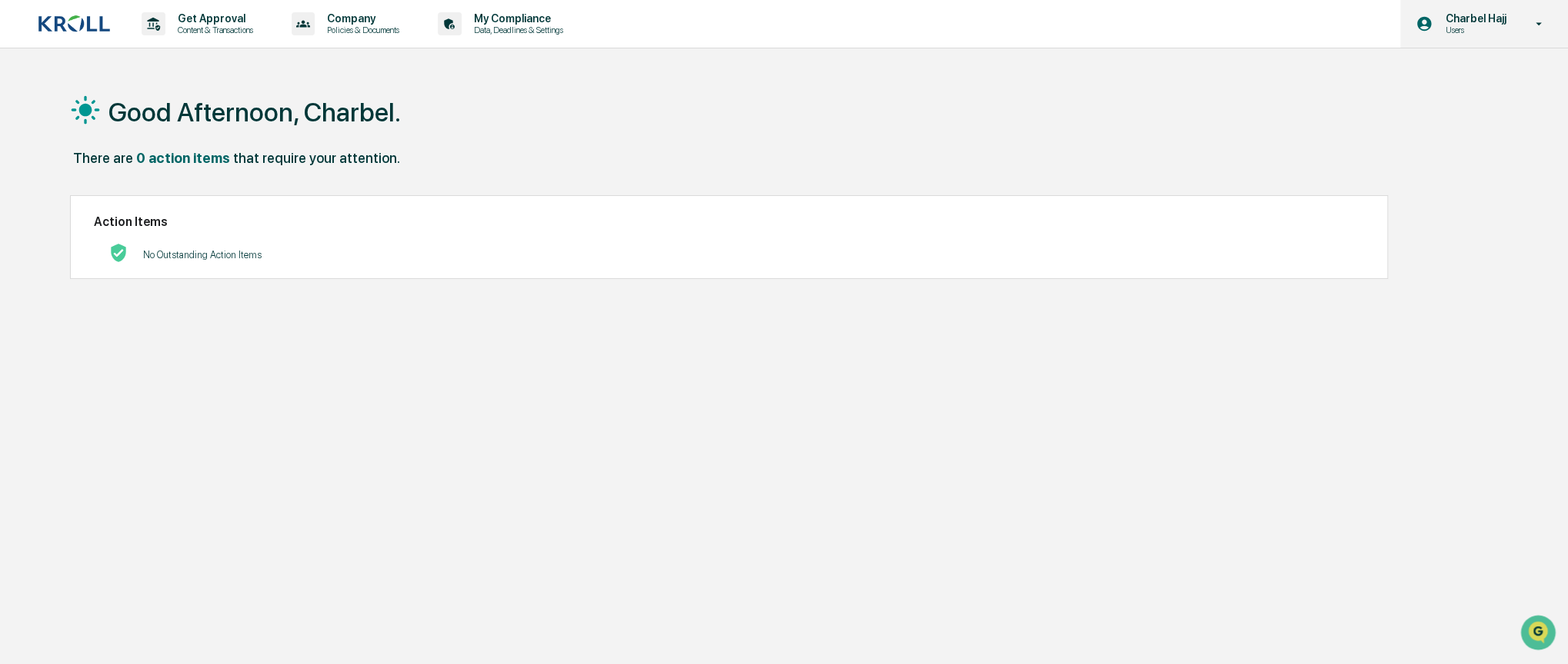
click at [1527, 34] on div "Charbel Hajj Users" at bounding box center [1484, 24] width 168 height 48
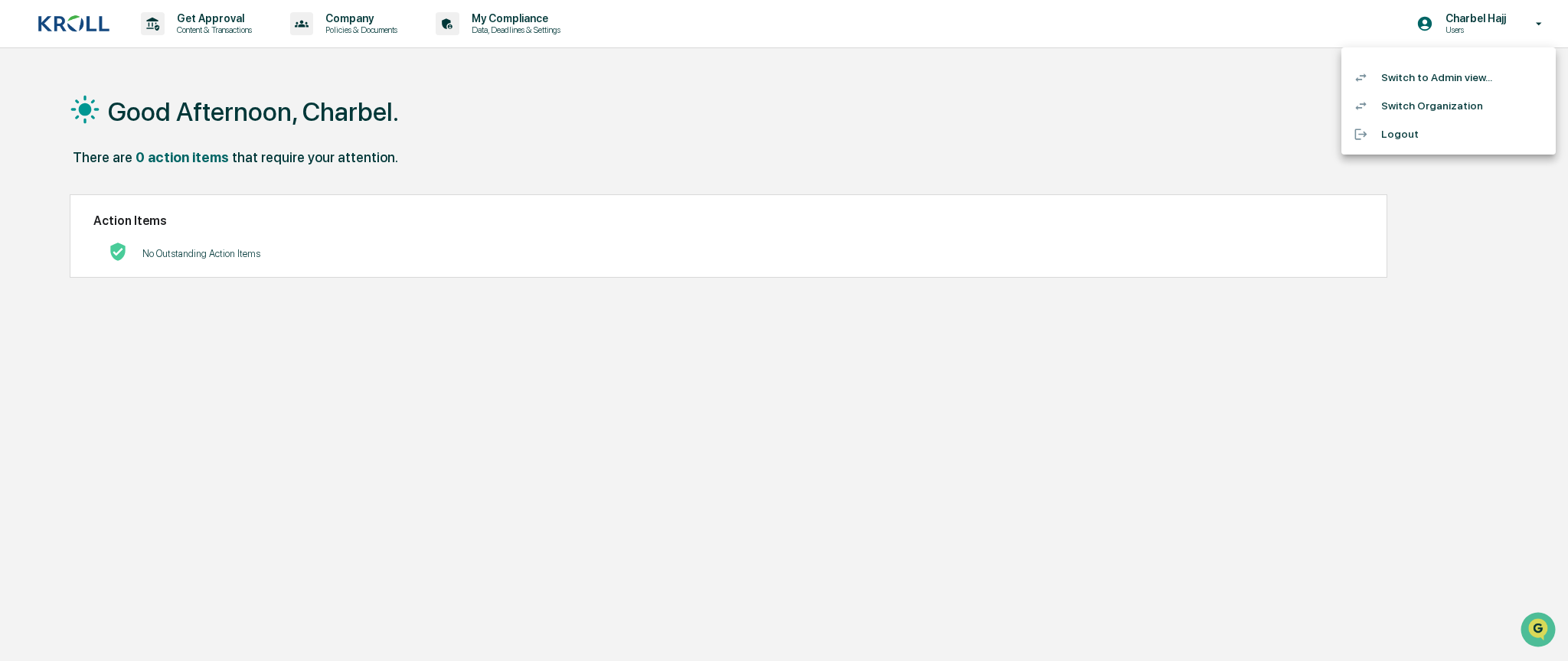
click at [1469, 80] on li "Switch to Admin view..." at bounding box center [1449, 77] width 215 height 28
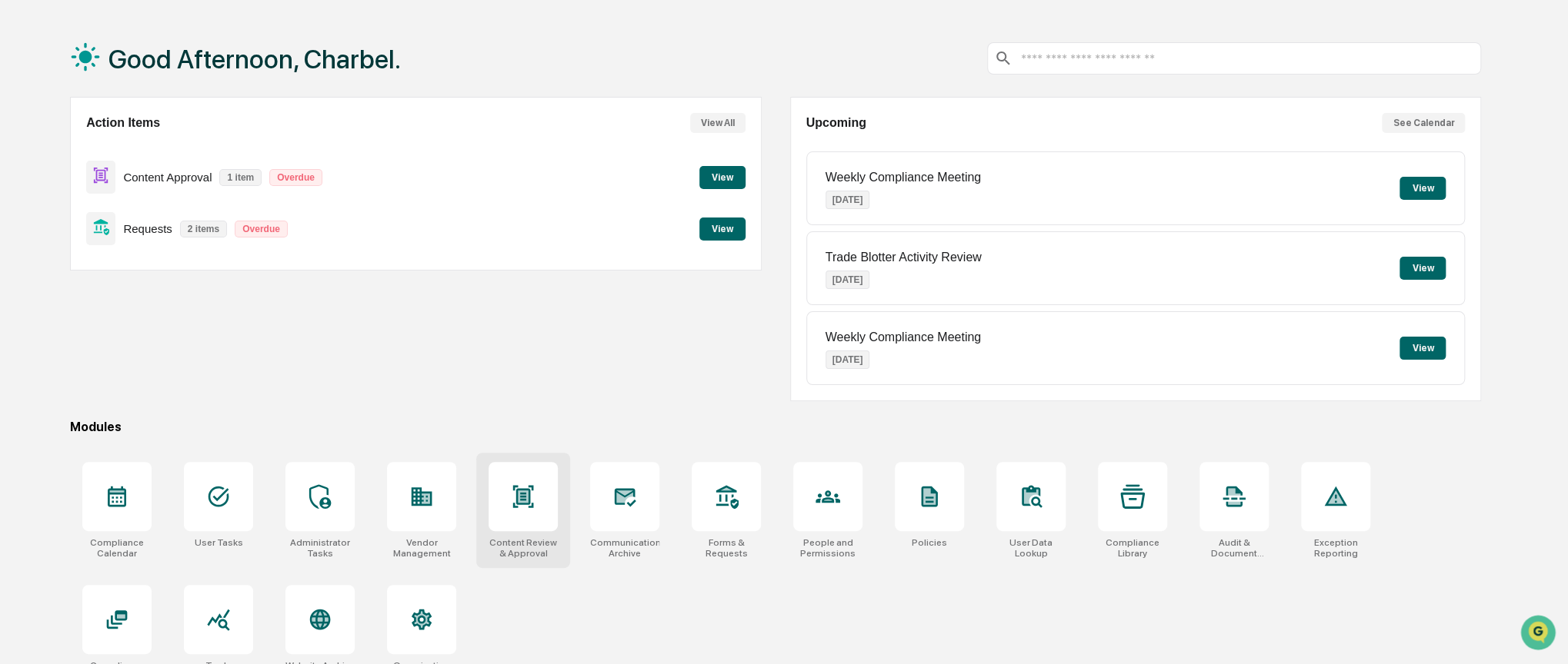
scroll to position [79, 0]
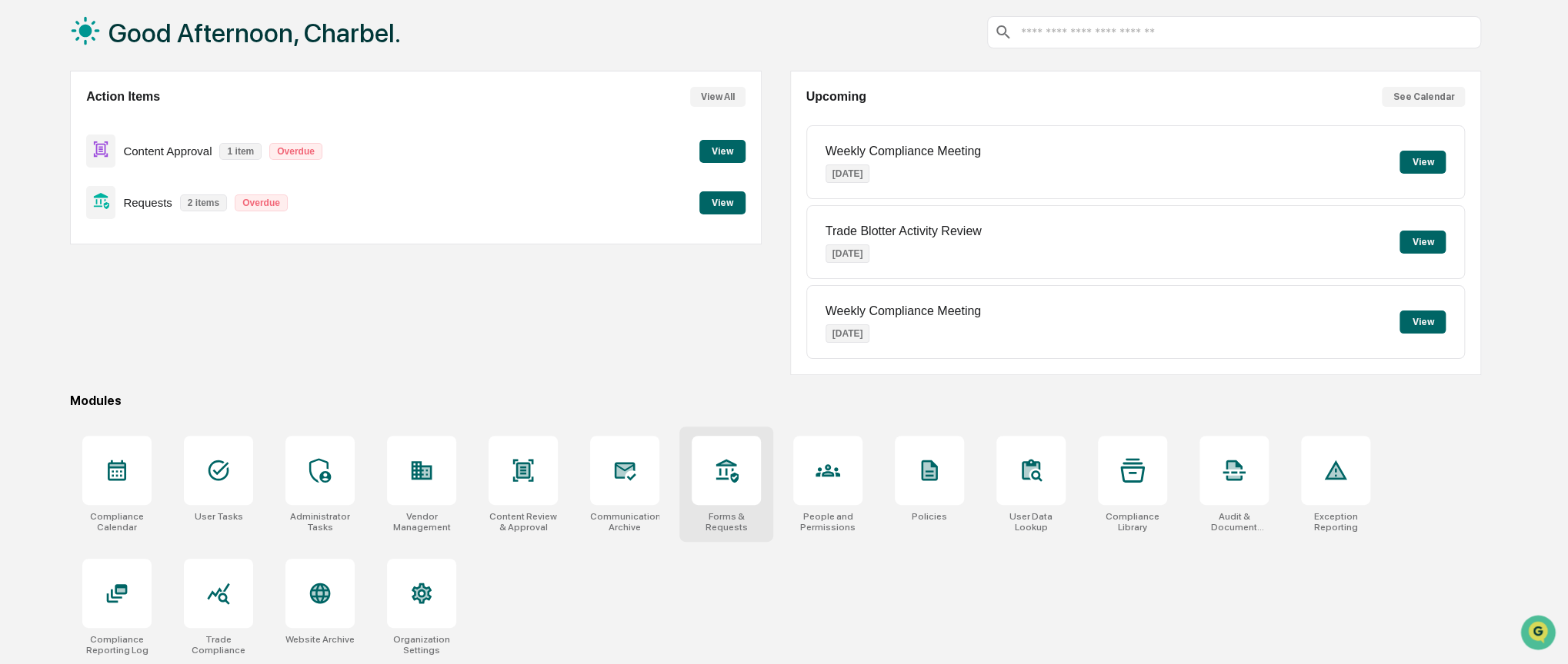
click at [757, 492] on div at bounding box center [726, 470] width 70 height 70
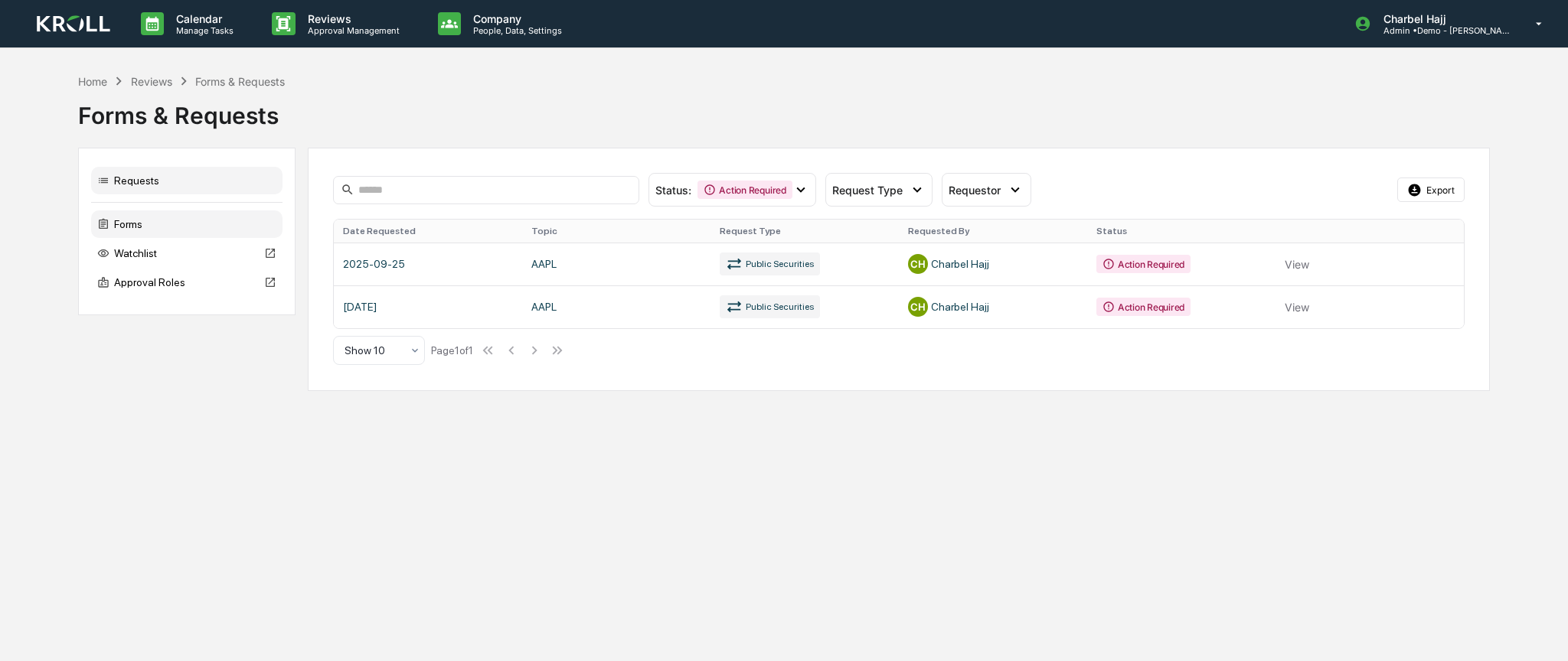
click at [119, 225] on div "Forms" at bounding box center [186, 224] width 191 height 27
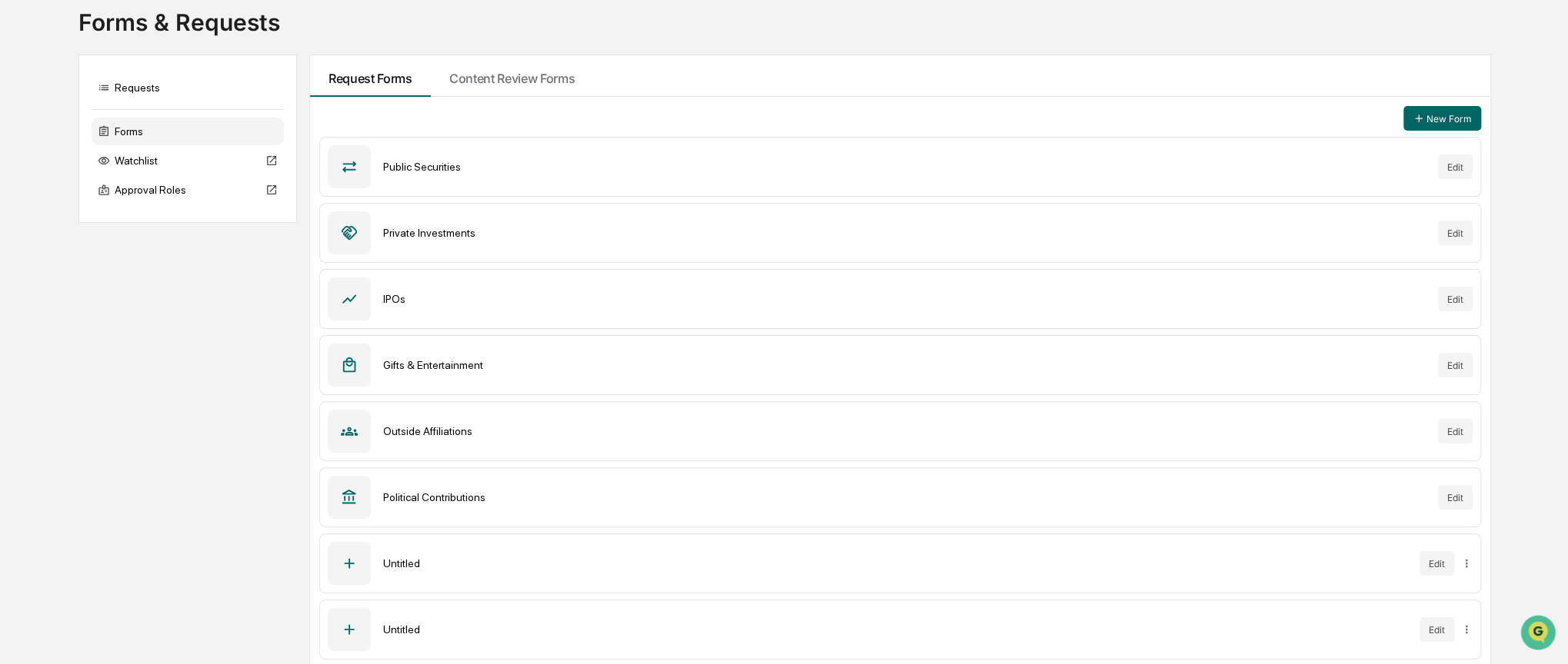
scroll to position [95, 0]
click at [1466, 564] on html "Calendar Manage Tasks Reviews Approval Management Company People, Data, Setting…" at bounding box center [784, 237] width 1568 height 664
click at [1456, 492] on html "Calendar Manage Tasks Reviews Approval Management Company People, Data, Setting…" at bounding box center [788, 237] width 1576 height 664
click at [1454, 493] on button "Edit" at bounding box center [1454, 496] width 34 height 24
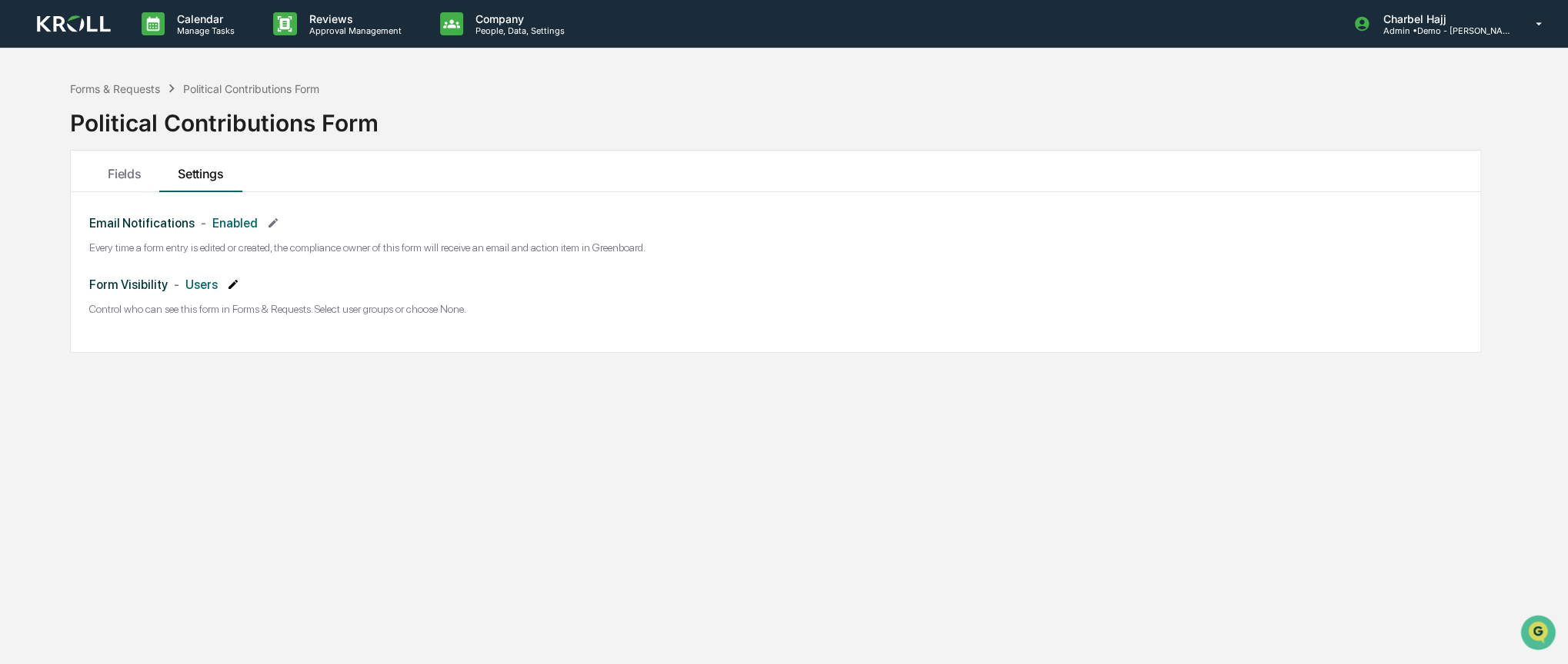
click at [227, 284] on icon at bounding box center [233, 284] width 13 height 13
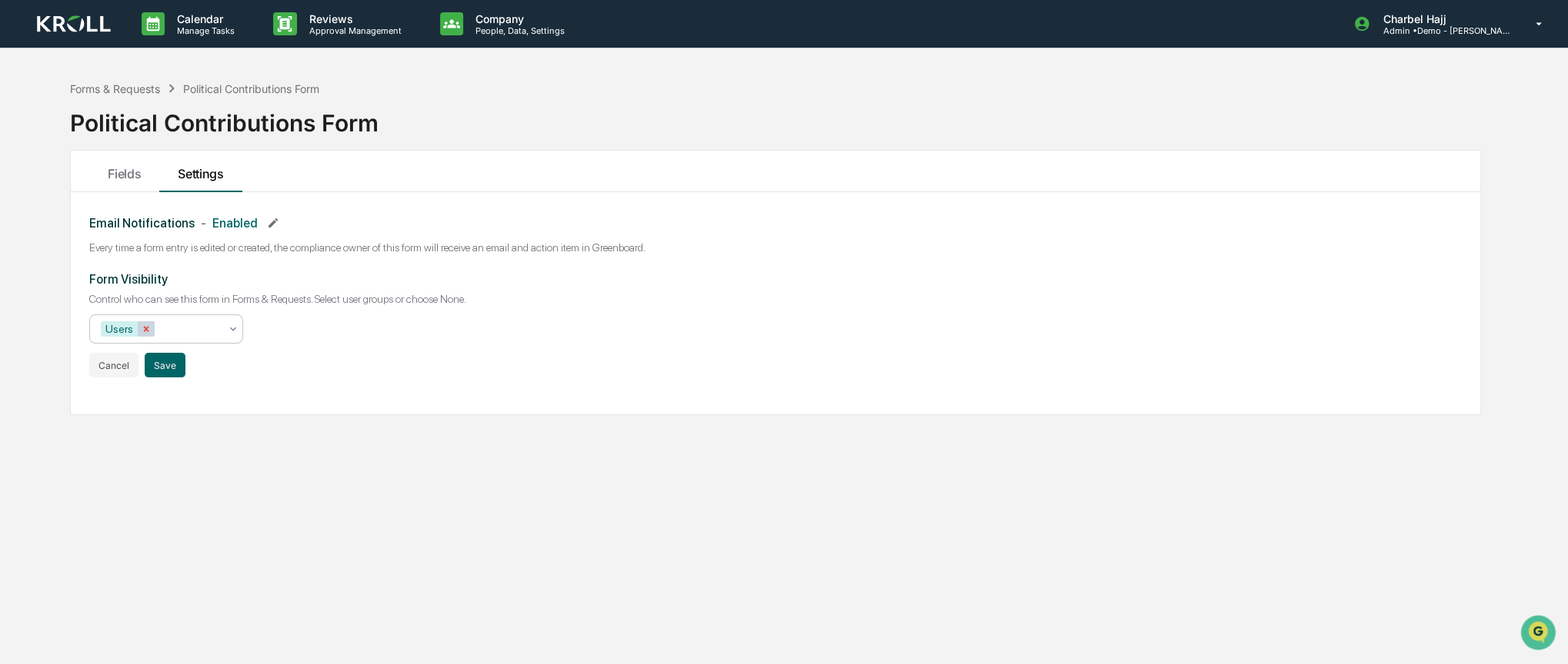
click at [144, 331] on icon "Remove Users" at bounding box center [146, 328] width 5 height 5
click at [168, 375] on button "Save" at bounding box center [166, 364] width 41 height 24
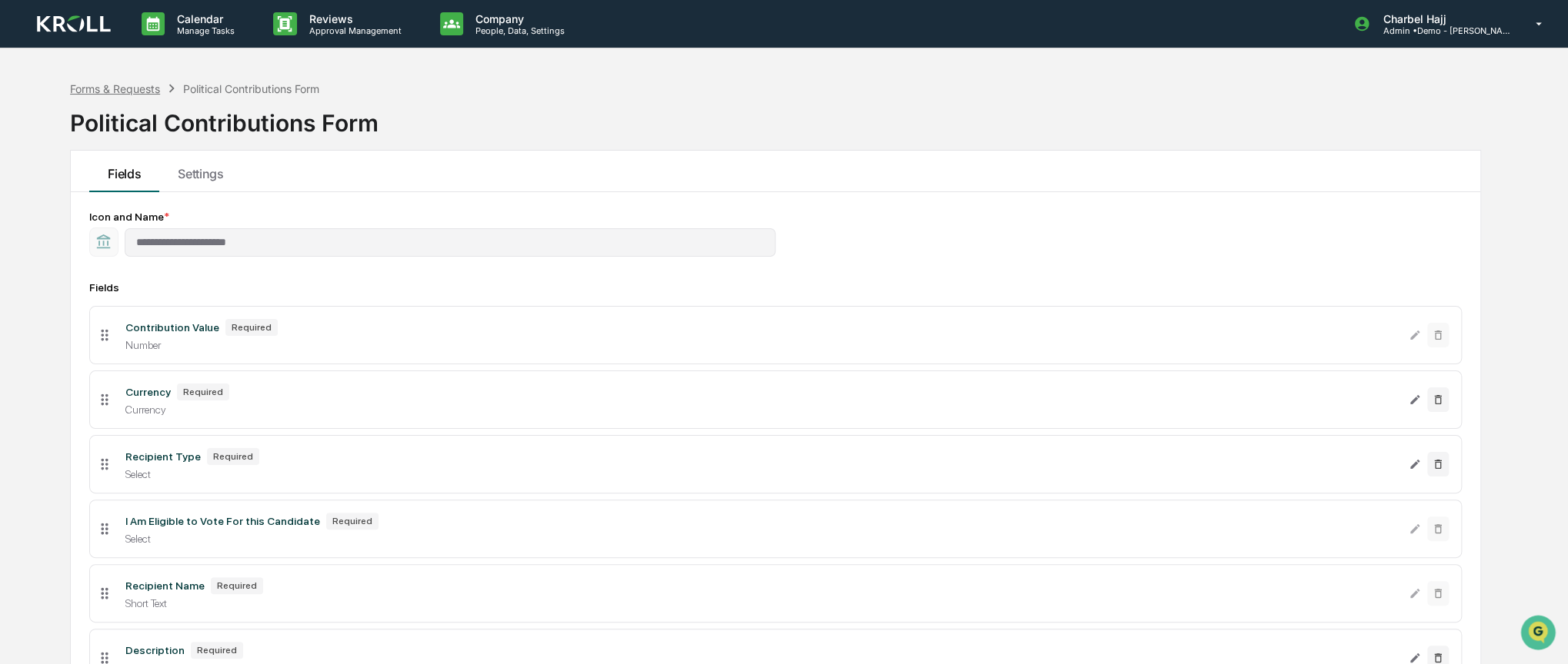
click at [138, 92] on div "Forms & Requests" at bounding box center [115, 88] width 90 height 13
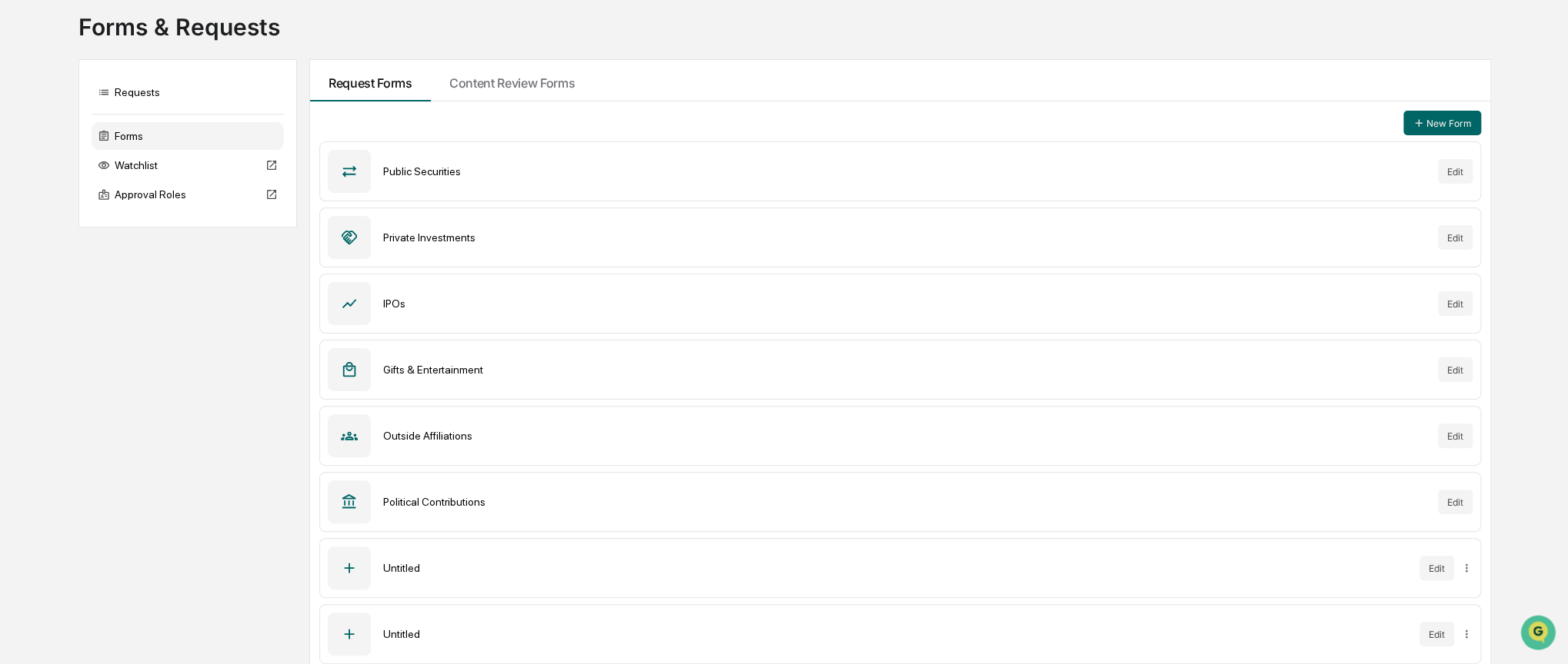
scroll to position [95, 0]
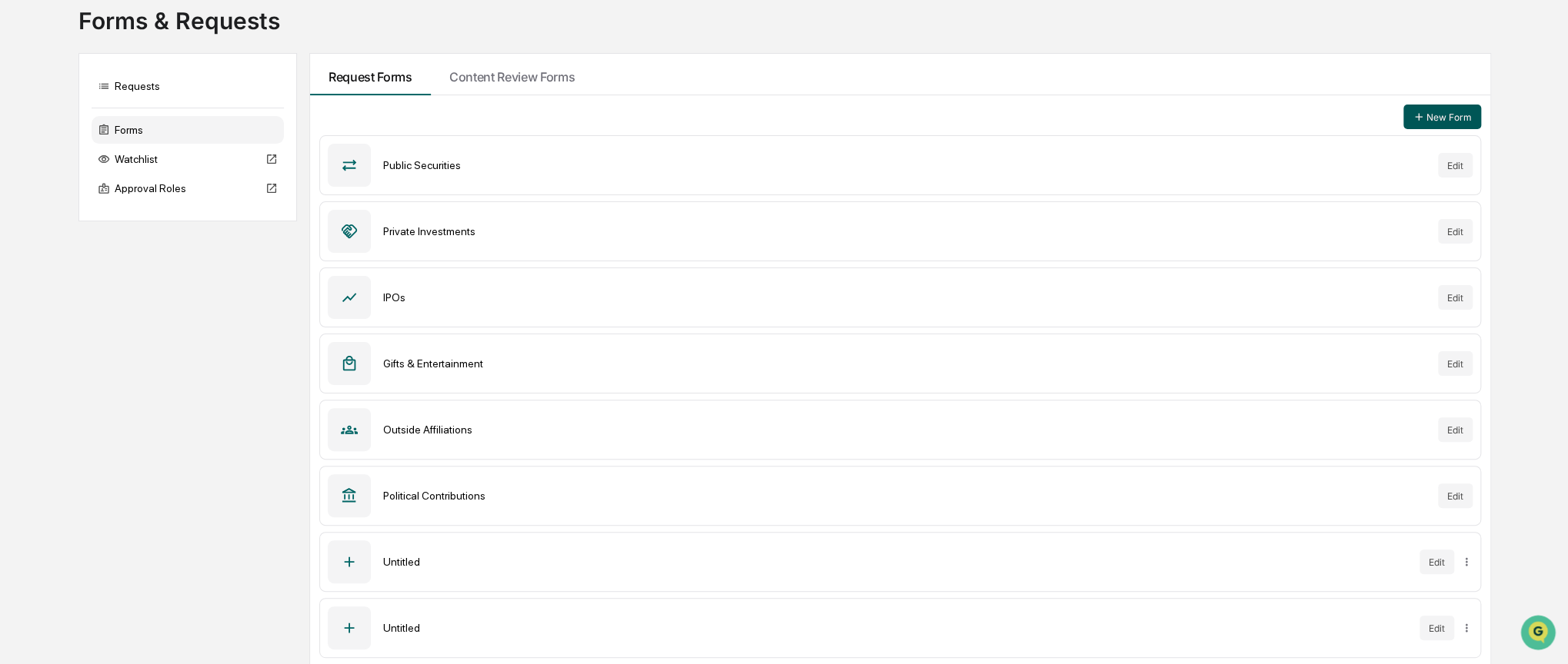
click at [1448, 113] on button "New Form" at bounding box center [1442, 117] width 77 height 24
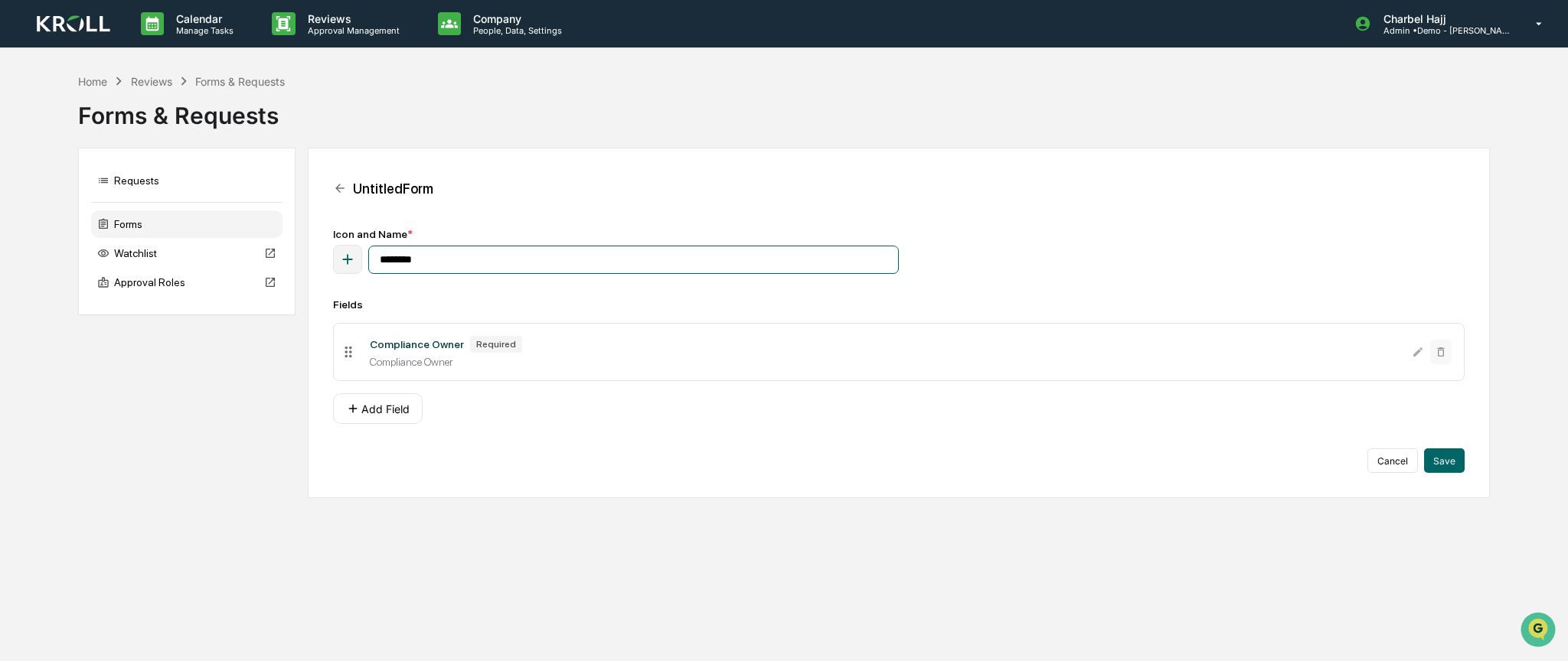
click at [448, 258] on input "********" at bounding box center [634, 259] width 530 height 28
type input "**********"
click at [372, 412] on button "Add Field" at bounding box center [378, 408] width 90 height 30
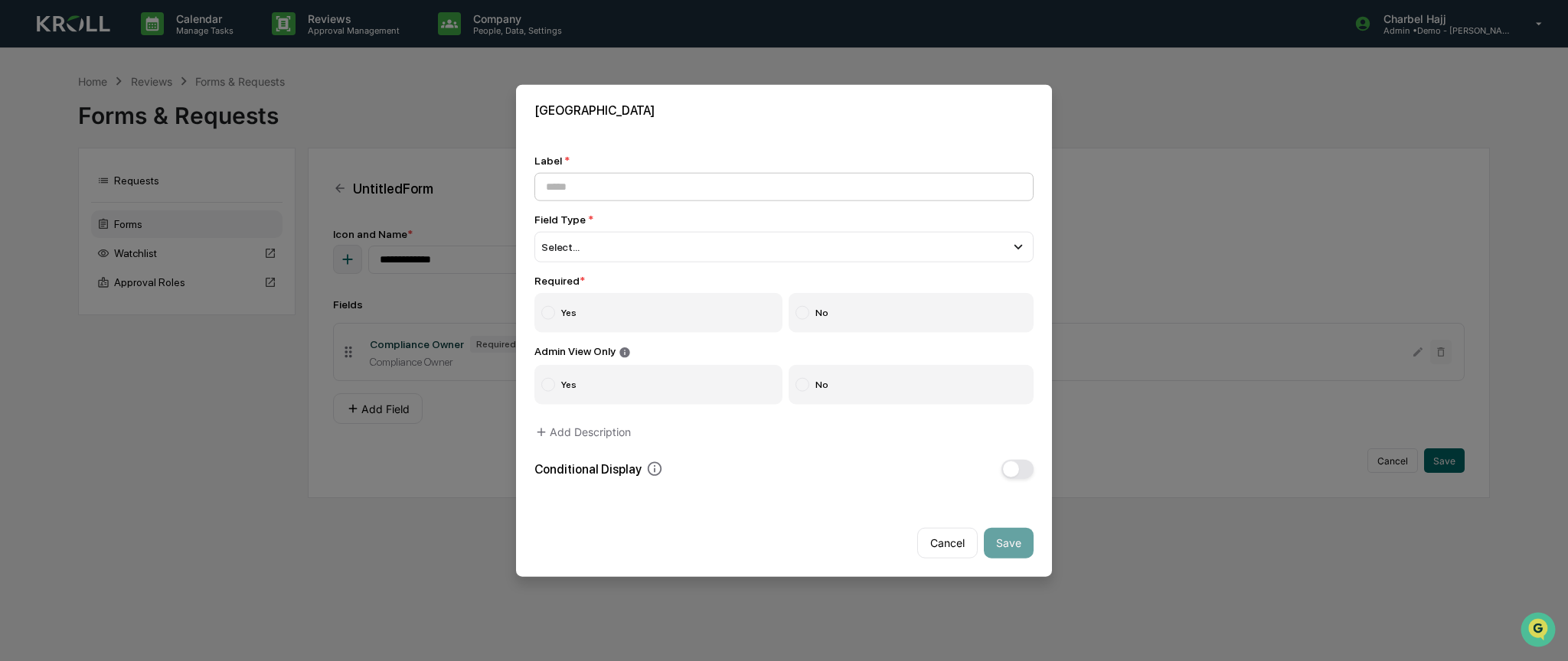
click at [691, 197] on input at bounding box center [784, 186] width 499 height 28
click at [743, 242] on div "Select..." at bounding box center [784, 247] width 499 height 30
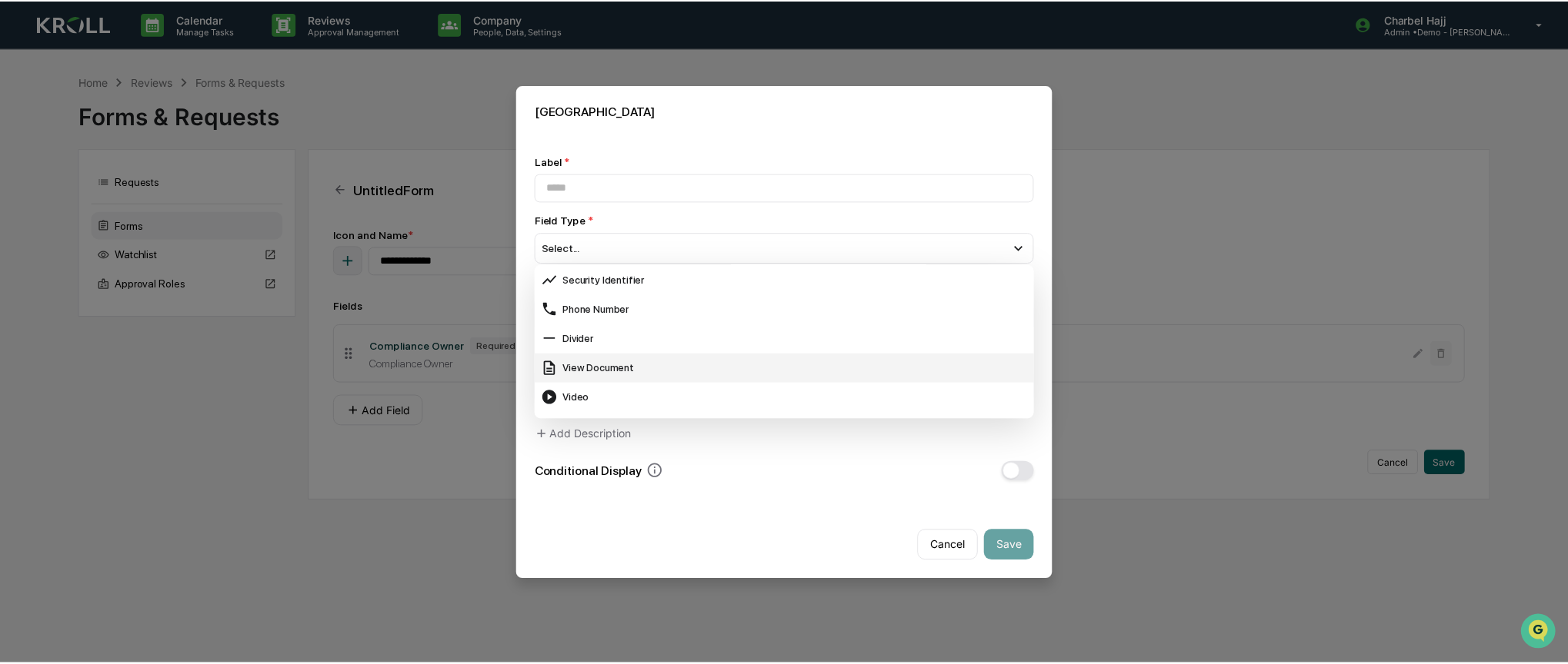
scroll to position [611, 0]
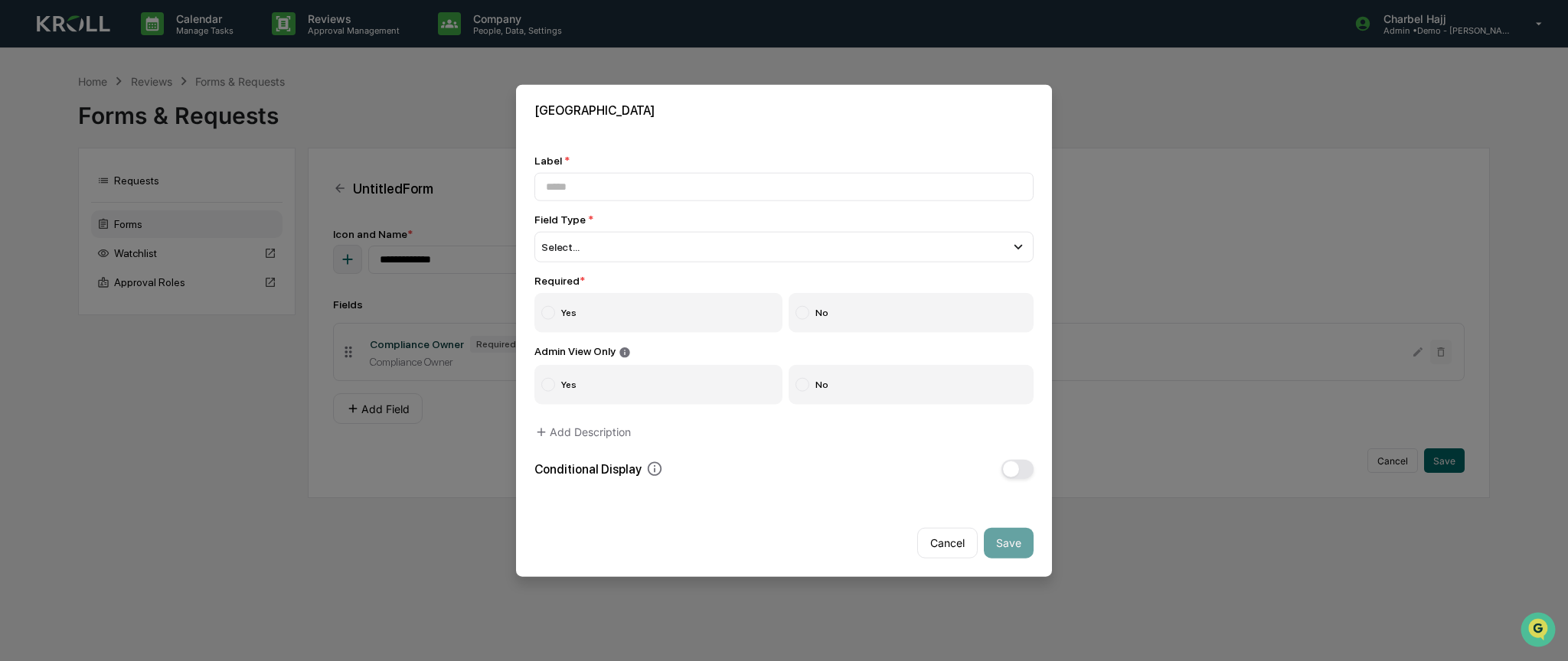
drag, startPoint x: 653, startPoint y: 433, endPoint x: 637, endPoint y: 375, distance: 60.2
click at [653, 433] on div "Label * Field Type * Select... Short Text Long Text Number Currency Amount with…" at bounding box center [784, 317] width 499 height 325
click at [952, 551] on button "Cancel" at bounding box center [948, 542] width 60 height 30
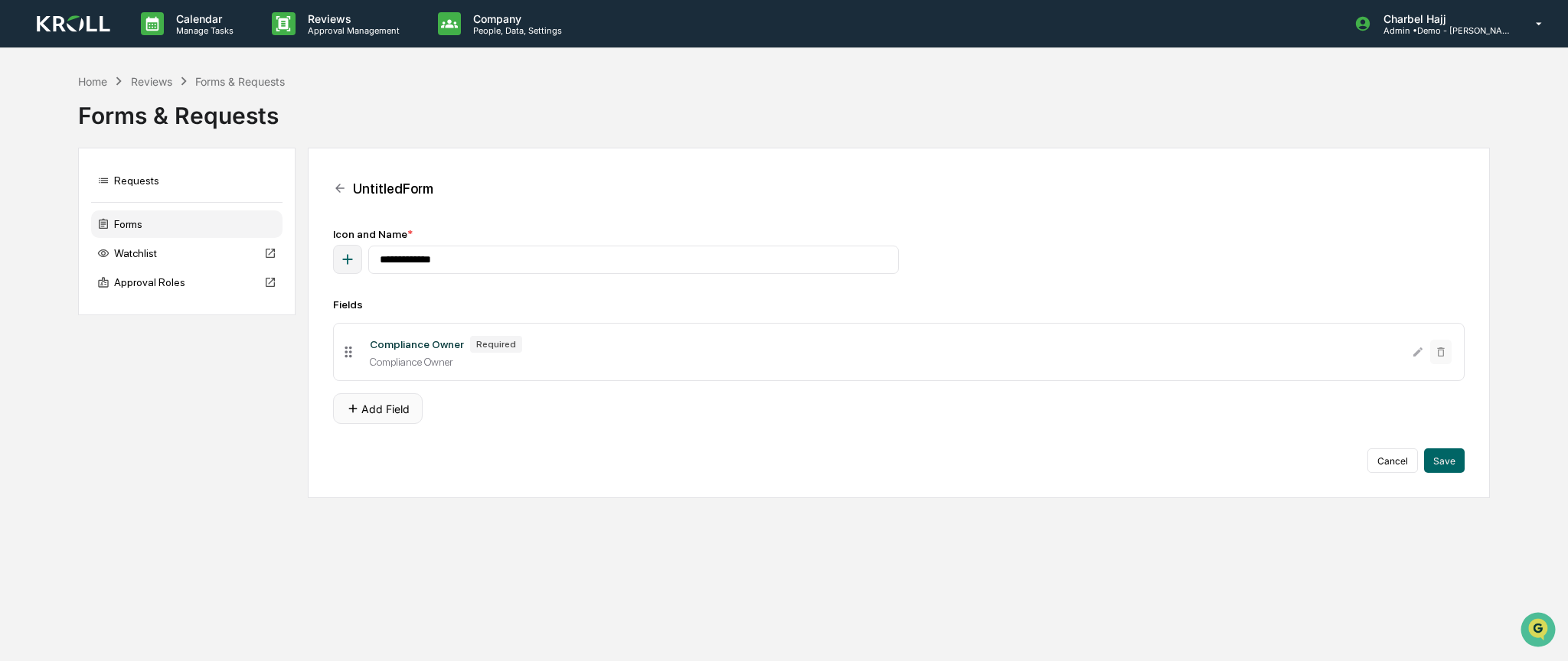
click at [394, 400] on button "Add Field" at bounding box center [378, 408] width 90 height 30
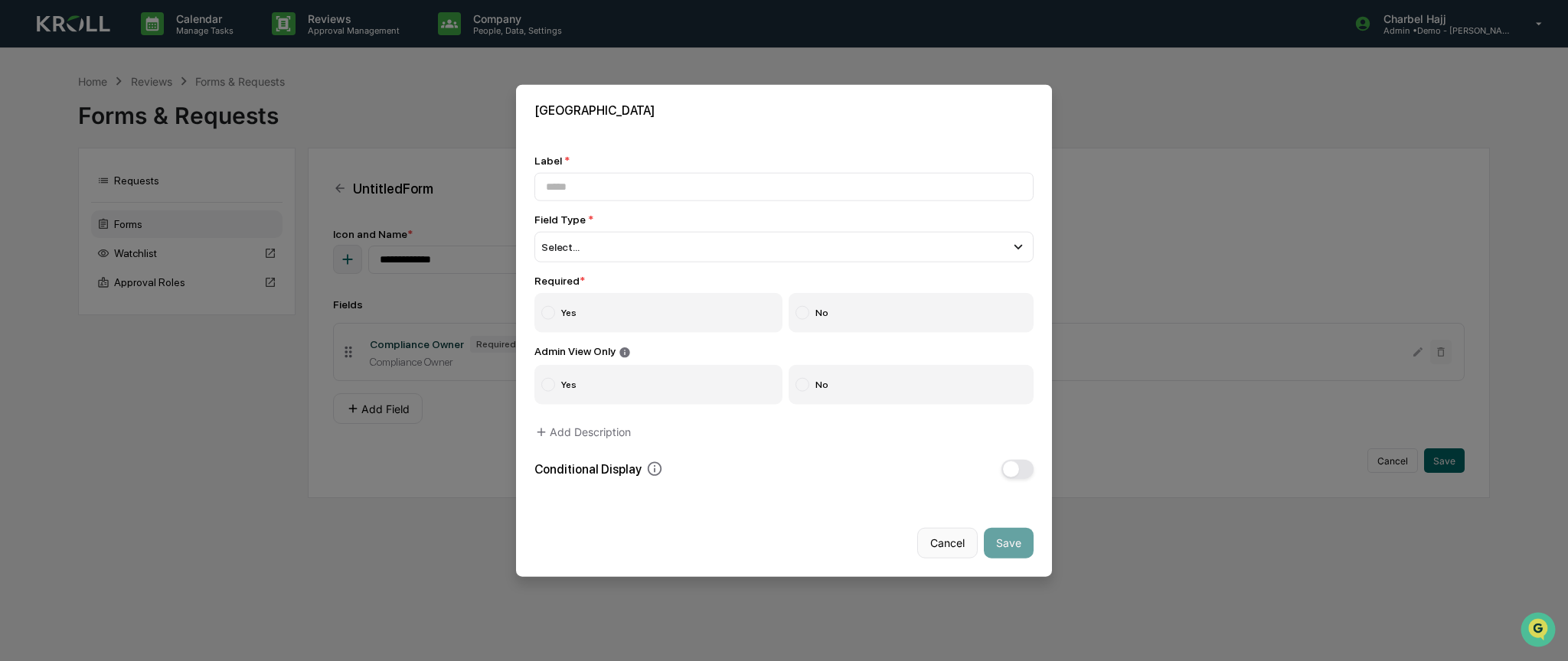
click at [951, 547] on button "Cancel" at bounding box center [948, 542] width 60 height 30
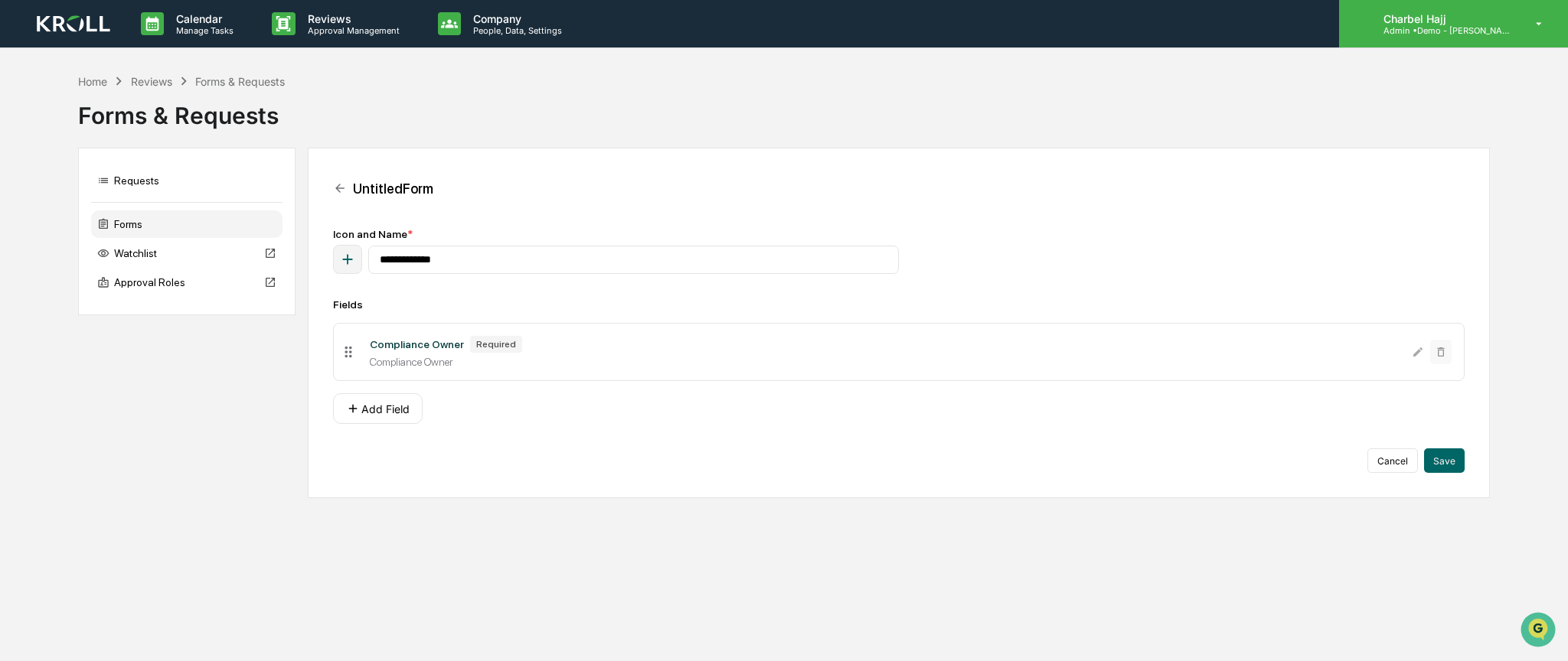
click at [1507, 34] on p "Admin • Demo - Kroll" at bounding box center [1442, 30] width 142 height 11
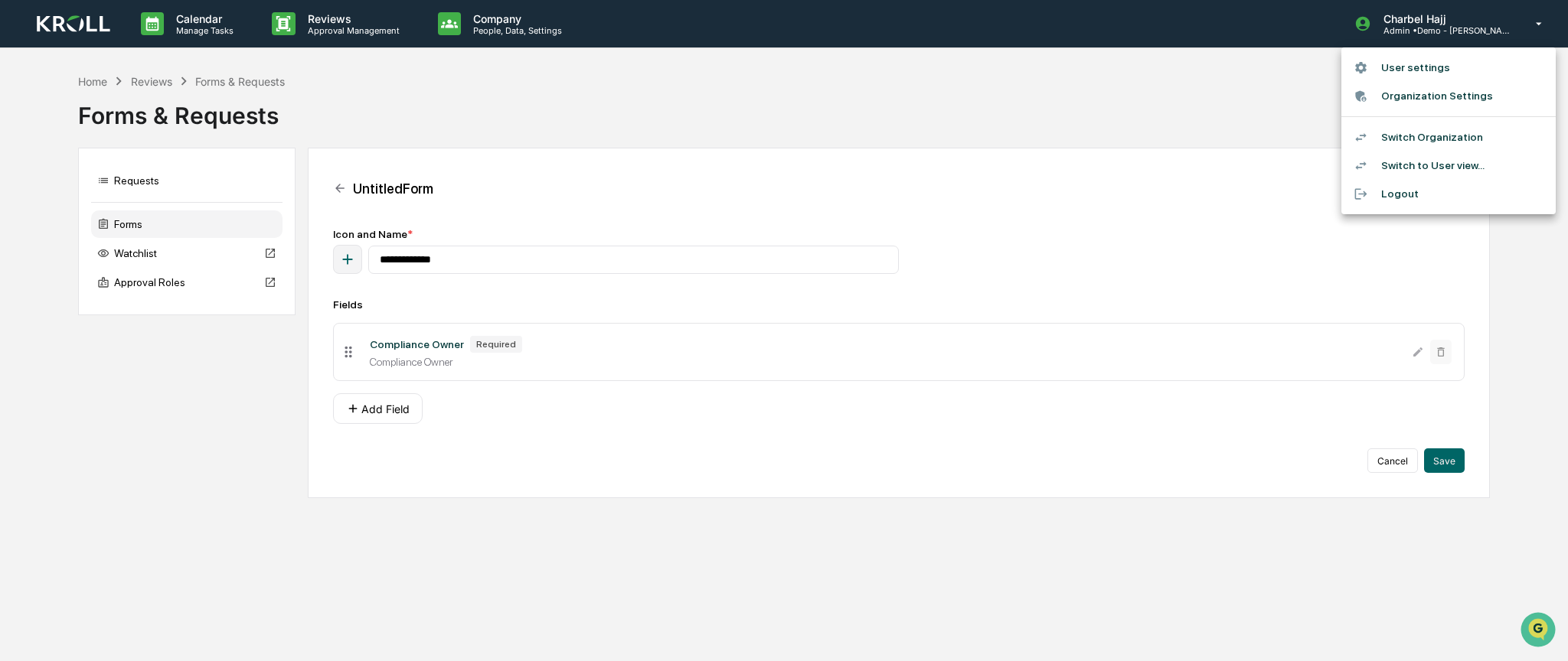
click at [102, 86] on div at bounding box center [784, 330] width 1568 height 661
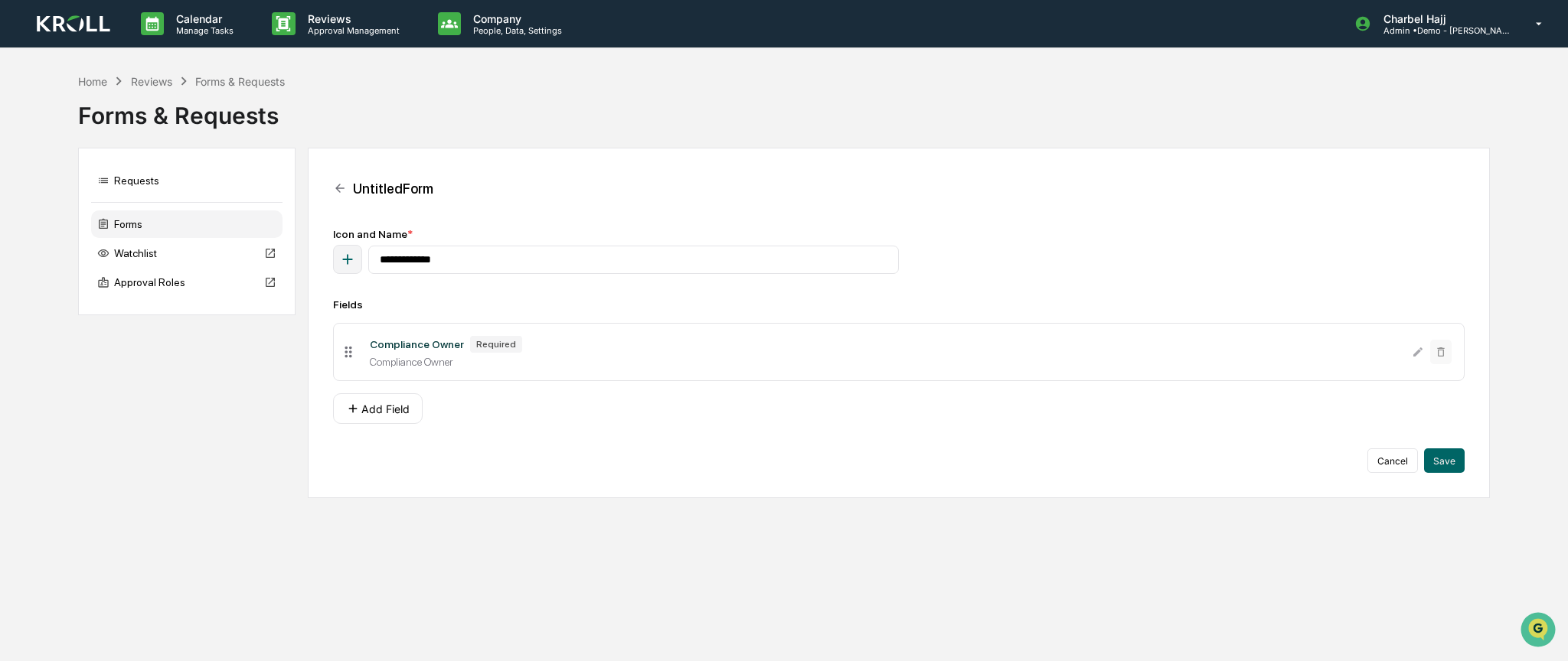
click at [99, 79] on div "Home" at bounding box center [93, 81] width 29 height 13
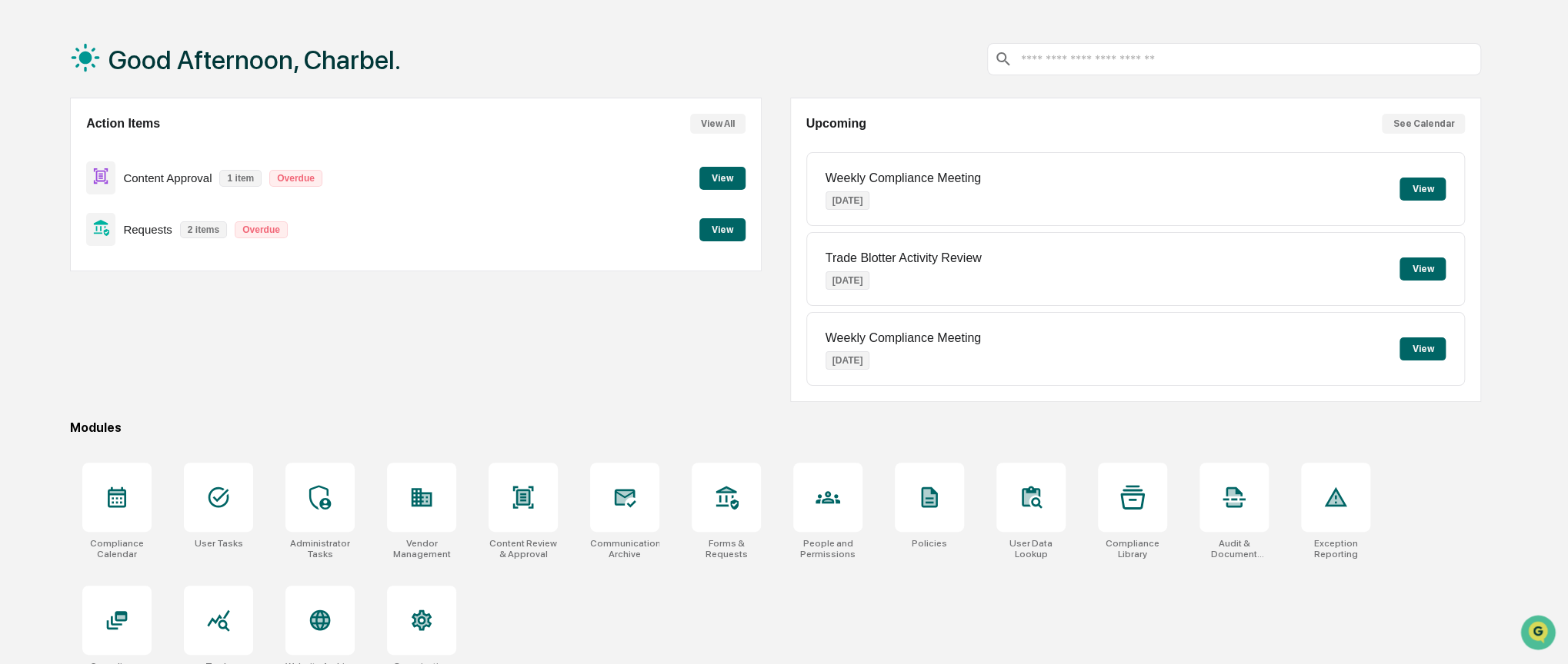
scroll to position [79, 0]
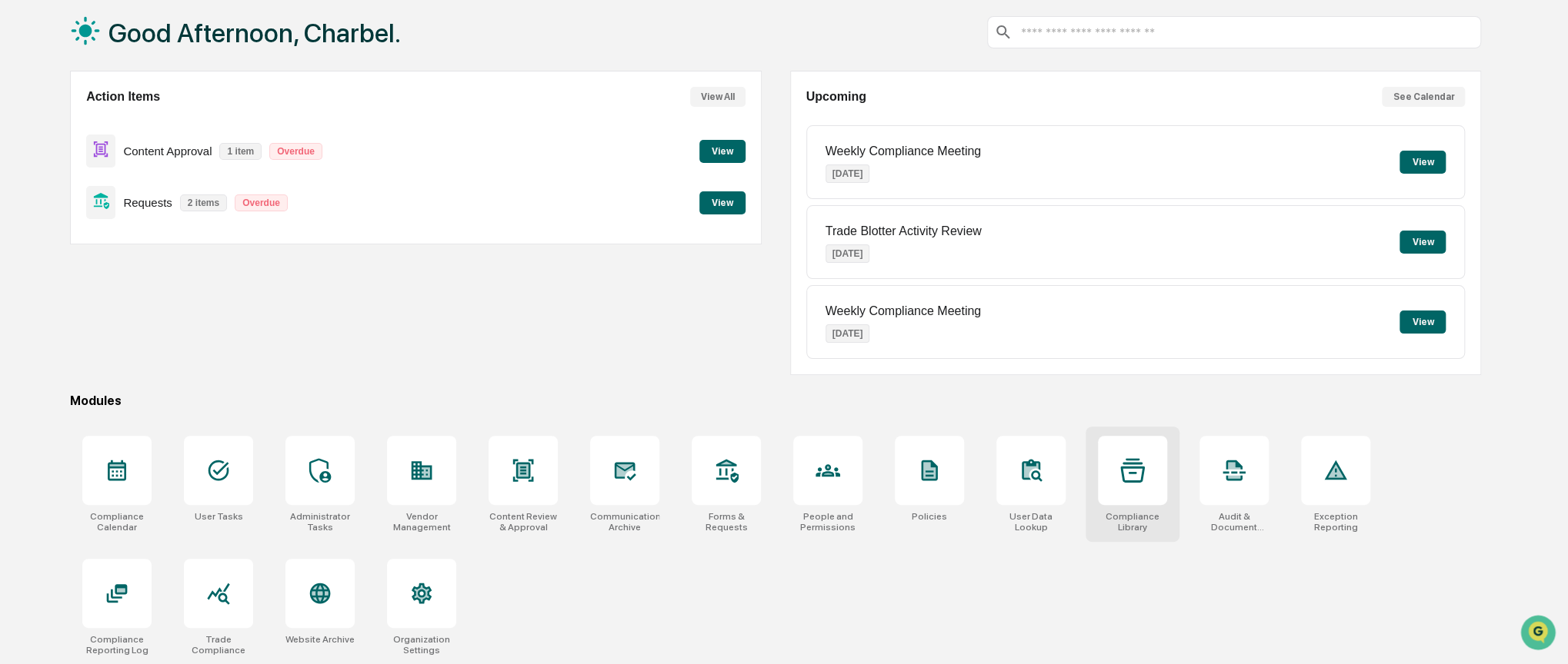
click at [1141, 498] on div at bounding box center [1132, 470] width 70 height 70
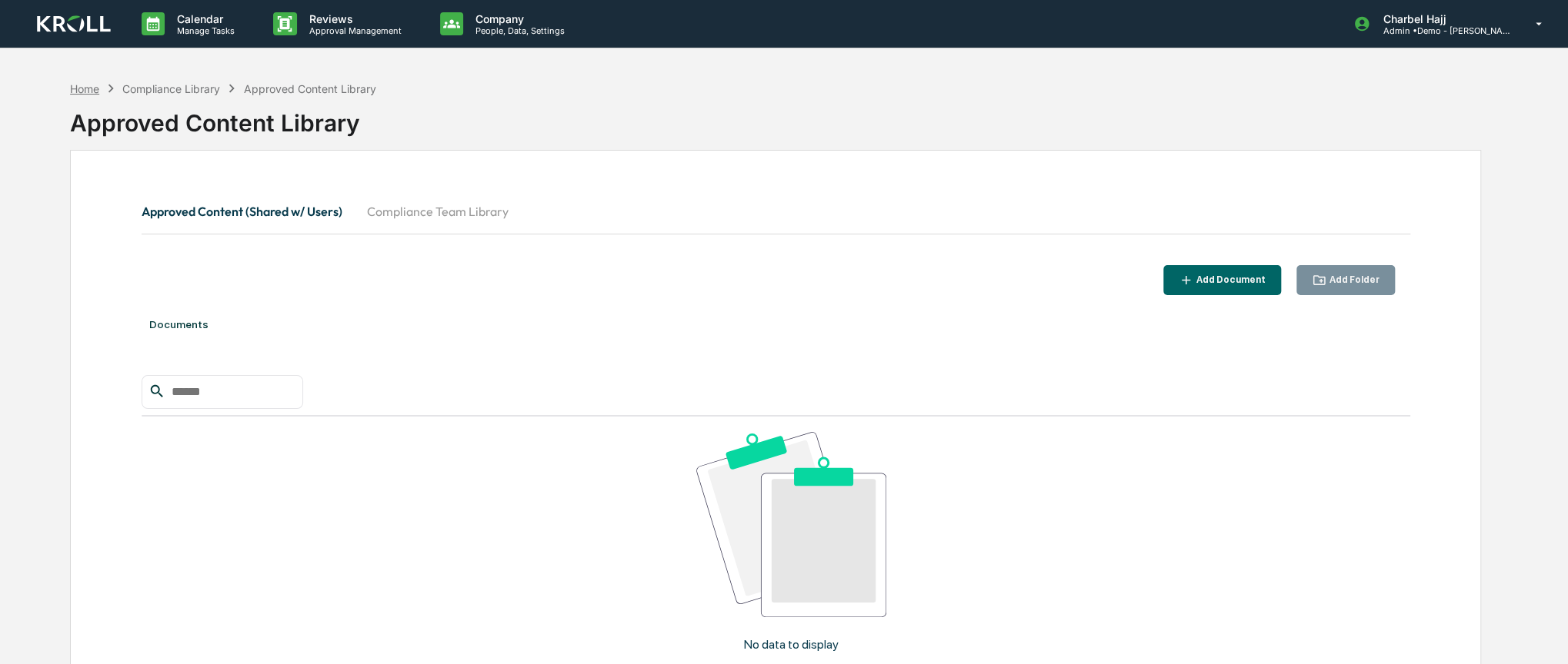
click at [92, 92] on div "Home" at bounding box center [84, 88] width 29 height 13
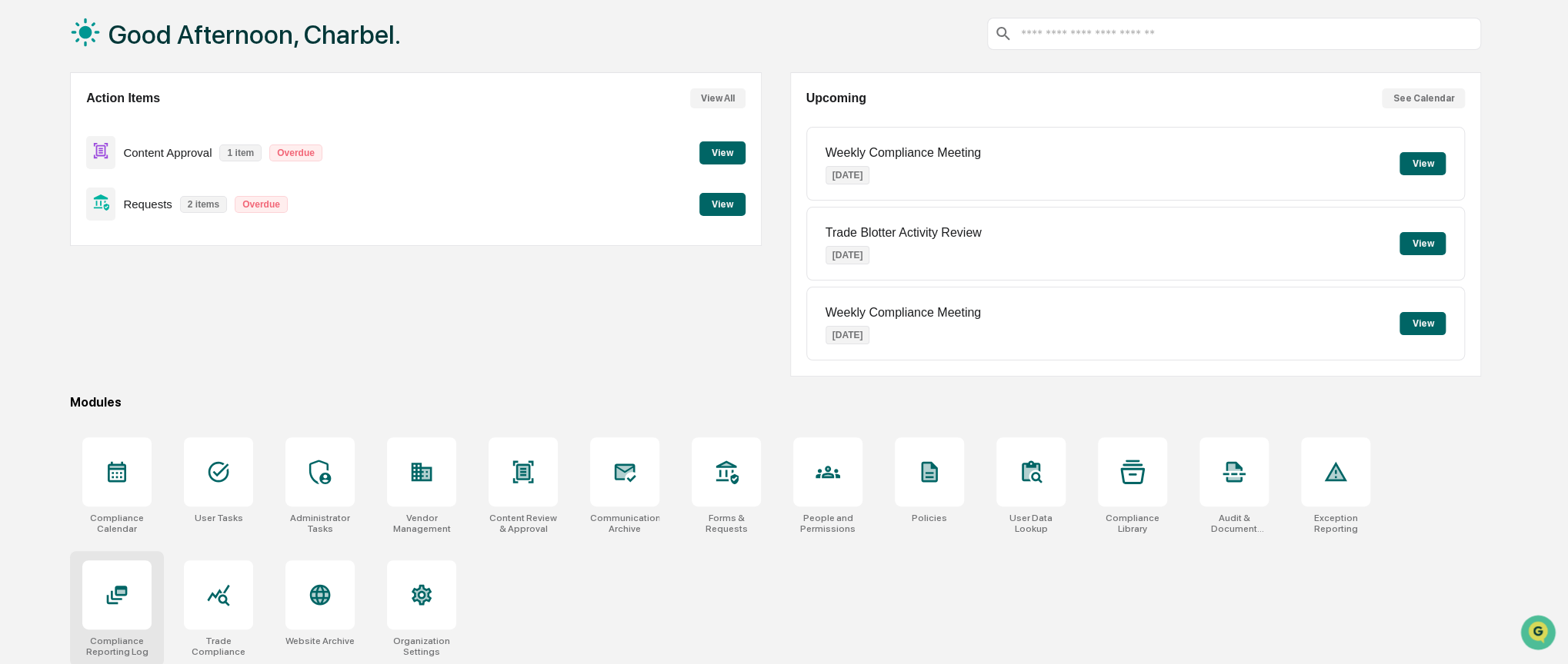
scroll to position [79, 0]
click at [127, 592] on icon at bounding box center [117, 593] width 24 height 24
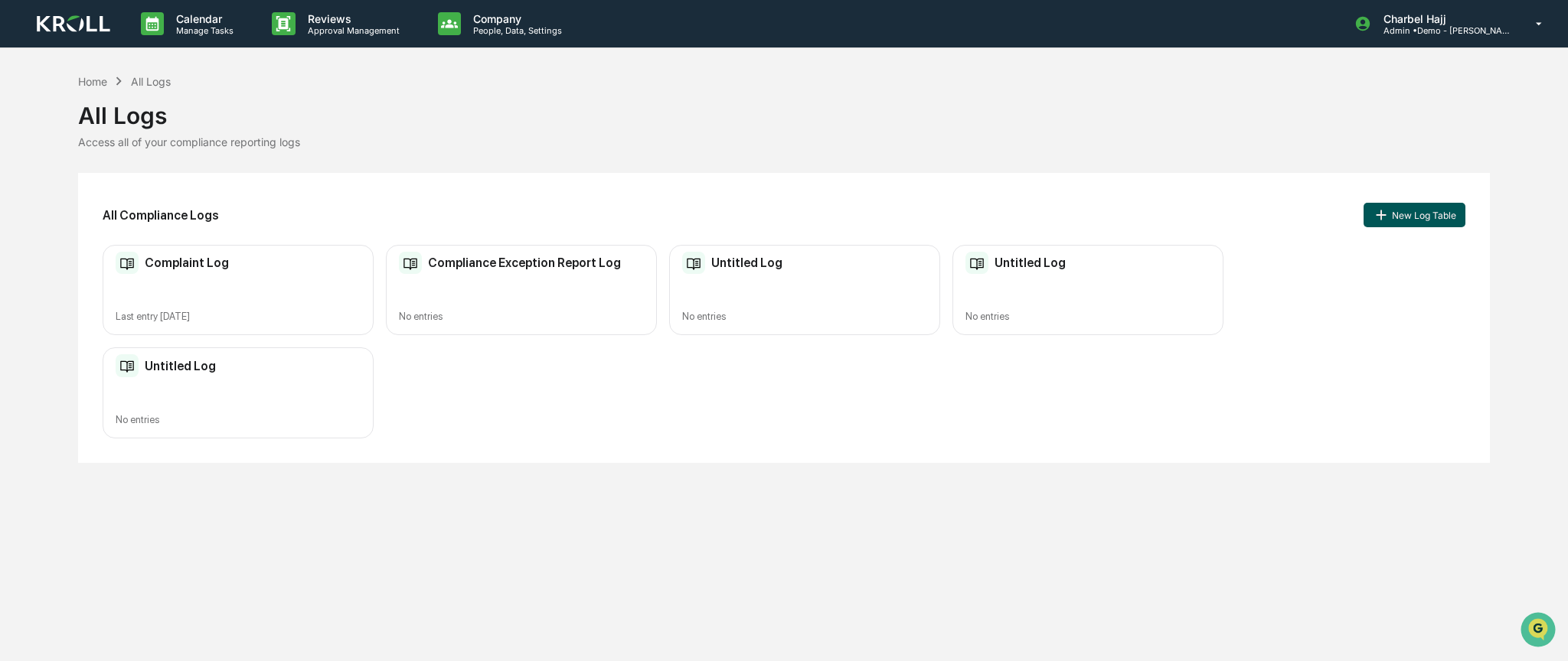
click at [1398, 215] on button "New Log Table" at bounding box center [1414, 214] width 101 height 24
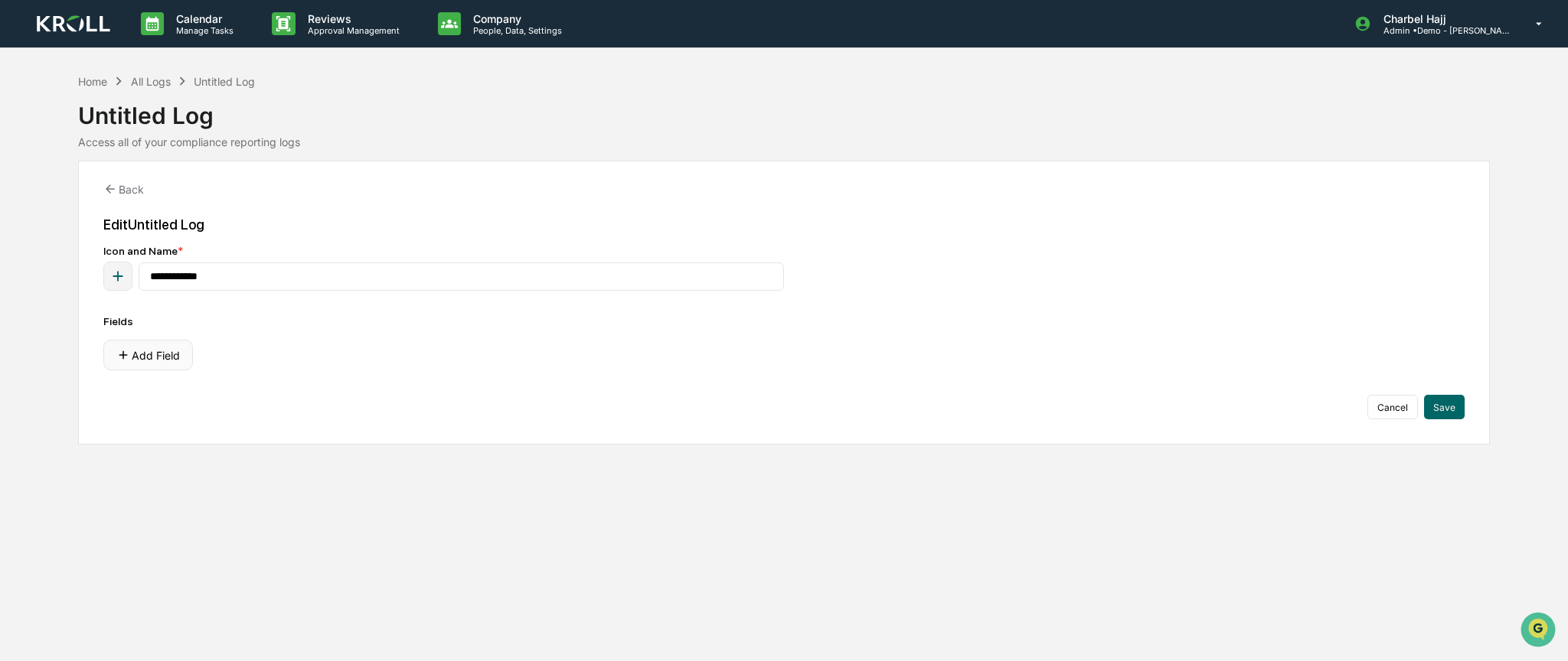
click at [175, 351] on button "Add Field" at bounding box center [148, 355] width 90 height 30
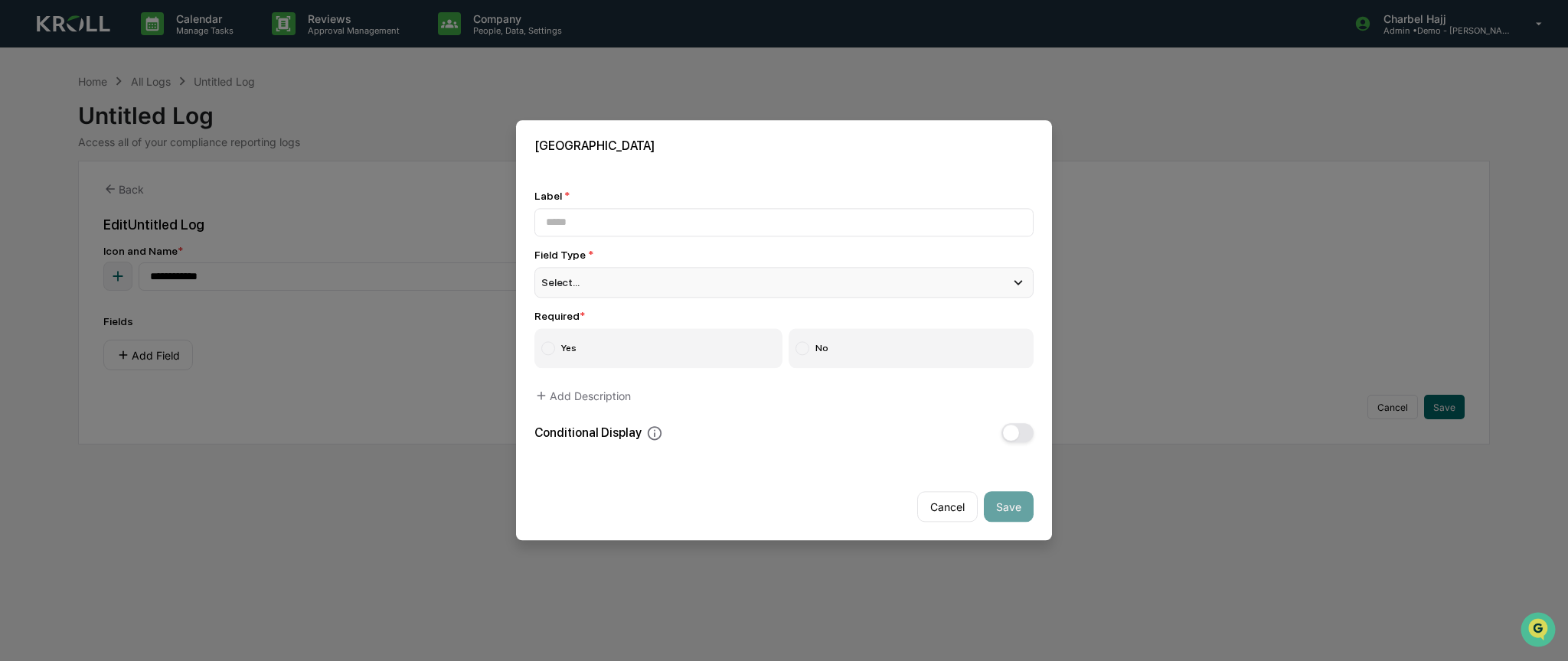
click at [657, 275] on div "Select..." at bounding box center [784, 282] width 499 height 30
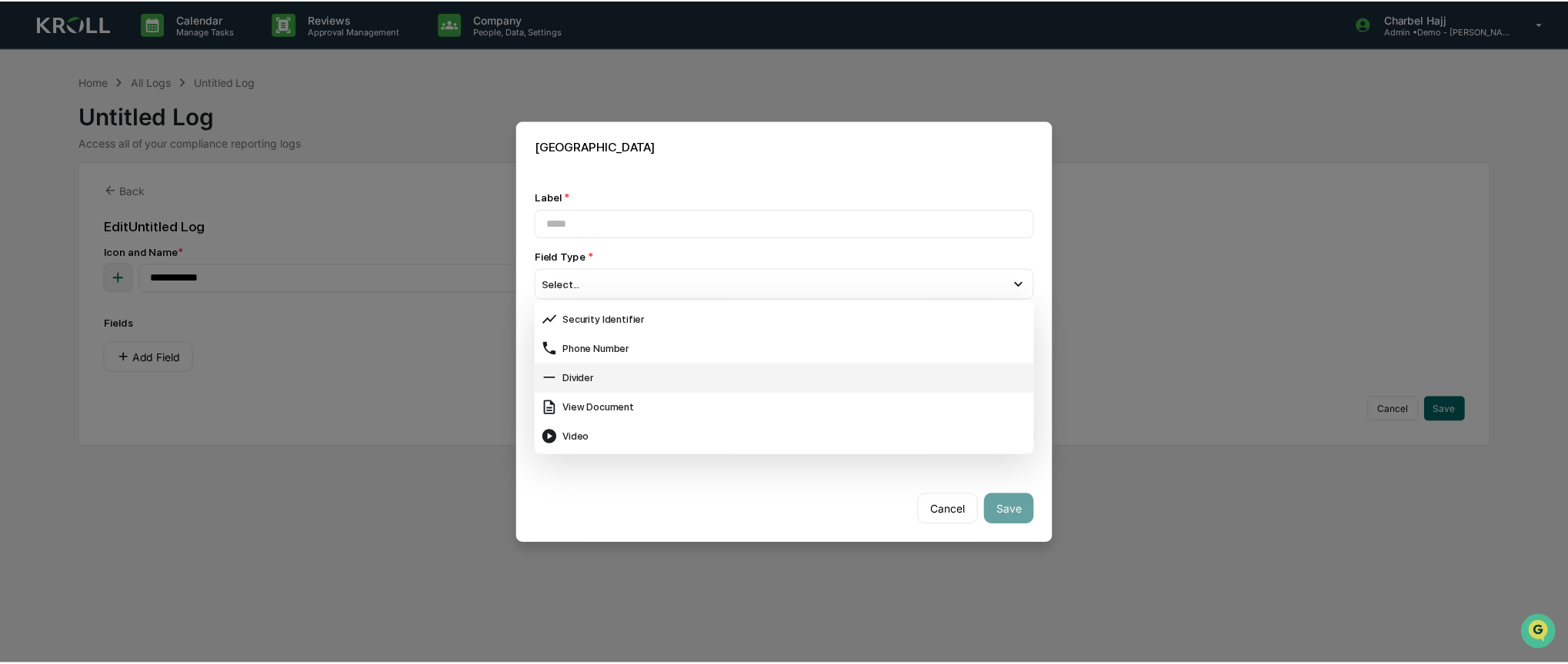
scroll to position [611, 0]
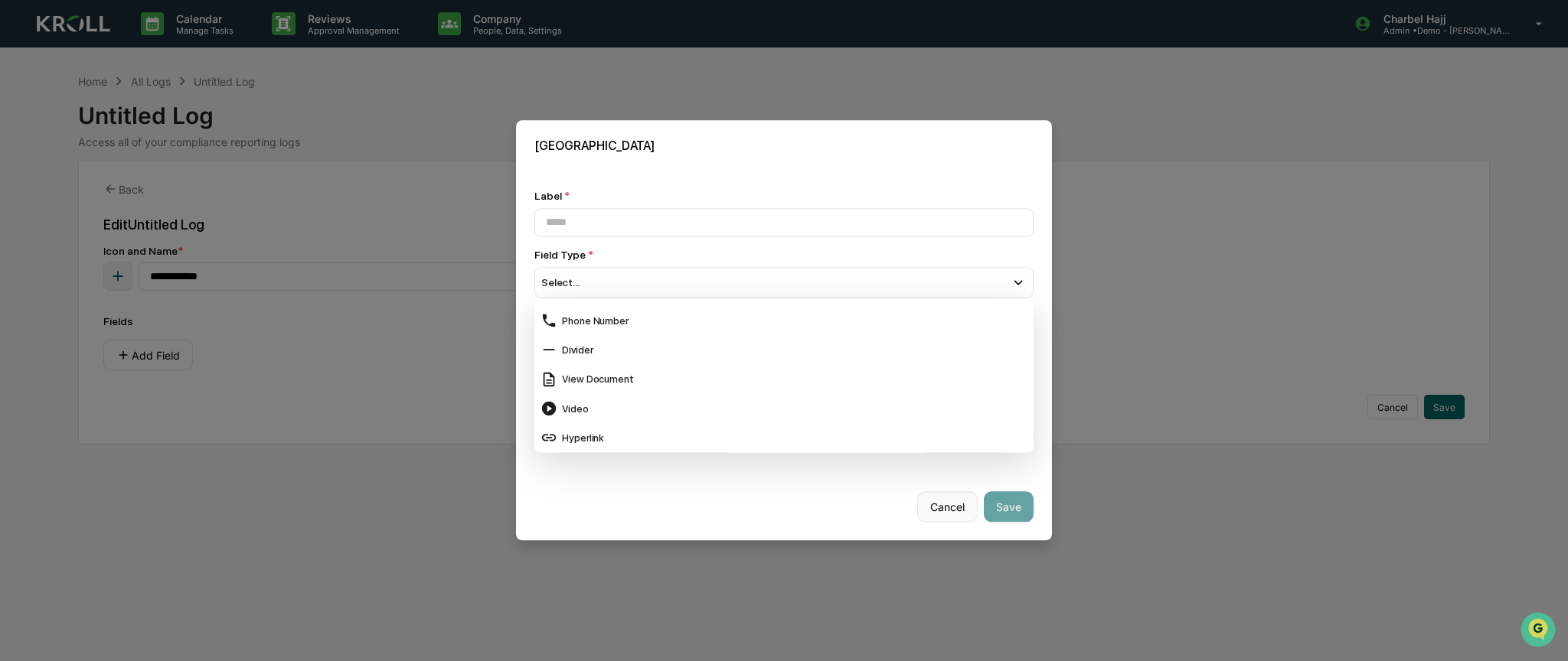
click at [951, 504] on button "Cancel" at bounding box center [948, 507] width 60 height 30
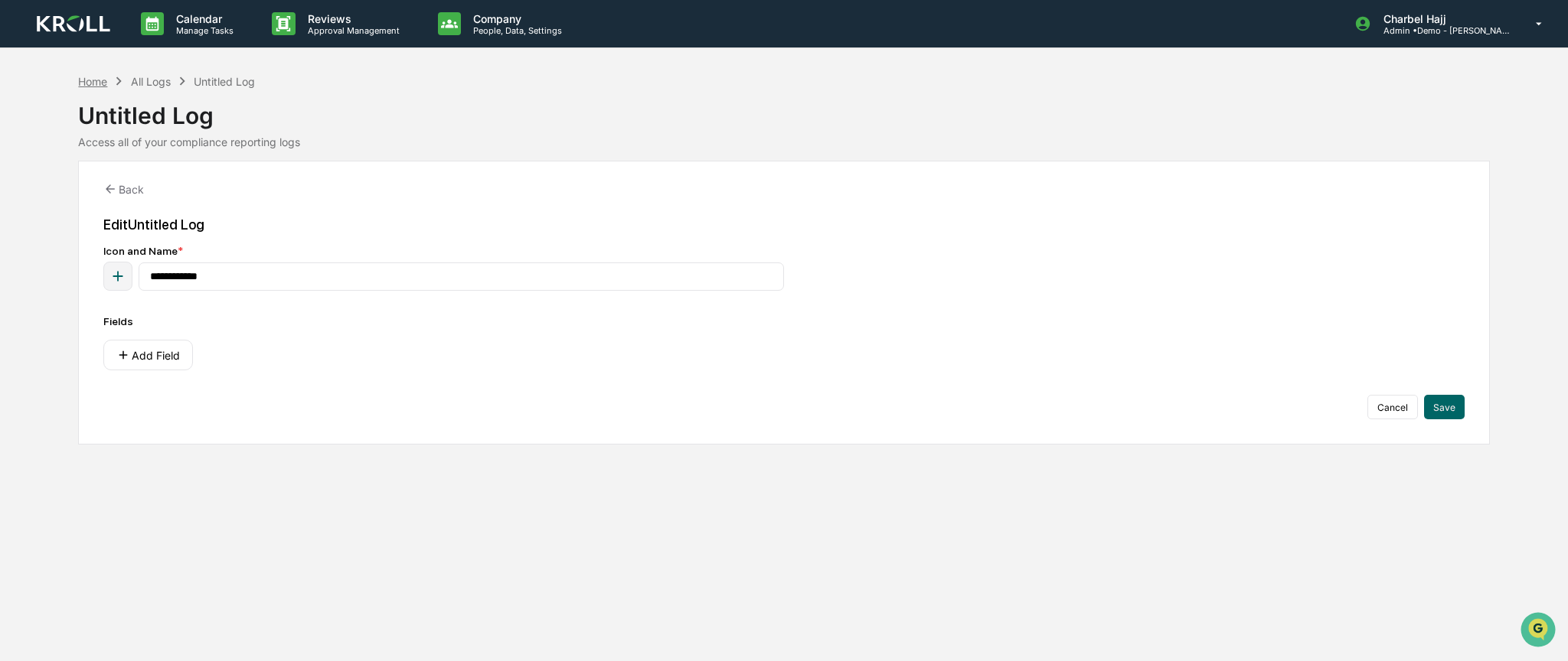
click at [107, 80] on div "Home" at bounding box center [93, 81] width 29 height 13
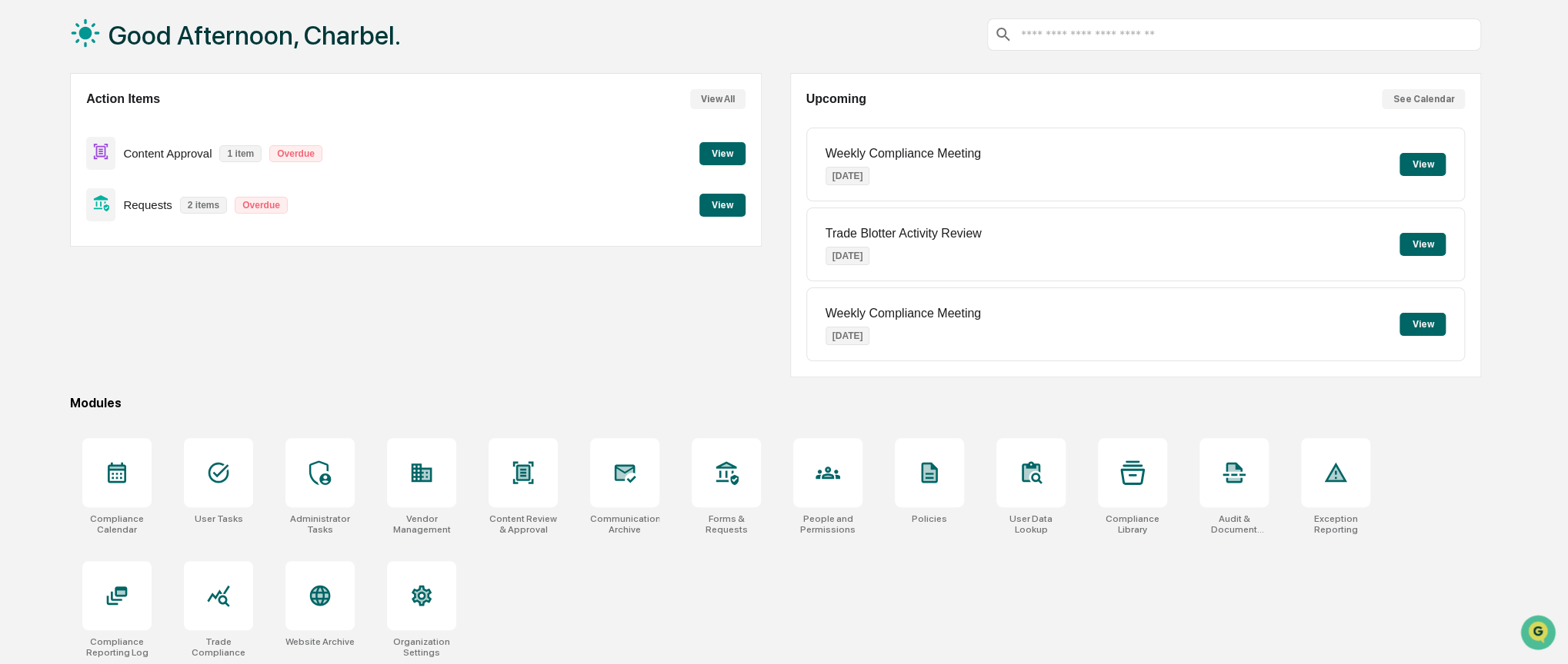
scroll to position [79, 0]
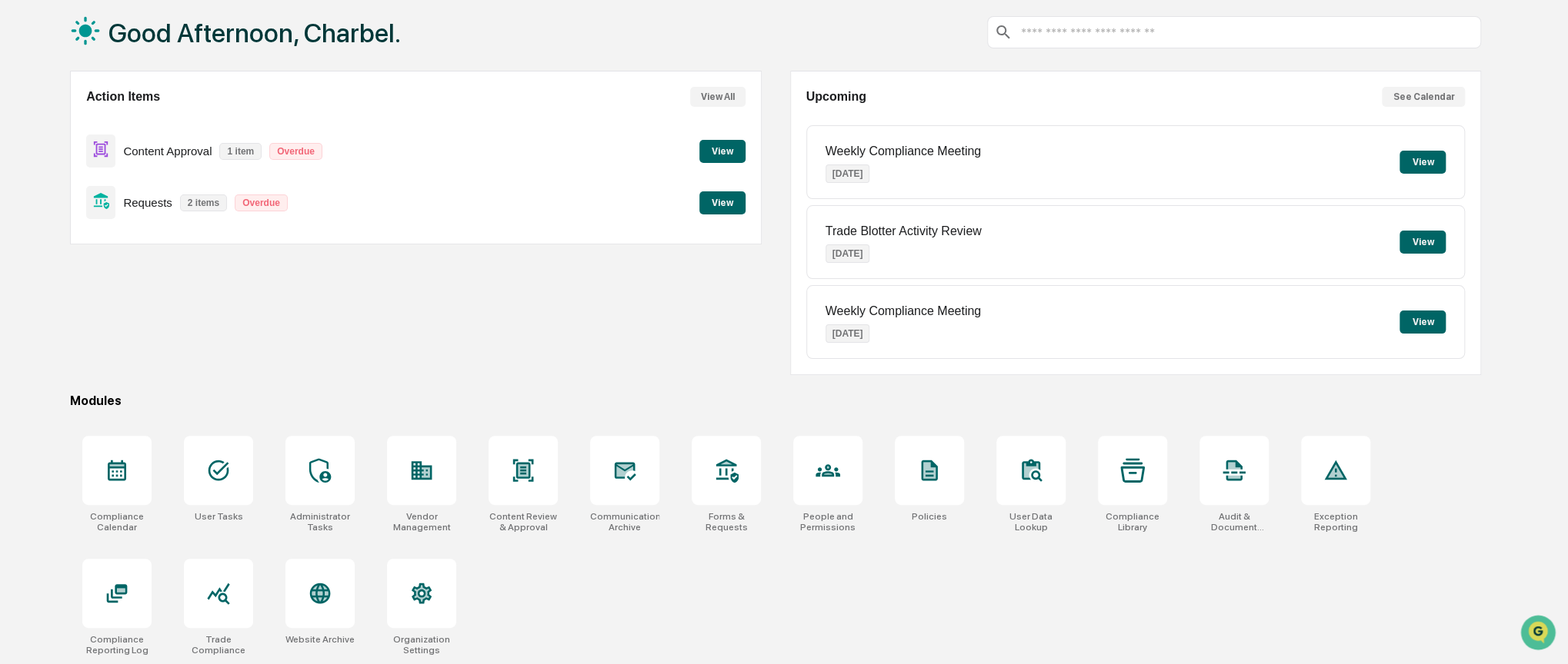
drag, startPoint x: 857, startPoint y: 593, endPoint x: 623, endPoint y: 585, distance: 234.1
drag, startPoint x: 623, startPoint y: 585, endPoint x: 548, endPoint y: 590, distance: 75.2
click at [548, 589] on div "Compliance Calendar User Tasks Administrator Tasks Vendor Management Content Re…" at bounding box center [775, 545] width 1411 height 238
click at [631, 478] on icon at bounding box center [624, 470] width 24 height 24
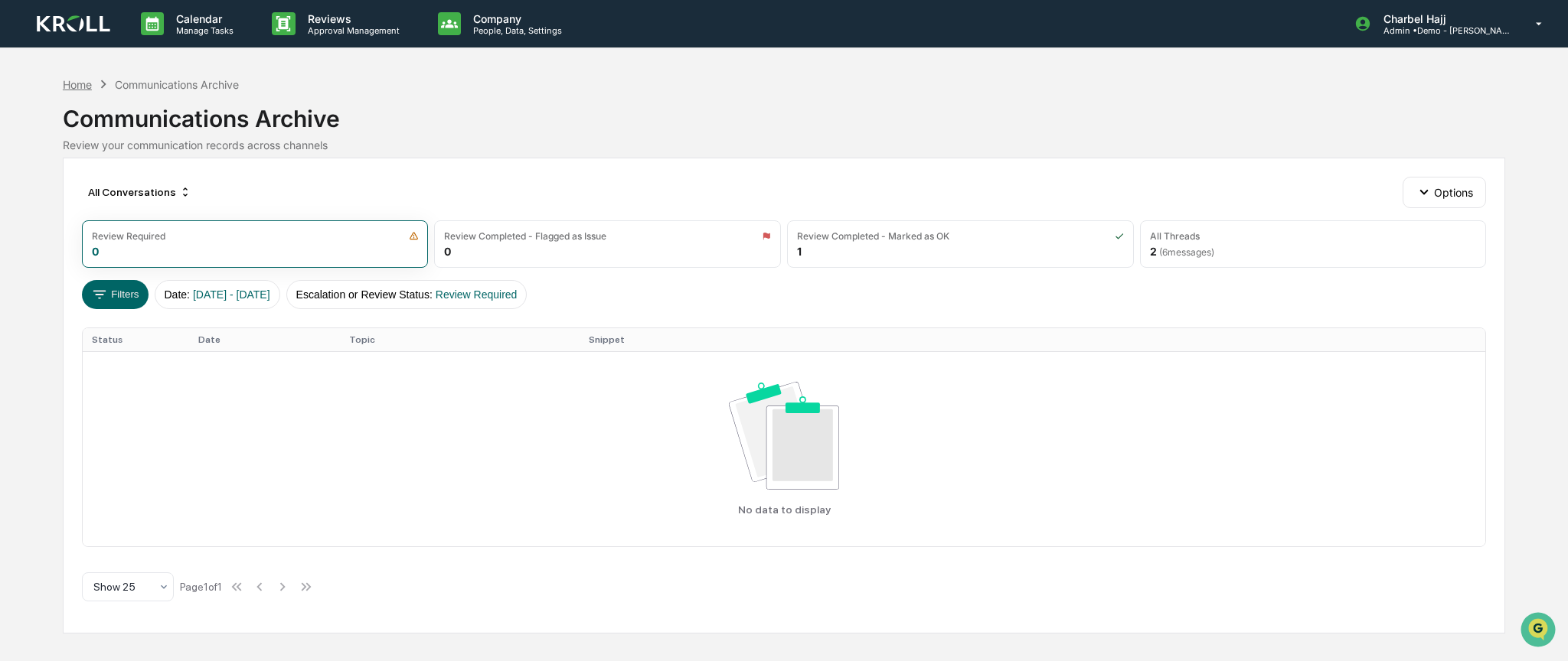
click at [74, 82] on div "Home" at bounding box center [77, 84] width 29 height 13
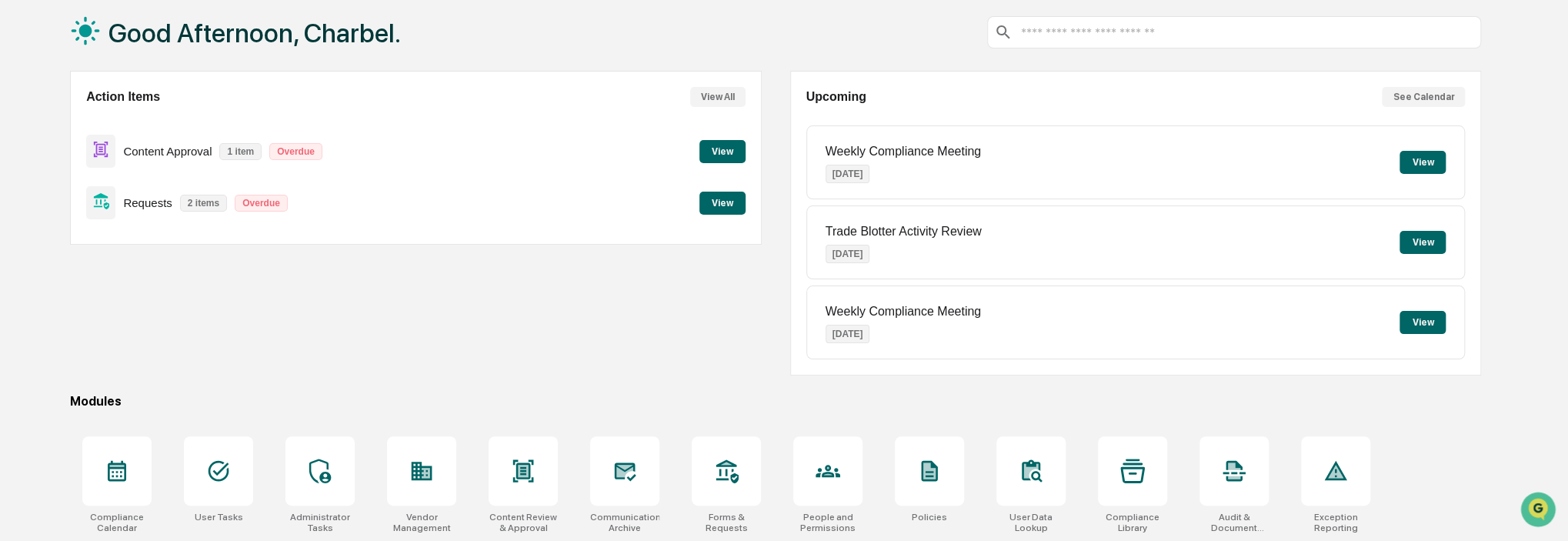
scroll to position [203, 0]
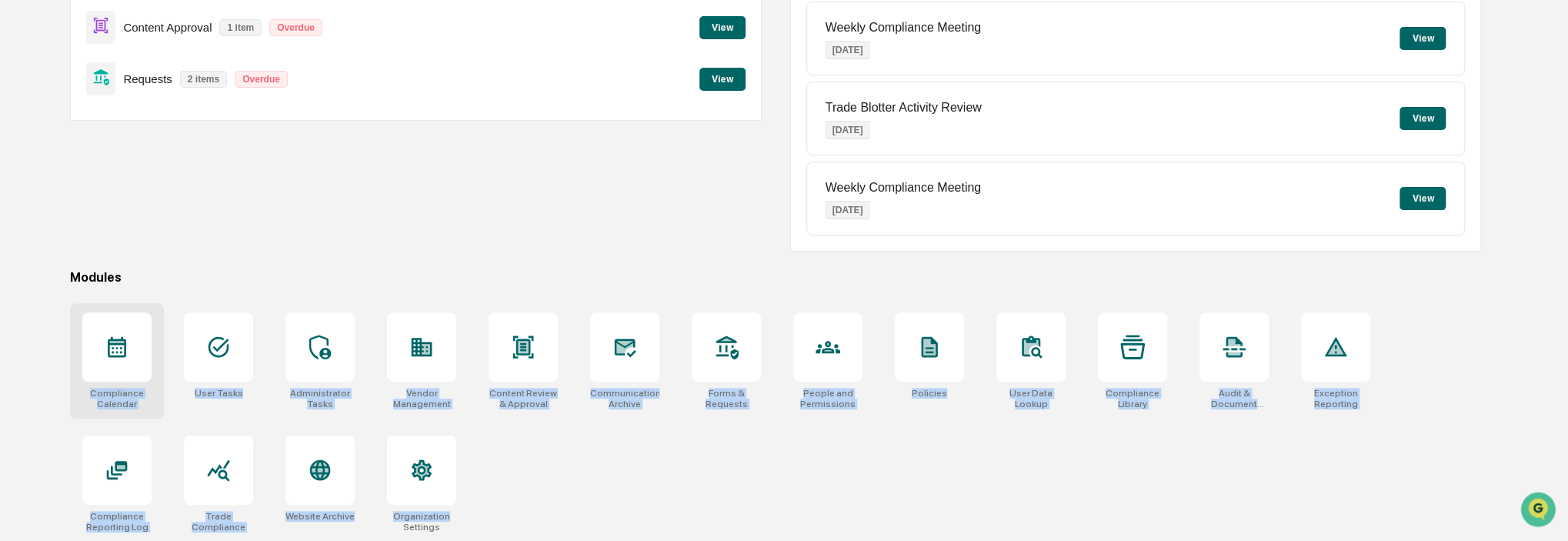
drag, startPoint x: 500, startPoint y: 514, endPoint x: 79, endPoint y: 370, distance: 444.9
click at [79, 370] on div "Compliance Calendar User Tasks Administrator Tasks Vendor Management Content Re…" at bounding box center [775, 421] width 1411 height 238
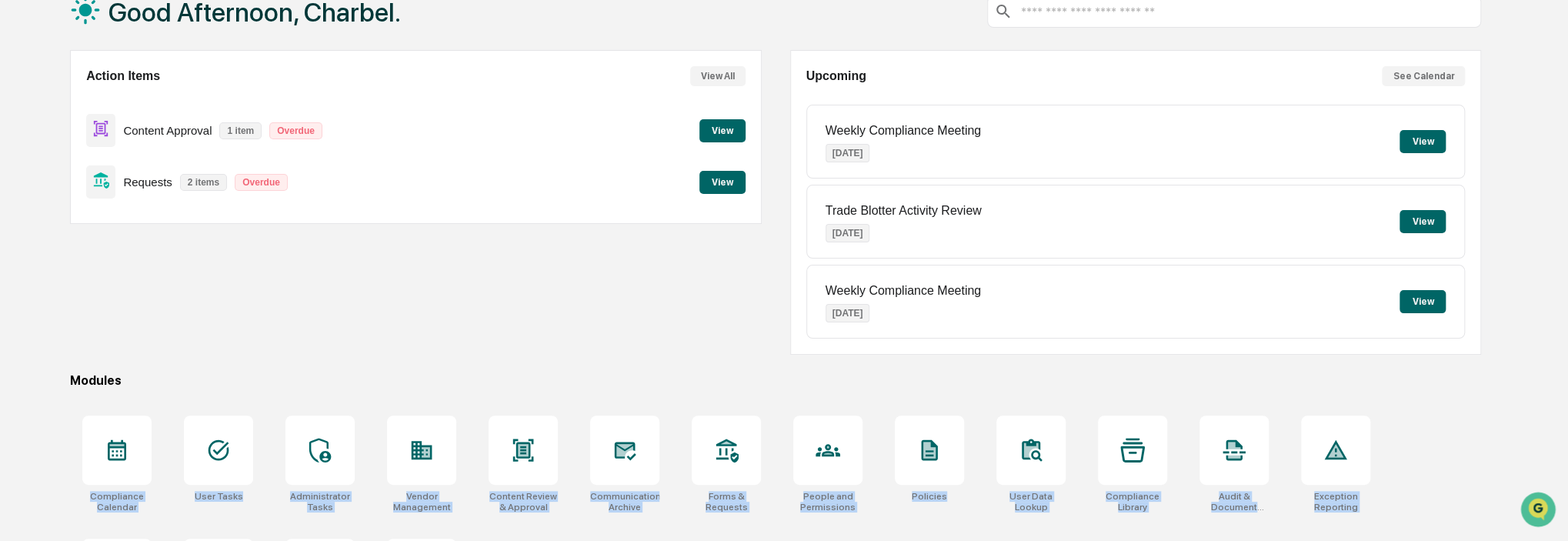
scroll to position [0, 0]
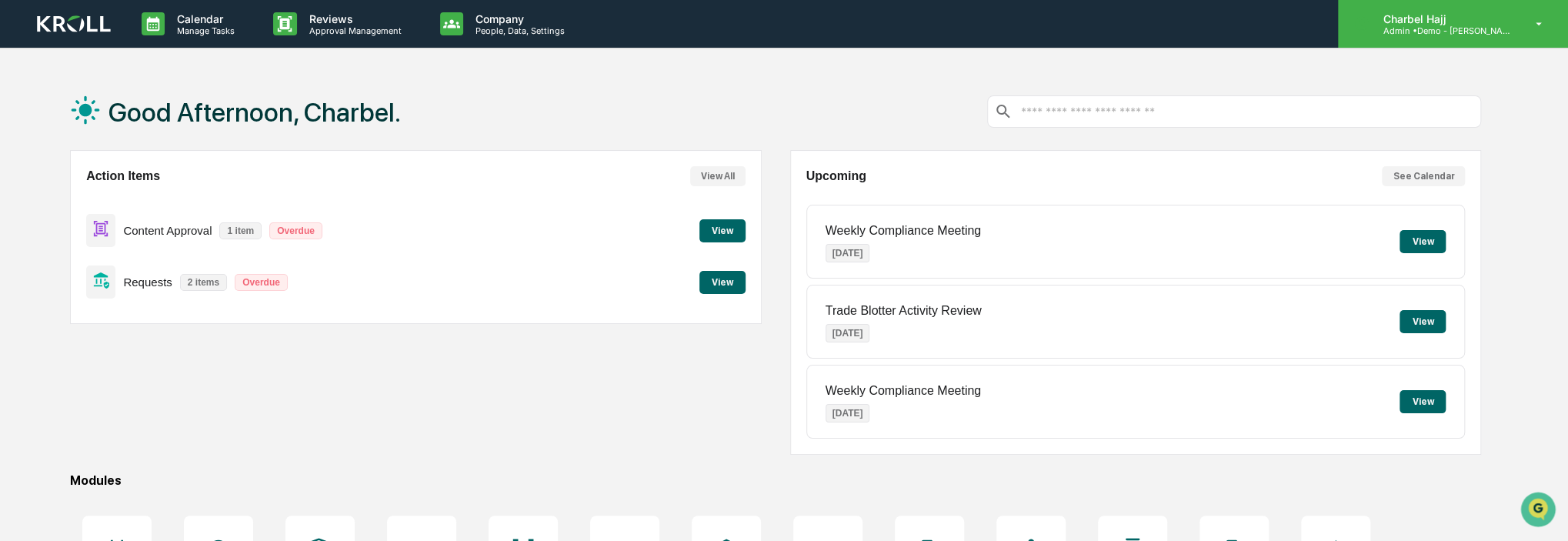
click at [1450, 30] on p "Admin • Demo - [PERSON_NAME]" at bounding box center [1442, 30] width 143 height 11
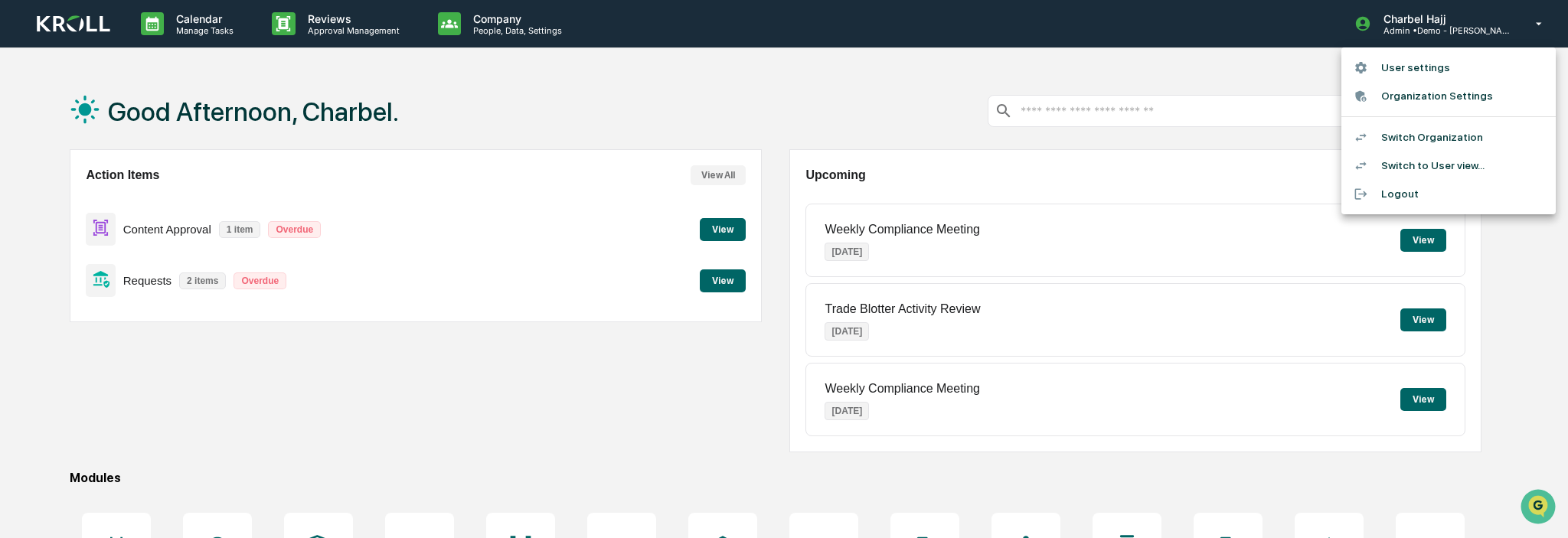
click at [500, 25] on div at bounding box center [784, 269] width 1568 height 538
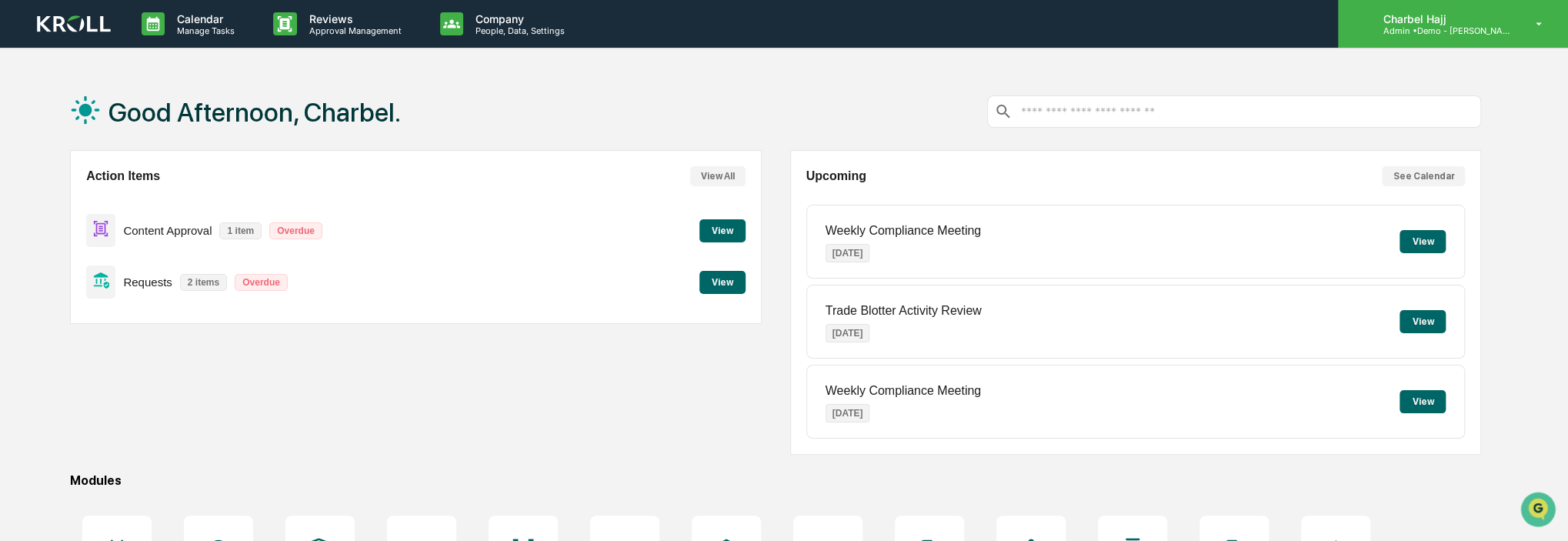
click at [1498, 30] on p "Admin • Demo - [PERSON_NAME]" at bounding box center [1442, 30] width 143 height 11
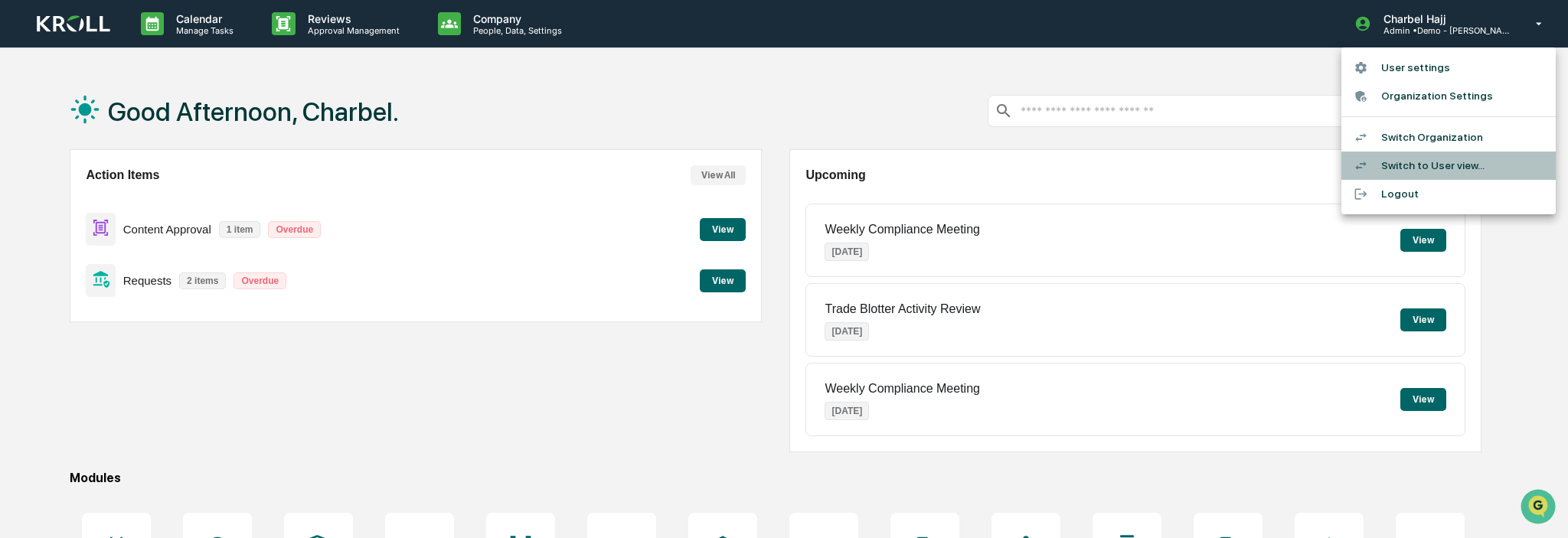
click at [1448, 167] on li "Switch to User view..." at bounding box center [1449, 165] width 215 height 28
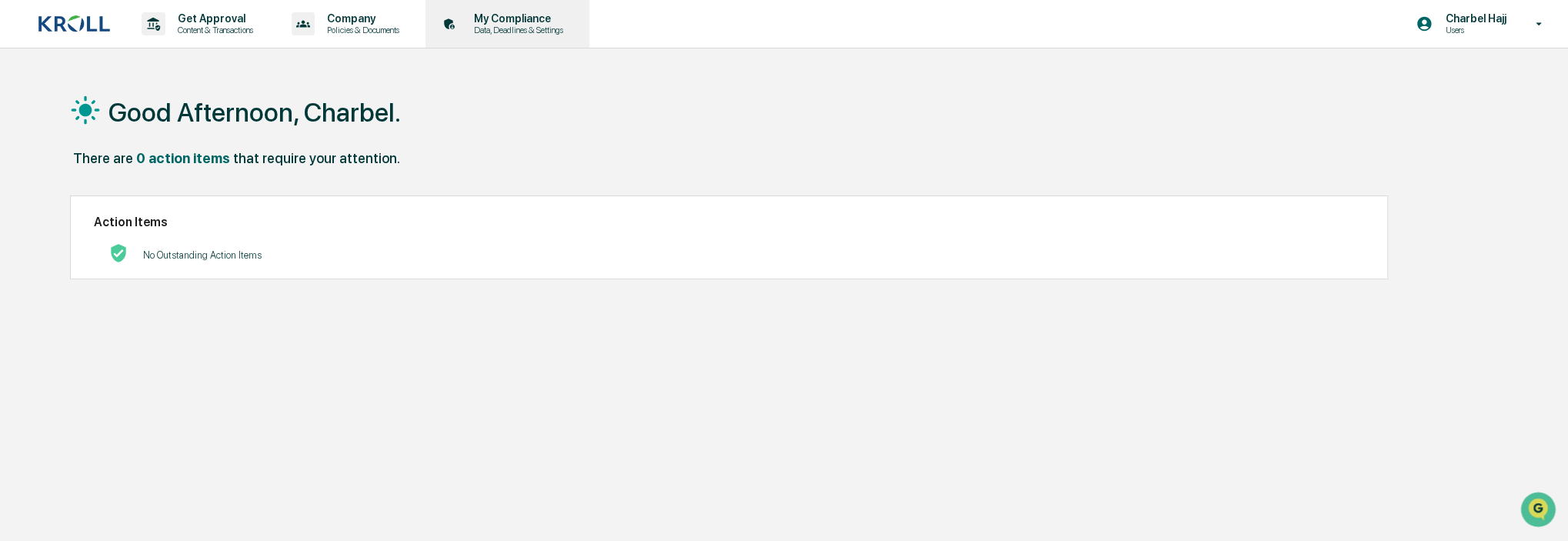
click at [541, 26] on p "Data, Deadlines & Settings" at bounding box center [515, 29] width 109 height 11
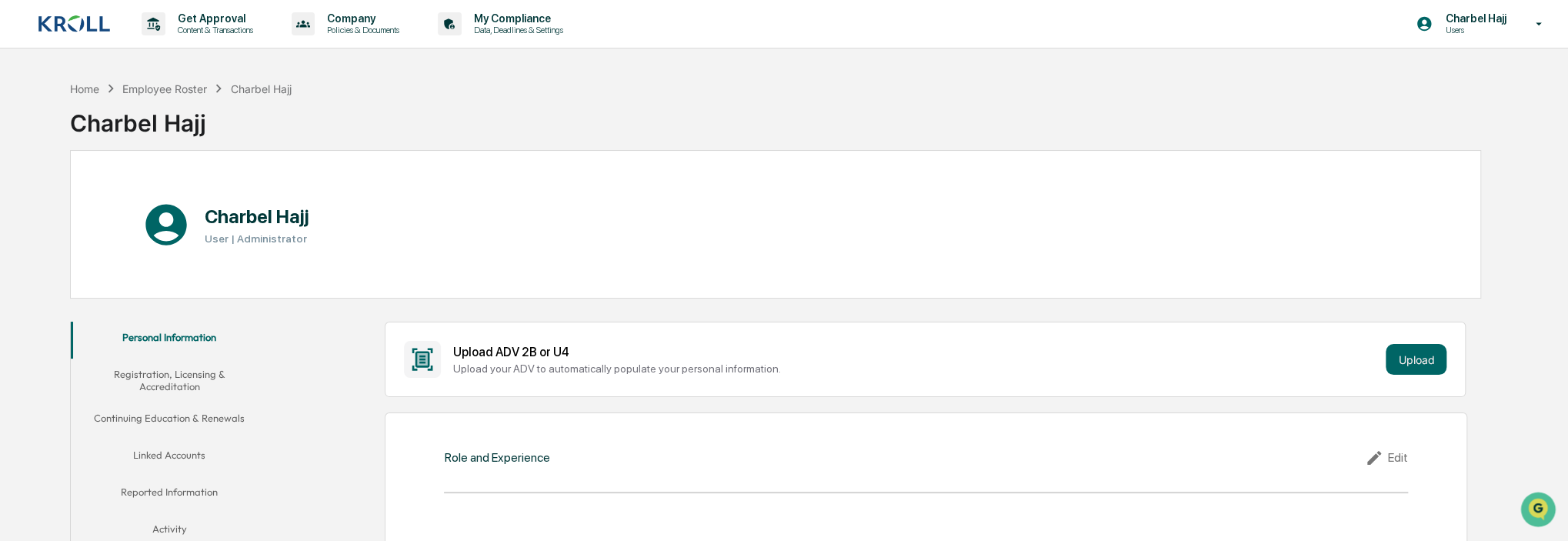
click at [178, 439] on button "Linked Accounts" at bounding box center [169, 458] width 197 height 37
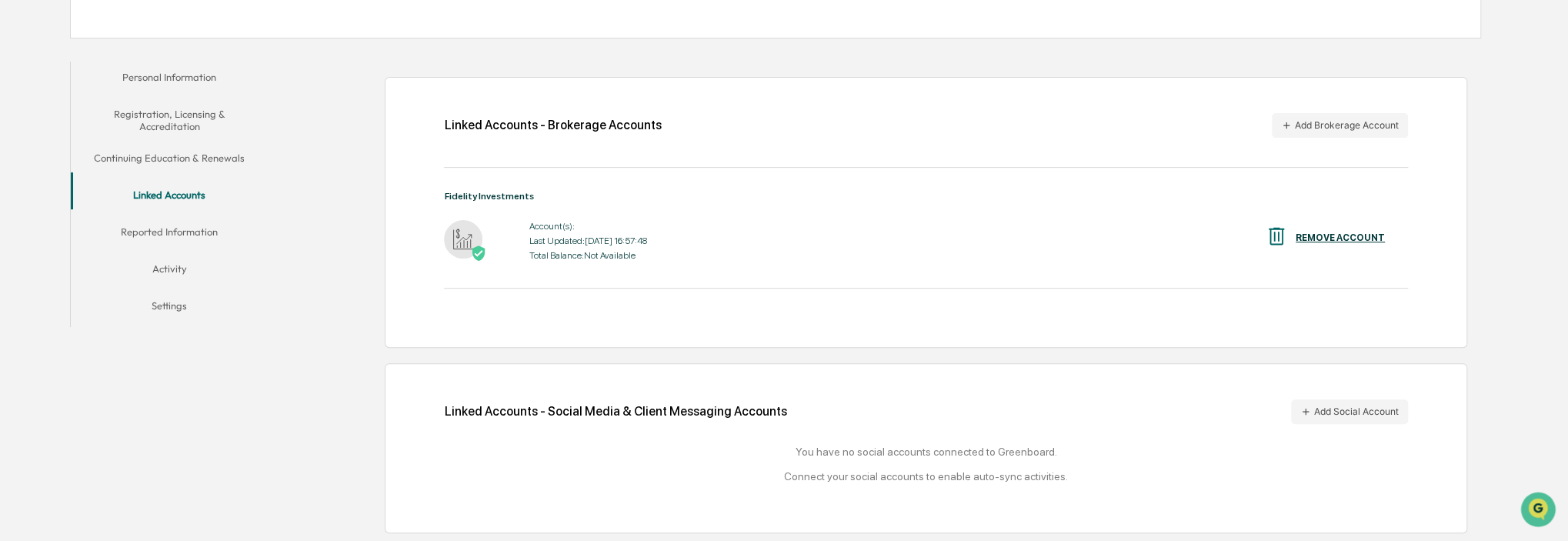
scroll to position [263, 0]
click at [1320, 403] on button "Add Social Account" at bounding box center [1348, 411] width 117 height 25
click at [594, 235] on div "Last Updated: [DATE] 16:57:48" at bounding box center [587, 240] width 118 height 11
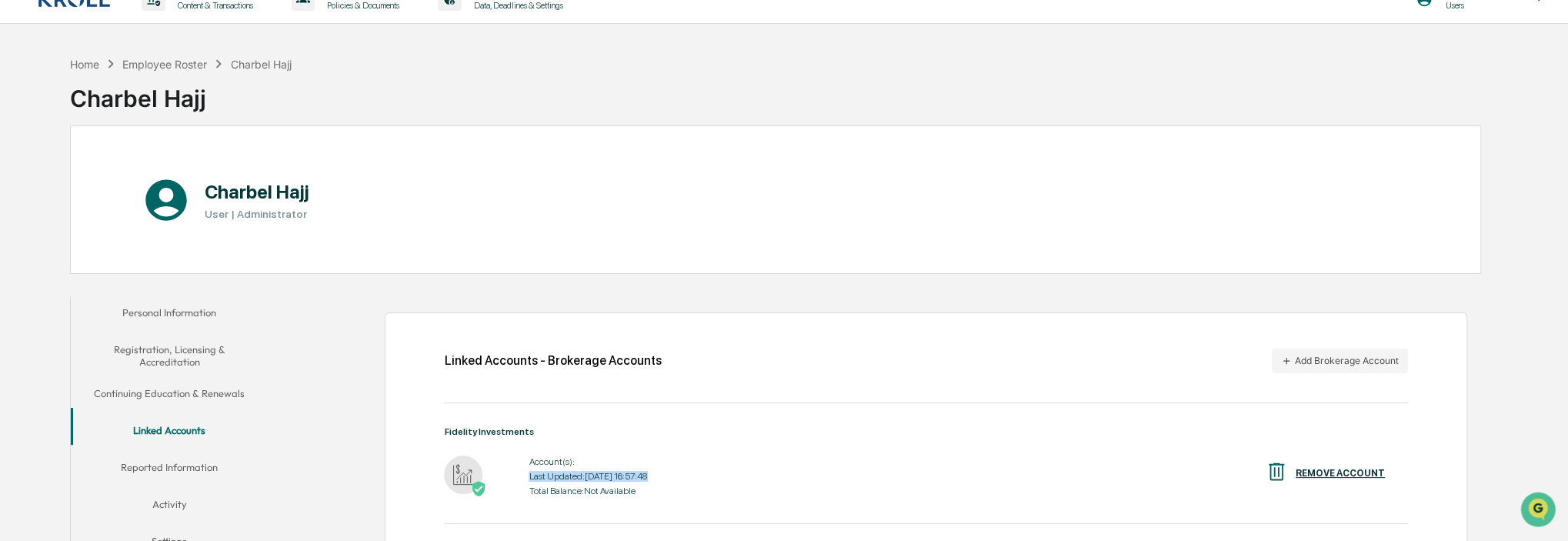
scroll to position [0, 0]
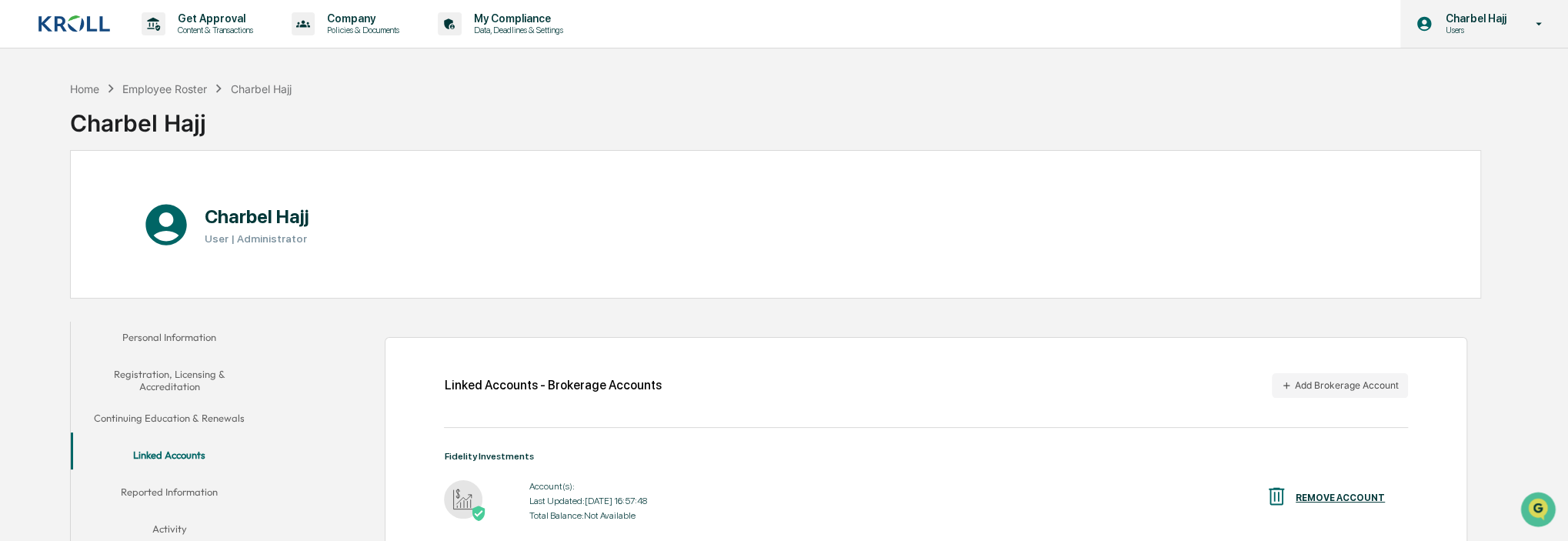
click at [1493, 30] on p "Users" at bounding box center [1473, 29] width 80 height 11
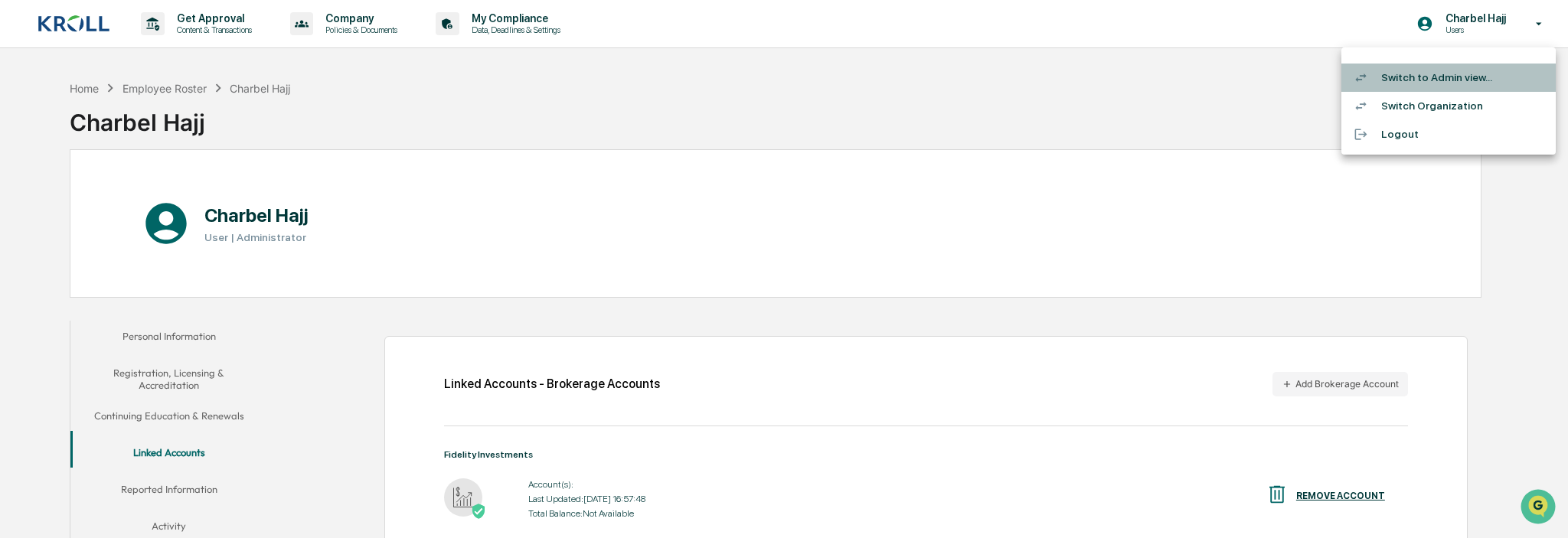
click at [1465, 82] on li "Switch to Admin view..." at bounding box center [1449, 77] width 215 height 28
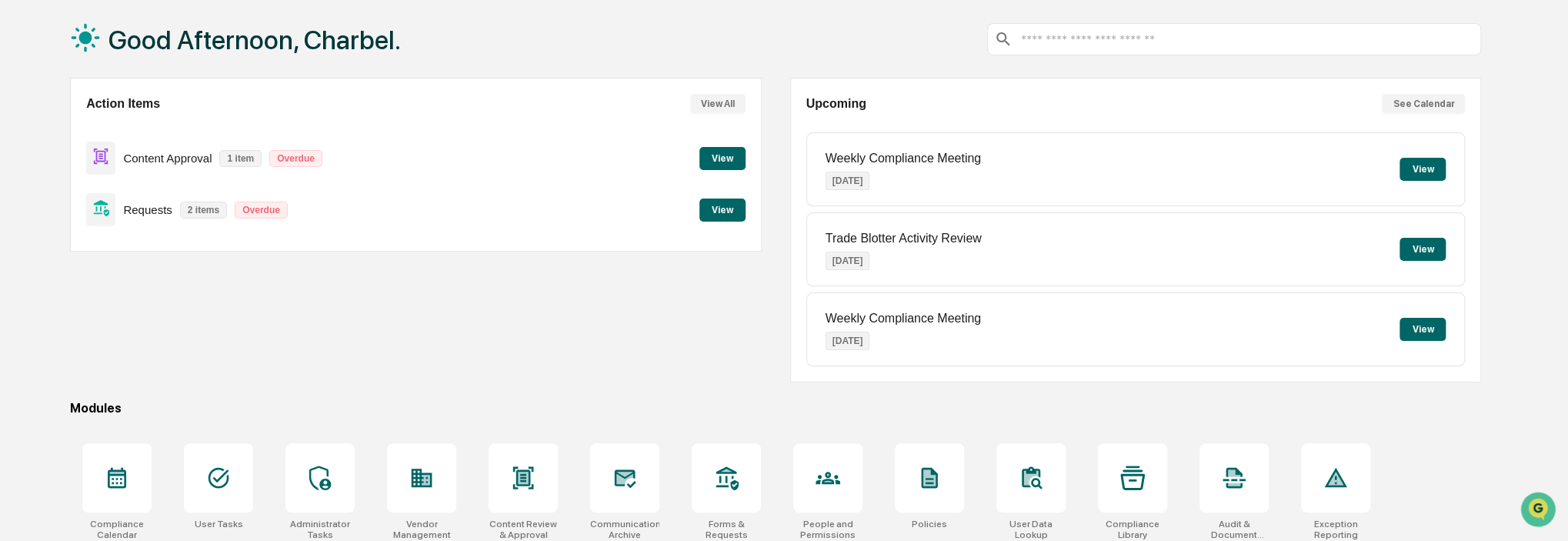
scroll to position [203, 0]
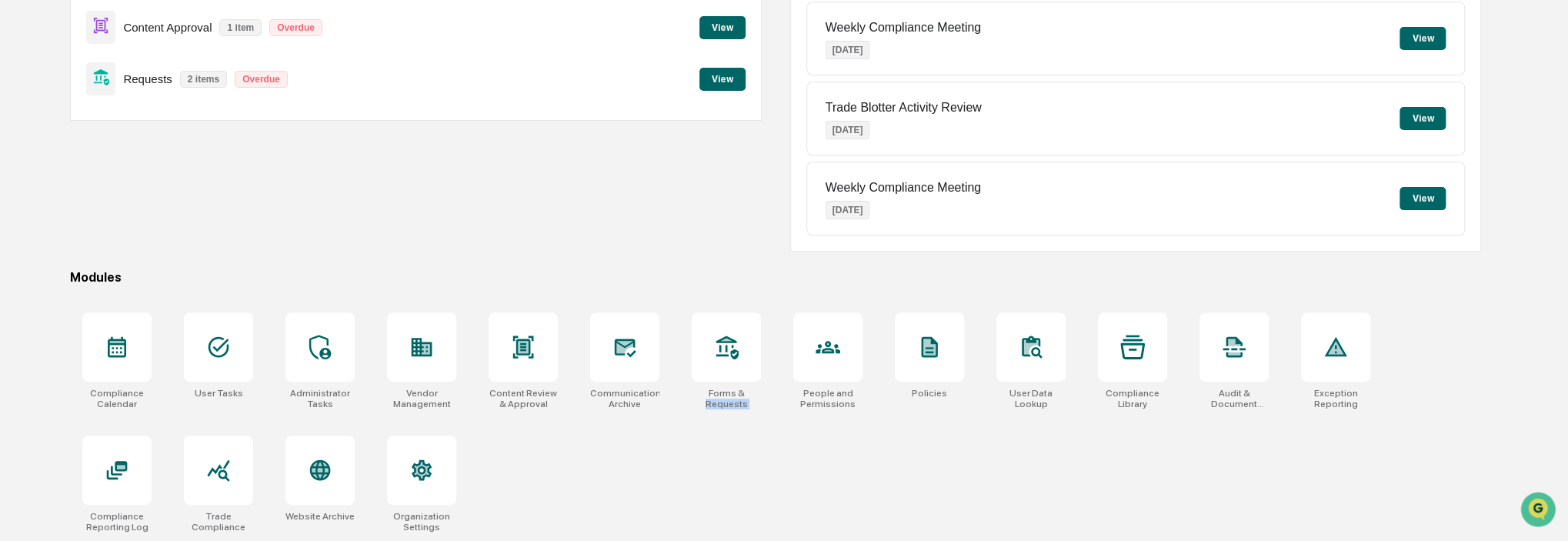
drag, startPoint x: 780, startPoint y: 314, endPoint x: 710, endPoint y: 418, distance: 125.4
click at [710, 418] on div "Compliance Calendar User Tasks Administrator Tasks Vendor Management Content Re…" at bounding box center [775, 421] width 1411 height 238
click at [719, 434] on div "Compliance Calendar User Tasks Administrator Tasks Vendor Management Content Re…" at bounding box center [775, 421] width 1411 height 238
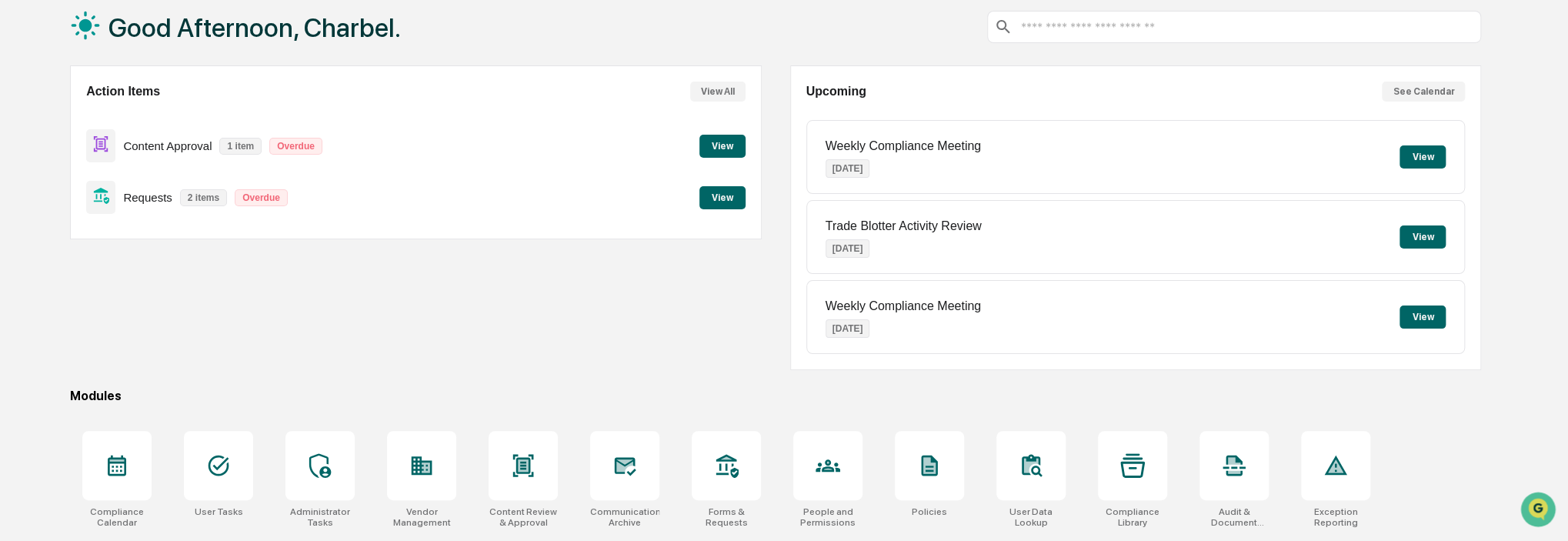
scroll to position [0, 0]
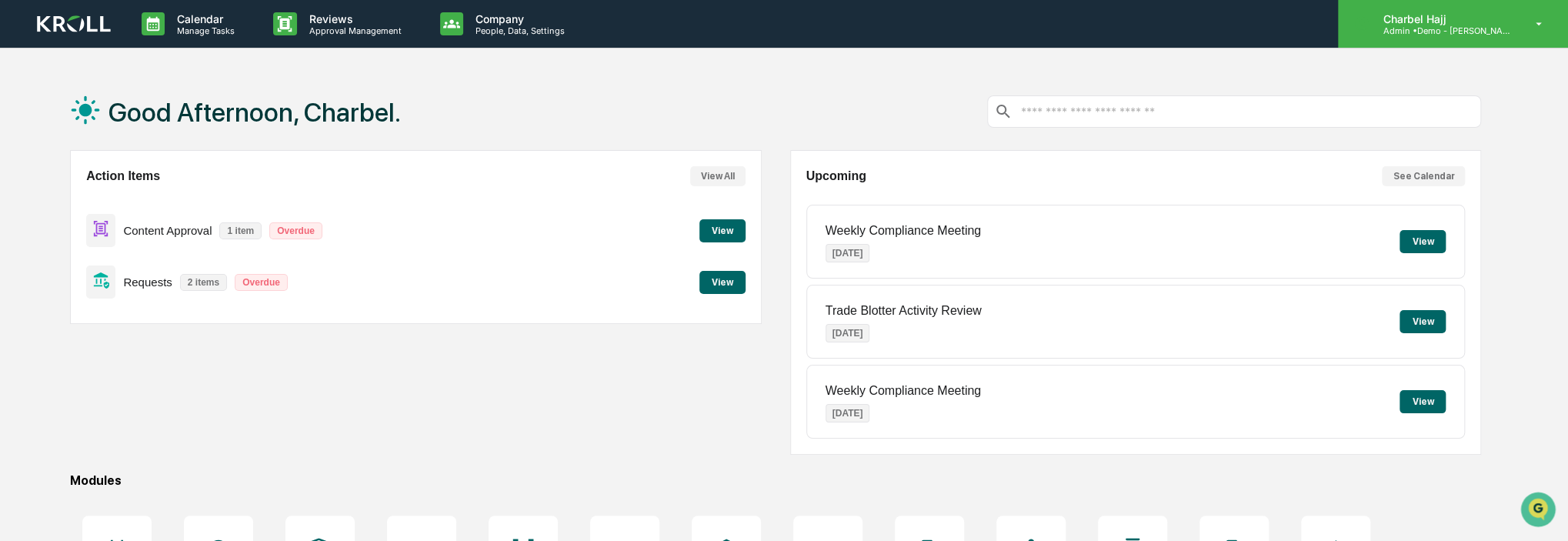
click at [1509, 39] on div "Charbel Hajj Admin • Demo - [PERSON_NAME]" at bounding box center [1452, 24] width 230 height 48
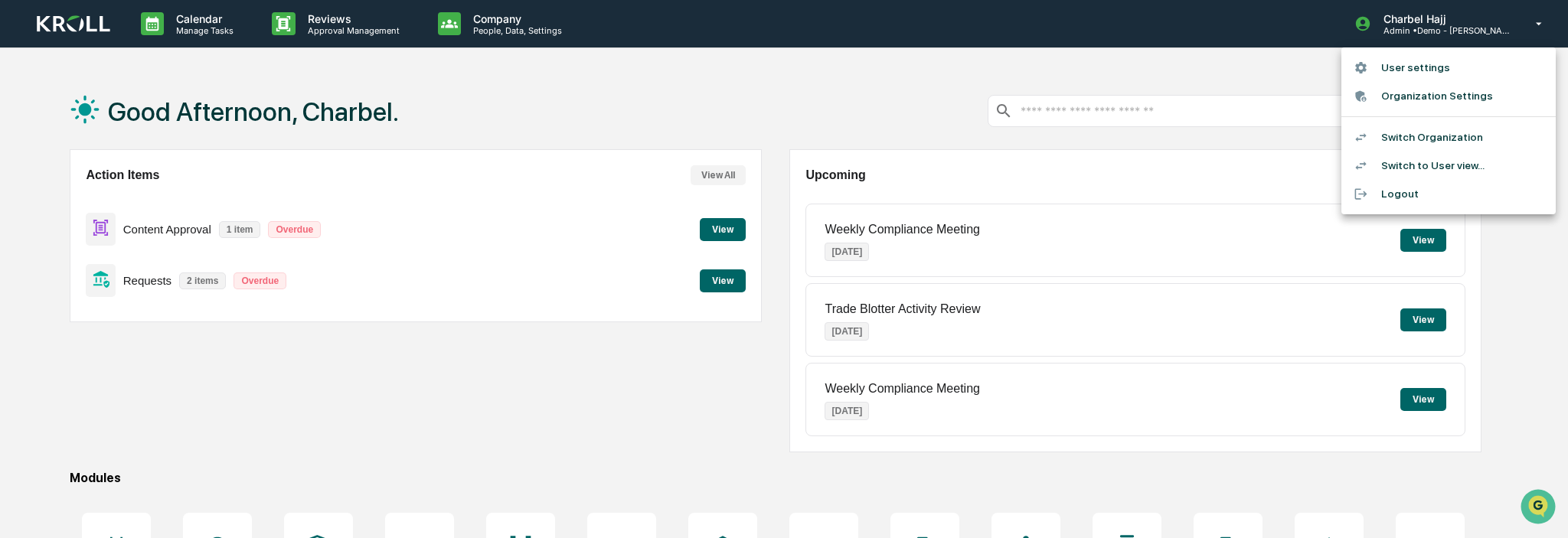
click at [1041, 120] on div at bounding box center [784, 269] width 1568 height 538
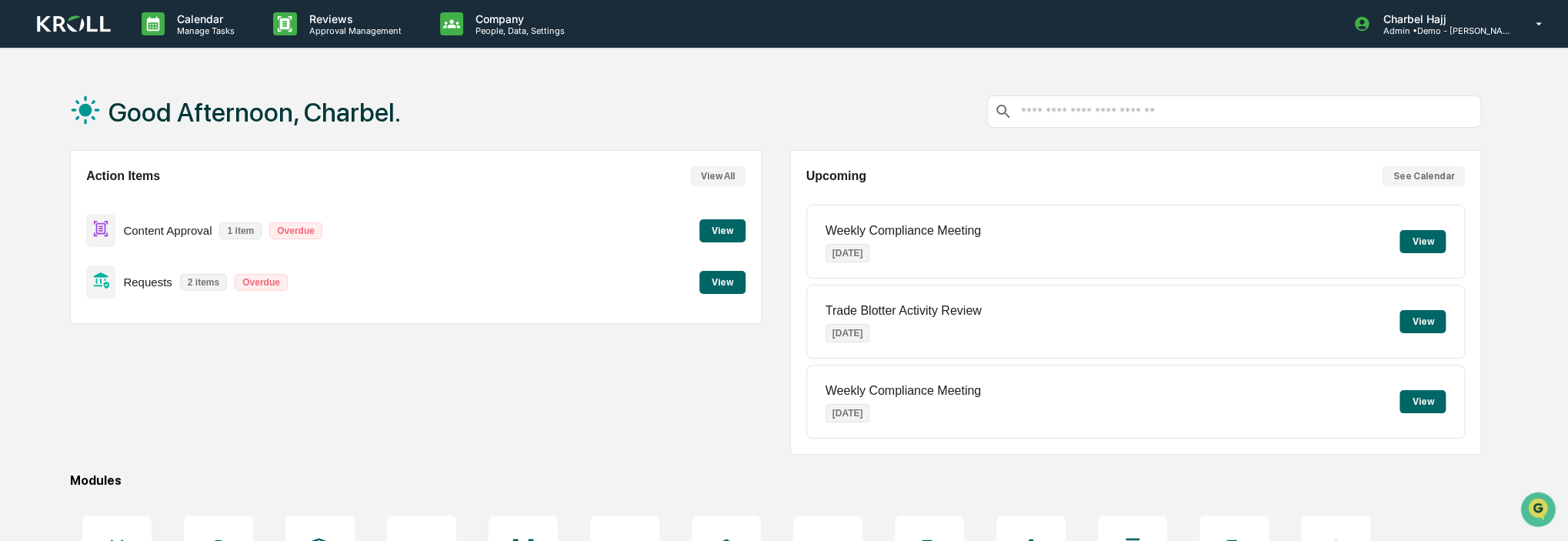
click at [1092, 105] on input "text" at bounding box center [1247, 112] width 456 height 15
click at [278, 113] on h1 "Good Afternoon, Charbel." at bounding box center [255, 112] width 292 height 30
click at [277, 115] on h1 "Good Afternoon, Charbel." at bounding box center [255, 112] width 292 height 30
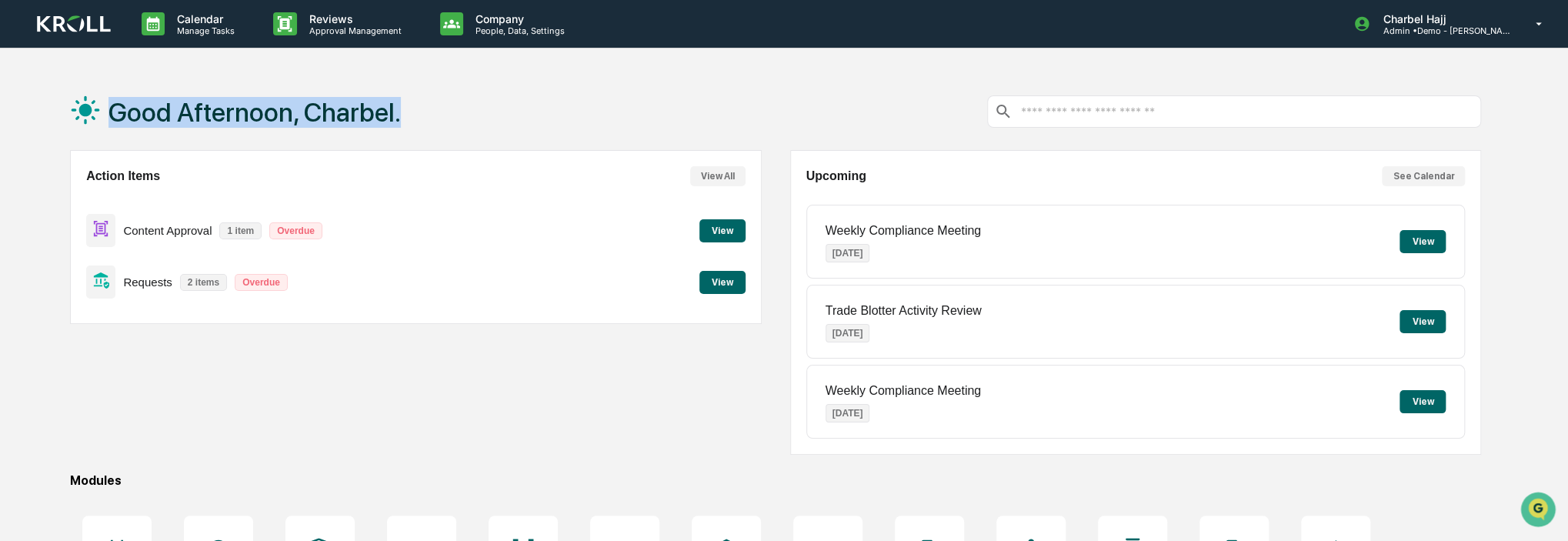
click at [277, 115] on h1 "Good Afternoon, Charbel." at bounding box center [255, 112] width 292 height 30
drag, startPoint x: 117, startPoint y: 120, endPoint x: 74, endPoint y: 127, distance: 43.6
click at [117, 120] on h1 "Good Afternoon, Charbel." at bounding box center [255, 112] width 292 height 30
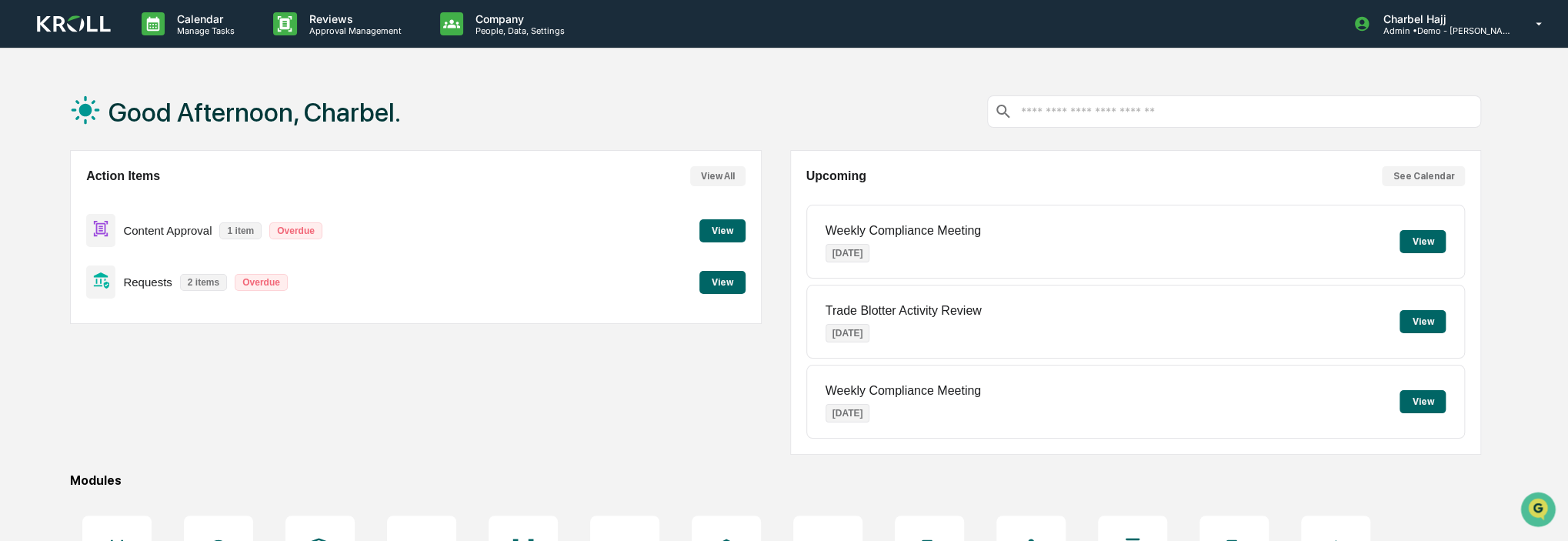
click at [67, 123] on div "Good Afternoon, Charbel. Action Items View All Content Approval 1 item Overdue …" at bounding box center [775, 409] width 1457 height 671
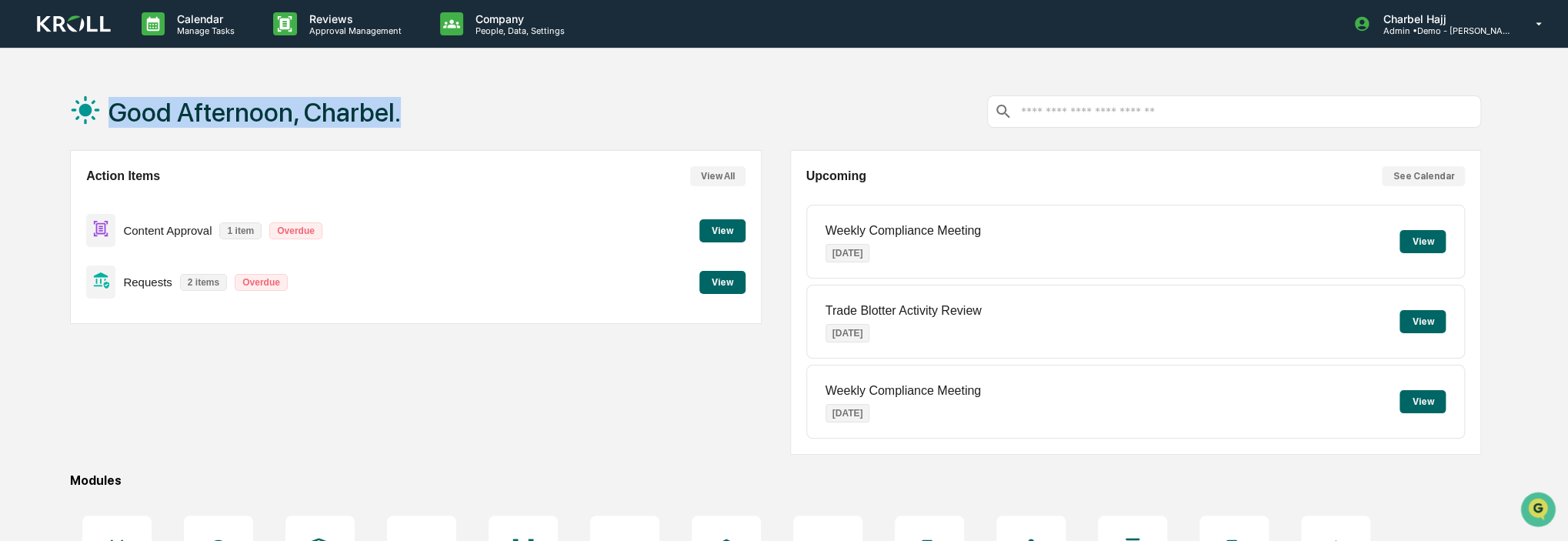
drag, startPoint x: 67, startPoint y: 108, endPoint x: 426, endPoint y: 99, distance: 359.1
click at [426, 99] on div "Good Afternoon, Charbel. Action Items View All Content Approval 1 item Overdue …" at bounding box center [775, 409] width 1457 height 671
click at [424, 101] on div "Good Afternoon, Charbel." at bounding box center [775, 112] width 1411 height 77
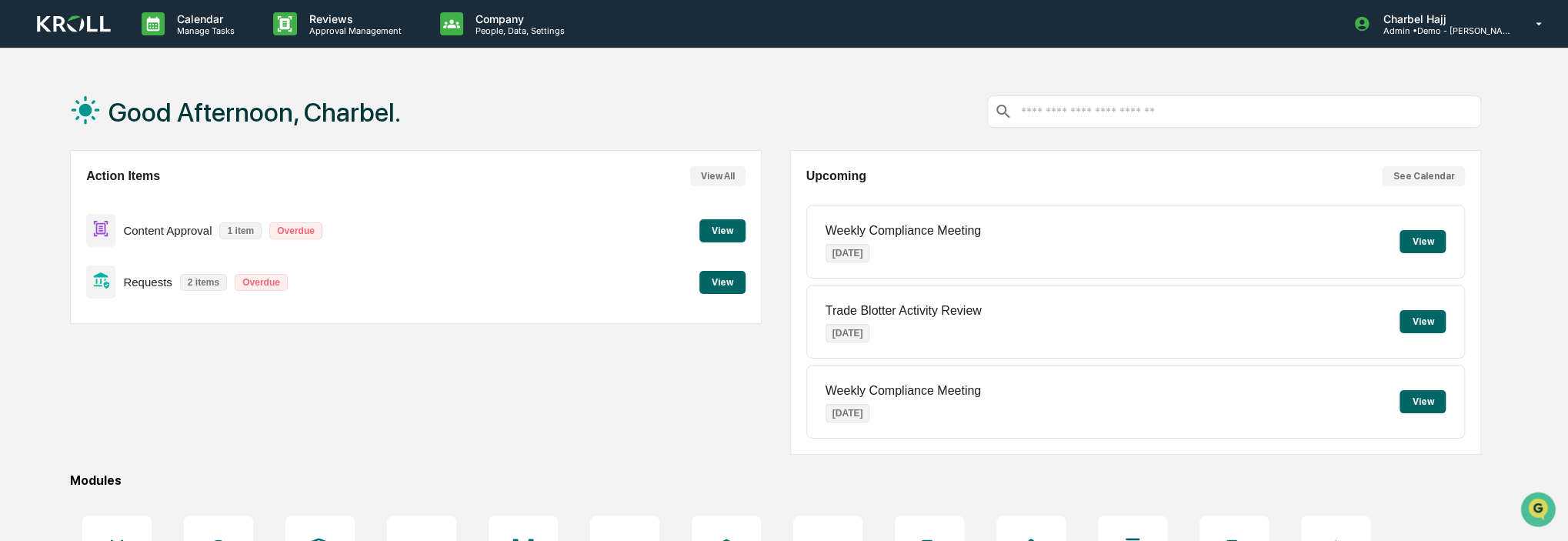
click at [424, 101] on div "Good Afternoon, Charbel." at bounding box center [775, 112] width 1411 height 77
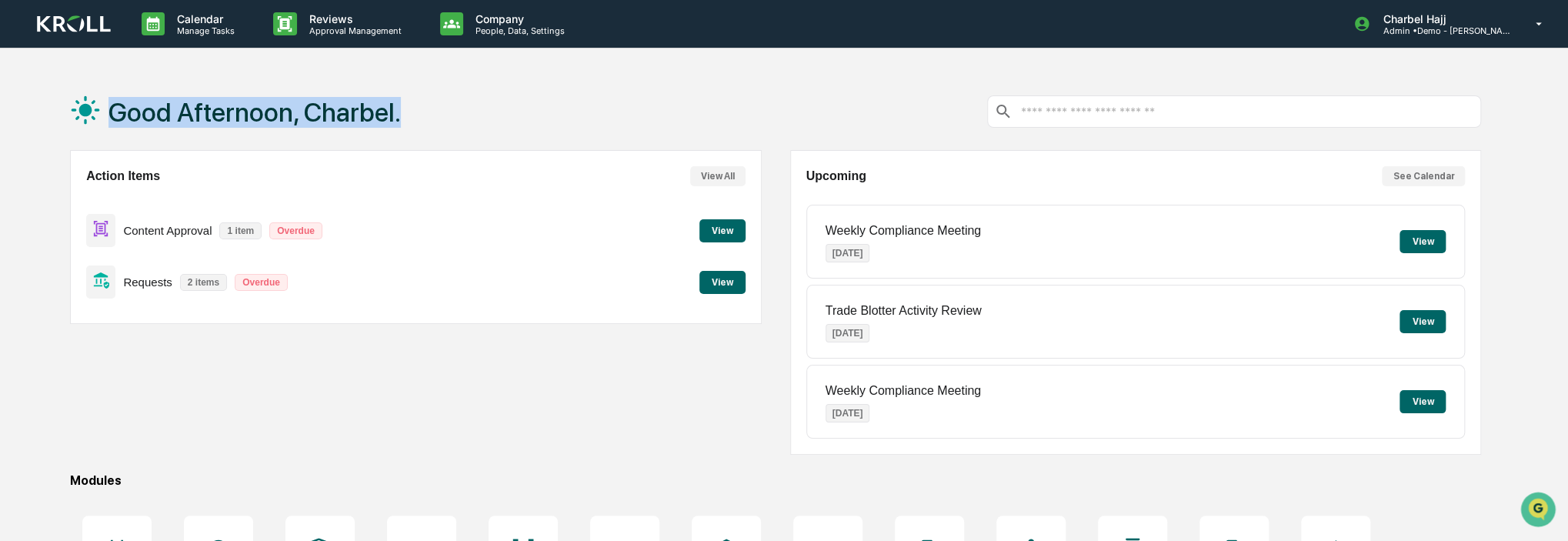
click at [424, 102] on div "Good Afternoon, Charbel." at bounding box center [775, 112] width 1411 height 77
